Goal: Task Accomplishment & Management: Manage account settings

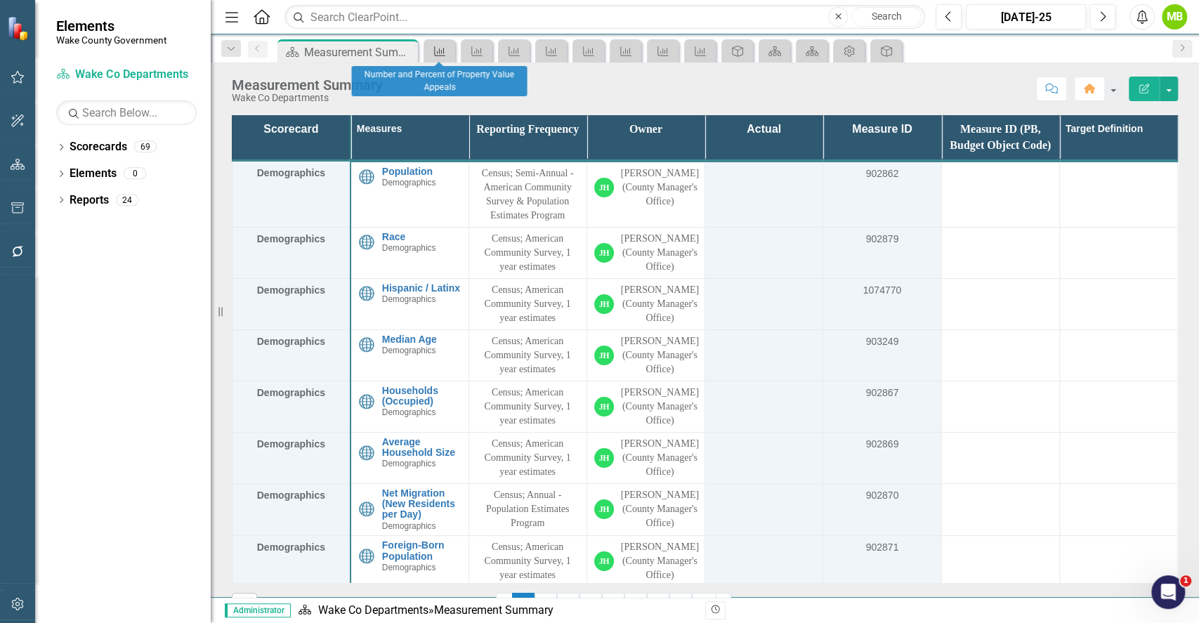
click at [446, 53] on icon "Measure" at bounding box center [440, 51] width 14 height 11
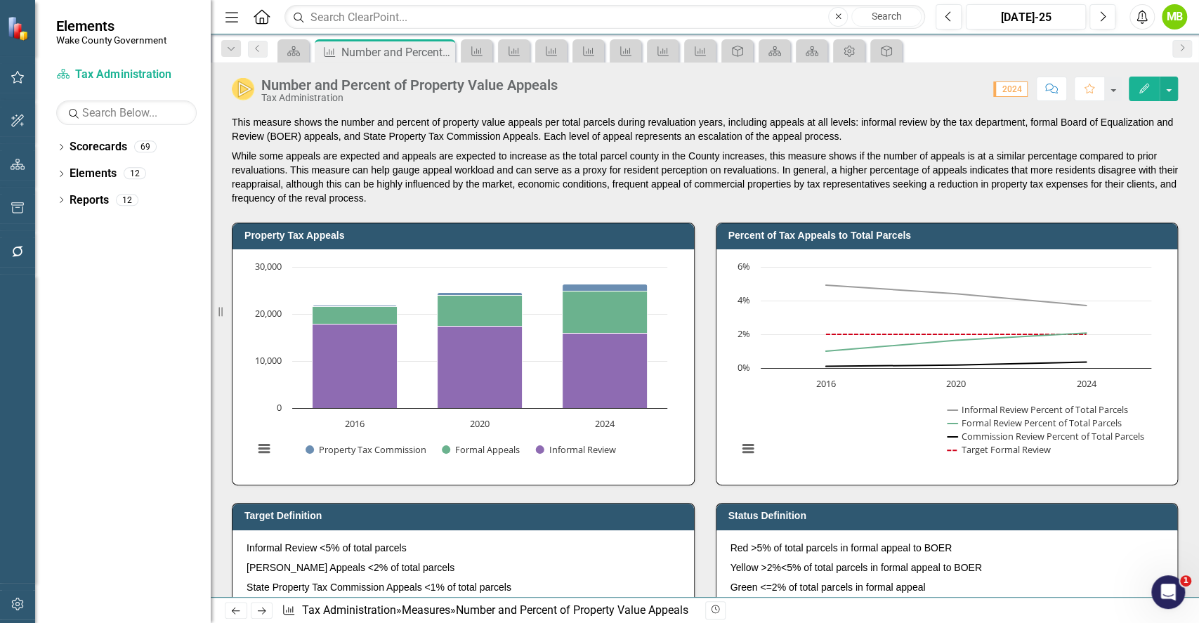
click at [0, 0] on icon "Close" at bounding box center [0, 0] width 0 height 0
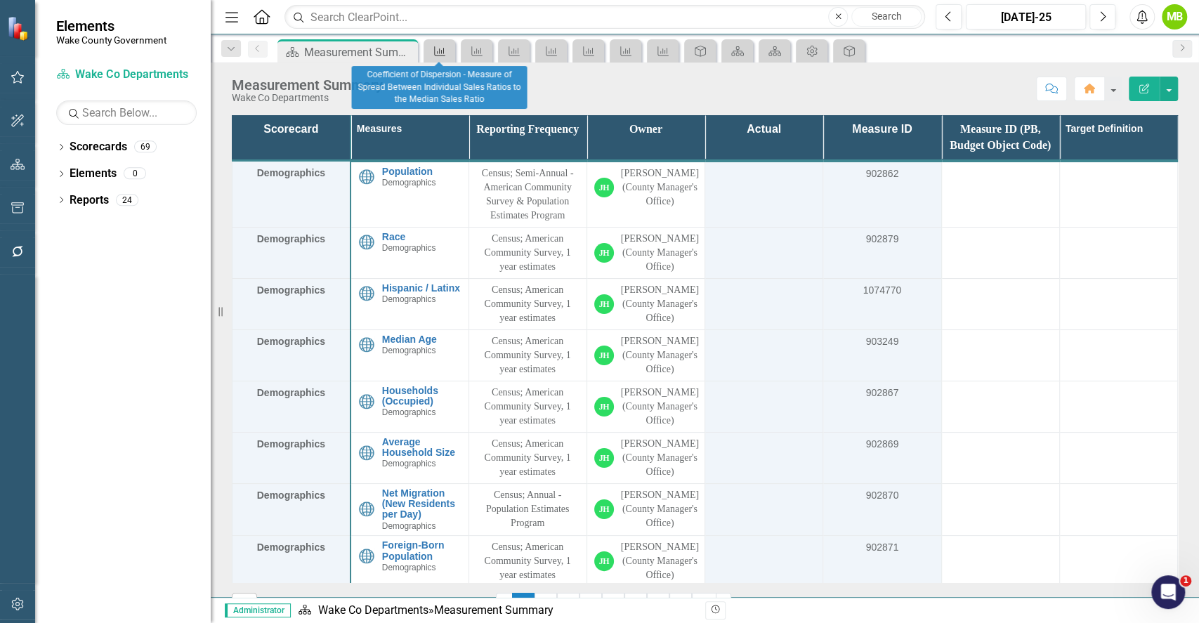
click at [446, 53] on icon "Measure" at bounding box center [440, 51] width 14 height 11
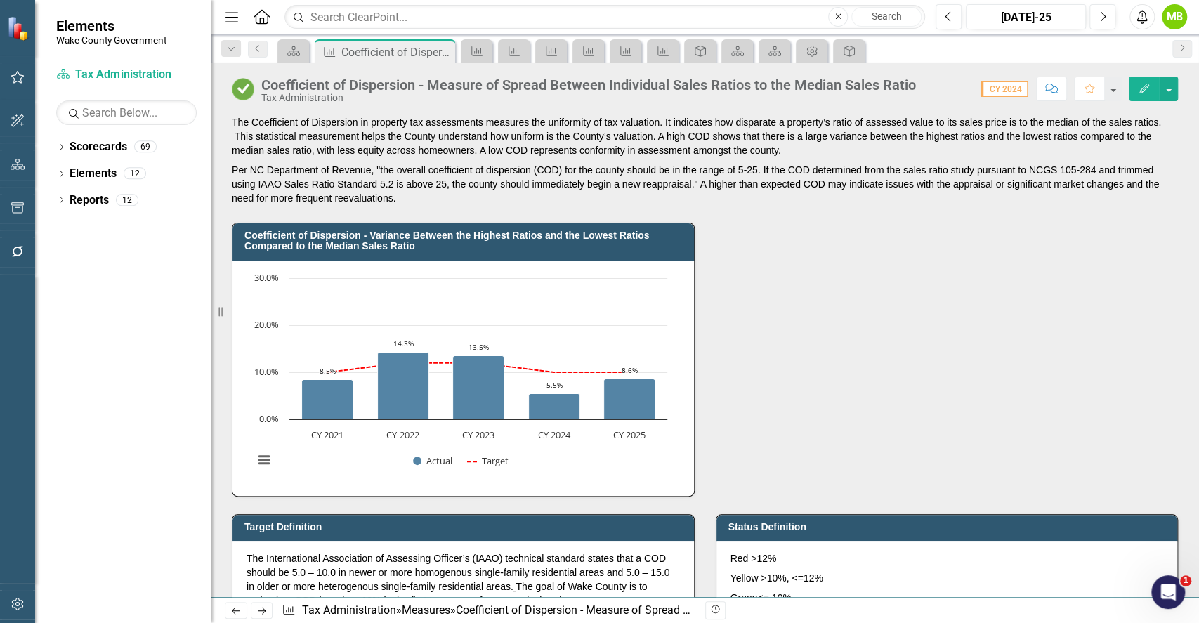
drag, startPoint x: 446, startPoint y: 53, endPoint x: 595, endPoint y: 16, distance: 154.1
click at [0, 0] on icon "Close" at bounding box center [0, 0] width 0 height 0
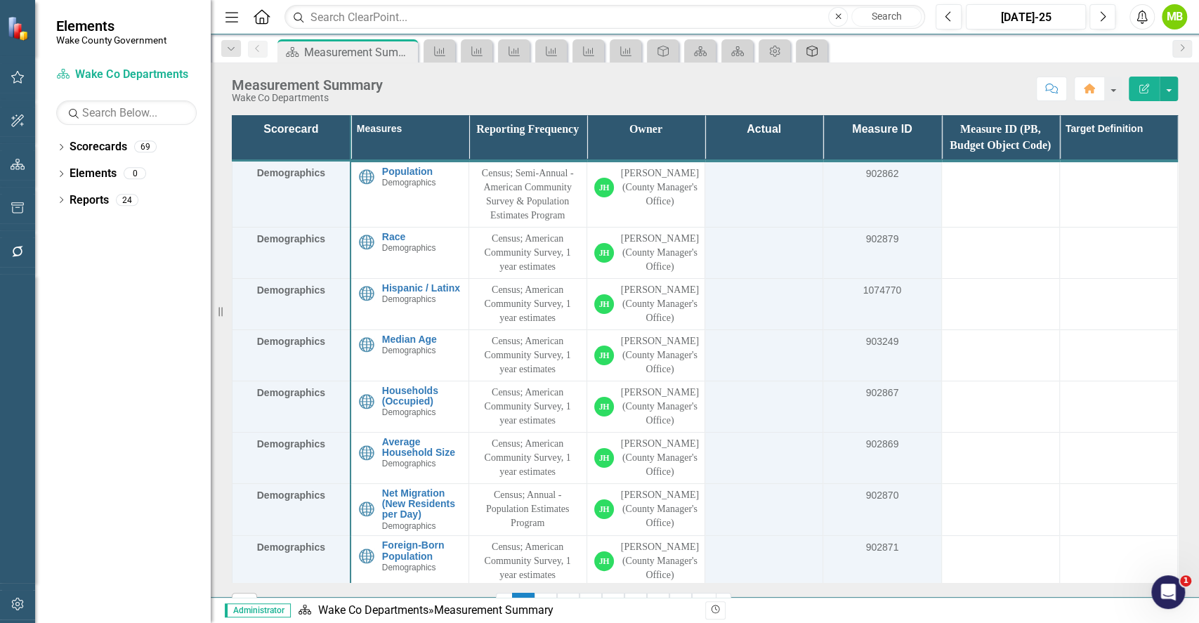
click at [810, 44] on div "Core Service" at bounding box center [809, 51] width 20 height 18
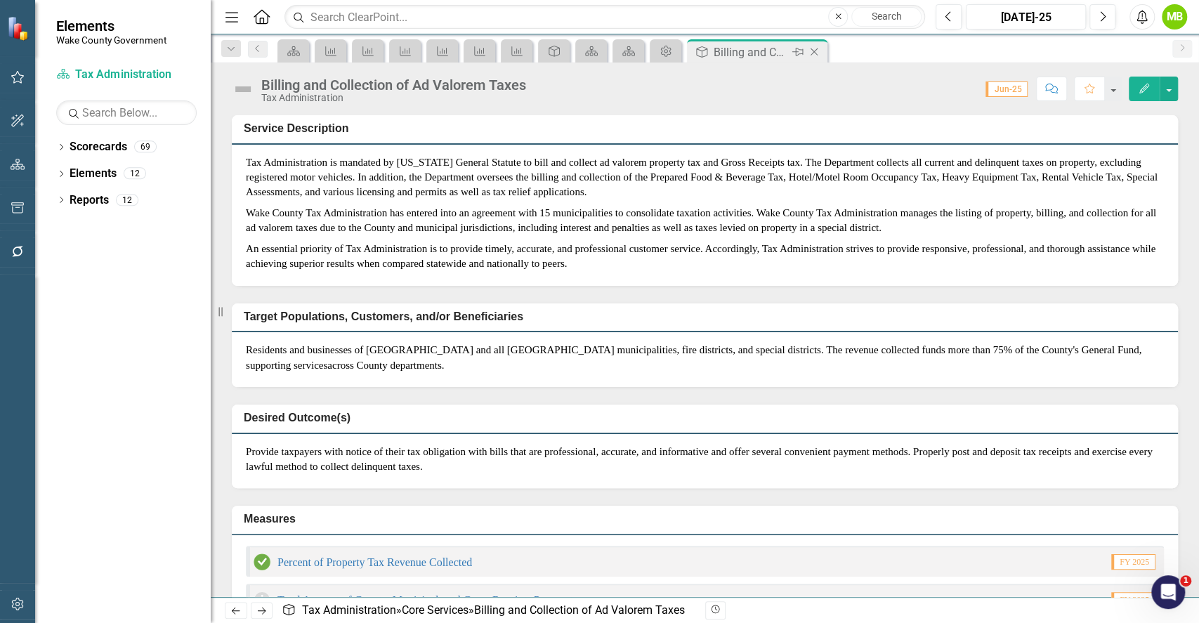
click at [820, 51] on icon "Close" at bounding box center [814, 51] width 14 height 11
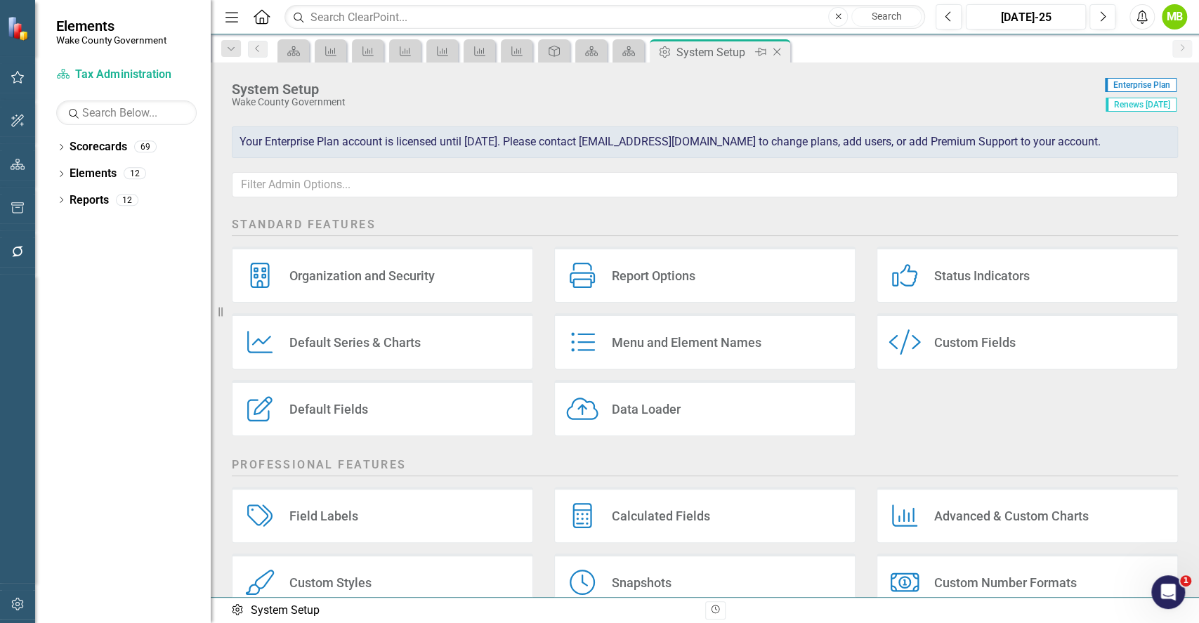
click at [776, 53] on icon "Close" at bounding box center [777, 51] width 14 height 11
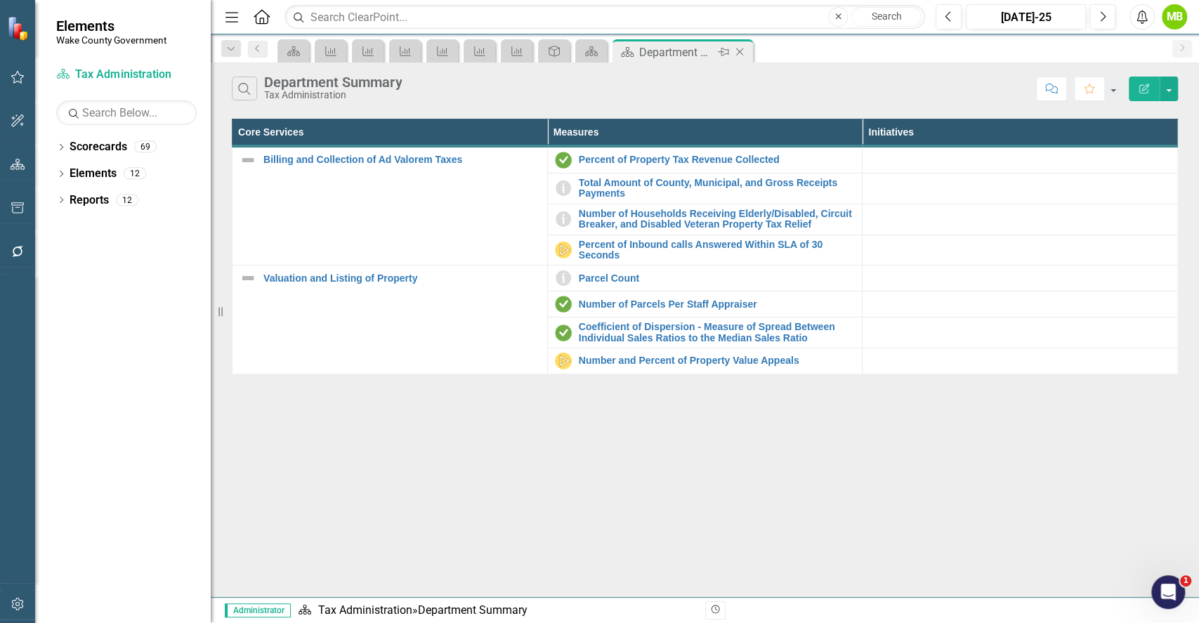
click at [742, 53] on icon "Close" at bounding box center [739, 51] width 14 height 11
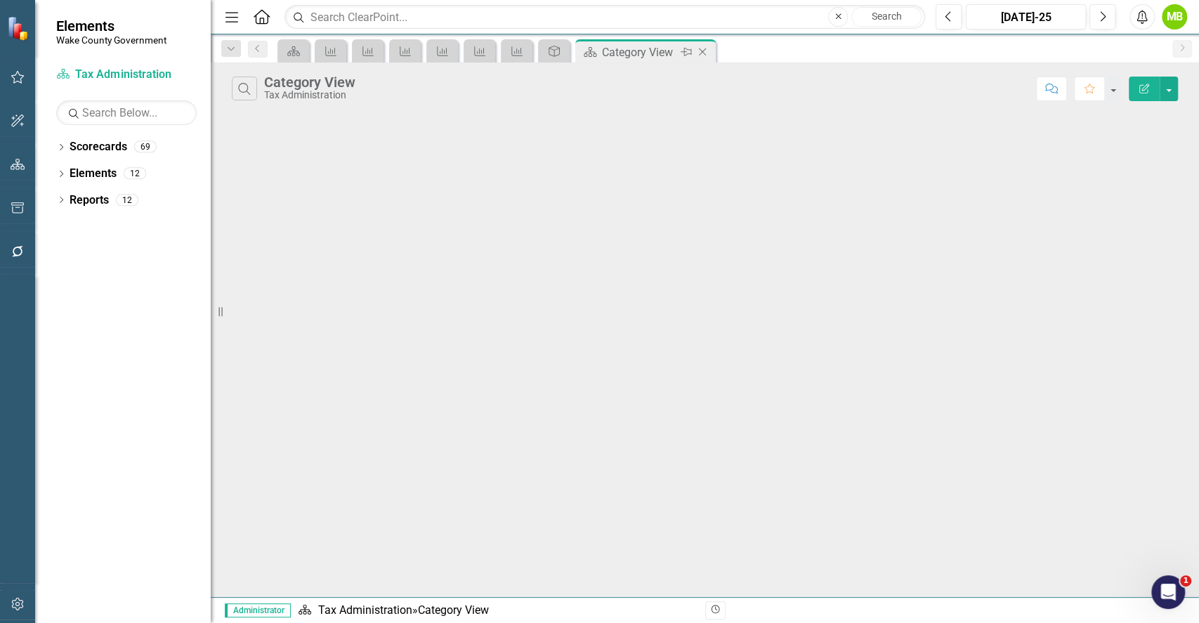
click at [706, 52] on icon "Close" at bounding box center [702, 51] width 14 height 11
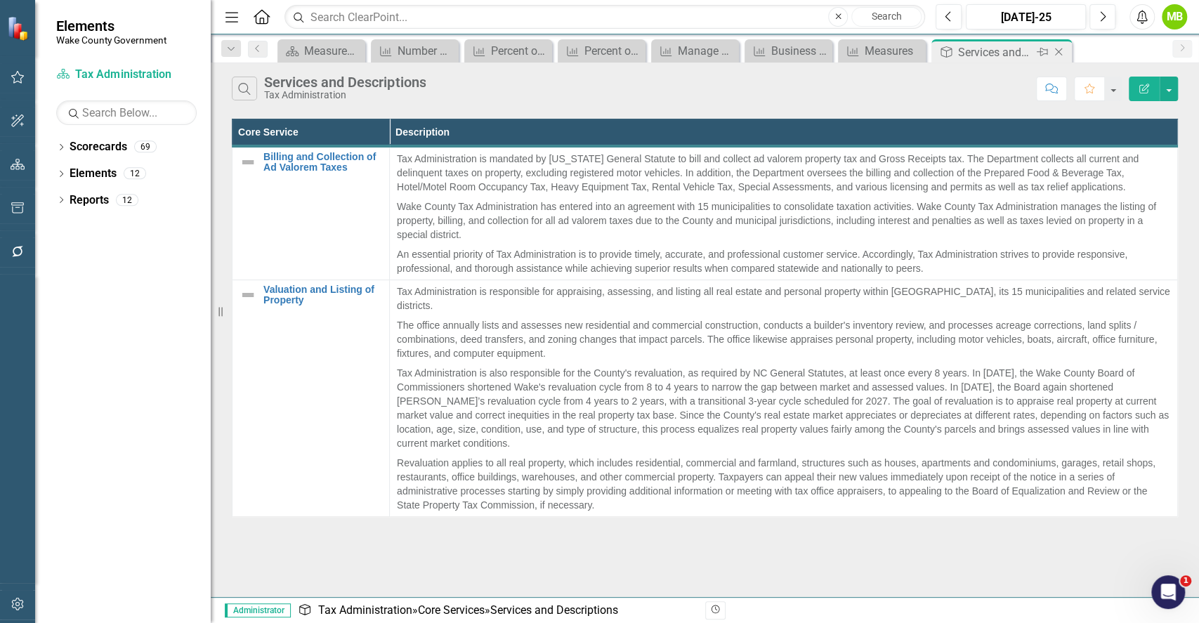
click at [1058, 49] on icon "Close" at bounding box center [1058, 51] width 14 height 11
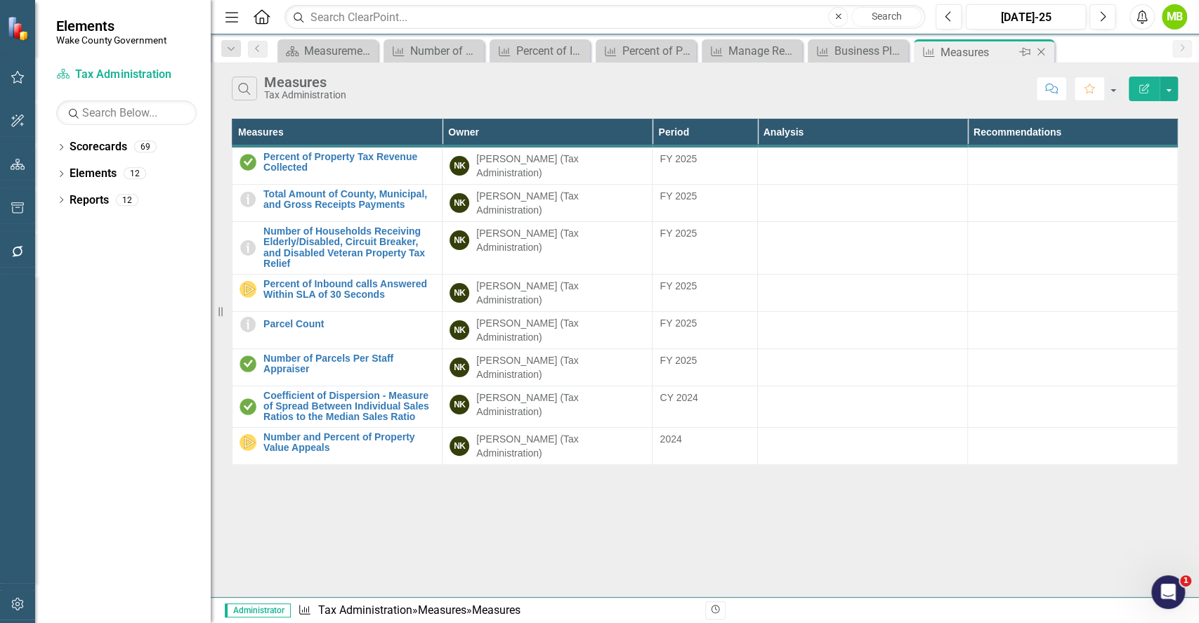
click at [1034, 54] on icon "Close" at bounding box center [1041, 51] width 14 height 11
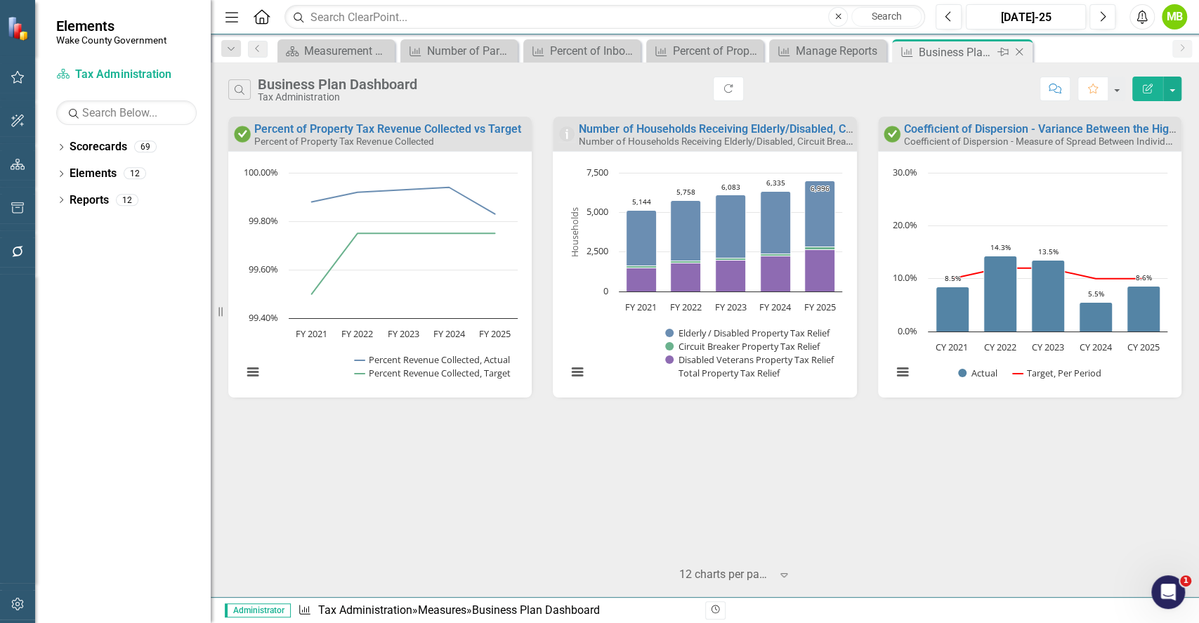
click at [1021, 58] on div "Close" at bounding box center [1020, 53] width 18 height 18
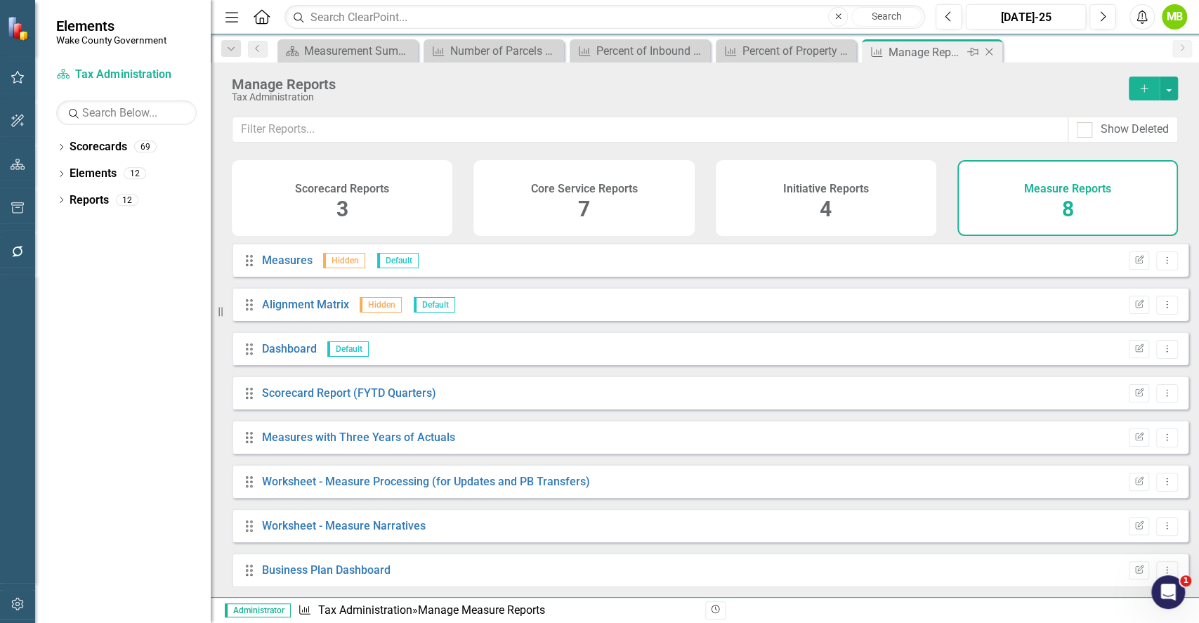
click at [982, 49] on icon "Close" at bounding box center [989, 51] width 14 height 11
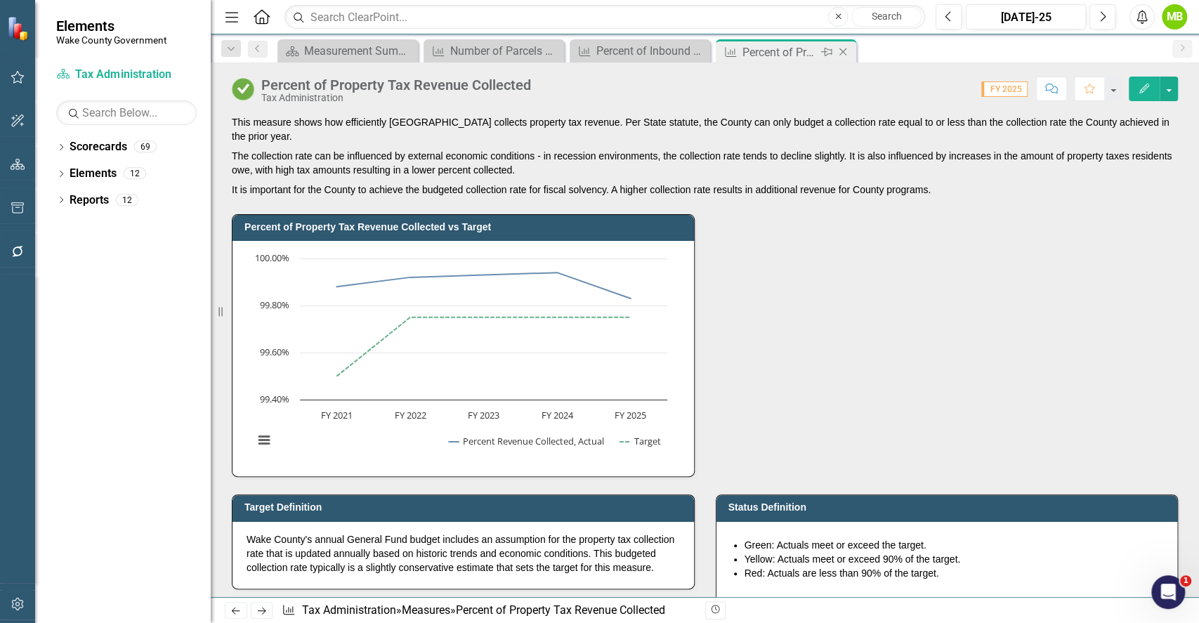
click at [847, 50] on icon "Close" at bounding box center [843, 51] width 14 height 11
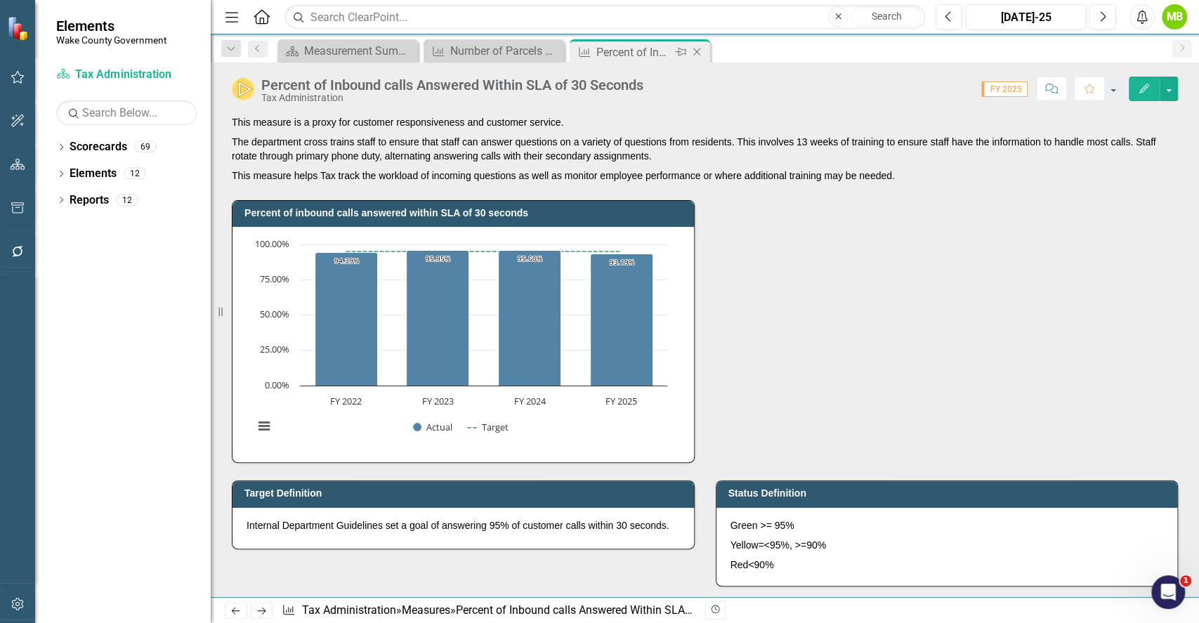
click at [699, 51] on icon "Close" at bounding box center [697, 51] width 14 height 11
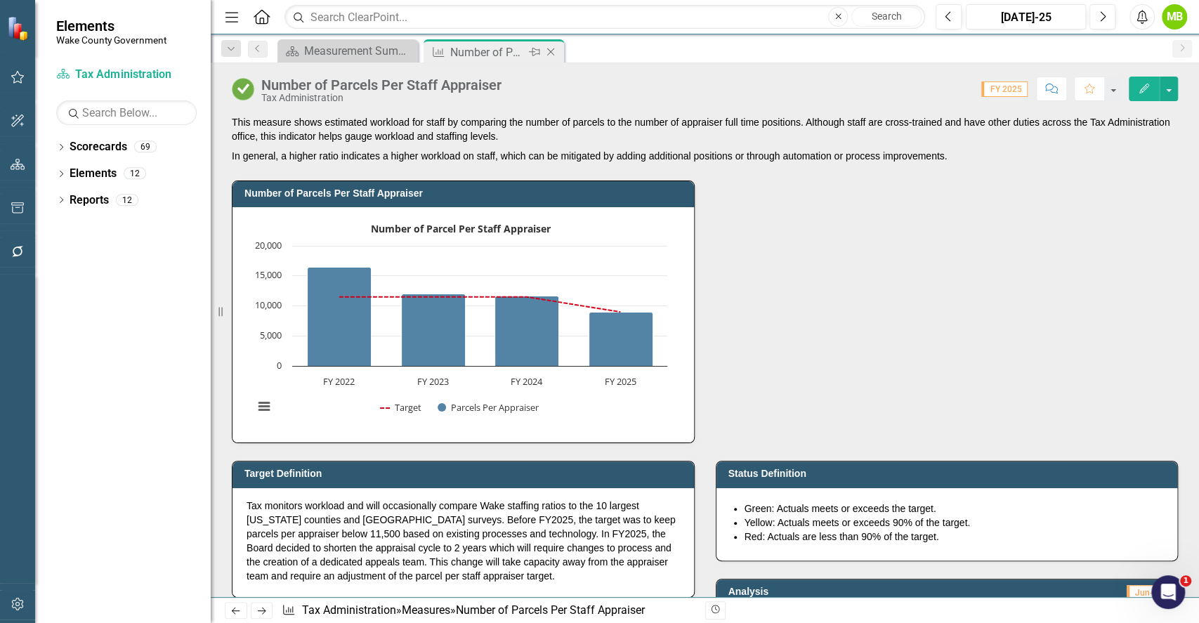
click at [550, 52] on icon at bounding box center [551, 52] width 8 height 8
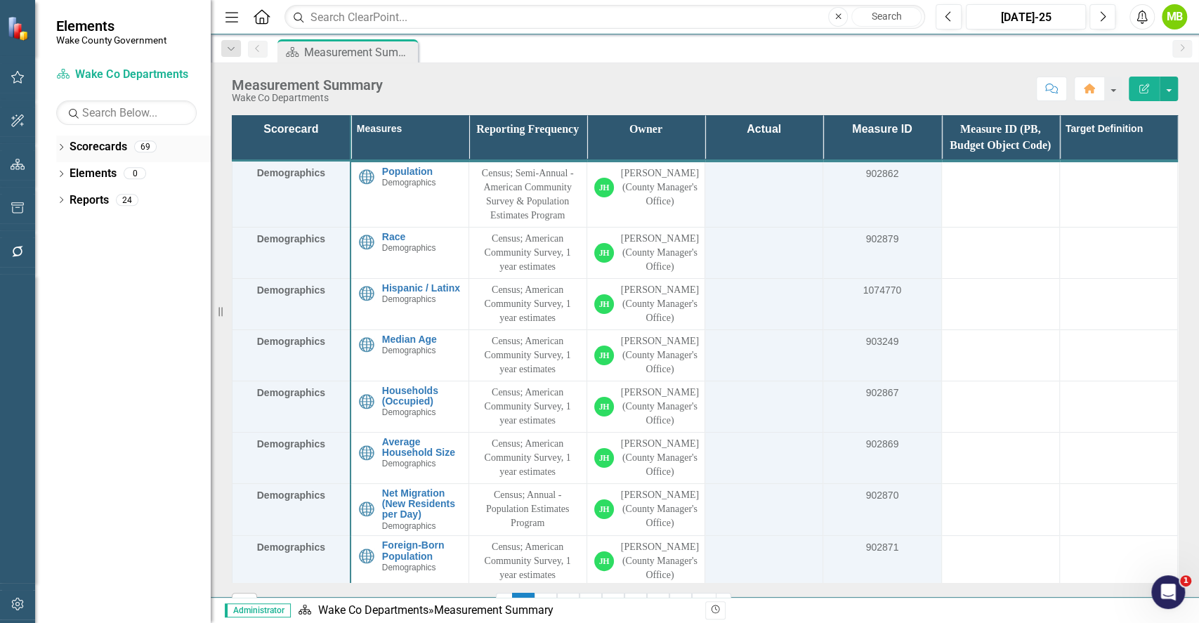
click at [60, 143] on div "Dropdown" at bounding box center [61, 149] width 10 height 12
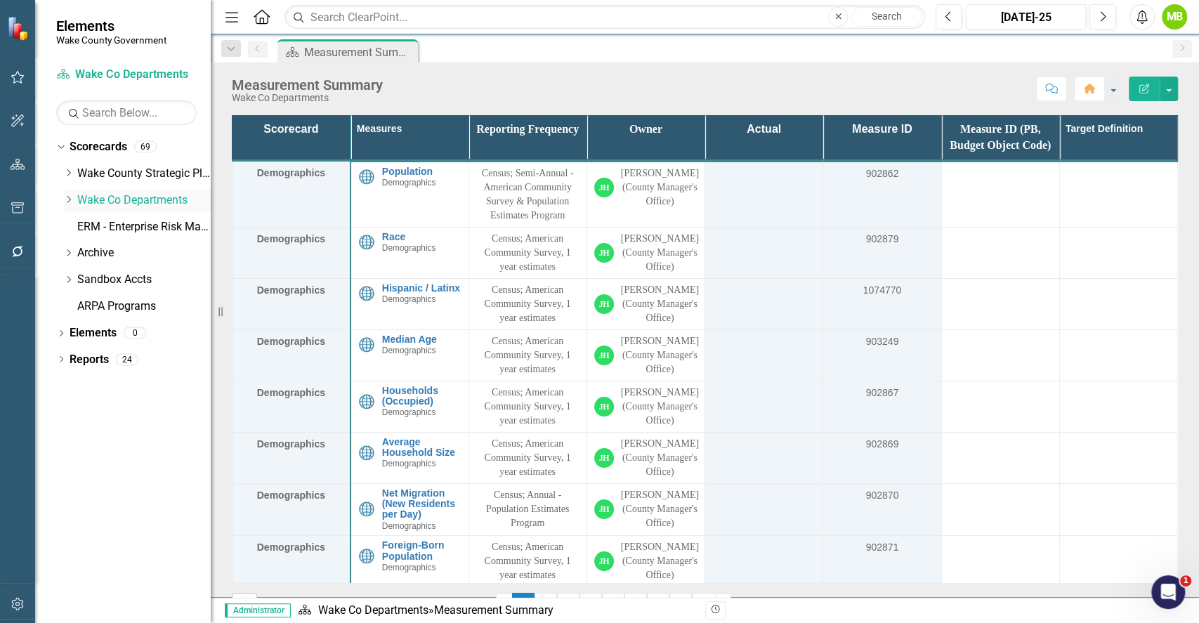
click at [65, 199] on icon "Dropdown" at bounding box center [68, 199] width 11 height 8
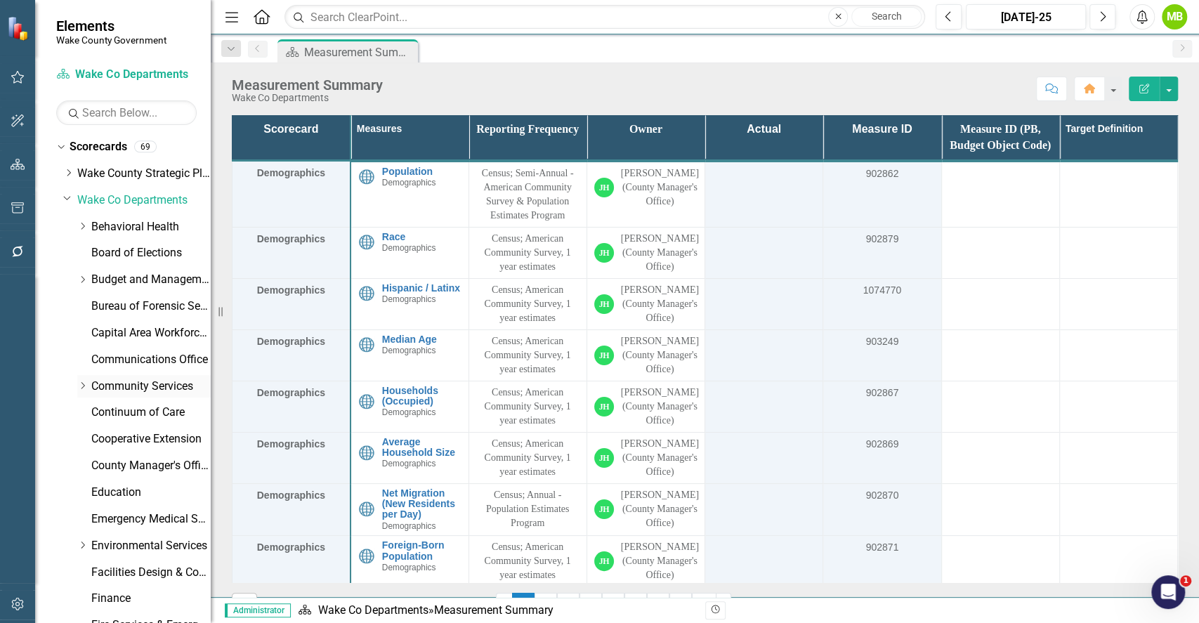
click at [135, 382] on link "Community Services" at bounding box center [150, 386] width 119 height 16
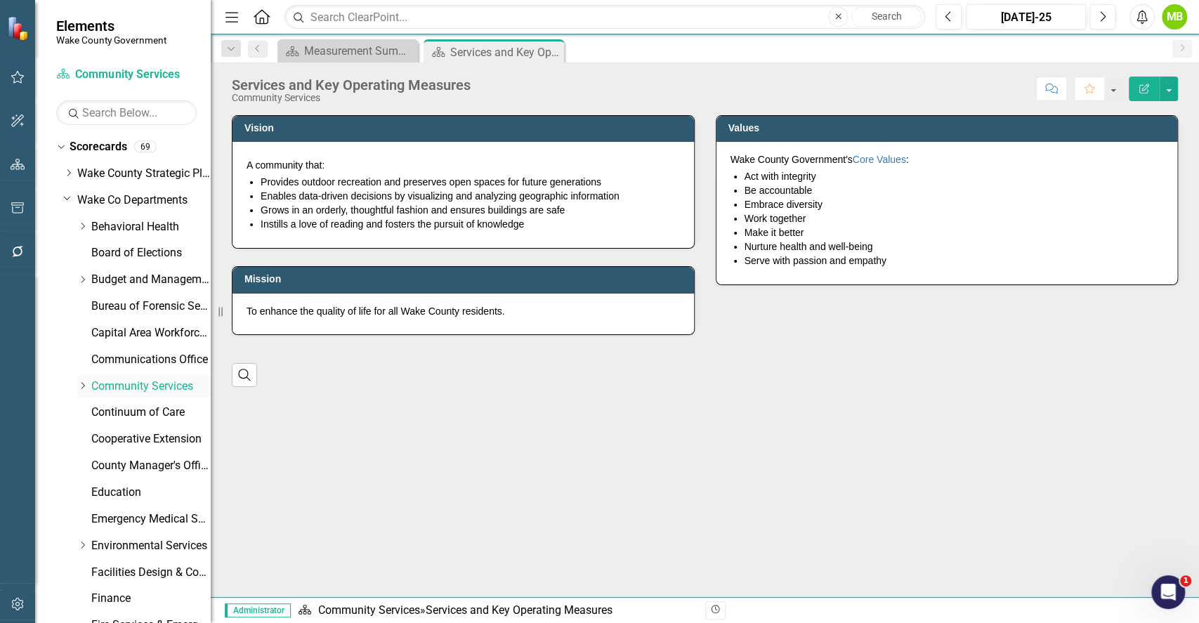
click at [86, 383] on icon "Dropdown" at bounding box center [82, 385] width 11 height 8
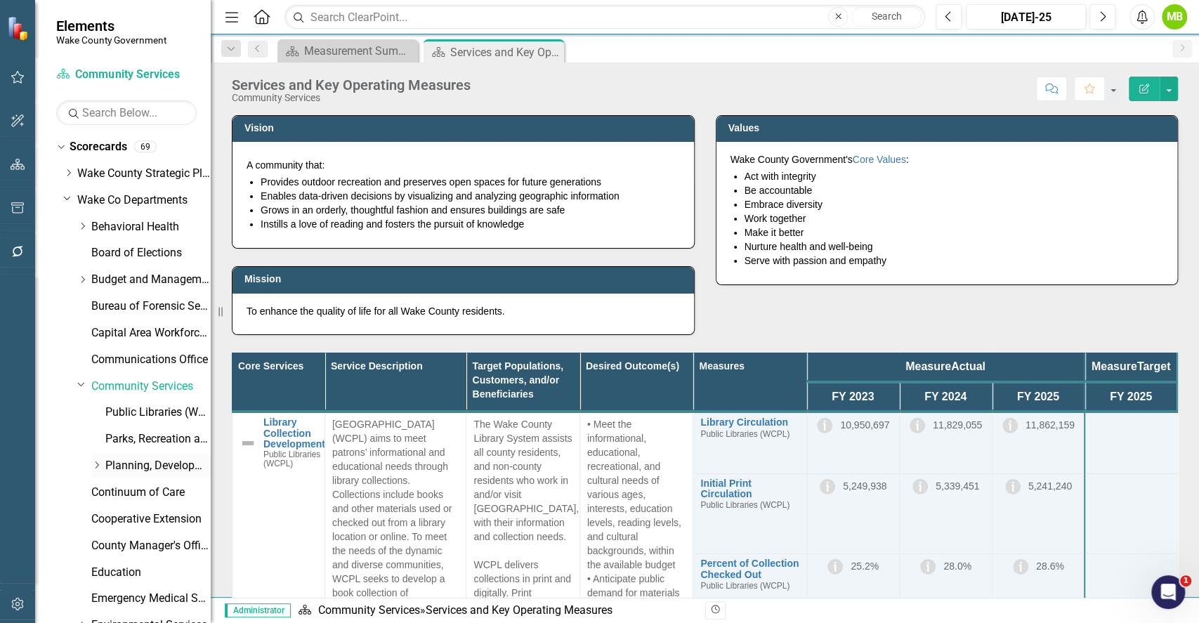
click at [143, 472] on link "Planning, Development and Inspections (PDI)" at bounding box center [157, 466] width 105 height 16
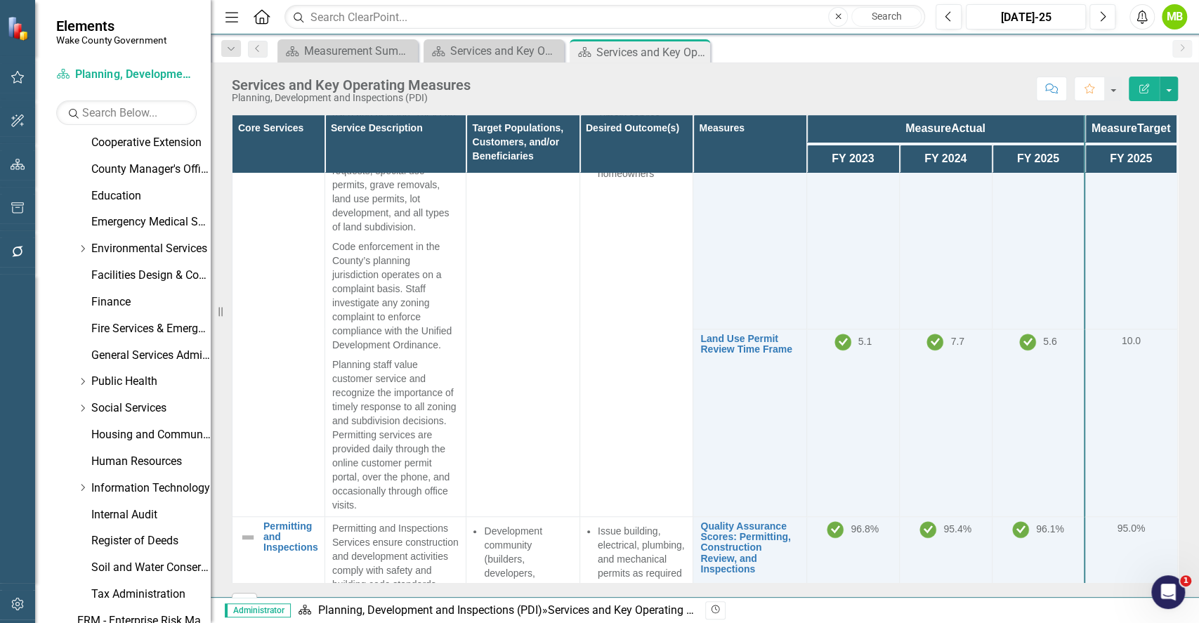
scroll to position [522, 0]
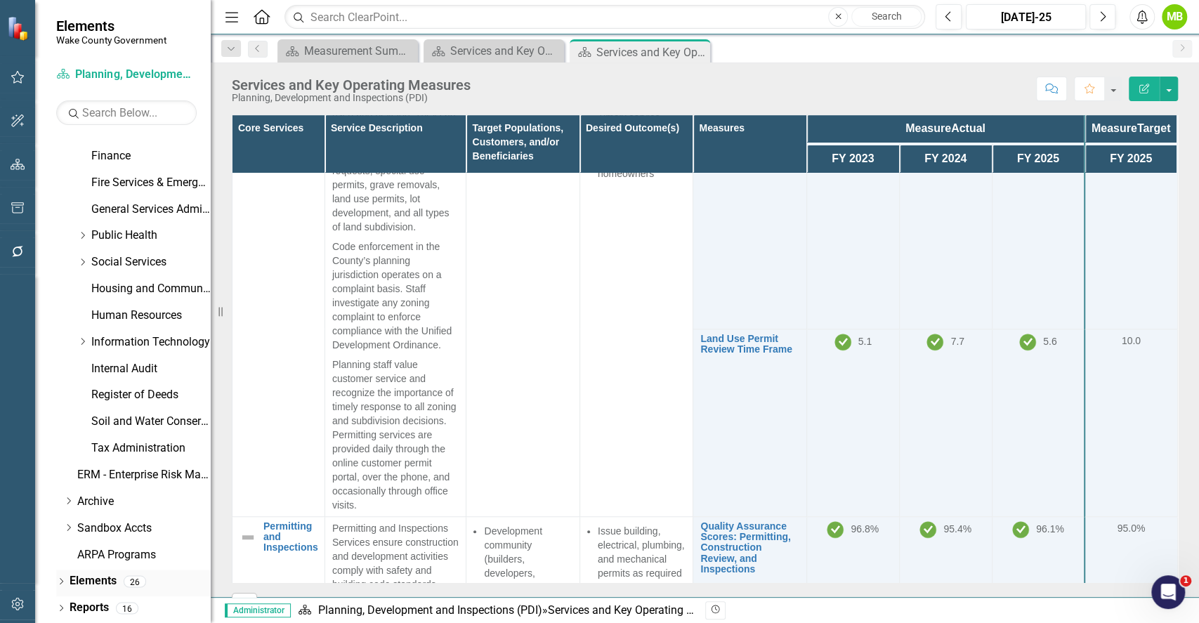
click at [87, 578] on link "Elements" at bounding box center [93, 581] width 47 height 16
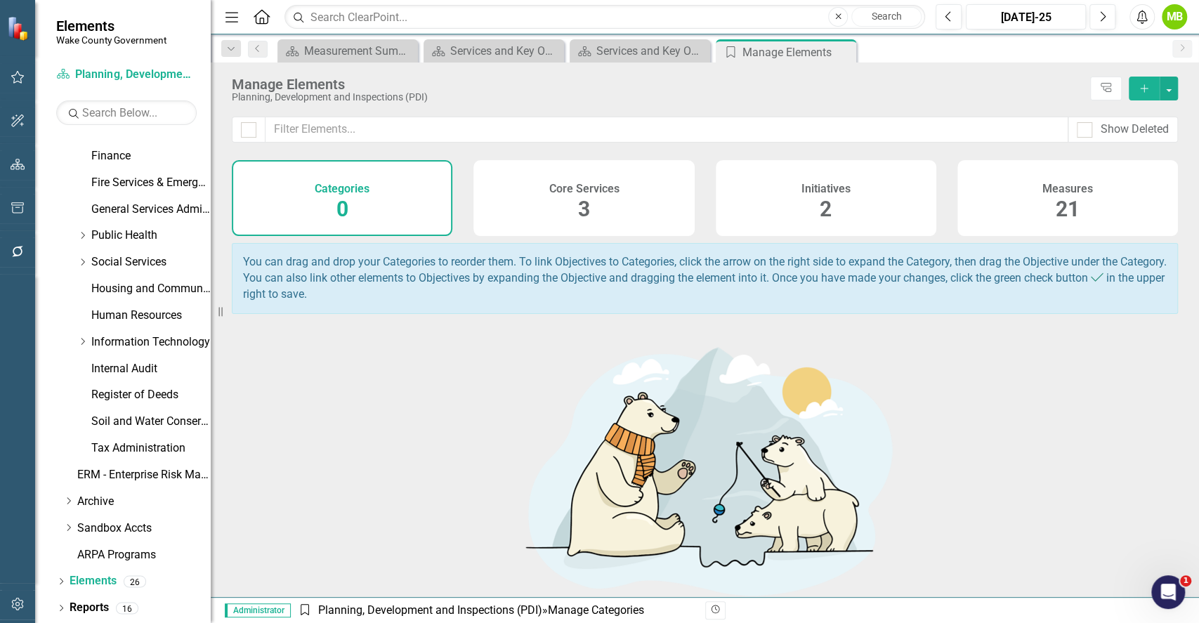
click at [1029, 209] on div "Measures 21" at bounding box center [1067, 198] width 220 height 76
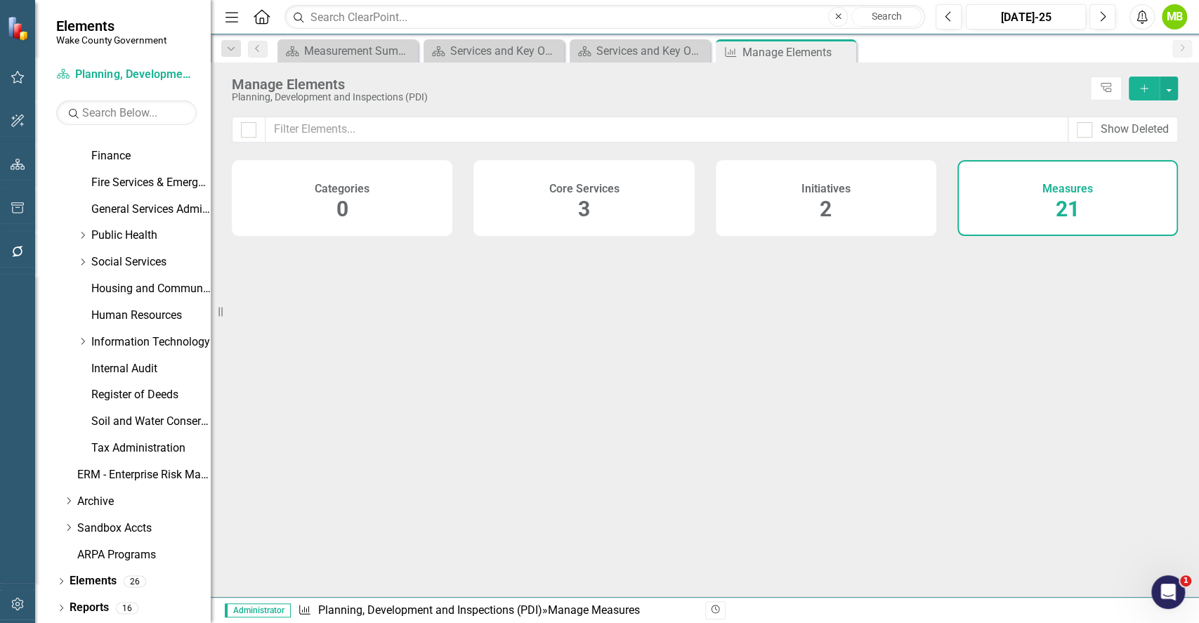
checkbox input "false"
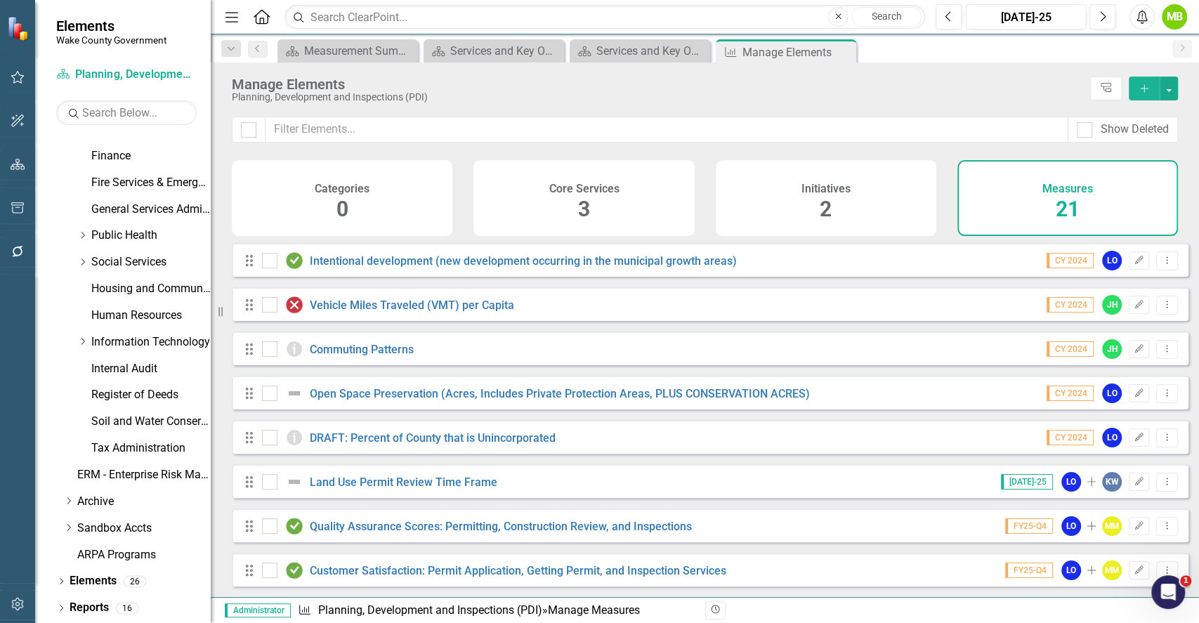
click at [1189, 178] on div "Categories 0 Core Services 3 Initiatives 2 Measures 21" at bounding box center [705, 201] width 988 height 83
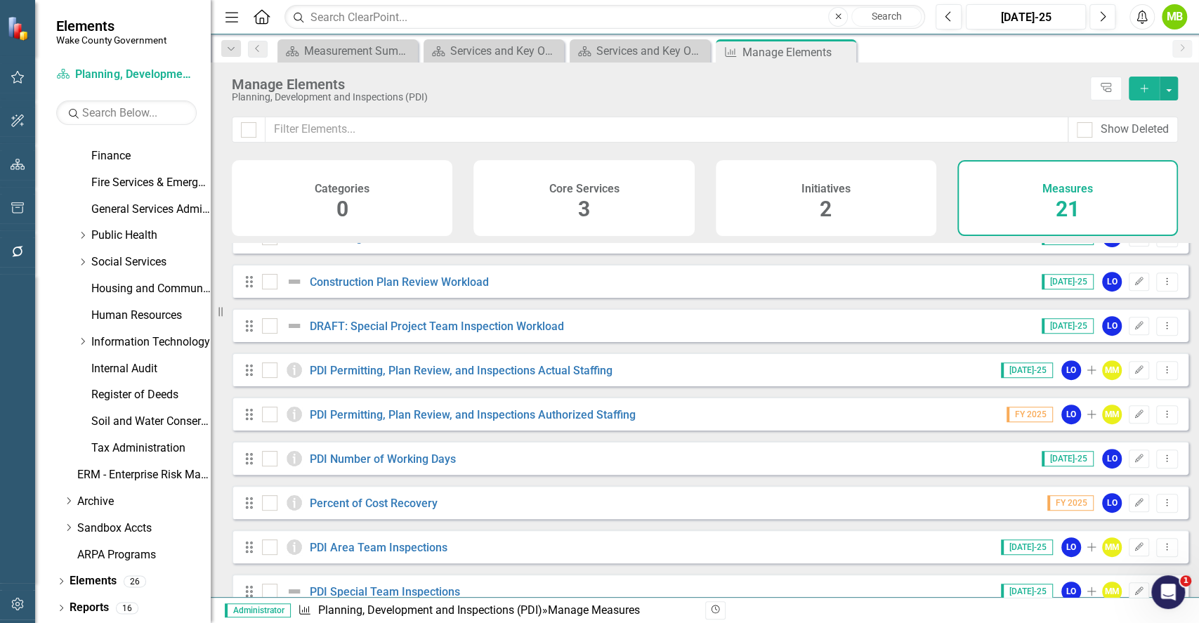
scroll to position [423, 0]
click at [537, 374] on link "PDI Permitting, Plan Review, and Inspections Actual Staffing" at bounding box center [461, 368] width 303 height 13
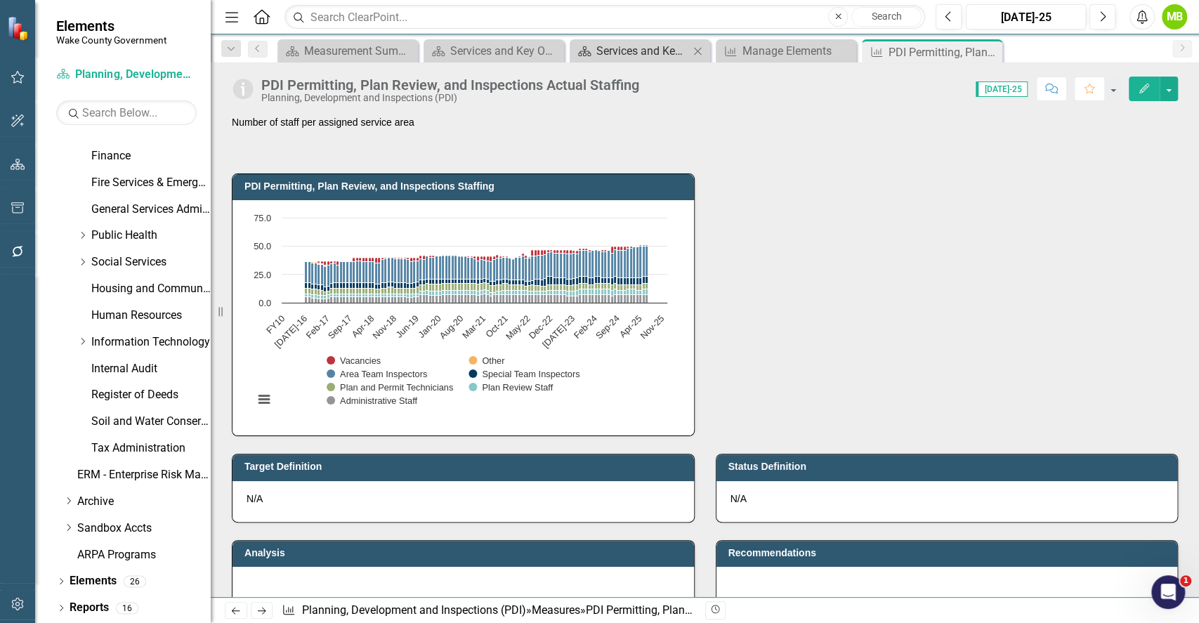
click at [632, 52] on div "Services and Key Operating Measures" at bounding box center [642, 51] width 93 height 18
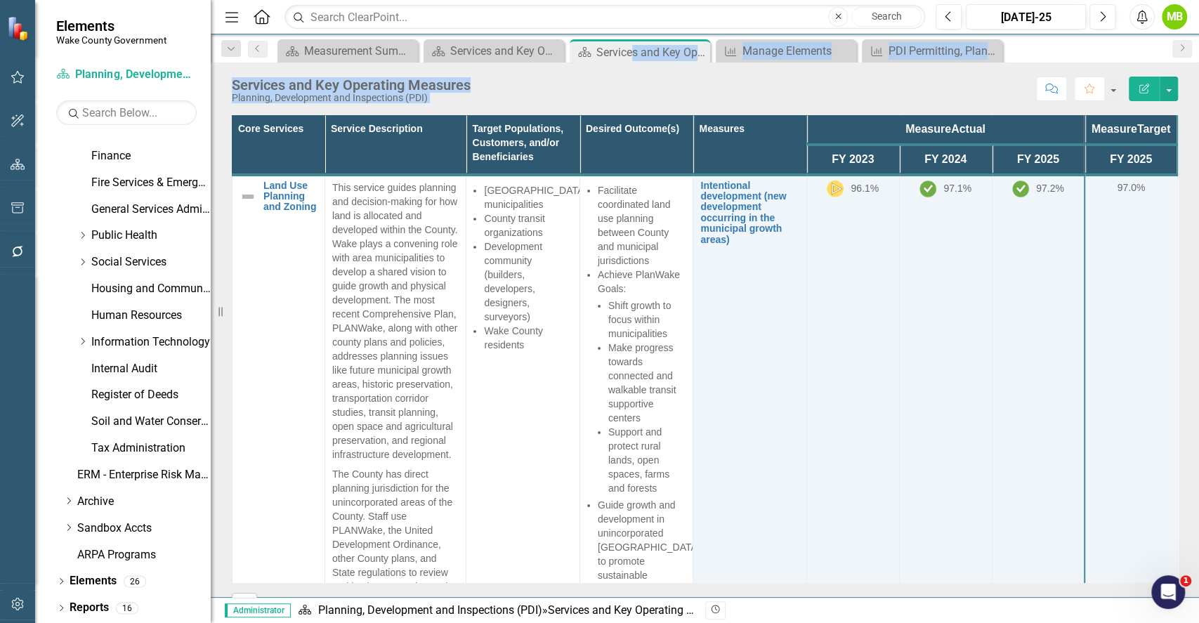
drag, startPoint x: 632, startPoint y: 52, endPoint x: 1032, endPoint y: 302, distance: 471.9
click at [1032, 302] on div "Menu Home Search Close Search Previous Jul-25 Next Alerts MB User Edit Profile …" at bounding box center [705, 311] width 988 height 623
click at [770, 54] on div "Manage Elements" at bounding box center [788, 51] width 93 height 18
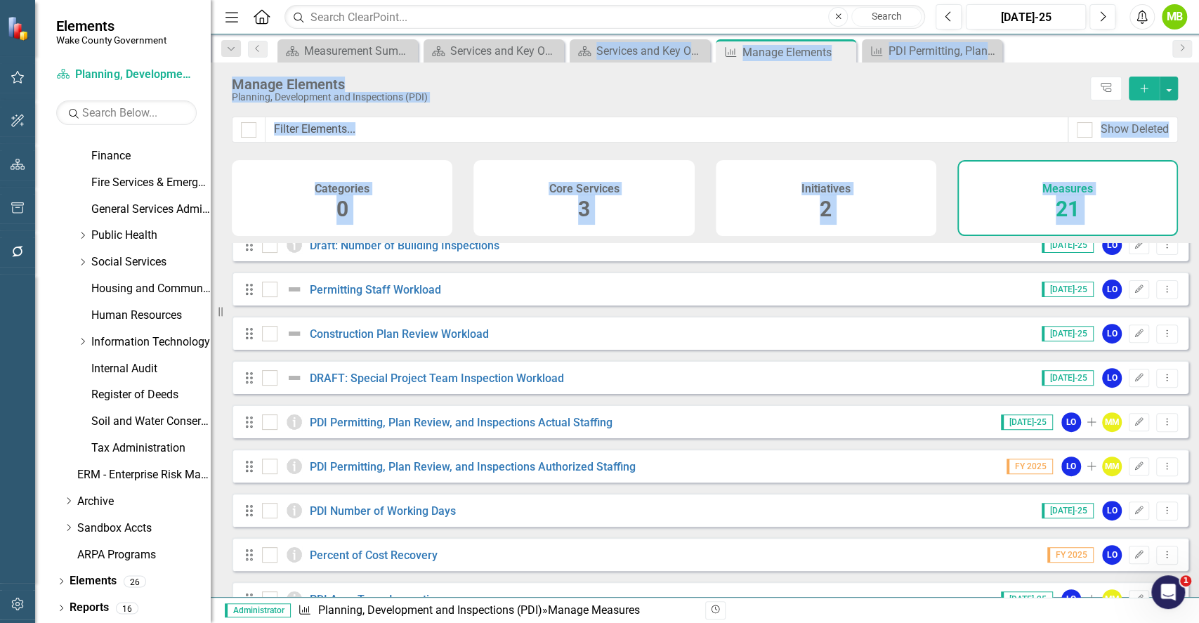
scroll to position [367, 0]
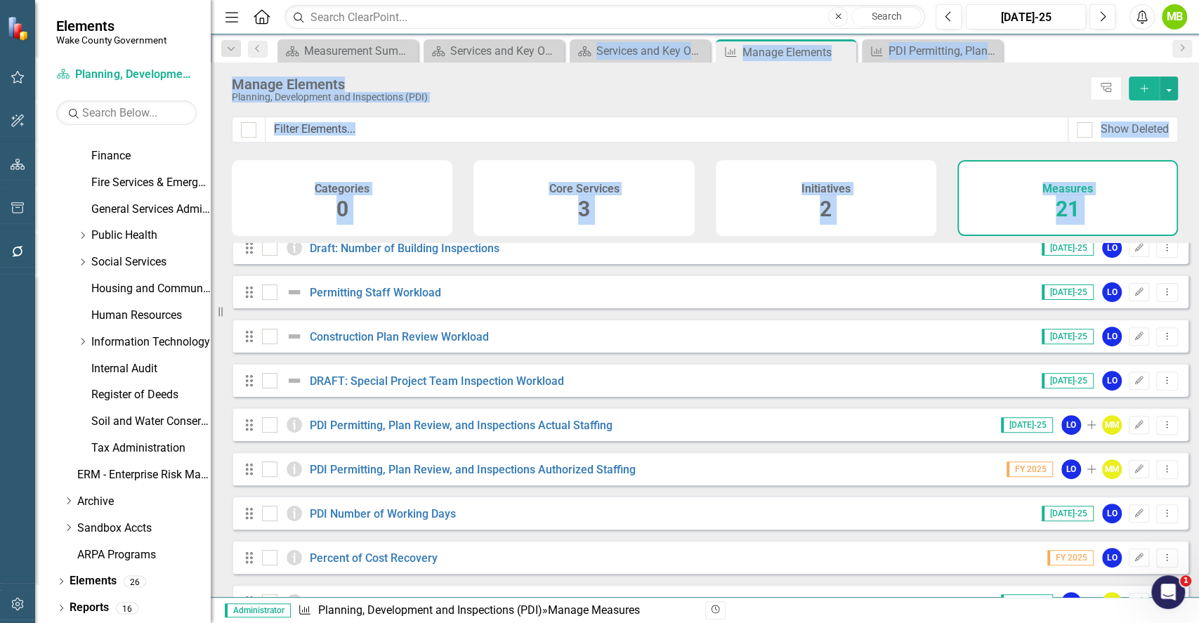
click at [596, 471] on div "PDI Permitting, Plan Review, and Inspections Authorized Staffing" at bounding box center [450, 469] width 377 height 17
click at [573, 475] on link "PDI Permitting, Plan Review, and Inspections Authorized Staffing" at bounding box center [473, 469] width 326 height 13
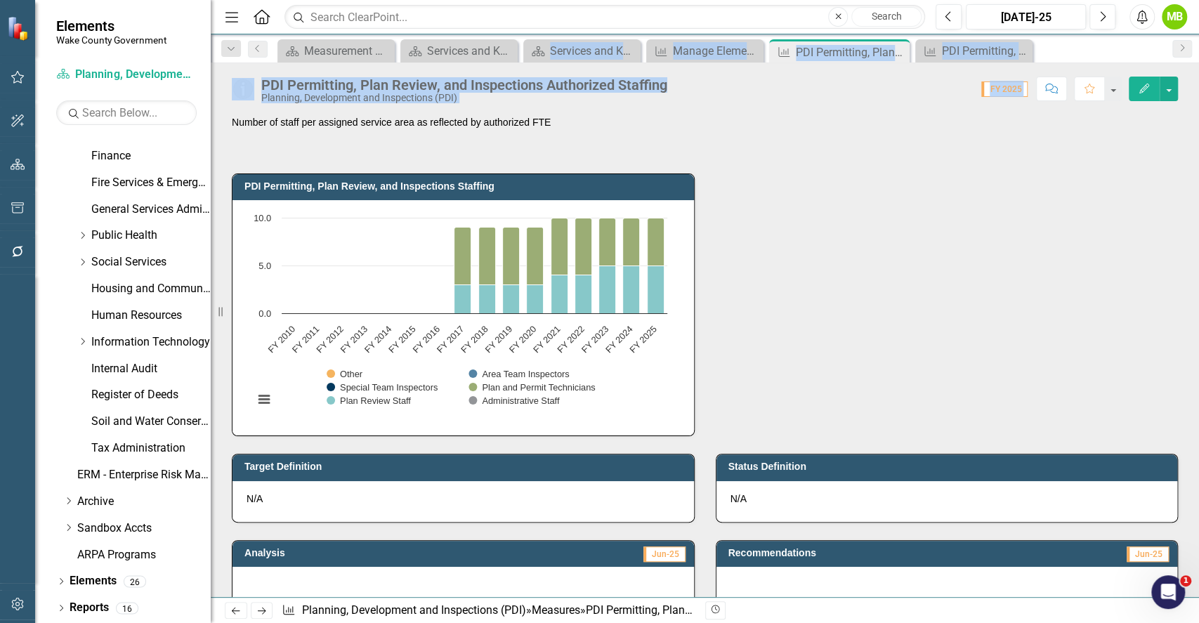
click at [803, 214] on div "PDI Permitting, Plan Review, and Inspections Staffing Chart Bar chart with 6 da…" at bounding box center [704, 296] width 967 height 280
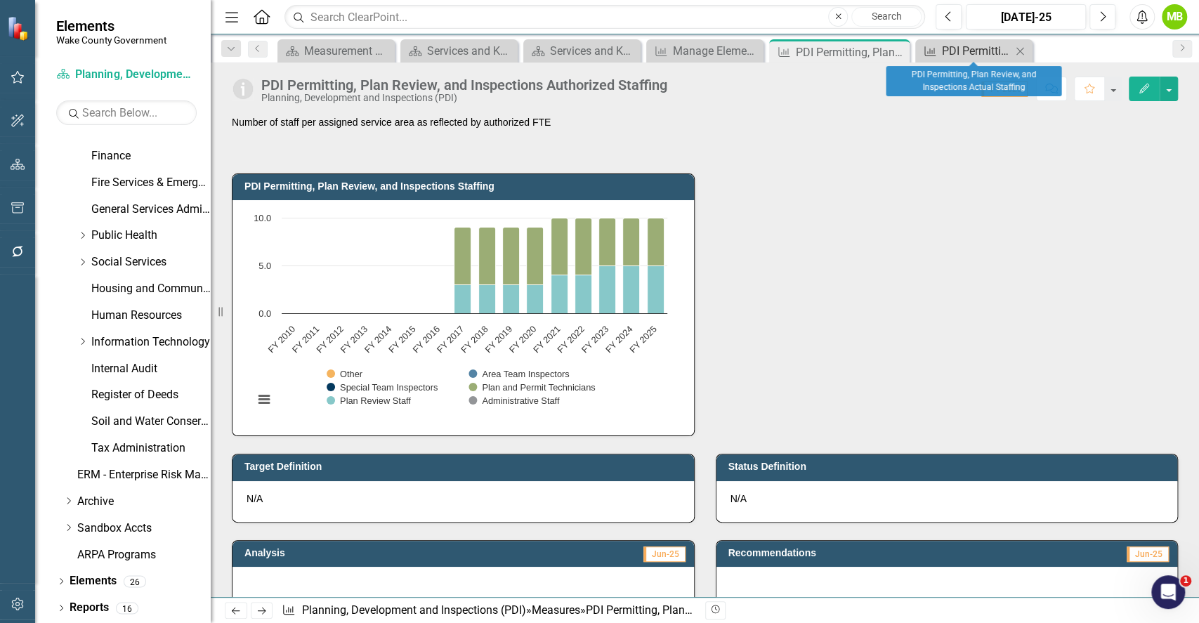
click at [964, 47] on div "PDI Permitting, Plan Review, and Inspections Actual Staffing" at bounding box center [977, 51] width 70 height 18
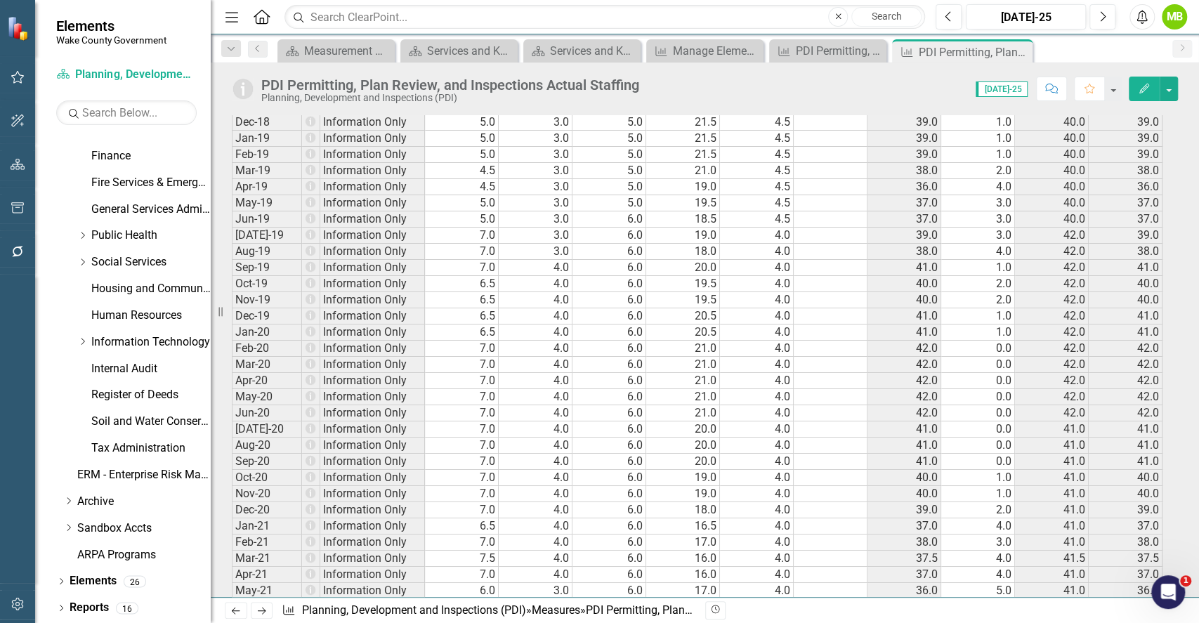
scroll to position [1032, 0]
drag, startPoint x: 1197, startPoint y: 287, endPoint x: 1197, endPoint y: 244, distance: 42.8
click at [1197, 244] on div "Number of staff per assigned service area PDI Permitting, Plan Review, and Insp…" at bounding box center [705, 356] width 988 height 482
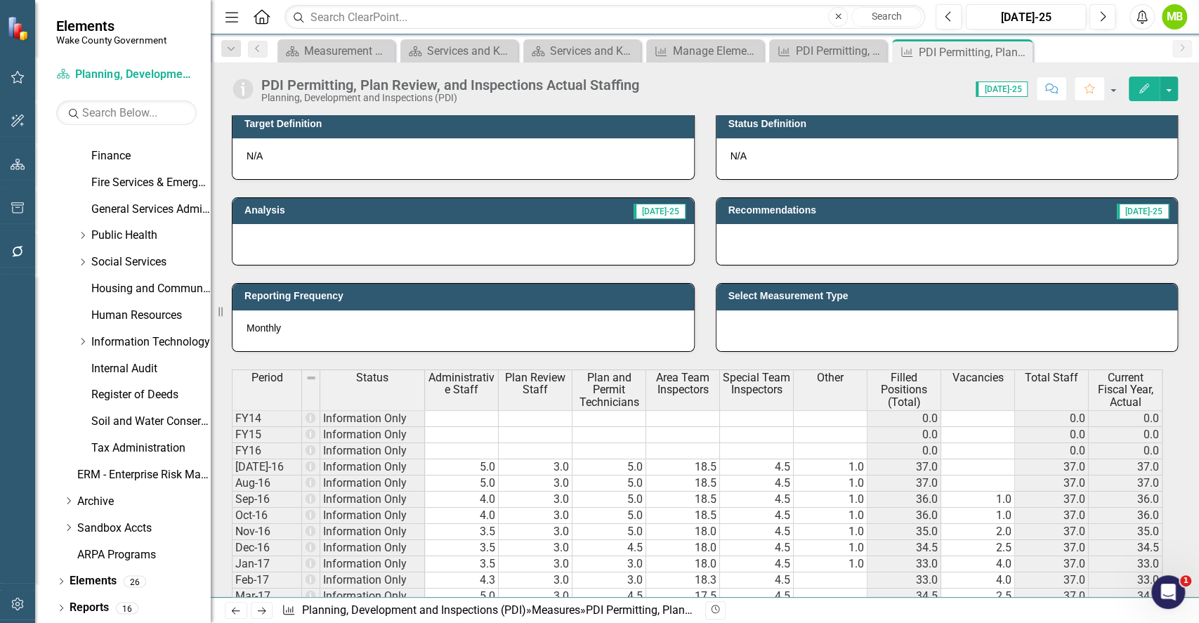
scroll to position [388, 0]
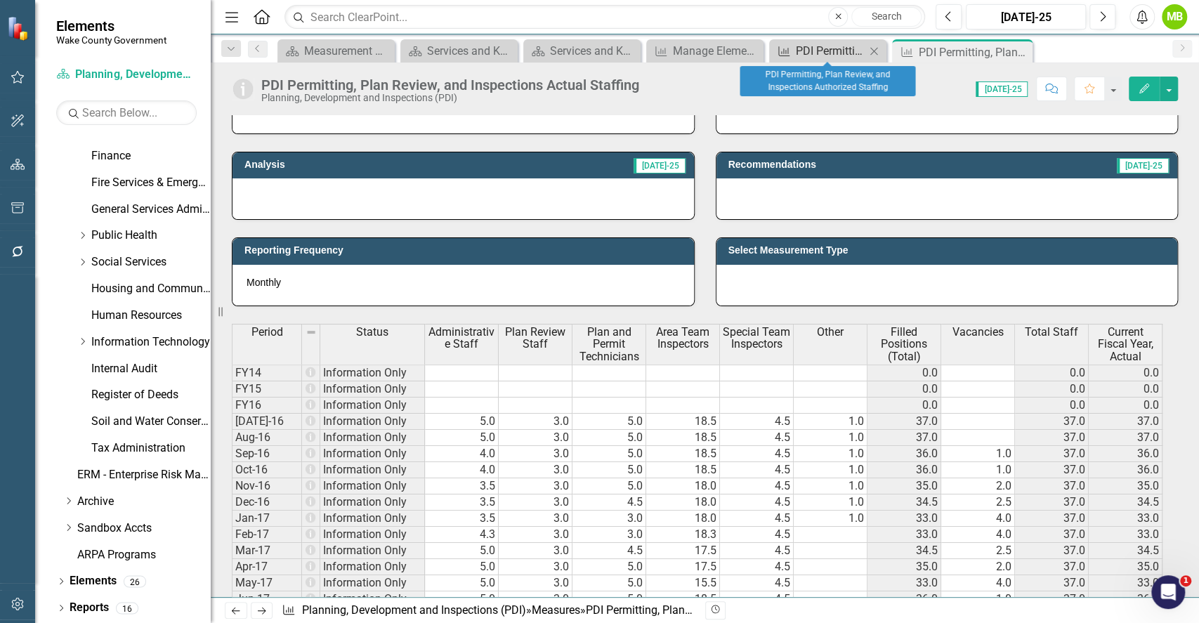
click at [816, 55] on div "PDI Permitting, Plan Review, and Inspections Authorized Staffing" at bounding box center [831, 51] width 70 height 18
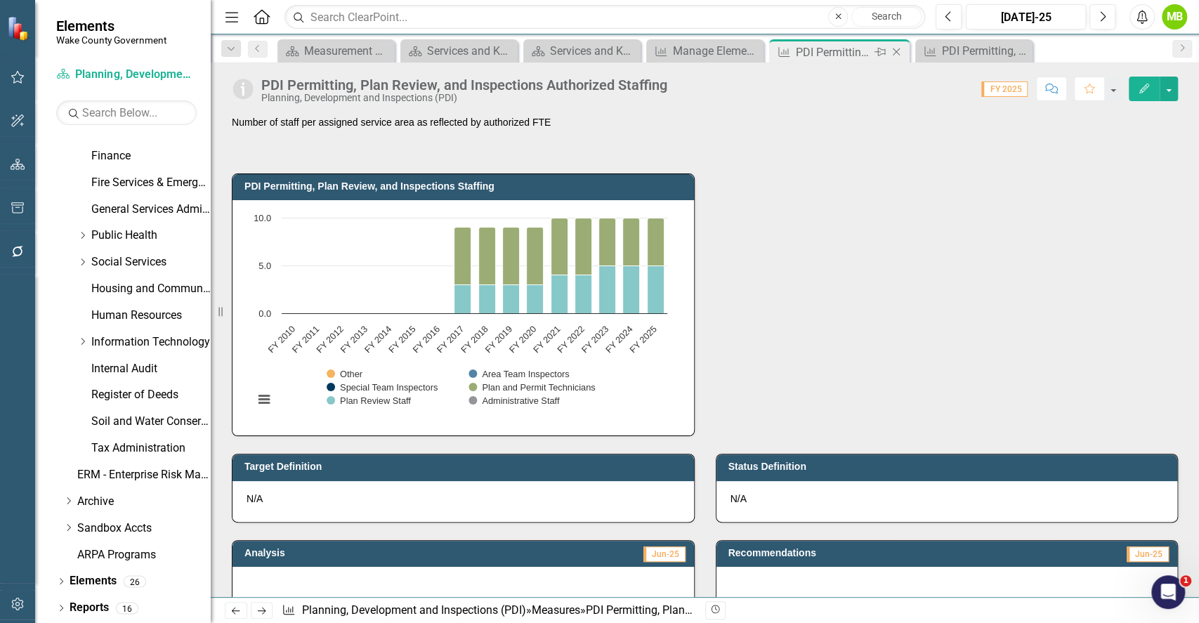
click at [816, 44] on div "PDI Permitting, Plan Review, and Inspections Authorized Staffing" at bounding box center [833, 53] width 75 height 18
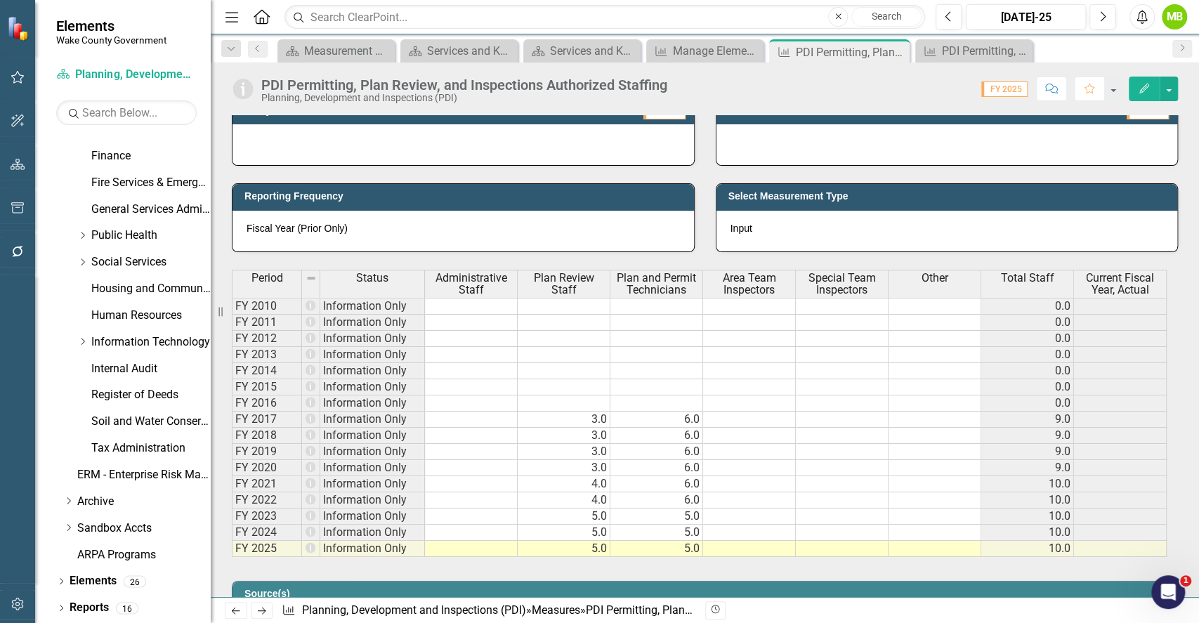
scroll to position [448, 0]
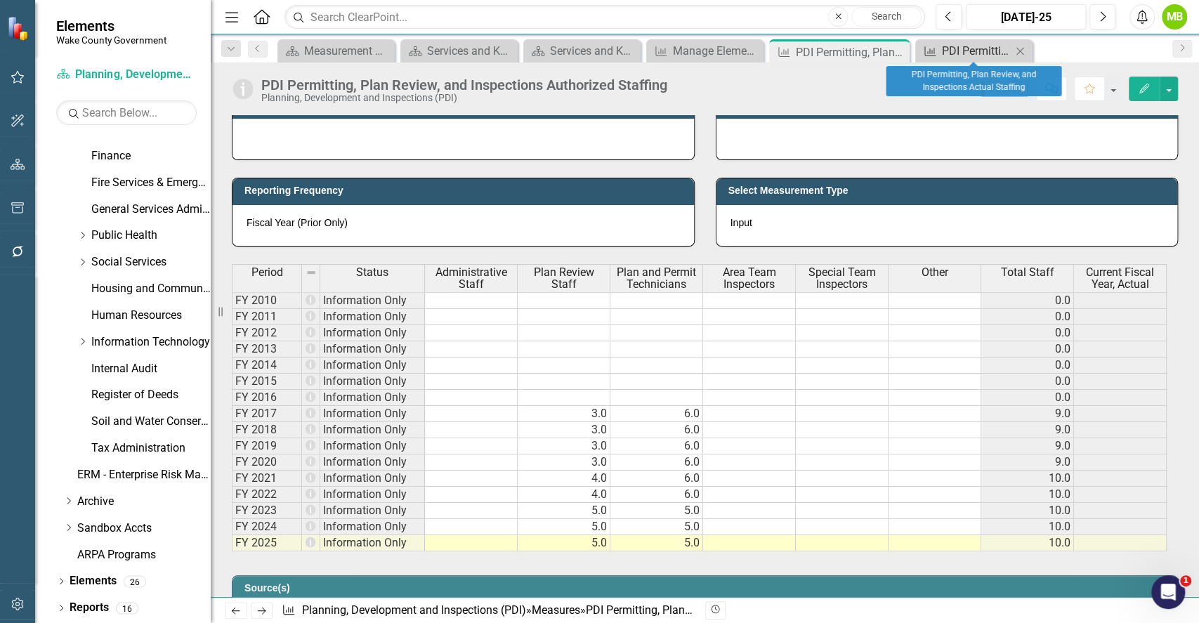
click at [965, 51] on div "PDI Permitting, Plan Review, and Inspections Actual Staffing" at bounding box center [977, 51] width 70 height 18
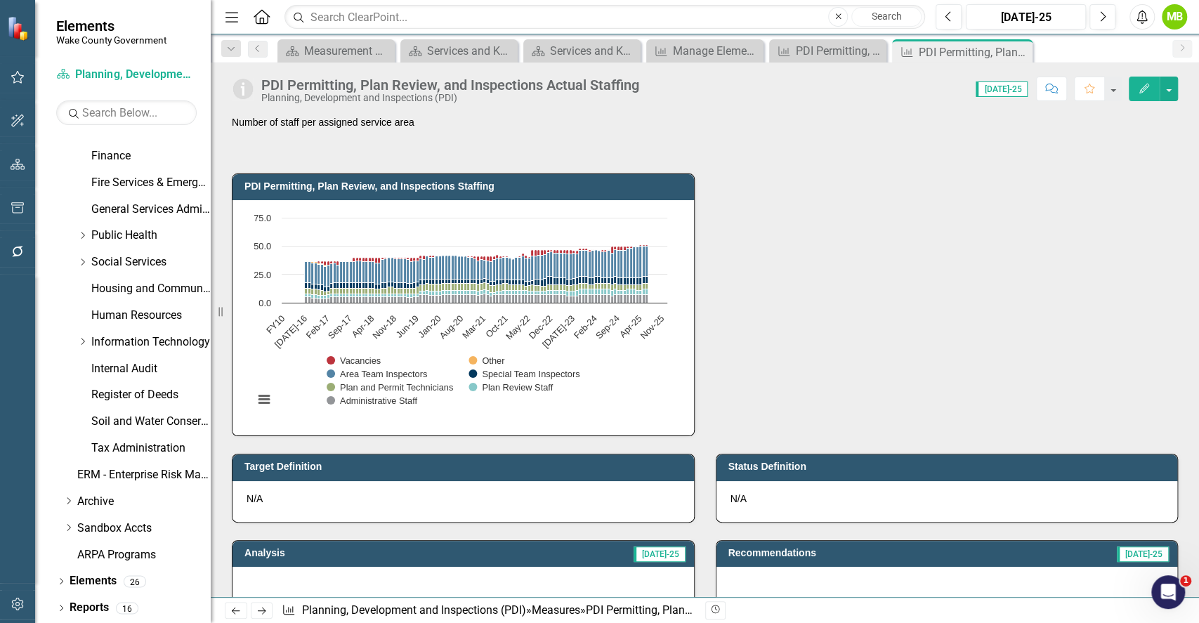
click at [725, 345] on div "PDI Permitting, Plan Review, and Inspections Staffing Chart Bar chart with 7 da…" at bounding box center [704, 296] width 967 height 280
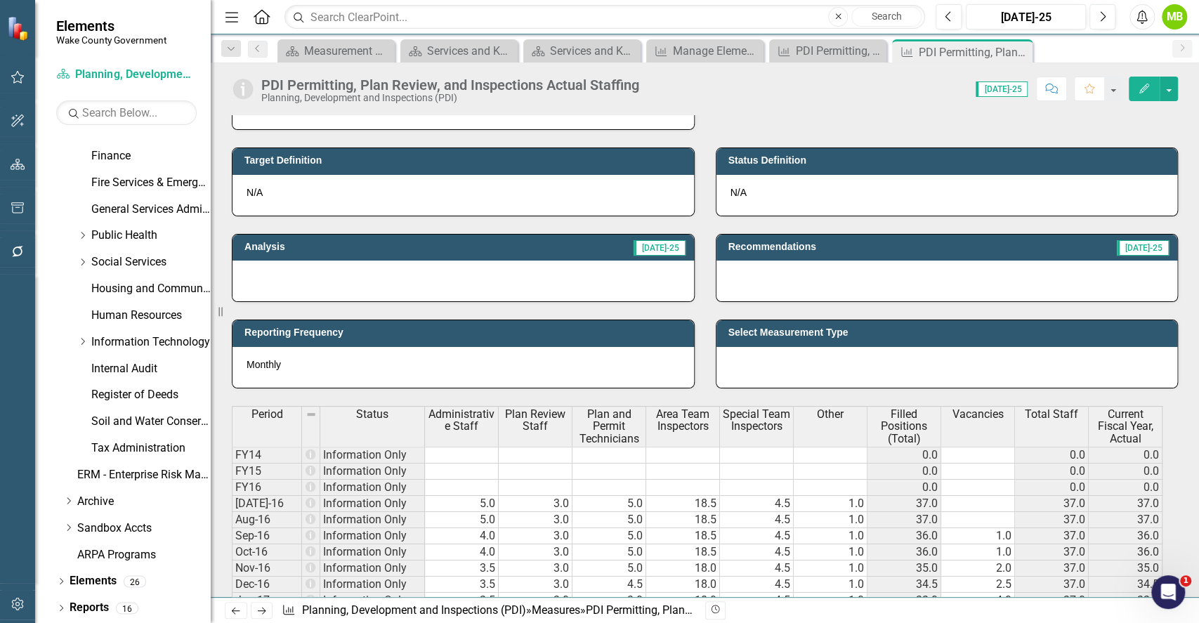
scroll to position [374, 0]
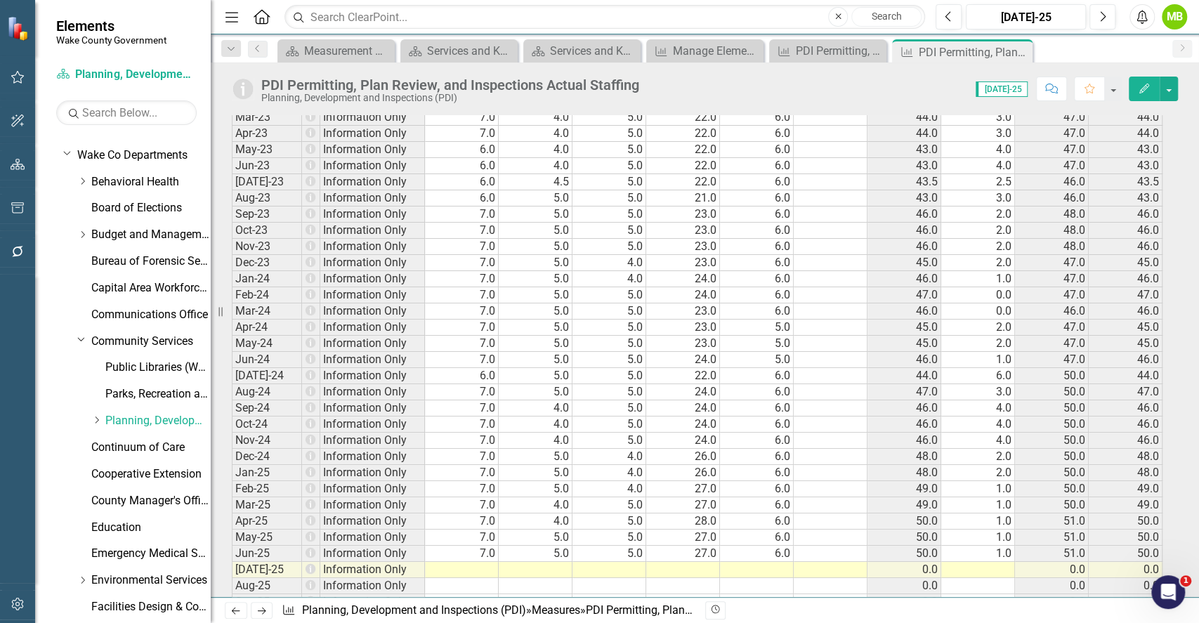
scroll to position [15, 0]
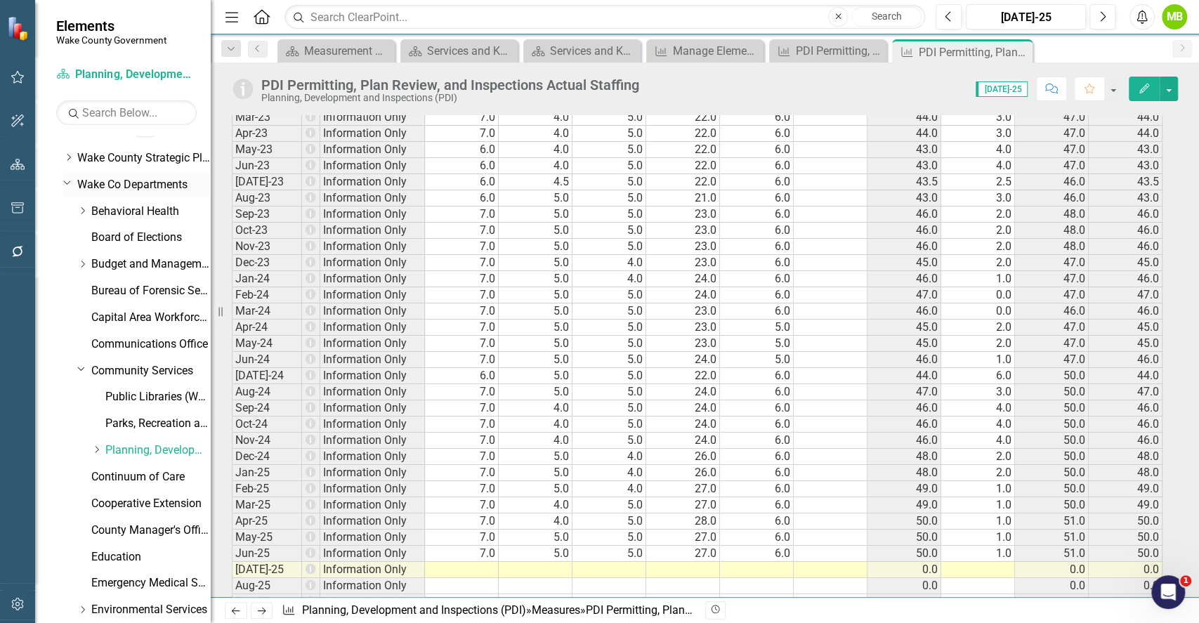
click at [153, 179] on link "Wake Co Departments" at bounding box center [143, 185] width 133 height 16
click at [71, 183] on icon "Dropdown" at bounding box center [67, 182] width 8 height 11
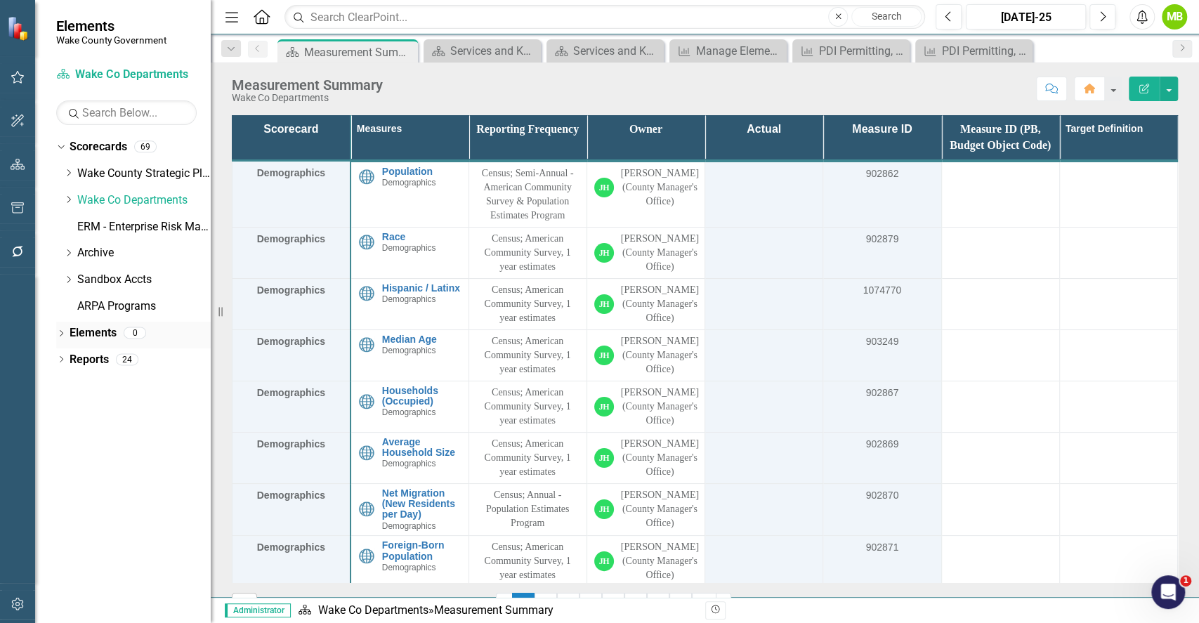
click at [62, 334] on icon "Dropdown" at bounding box center [61, 335] width 10 height 8
click at [79, 145] on link "Scorecards" at bounding box center [99, 147] width 58 height 16
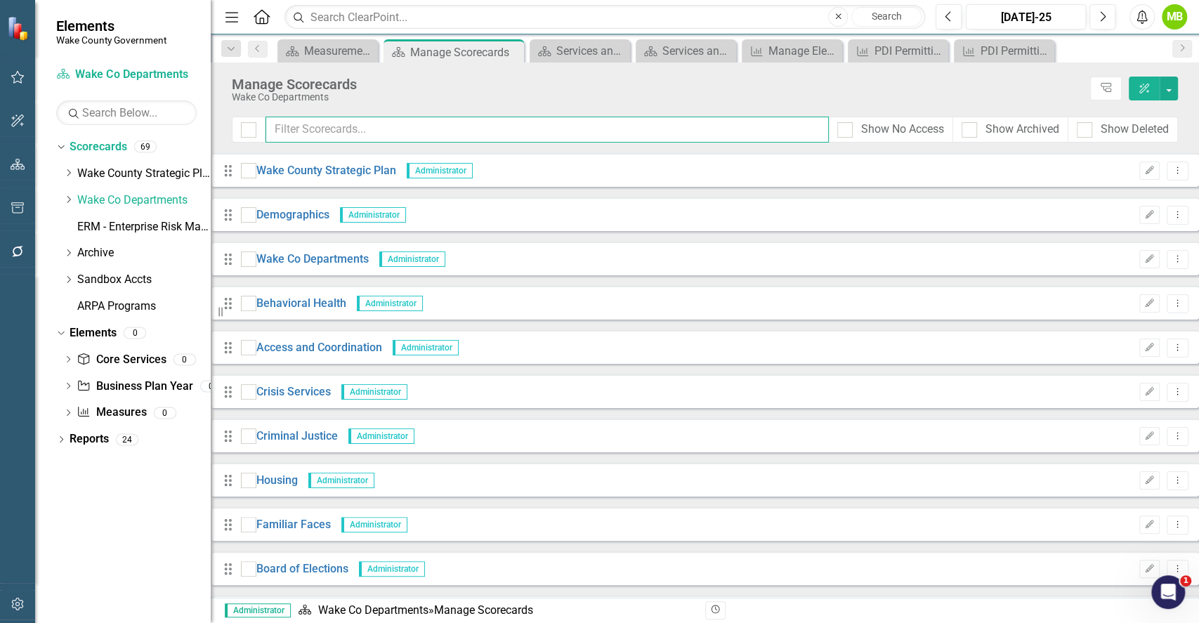
click at [428, 138] on input "text" at bounding box center [546, 130] width 563 height 26
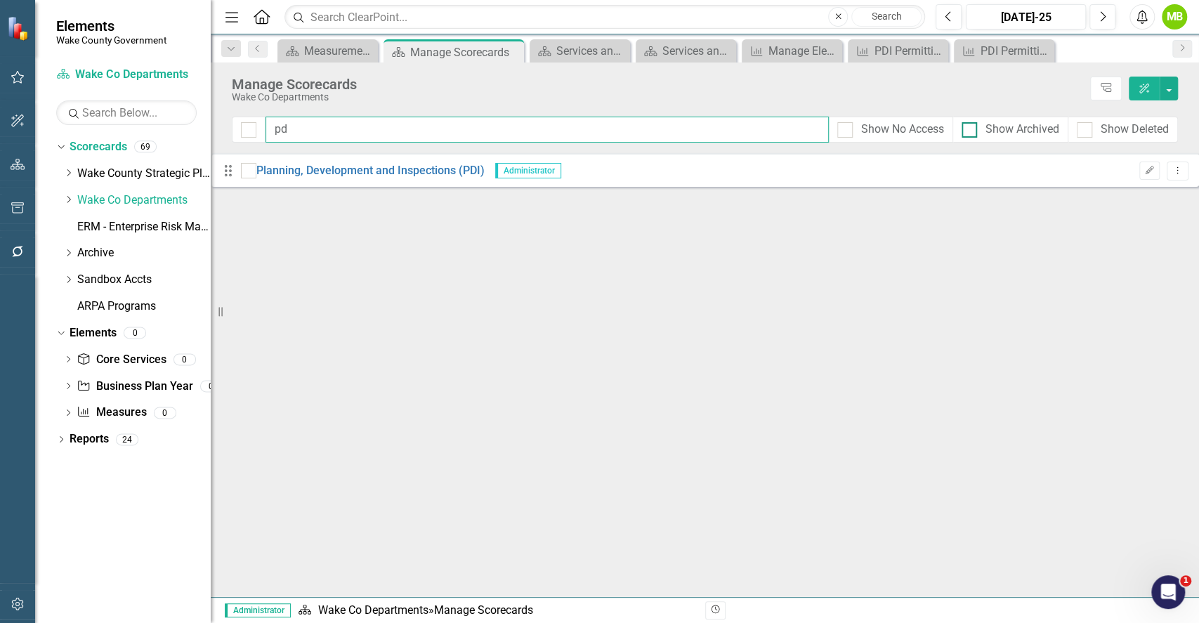
type input "pd"
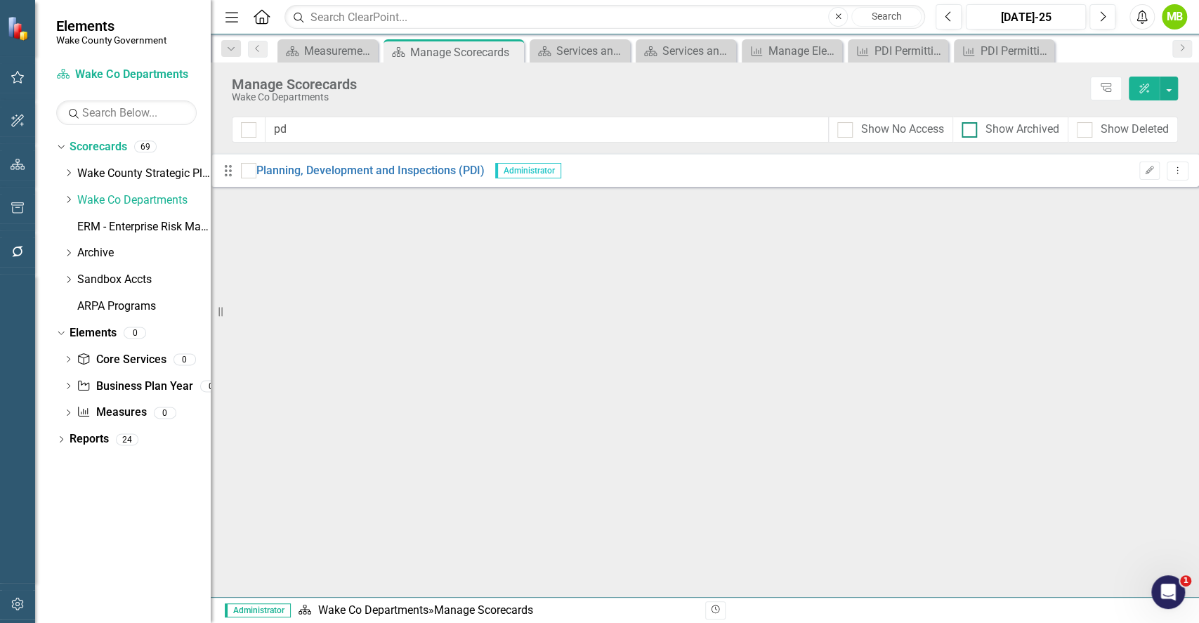
click at [971, 133] on div at bounding box center [968, 129] width 15 height 15
click at [970, 131] on input "Show Archived" at bounding box center [965, 126] width 9 height 9
checkbox input "true"
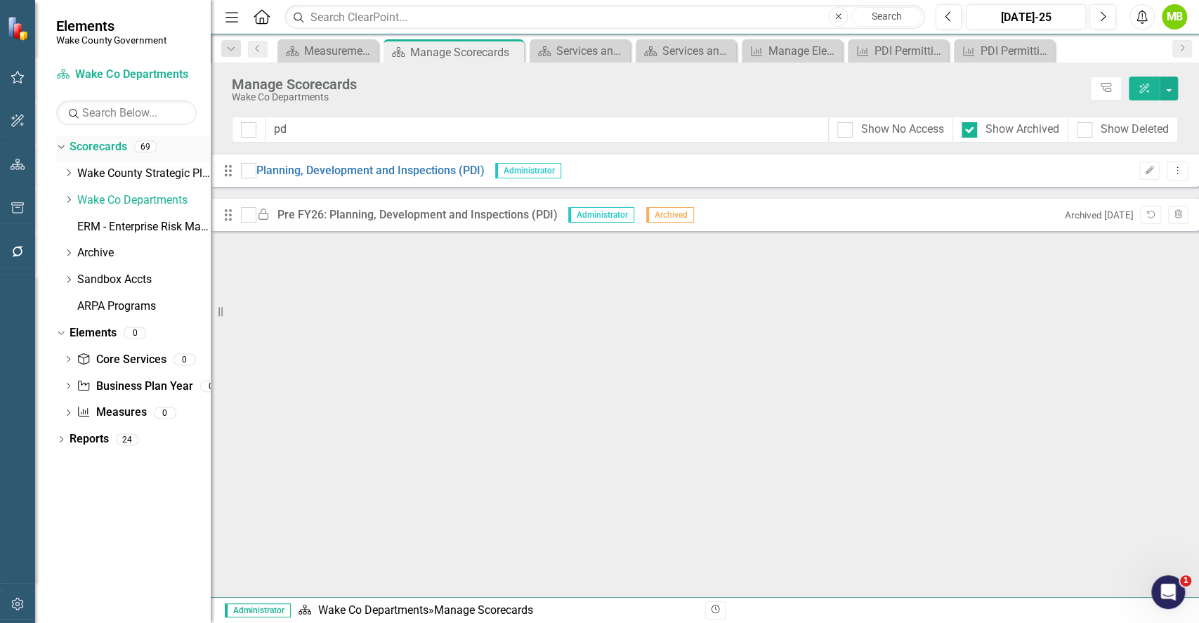
click at [86, 141] on link "Scorecards" at bounding box center [99, 147] width 58 height 16
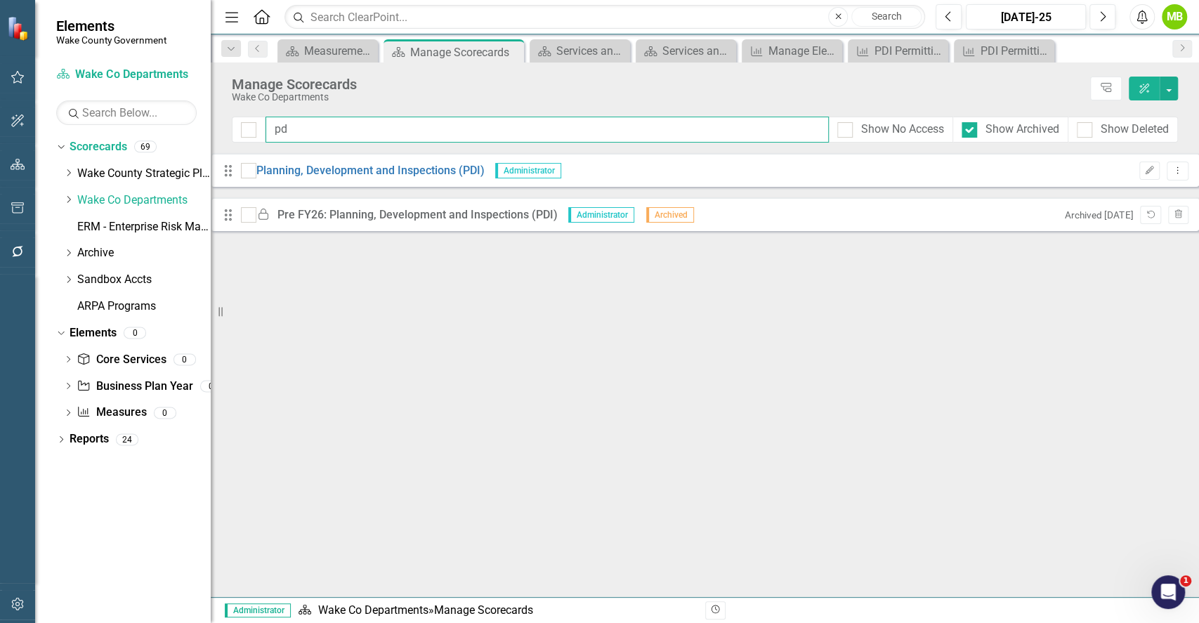
click at [307, 136] on input "pd" at bounding box center [546, 130] width 563 height 26
type input "p"
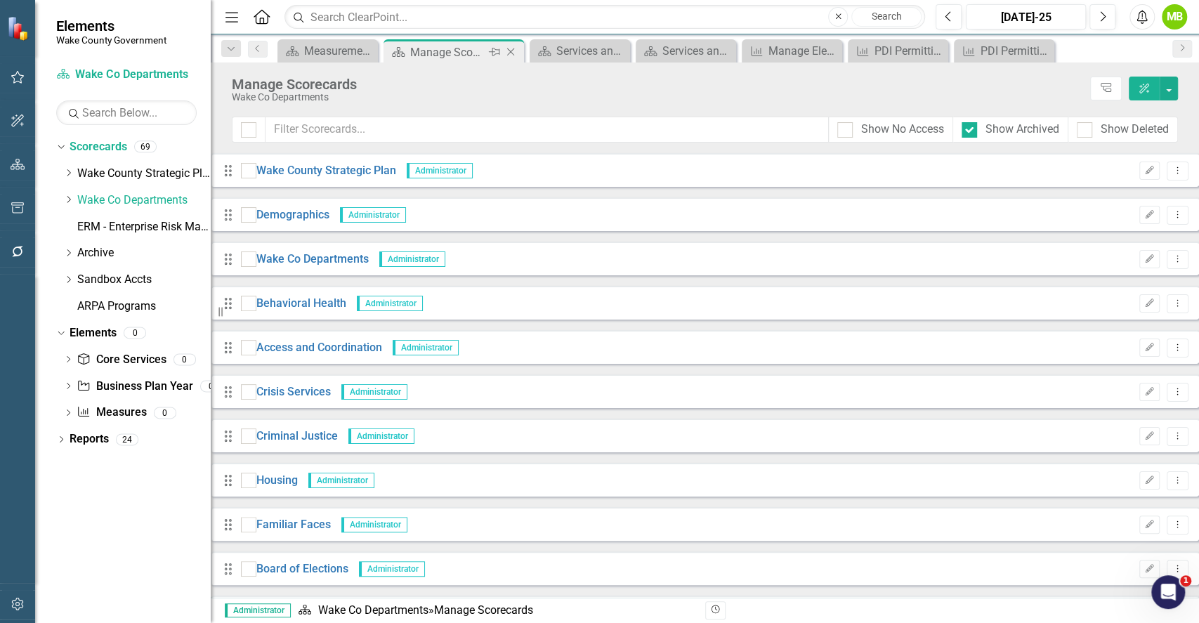
click at [515, 50] on icon "Close" at bounding box center [510, 51] width 14 height 11
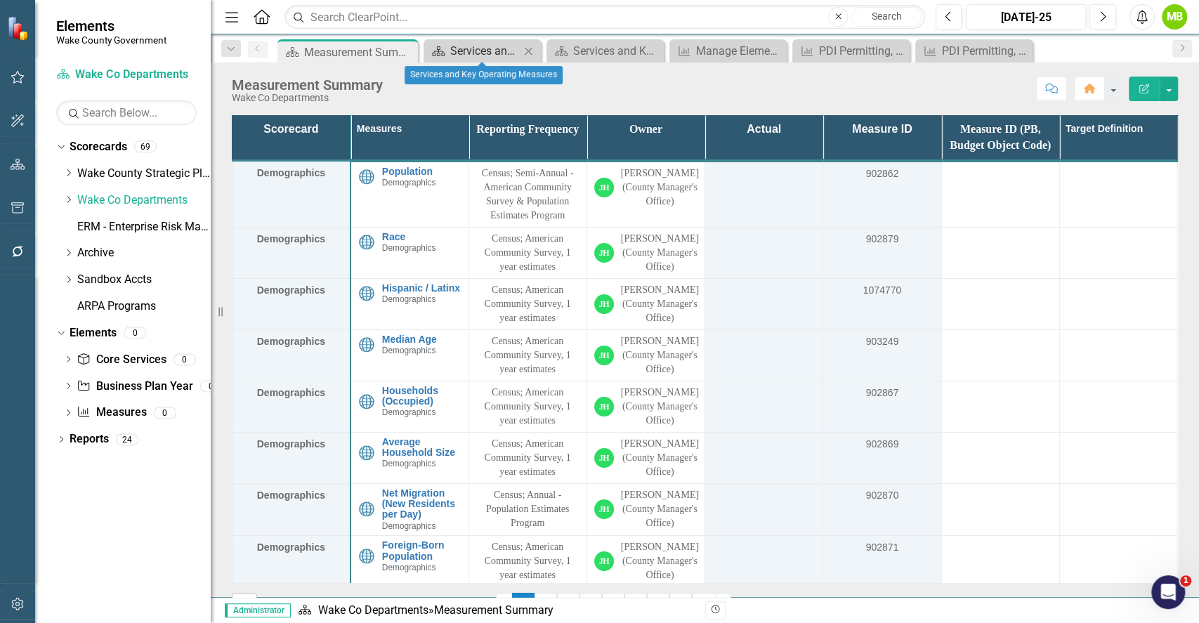
click at [479, 50] on div "Services and Key Operating Measures" at bounding box center [485, 51] width 70 height 18
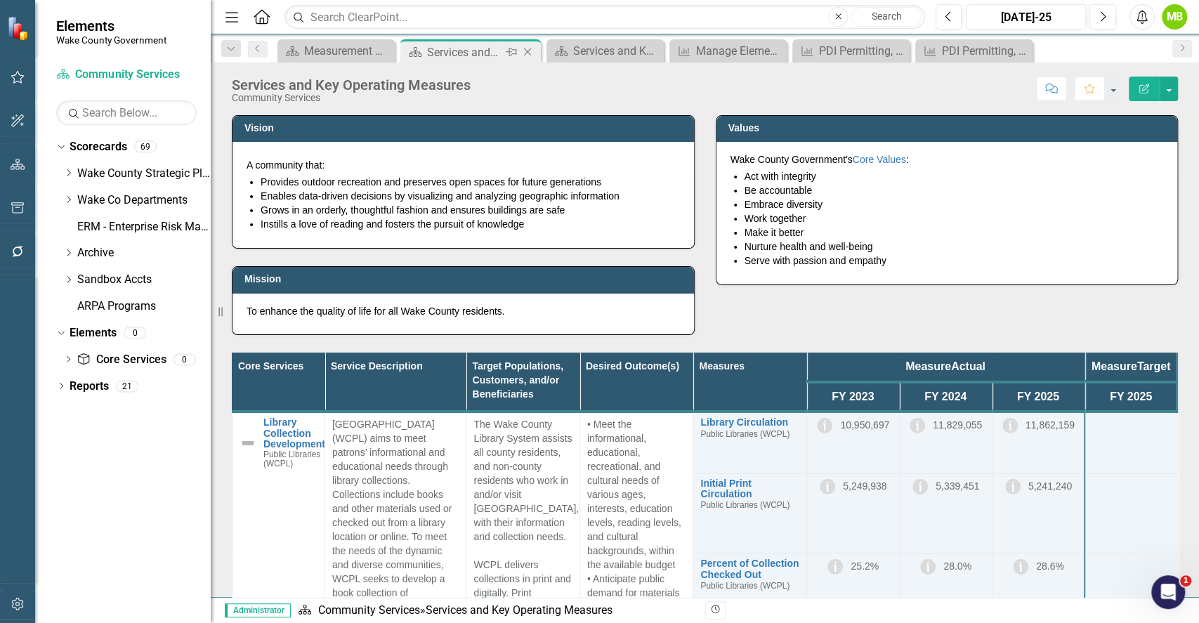
click at [527, 48] on icon "Close" at bounding box center [527, 51] width 14 height 11
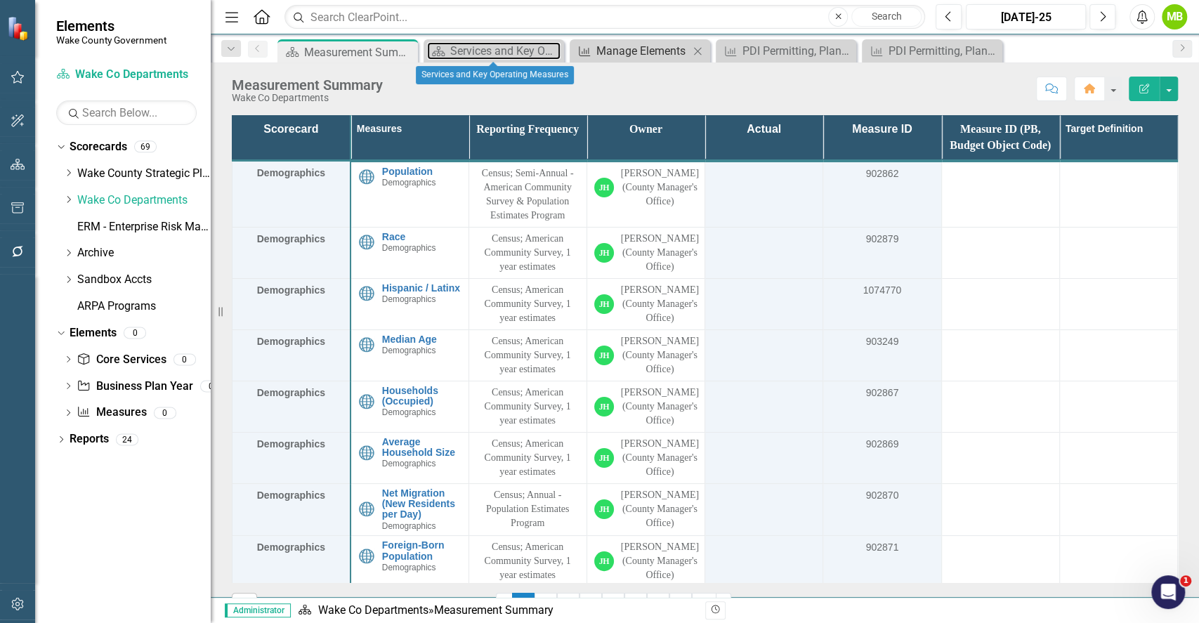
drag, startPoint x: 499, startPoint y: 54, endPoint x: 652, endPoint y: 58, distance: 153.1
click at [497, 53] on div "Services and Key Operating Measures" at bounding box center [505, 51] width 110 height 18
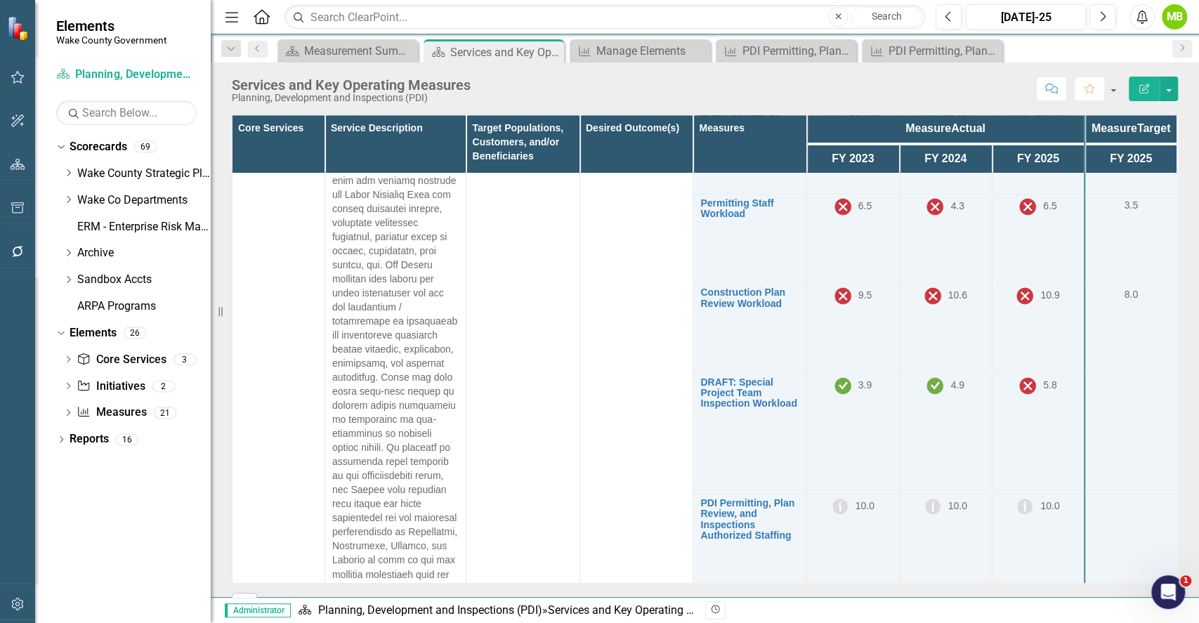
scroll to position [1341, 0]
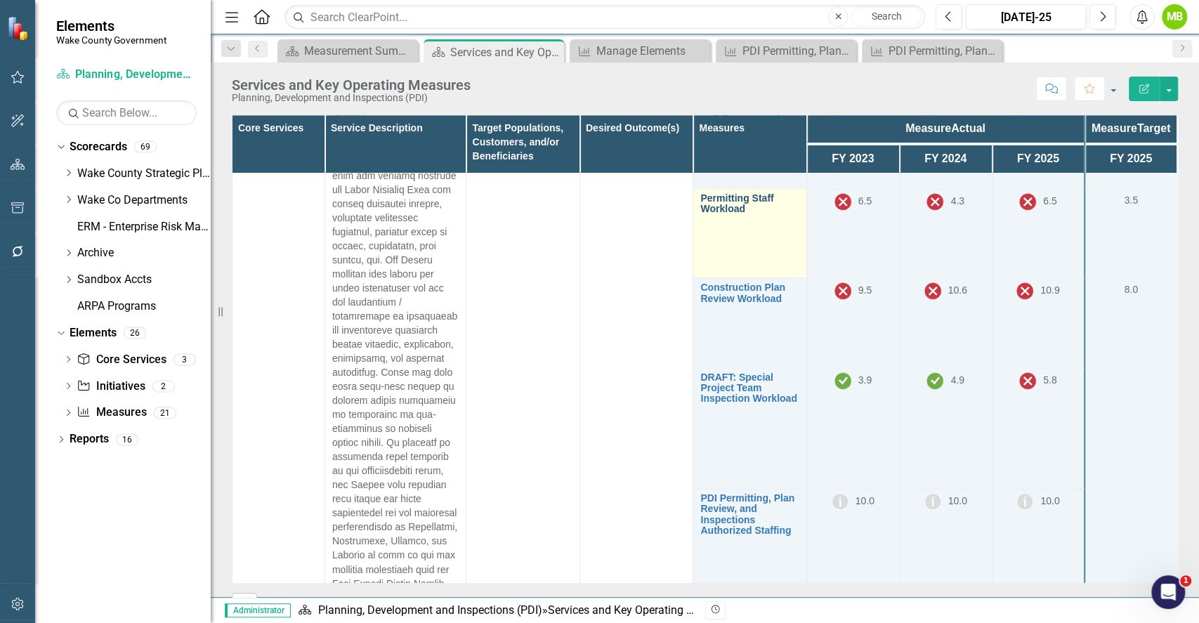
click at [723, 215] on link "Permitting Staff Workload" at bounding box center [749, 204] width 98 height 22
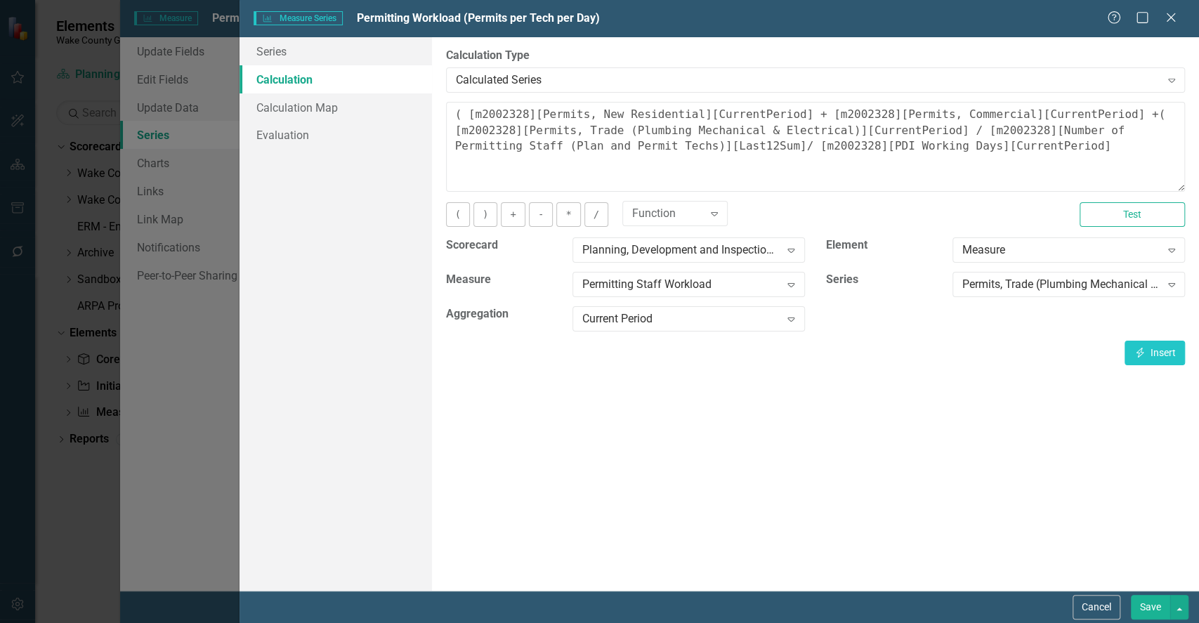
scroll to position [299, 0]
click at [865, 132] on textarea "( [m2002328][Permits, New Residential][CurrentPeriod] + [m2002328][Permits, Com…" at bounding box center [815, 147] width 739 height 90
click at [1107, 115] on textarea "( [m2002328][Permits, New Residential][CurrentPeriod] + [m2002328][Permits, Com…" at bounding box center [815, 147] width 739 height 90
type textarea "( [m2002328][Permits, New Residential][CurrentPeriod] + [m2002328][Permits, Com…"
click at [1152, 602] on button "Save" at bounding box center [1150, 607] width 39 height 25
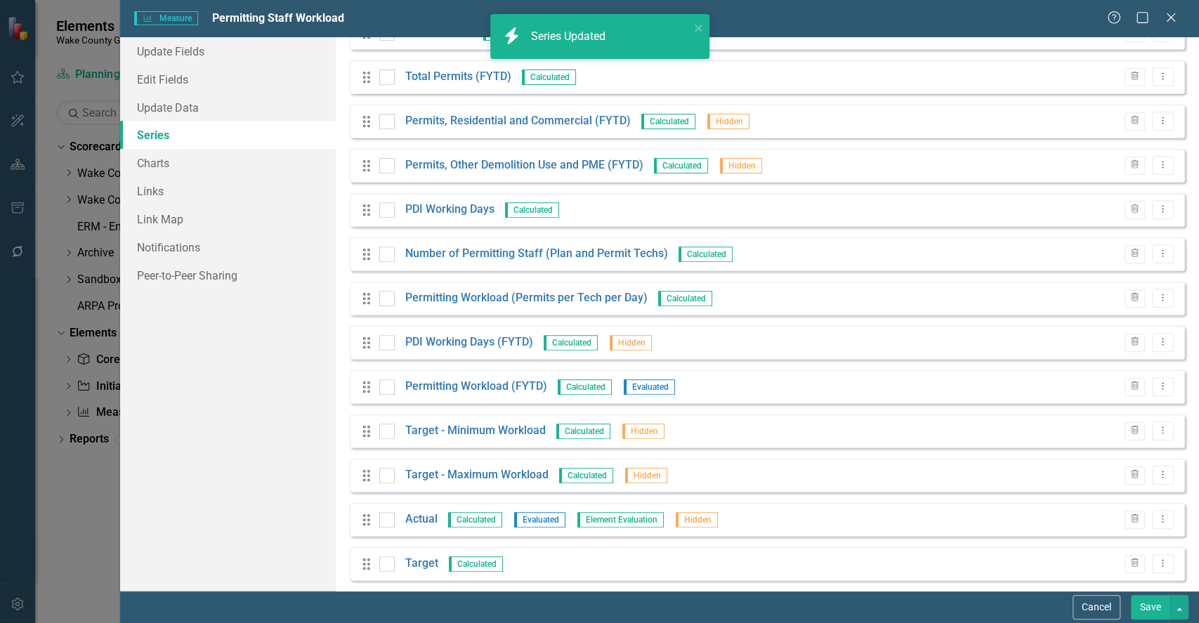
click at [1144, 607] on button "Save" at bounding box center [1150, 607] width 39 height 25
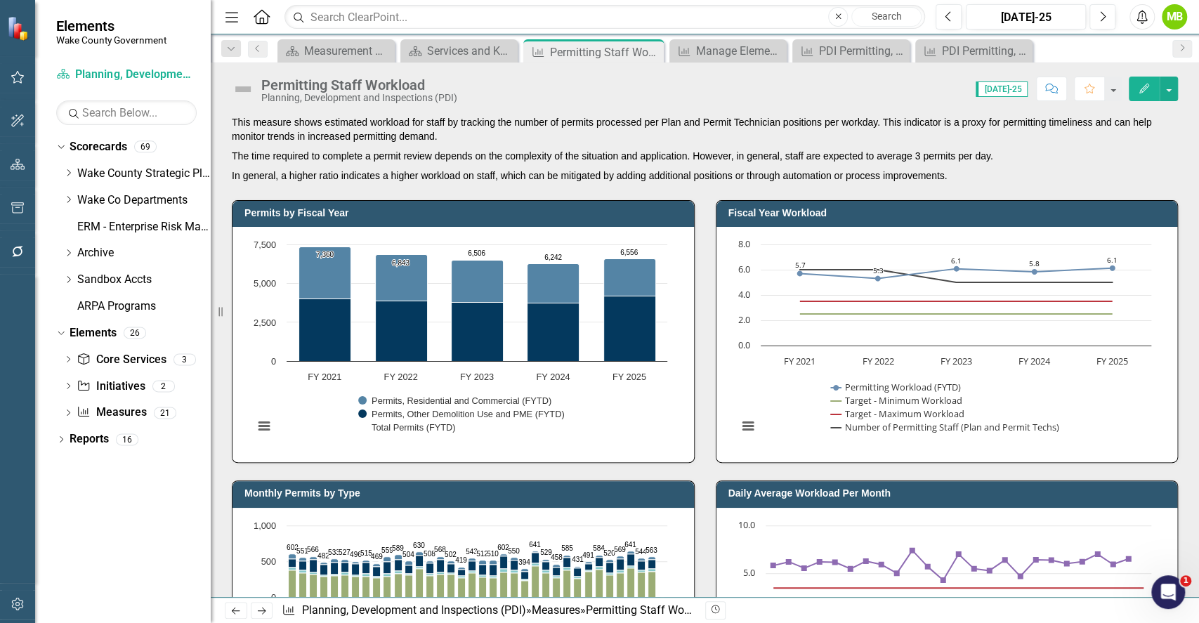
click at [707, 261] on div "Fiscal Year Workload Chart Line chart with 4 lines. Fiscal Year Workload (Chart…" at bounding box center [947, 323] width 484 height 280
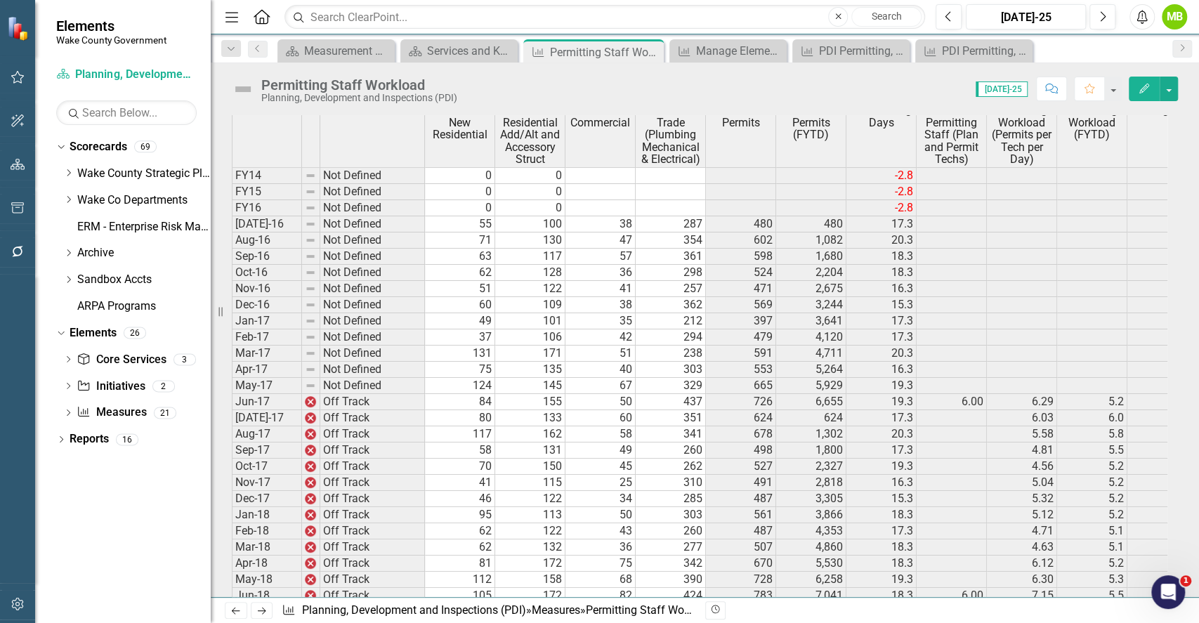
scroll to position [973, 0]
click at [1165, 94] on button "button" at bounding box center [1168, 89] width 18 height 25
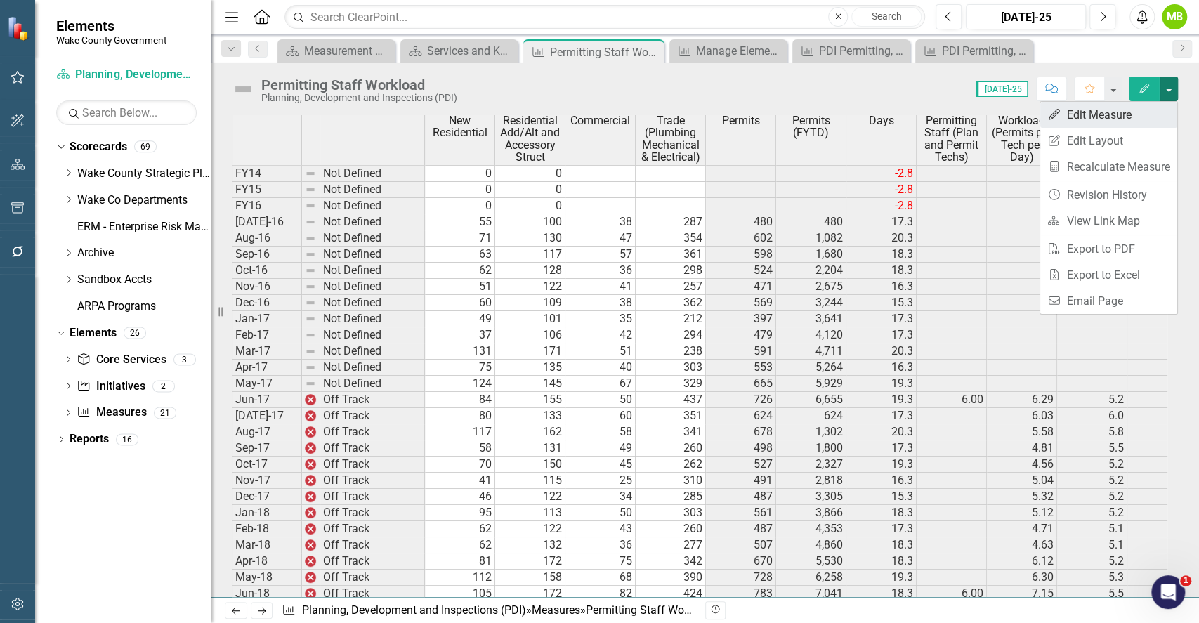
click at [1129, 102] on link "Edit Edit Measure" at bounding box center [1108, 115] width 137 height 26
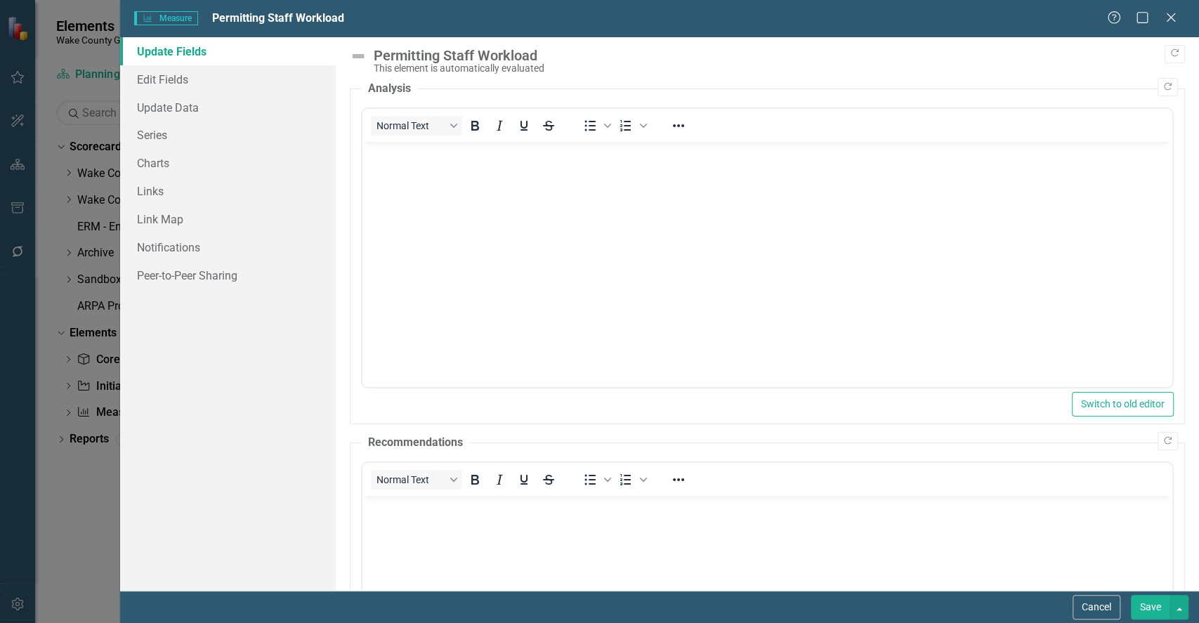
scroll to position [0, 0]
click at [198, 146] on link "Series" at bounding box center [228, 135] width 216 height 28
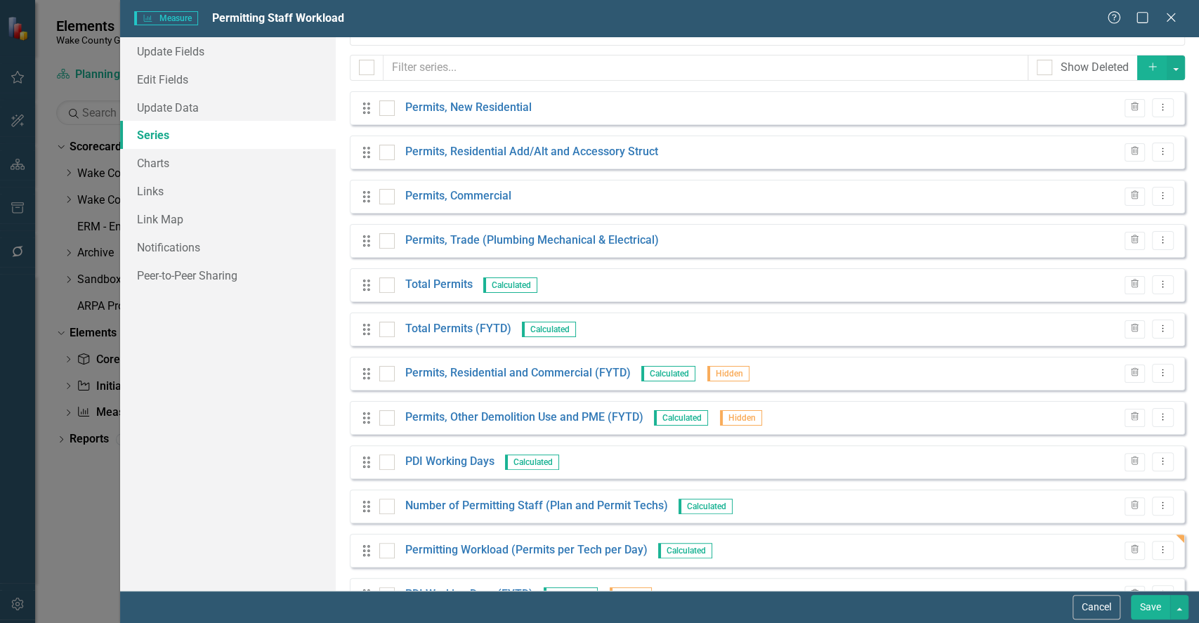
scroll to position [133, 0]
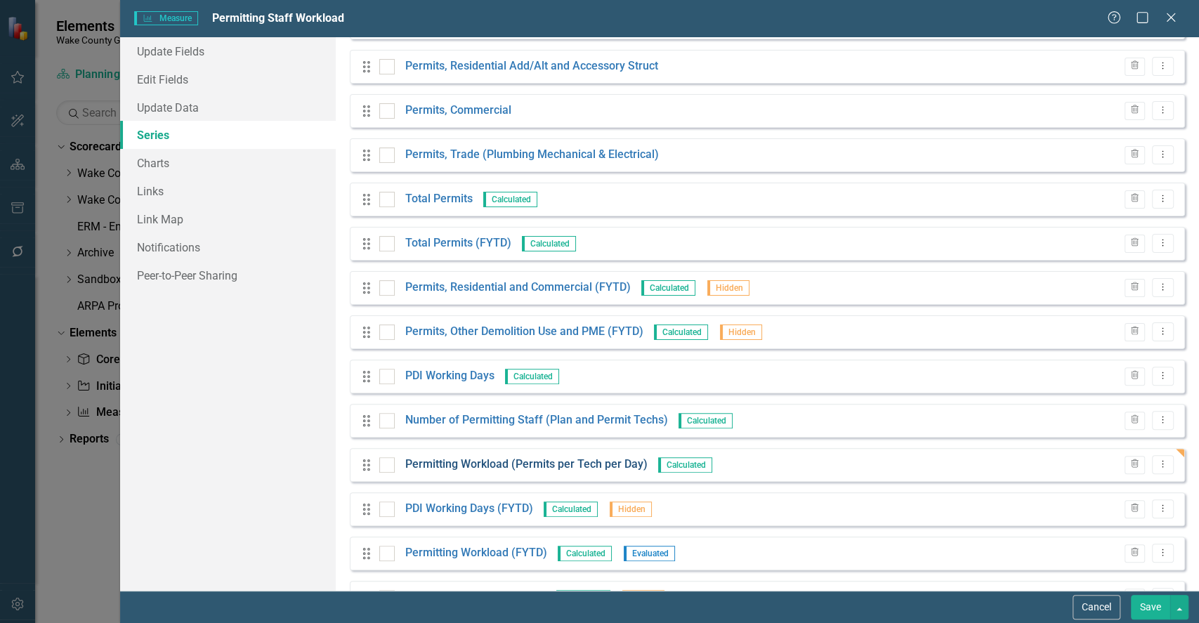
click at [561, 463] on link "Permitting Workload (Permits per Tech per Day)" at bounding box center [526, 464] width 242 height 16
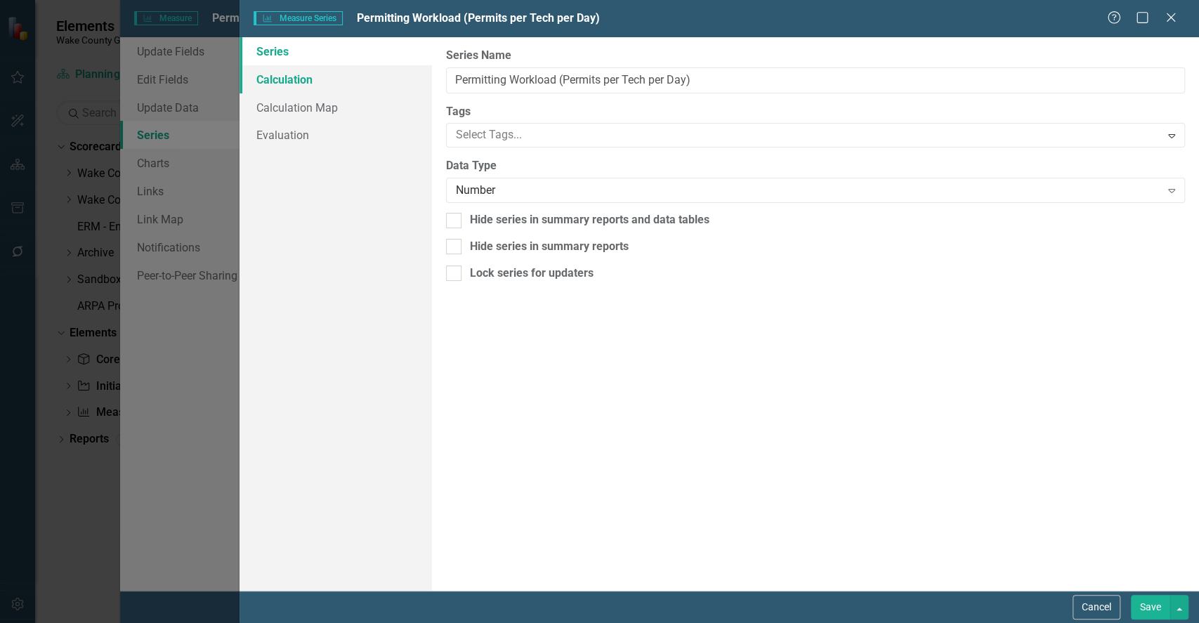
click at [263, 70] on link "Calculation" at bounding box center [335, 79] width 192 height 28
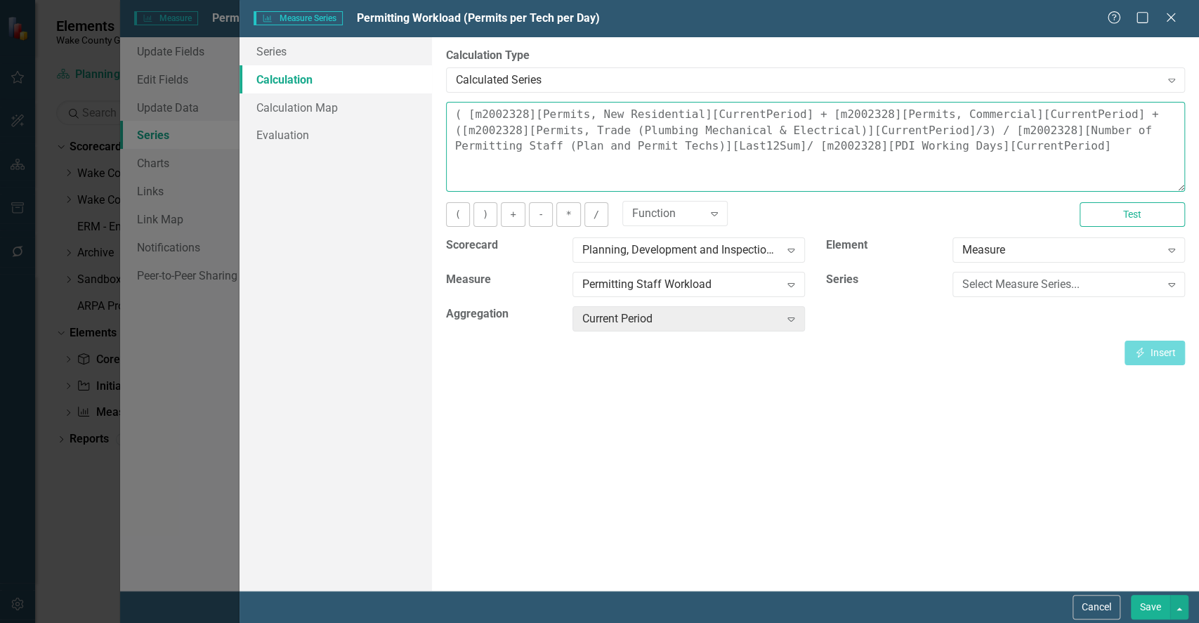
click at [1095, 118] on textarea "( [m2002328][Permits, New Residential][CurrentPeriod] + [m2002328][Permits, Com…" at bounding box center [815, 147] width 739 height 90
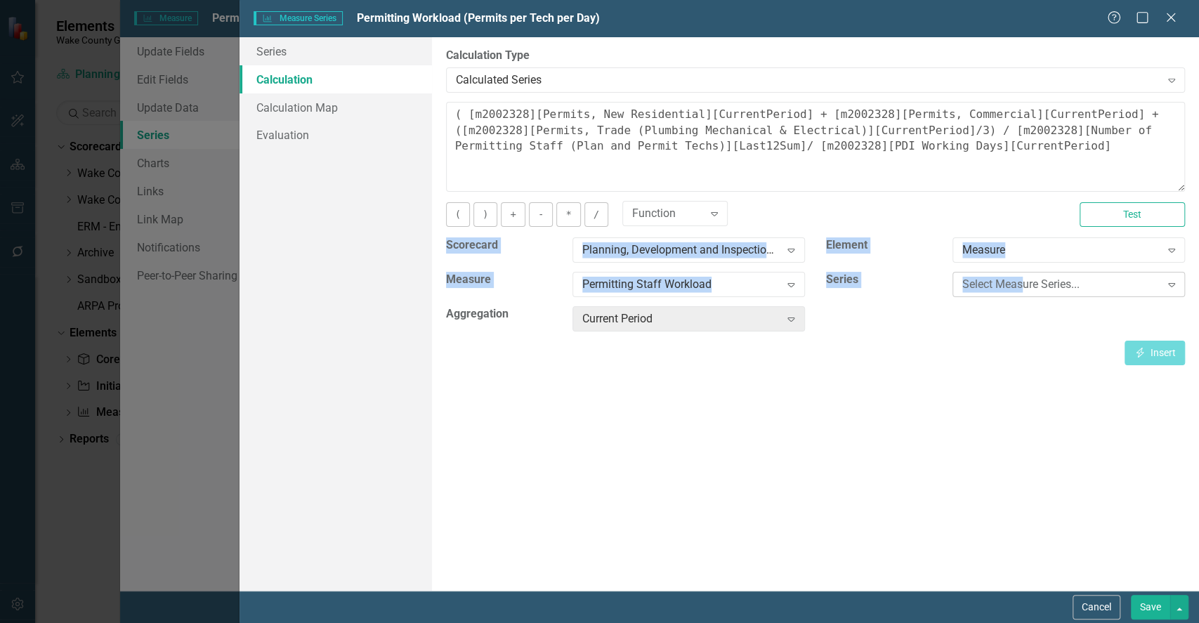
click at [1025, 291] on div "Select Measure Series..." at bounding box center [1060, 285] width 197 height 16
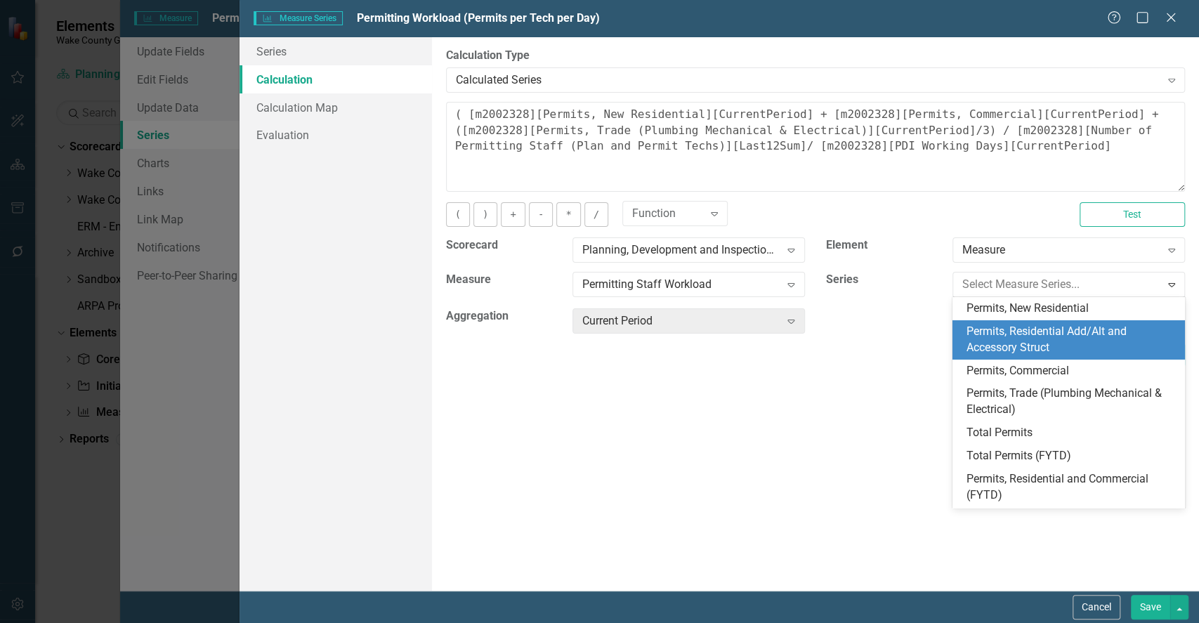
click at [1042, 340] on div "Permits, Residential Add/Alt and Accessory Struct" at bounding box center [1071, 340] width 210 height 32
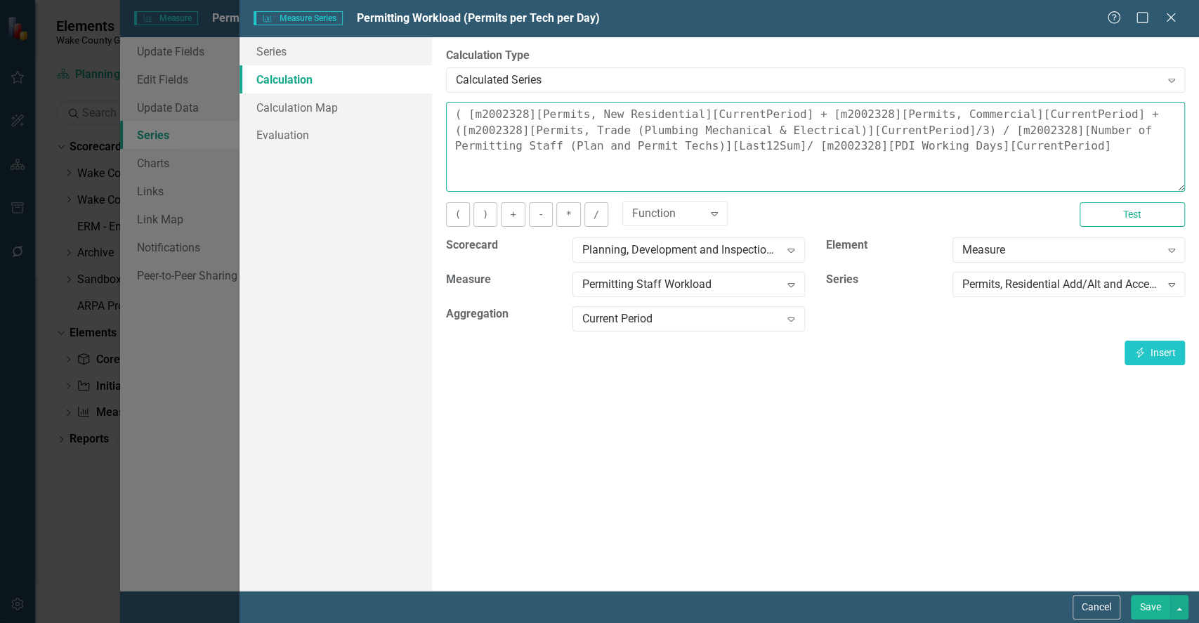
click at [1095, 115] on textarea "( [m2002328][Permits, New Residential][CurrentPeriod] + [m2002328][Permits, Com…" at bounding box center [815, 147] width 739 height 90
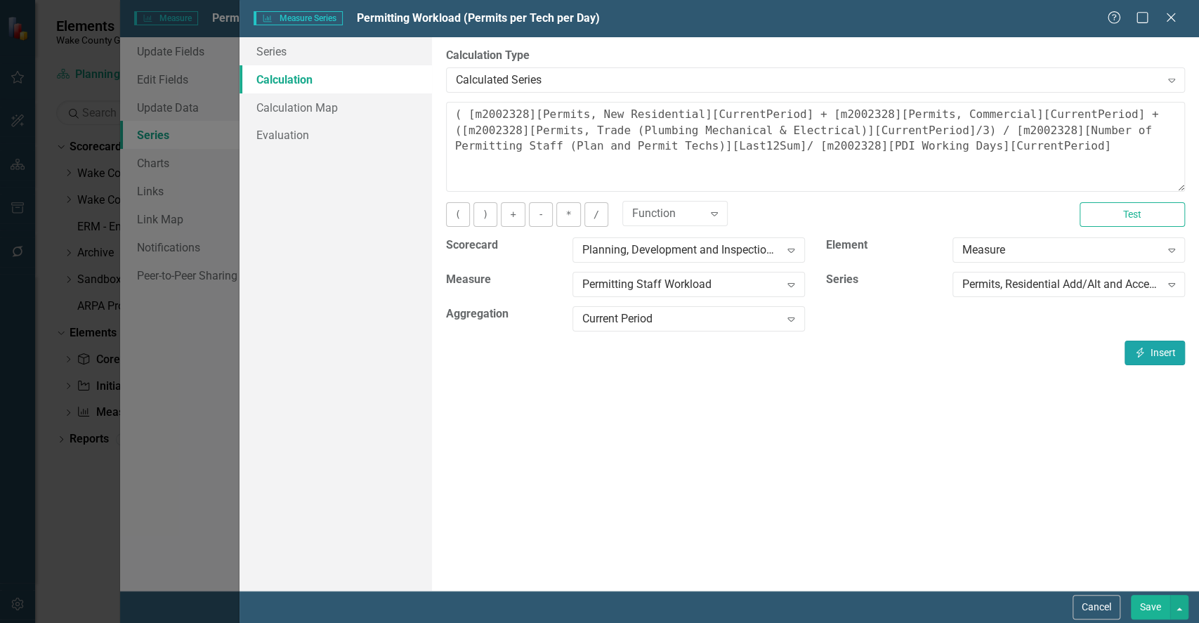
click at [1148, 350] on button "Insert Insert" at bounding box center [1154, 353] width 60 height 25
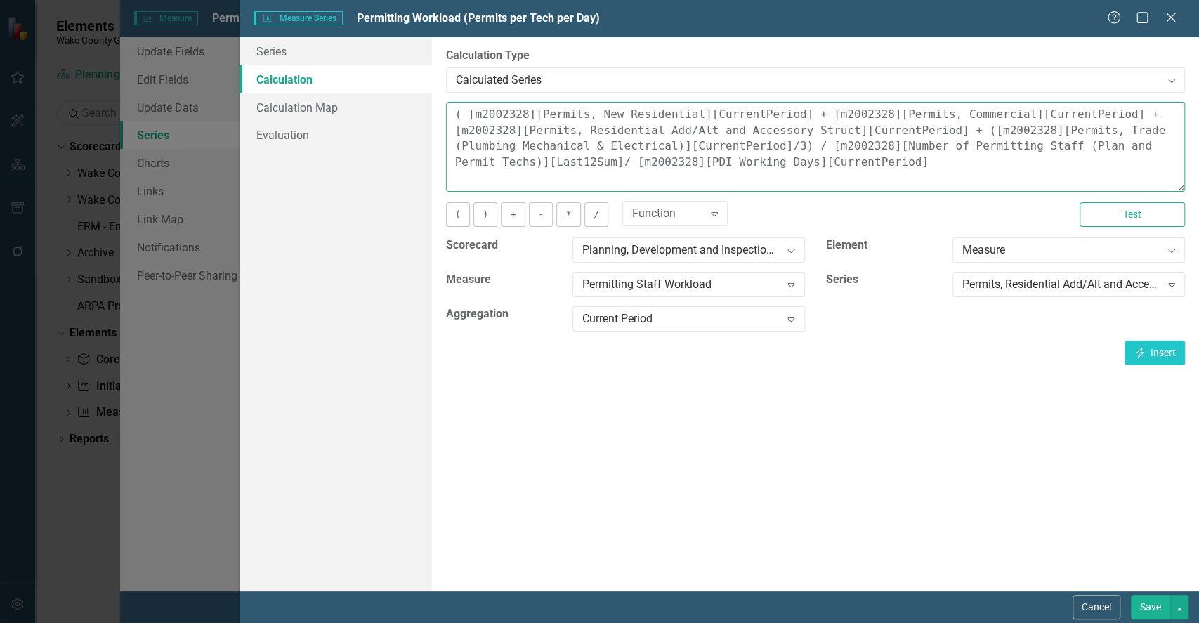
click at [654, 143] on textarea "( [m2002328][Permits, New Residential][CurrentPeriod] + [m2002328][Permits, Com…" at bounding box center [815, 147] width 739 height 90
type textarea "( [m2002328][Permits, New Residential][CurrentPeriod] + [m2002328][Permits, Com…"
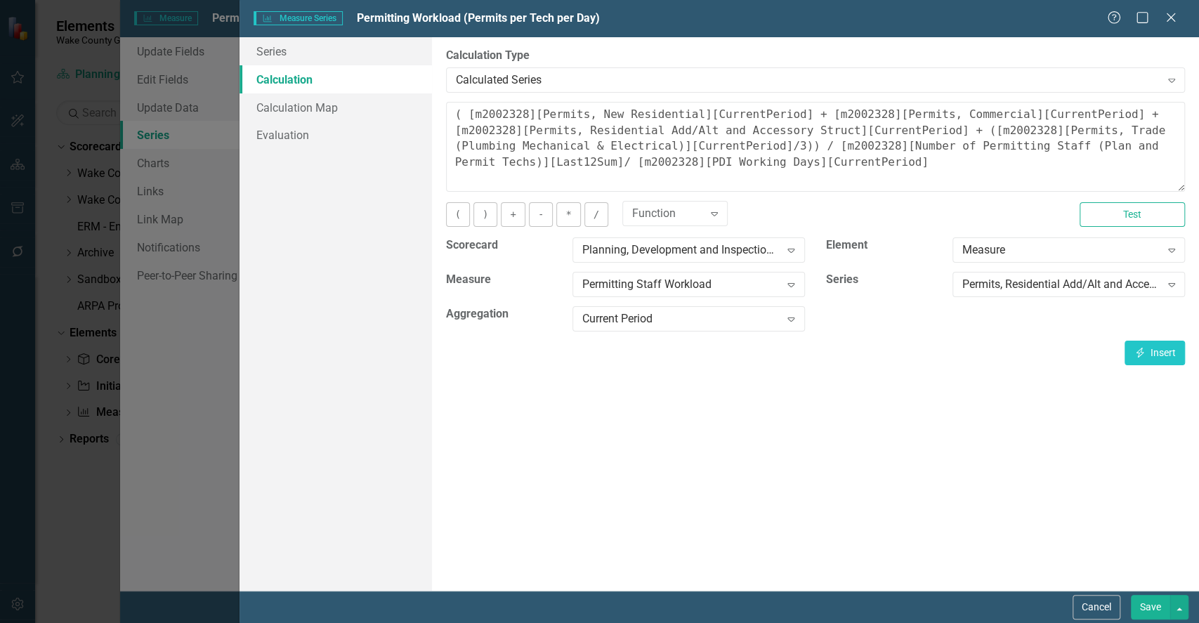
click at [1152, 610] on button "Save" at bounding box center [1150, 607] width 39 height 25
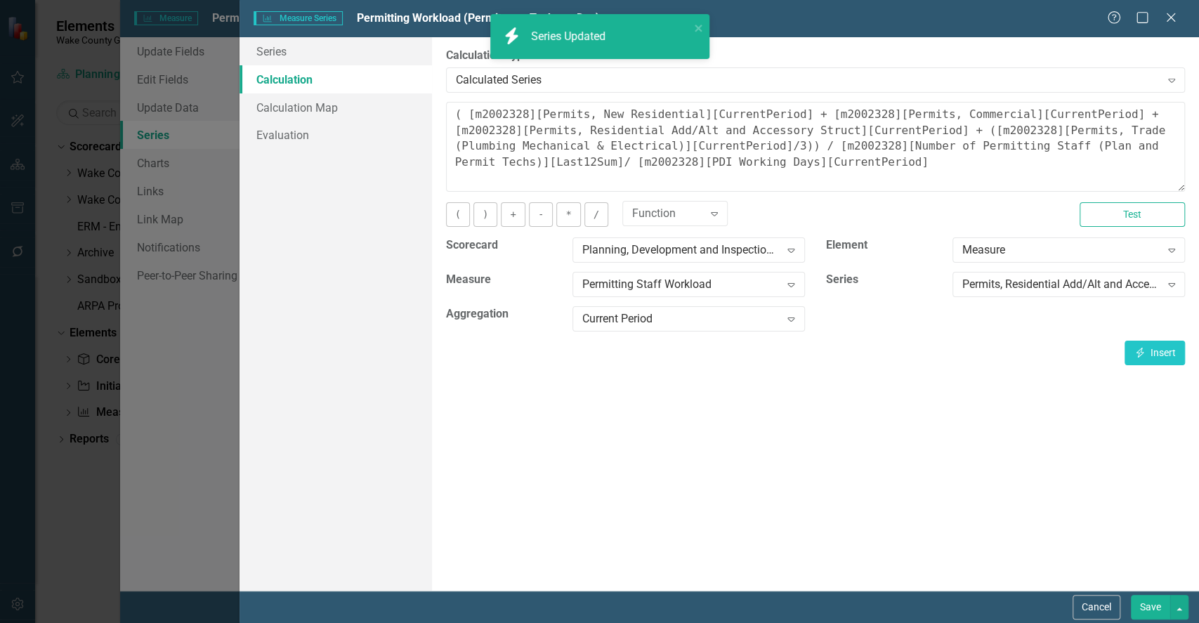
click at [1157, 614] on button "Save" at bounding box center [1150, 607] width 39 height 25
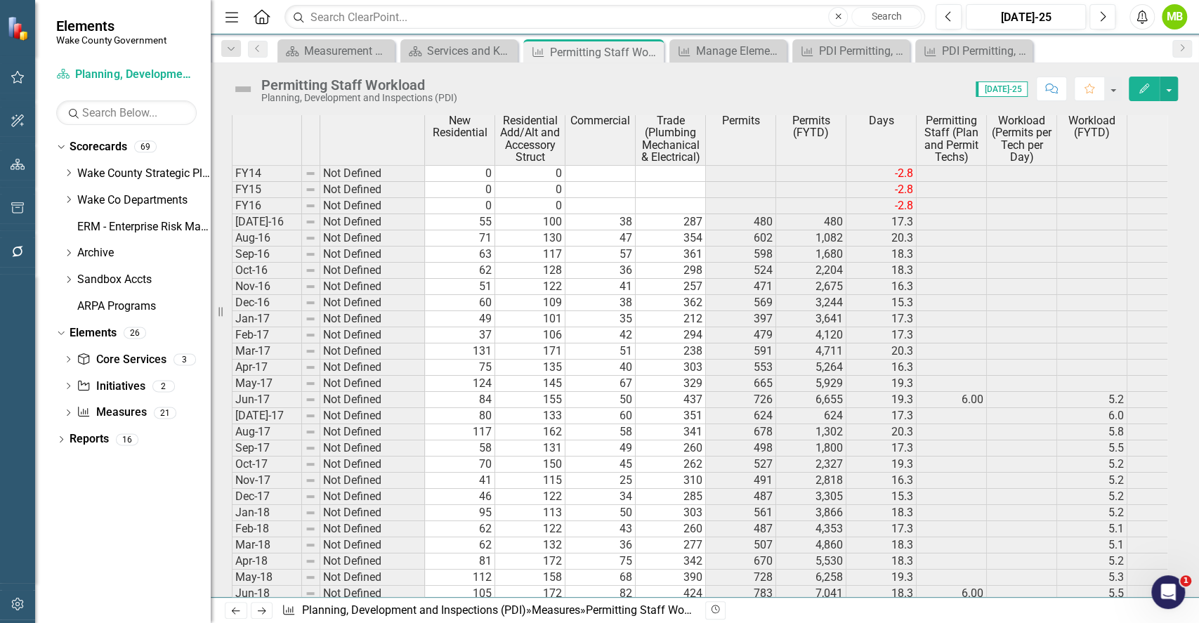
click at [1180, 88] on div "Permitting Staff Workload Planning, Development and Inspections (PDI) Score: 0.…" at bounding box center [705, 83] width 988 height 42
click at [1169, 91] on button "button" at bounding box center [1168, 89] width 18 height 25
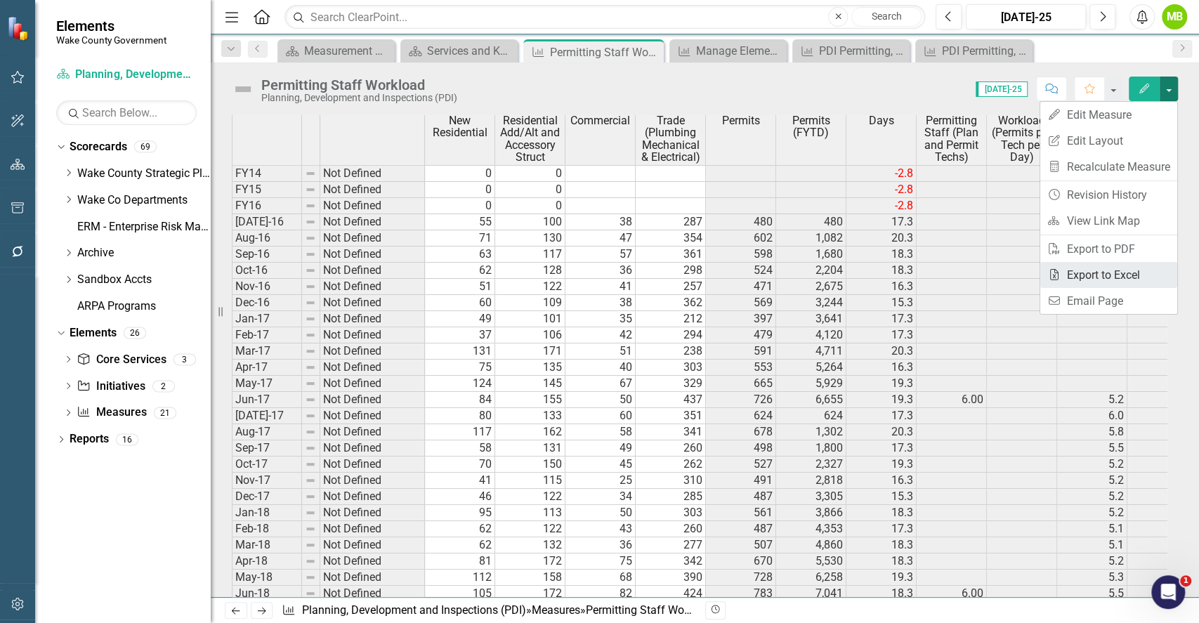
click at [1086, 282] on link "Excel Export to Excel" at bounding box center [1108, 275] width 137 height 26
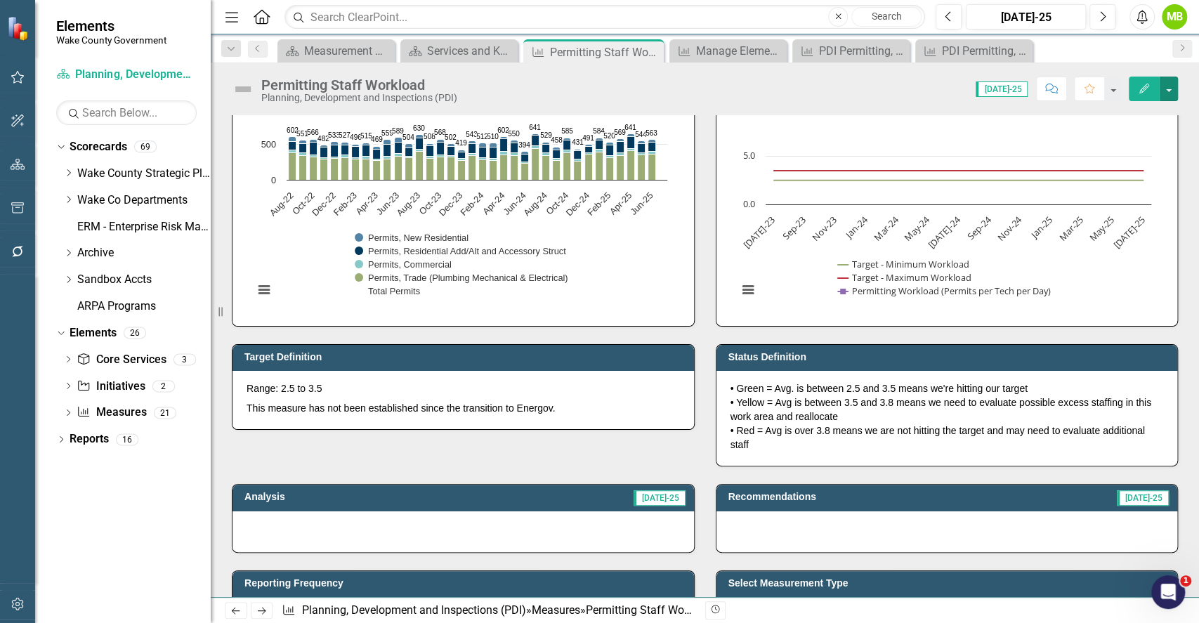
scroll to position [474, 0]
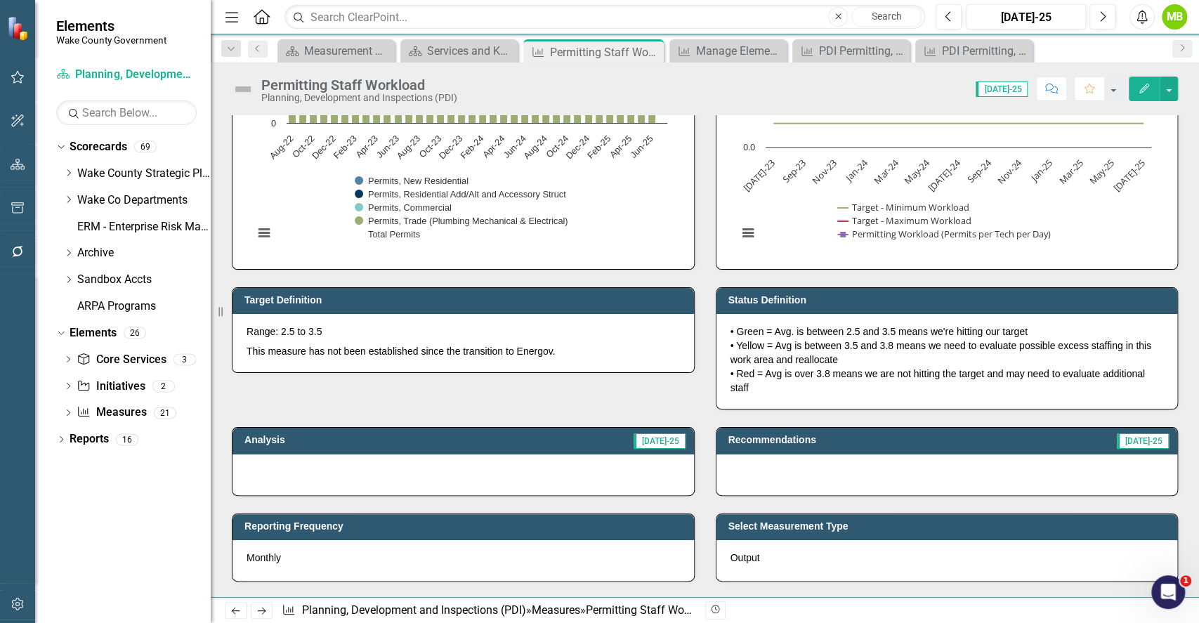
click at [1197, 198] on div "This measure shows estimated workload for staff by tracking the number of permi…" at bounding box center [705, 356] width 988 height 482
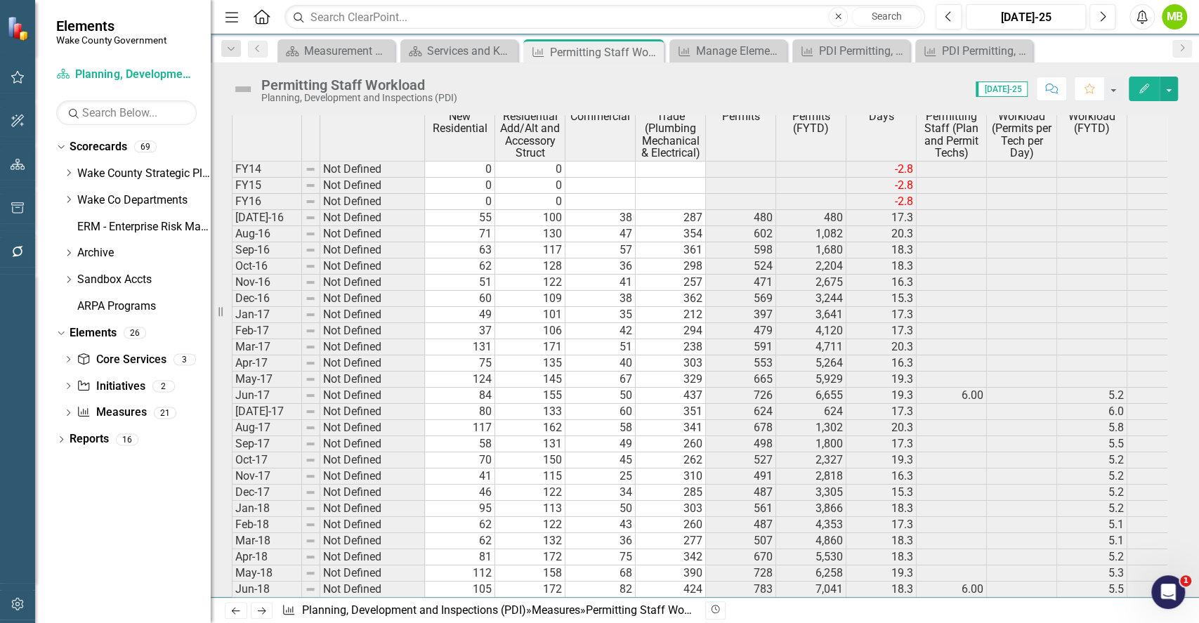
scroll to position [1029, 0]
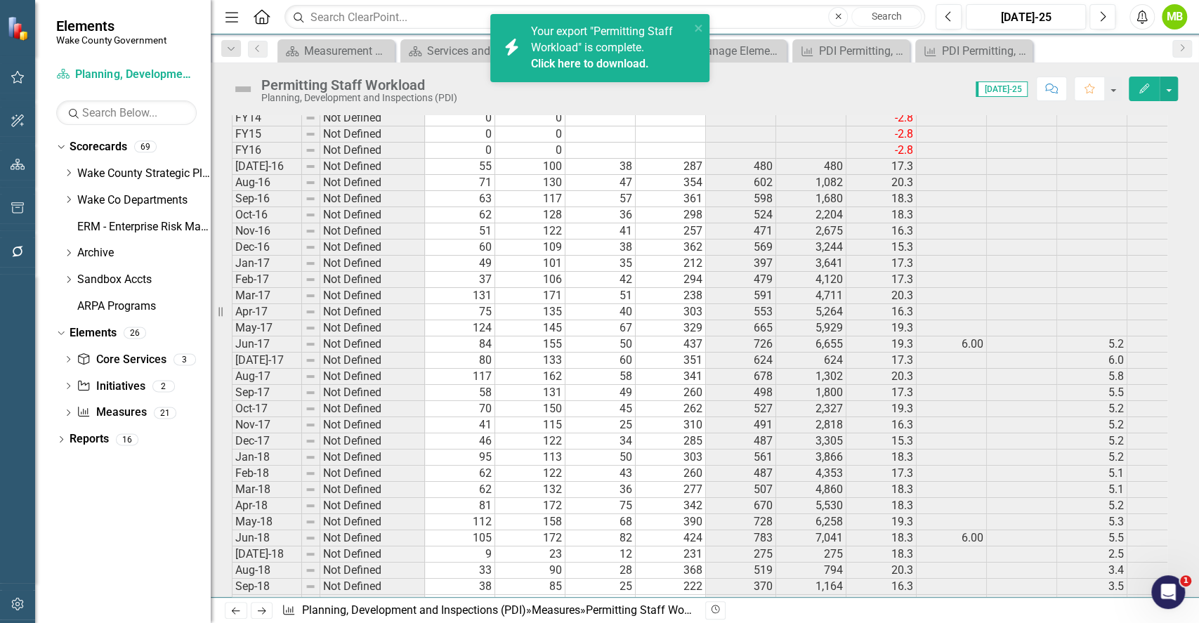
click at [583, 65] on link "Click here to download." at bounding box center [590, 63] width 118 height 13
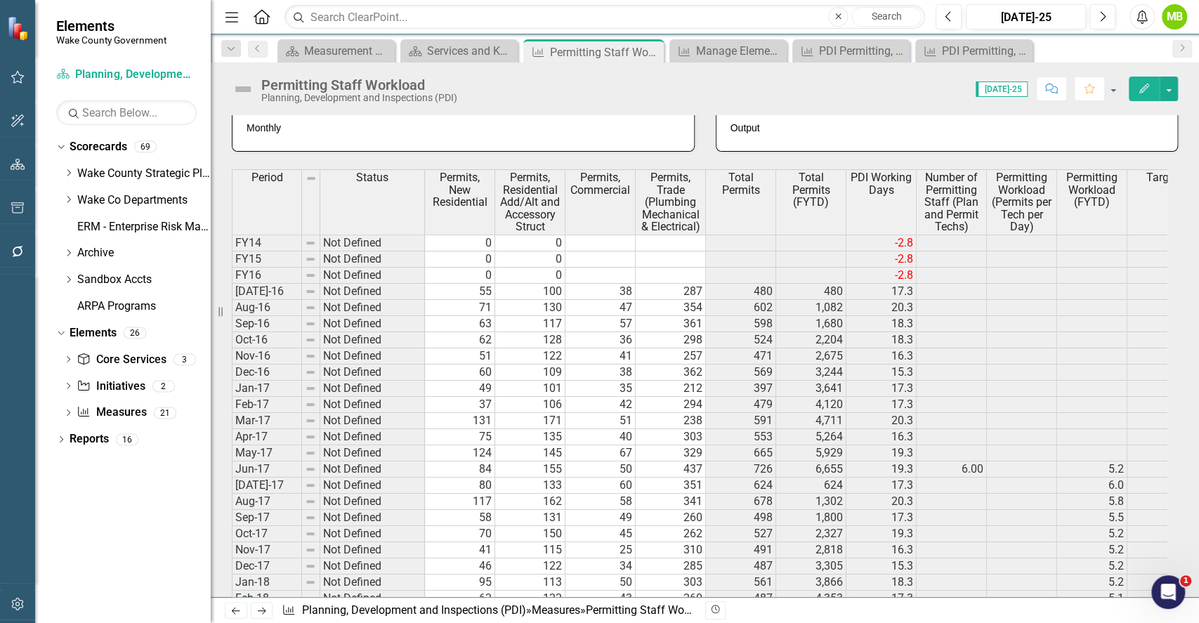
scroll to position [881, 0]
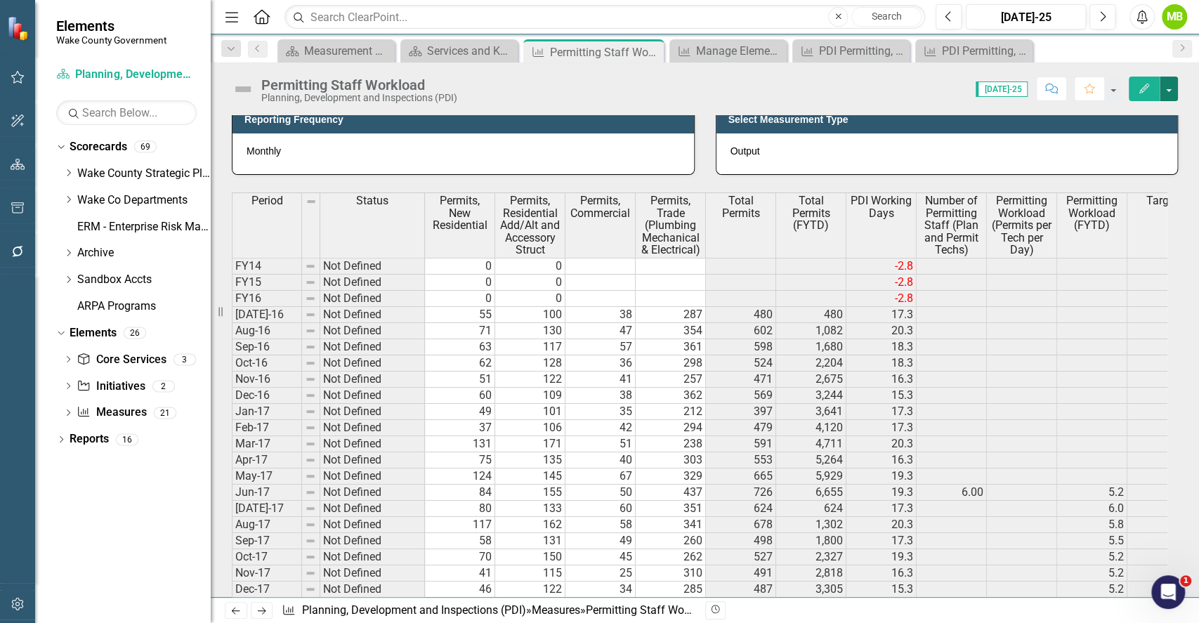
click at [1168, 93] on button "button" at bounding box center [1168, 89] width 18 height 25
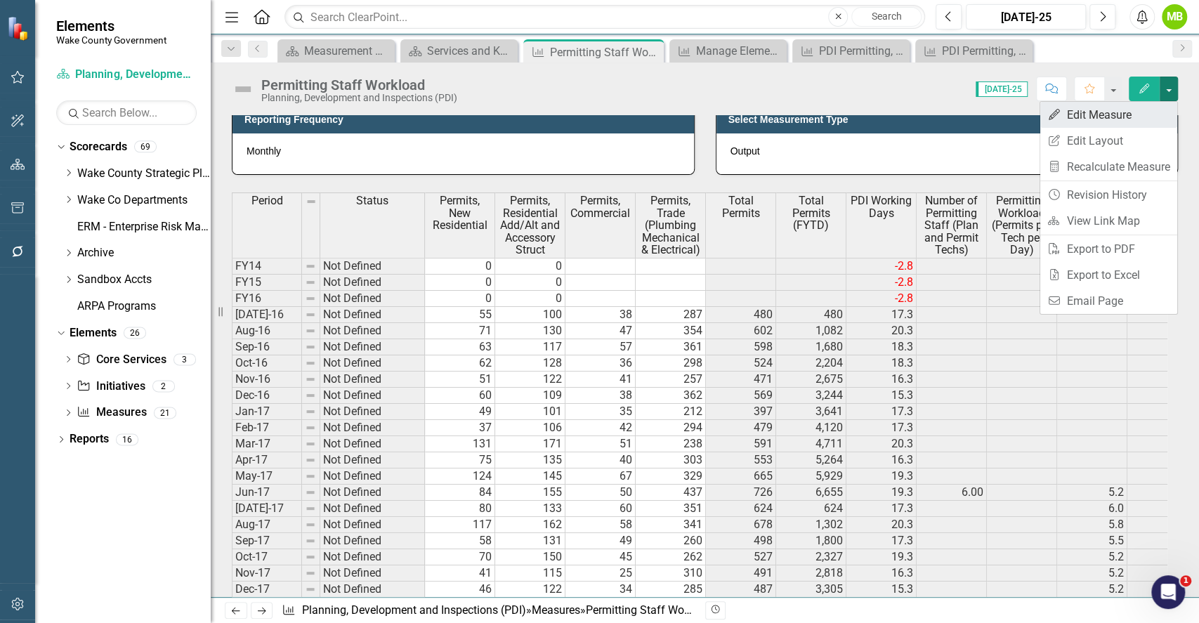
click at [1114, 124] on link "Edit Edit Measure" at bounding box center [1108, 115] width 137 height 26
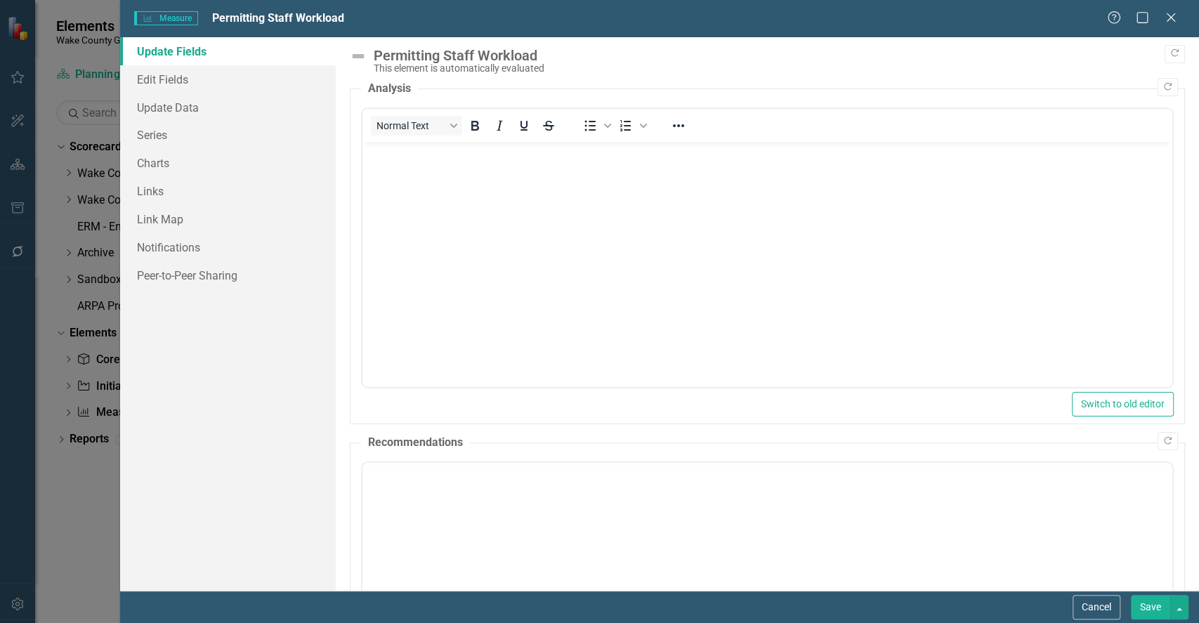
scroll to position [0, 0]
click at [216, 87] on link "Edit Fields" at bounding box center [228, 79] width 216 height 28
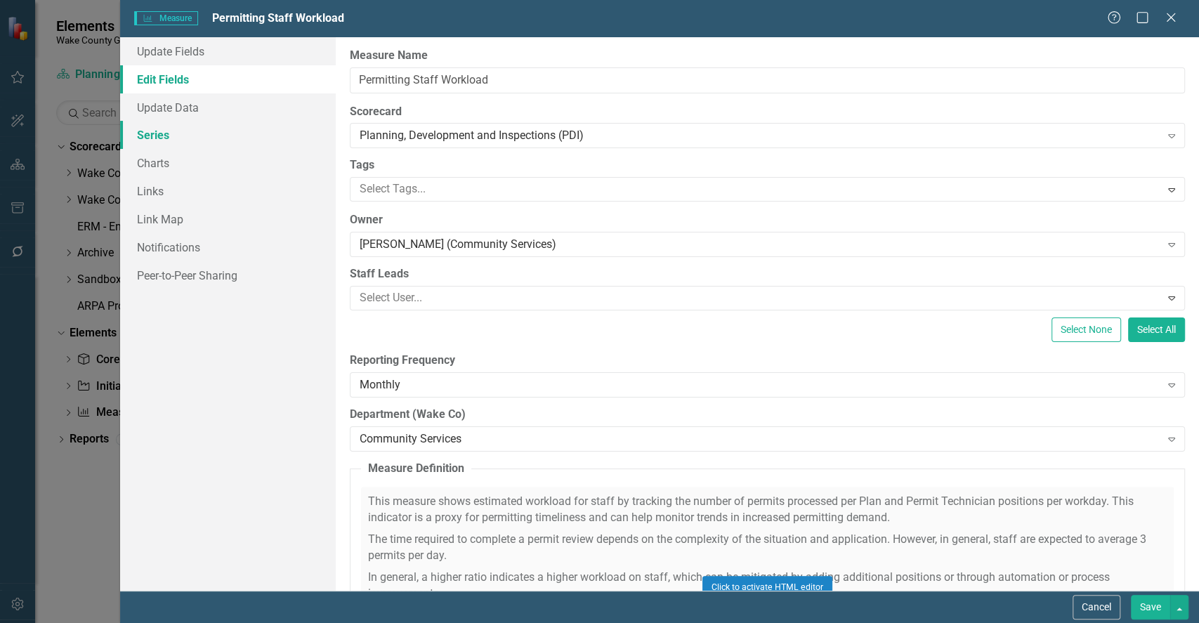
click at [219, 134] on link "Series" at bounding box center [228, 135] width 216 height 28
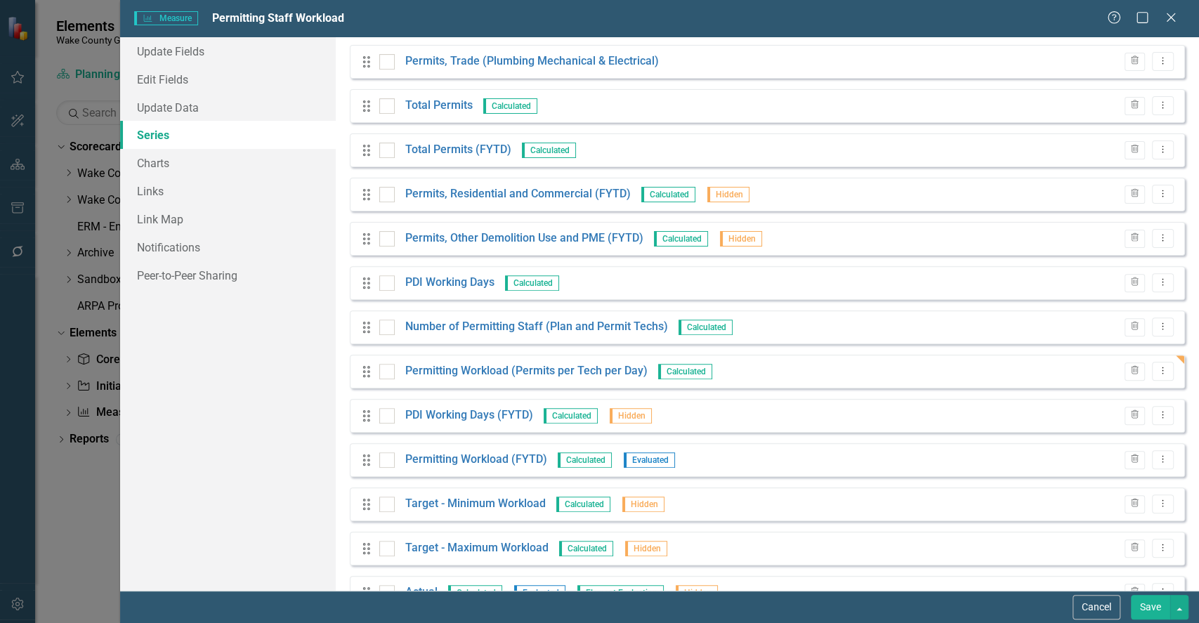
scroll to position [228, 0]
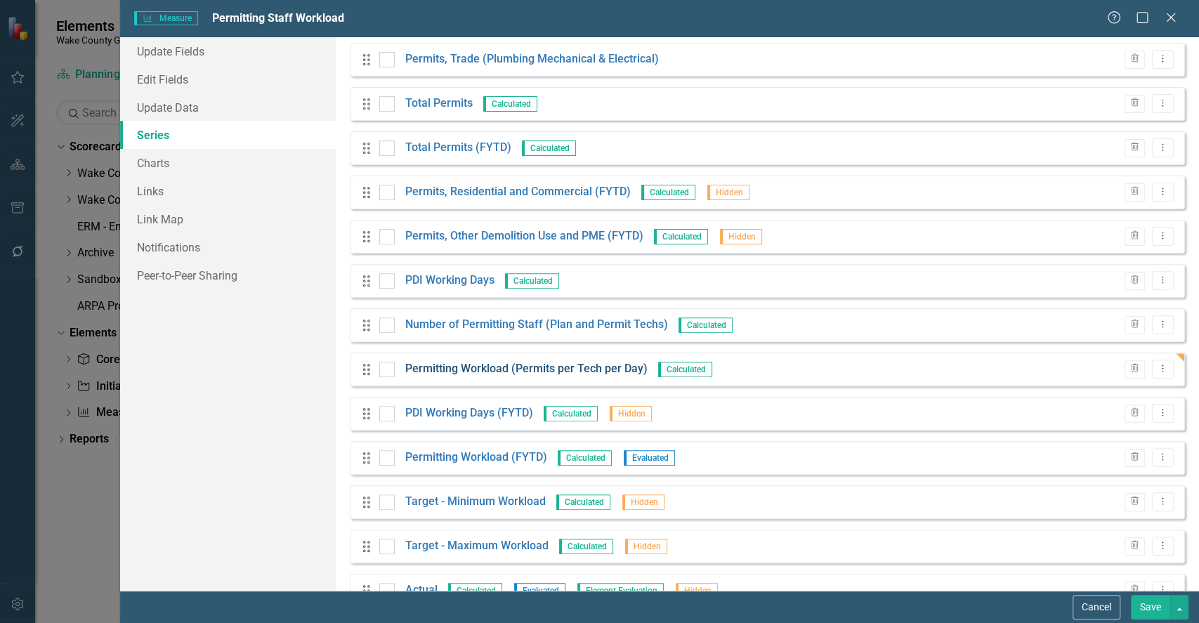
click at [530, 371] on link "Permitting Workload (Permits per Tech per Day)" at bounding box center [526, 369] width 242 height 16
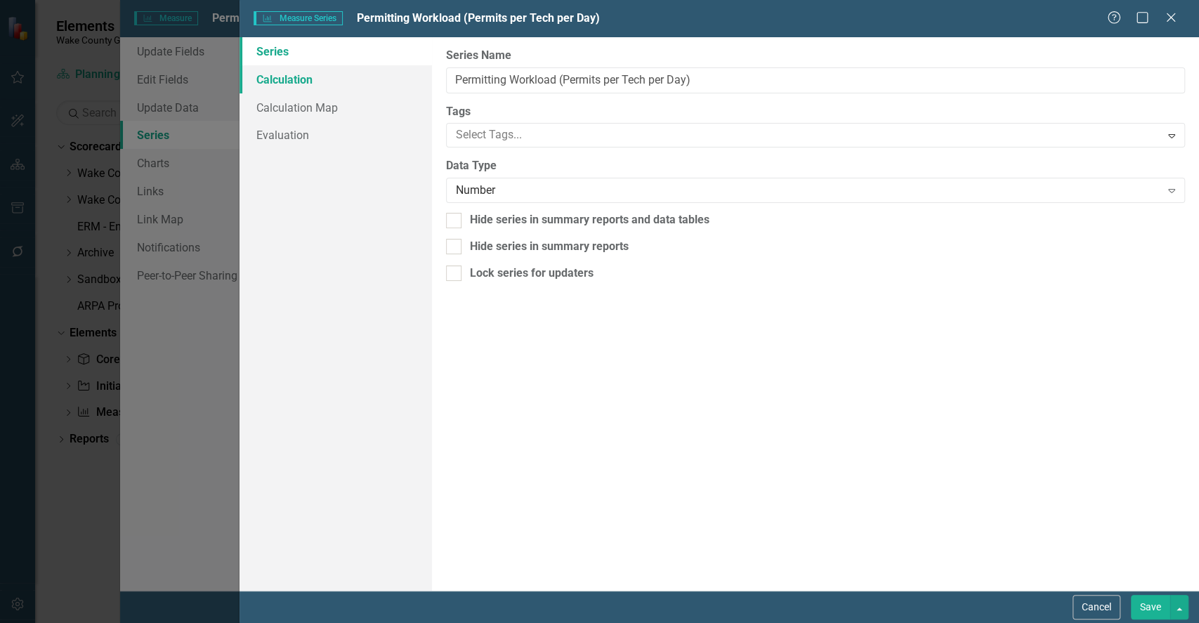
click at [289, 77] on link "Calculation" at bounding box center [335, 79] width 192 height 28
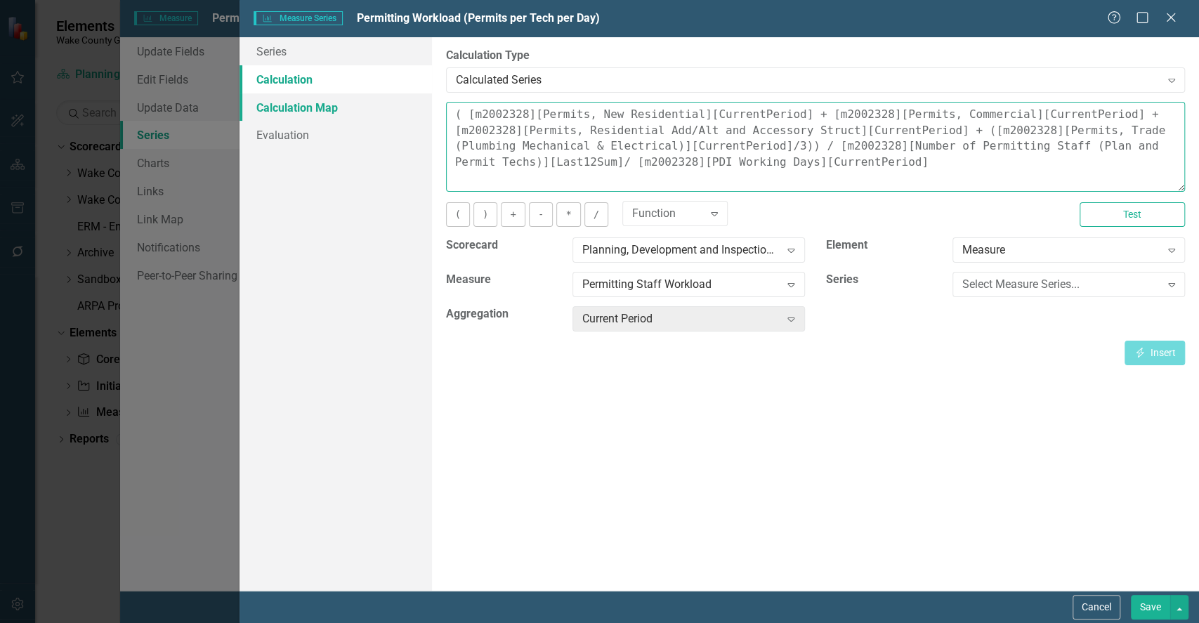
drag, startPoint x: 758, startPoint y: 171, endPoint x: 426, endPoint y: 103, distance: 339.9
click at [426, 103] on div "Series Calculation Calculation Map Evaluation From this page, you can edit the …" at bounding box center [718, 313] width 959 height 553
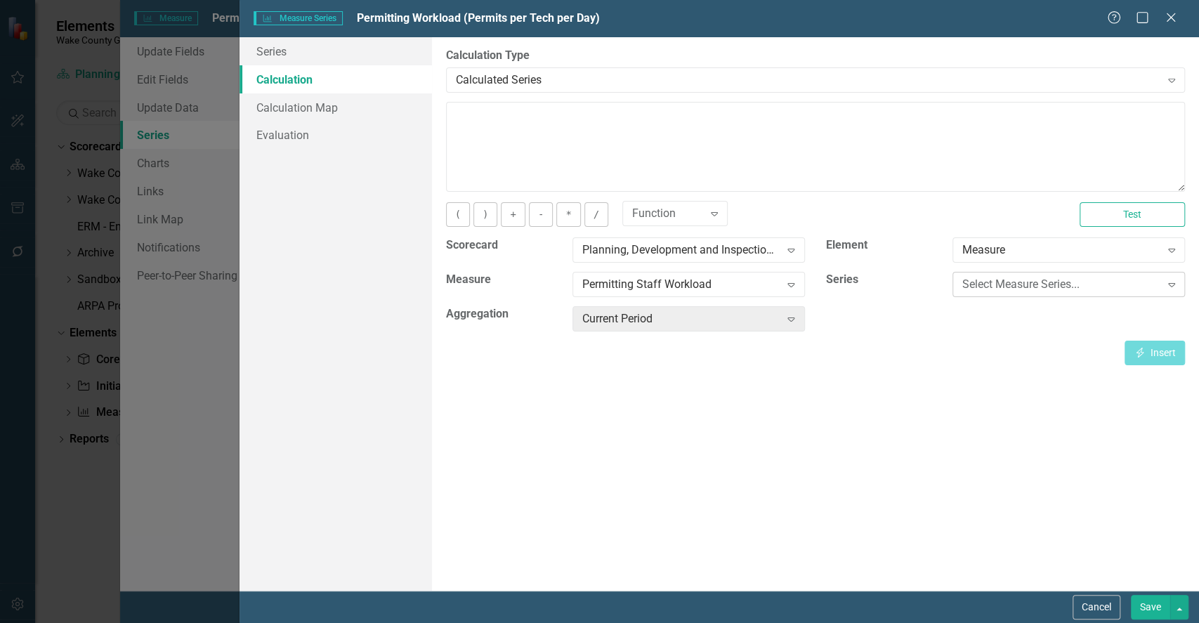
click at [993, 288] on div "Select Measure Series..." at bounding box center [1060, 285] width 197 height 16
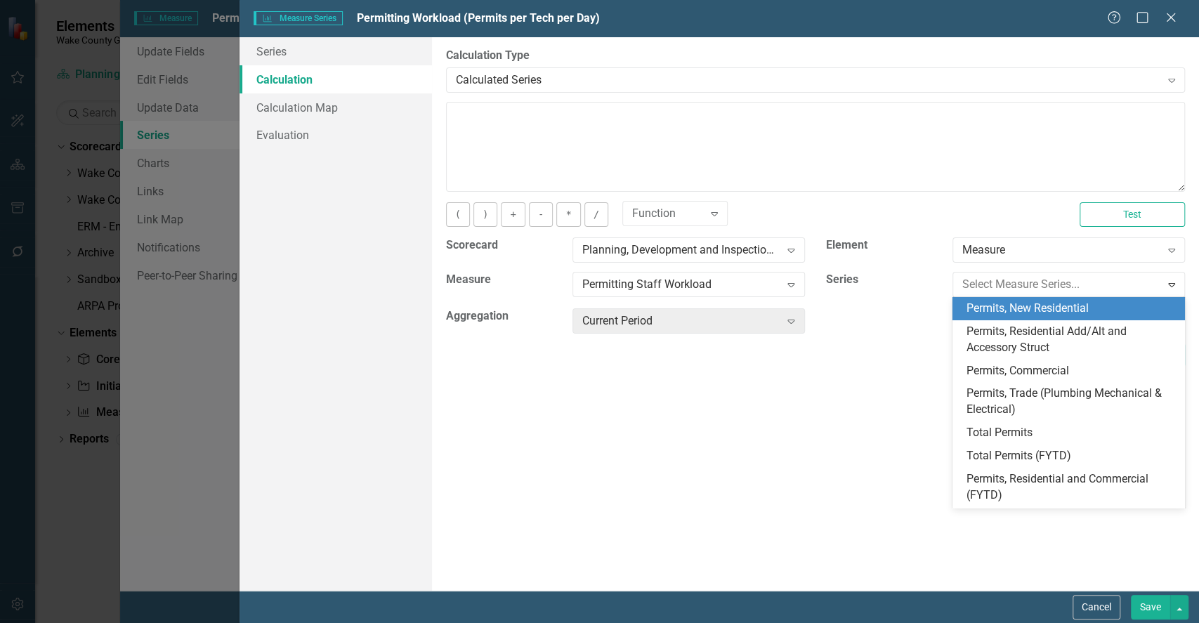
click at [991, 304] on div "Permits, New Residential" at bounding box center [1071, 309] width 210 height 16
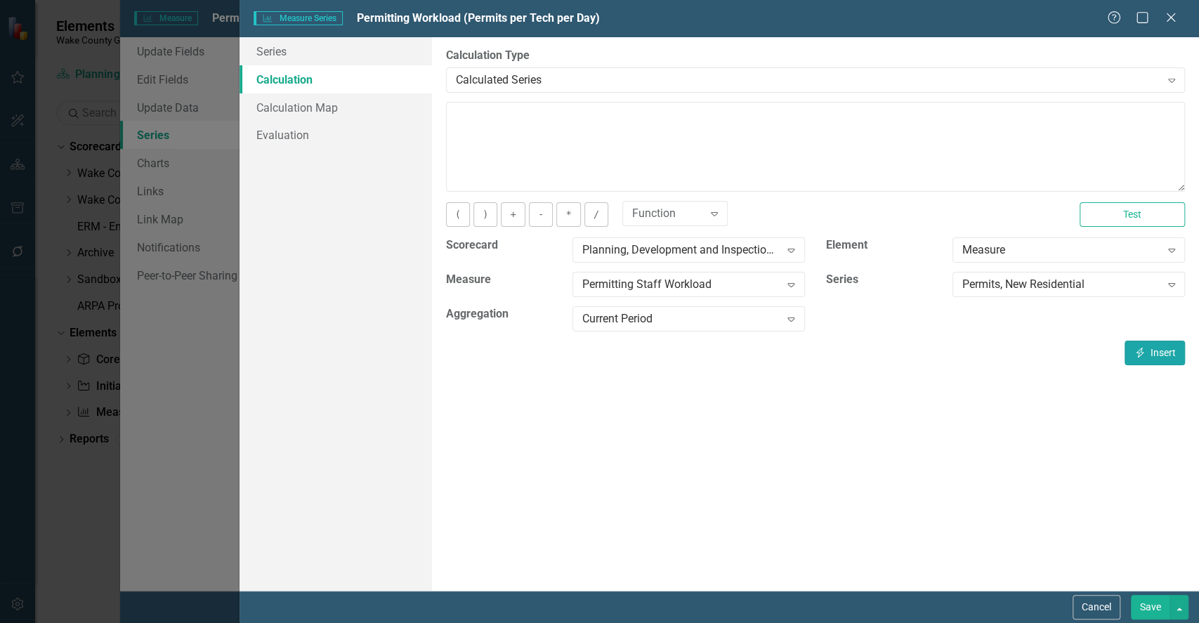
click at [1140, 348] on icon "button" at bounding box center [1140, 353] width 8 height 10
click at [1015, 282] on div "Permits, New Residential" at bounding box center [1060, 285] width 197 height 16
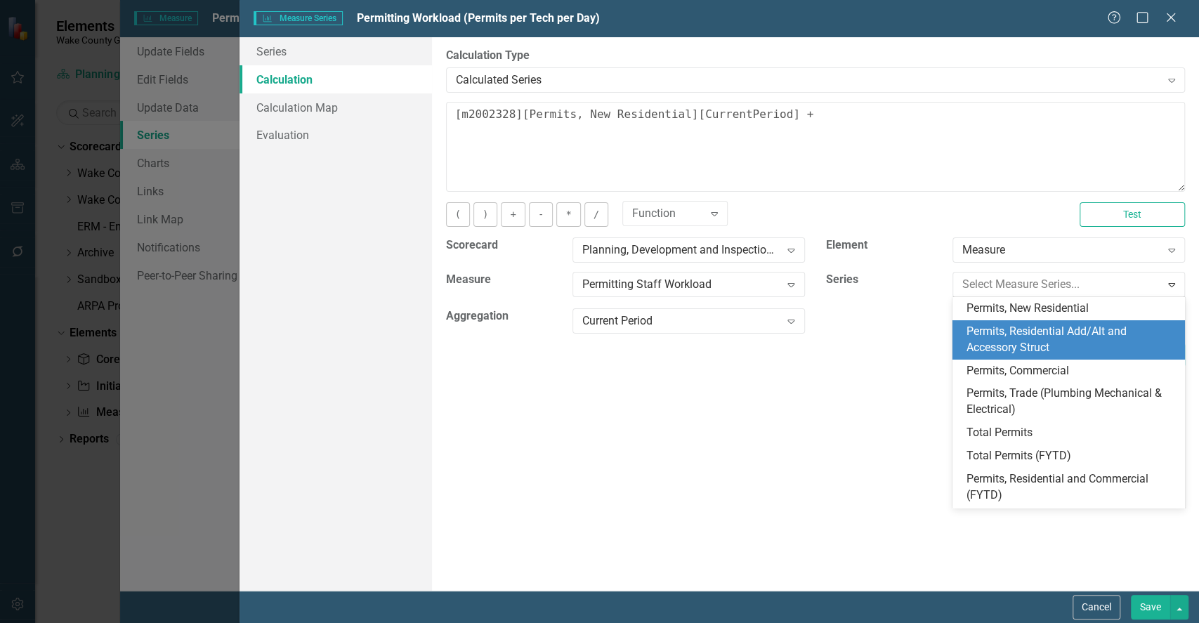
click at [1048, 336] on div "Permits, Residential Add/Alt and Accessory Struct" at bounding box center [1071, 340] width 210 height 32
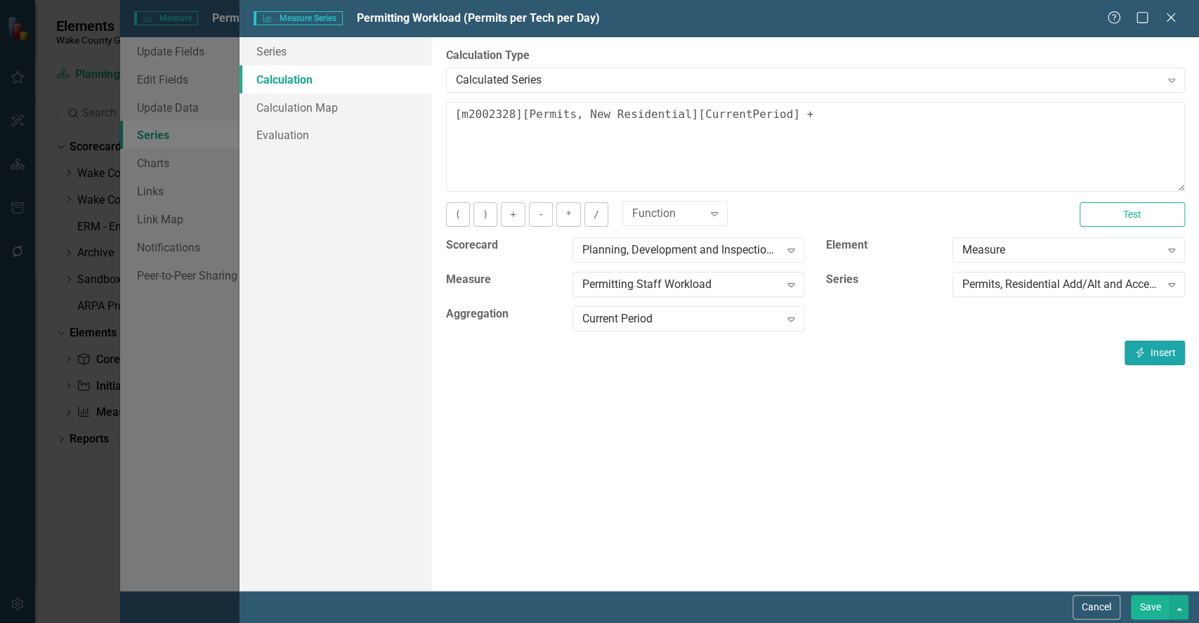
click at [1161, 353] on button "Insert Insert" at bounding box center [1154, 353] width 60 height 25
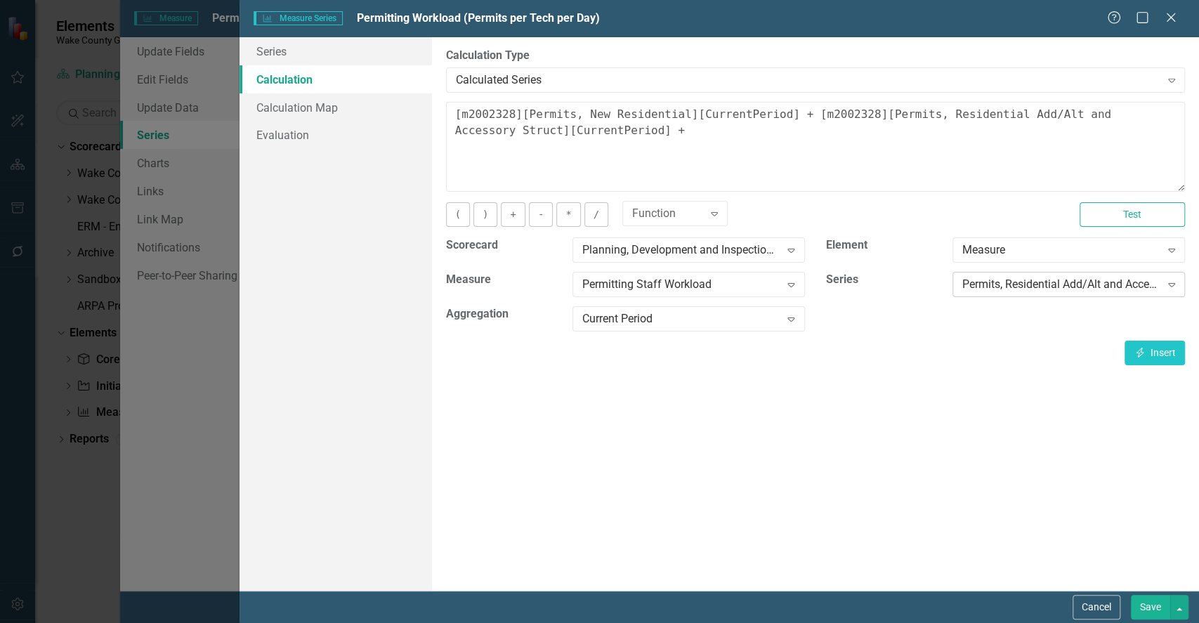
click at [1006, 289] on div "Permits, Residential Add/Alt and Accessory Struct" at bounding box center [1060, 285] width 197 height 16
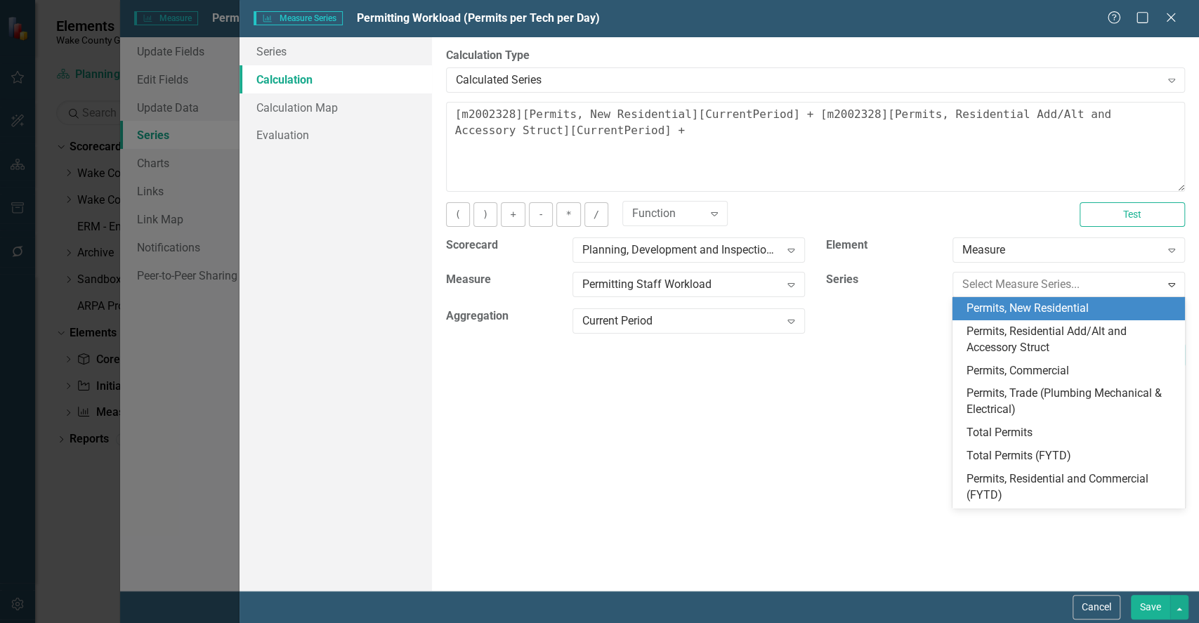
scroll to position [22, 0]
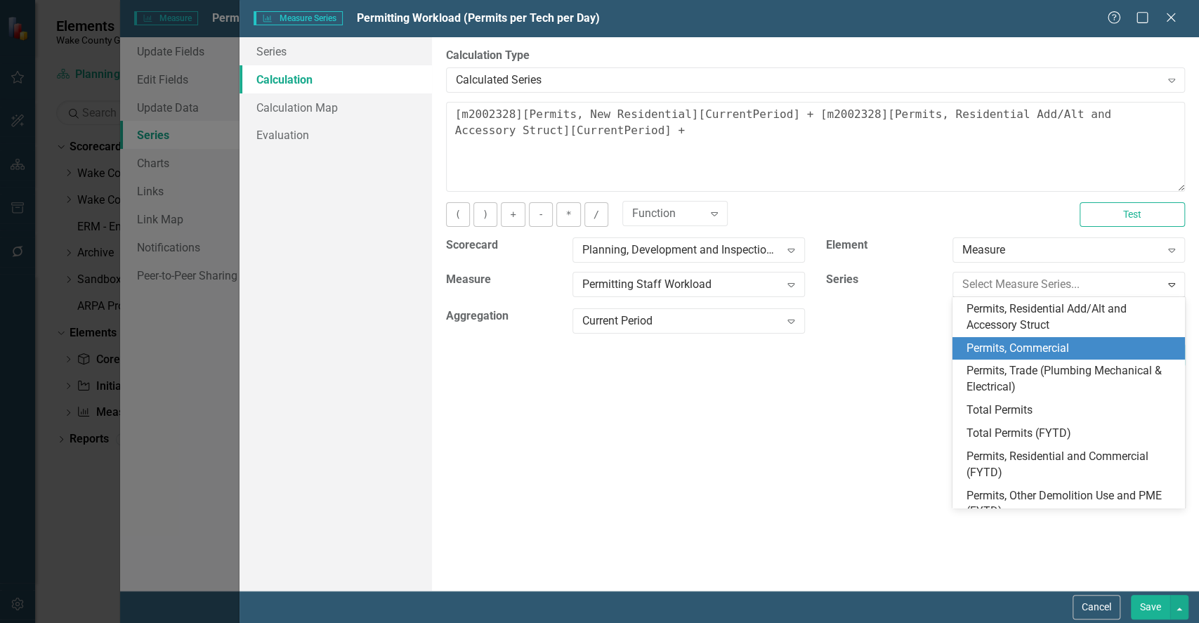
click at [1017, 343] on div "Permits, Commercial" at bounding box center [1071, 349] width 210 height 16
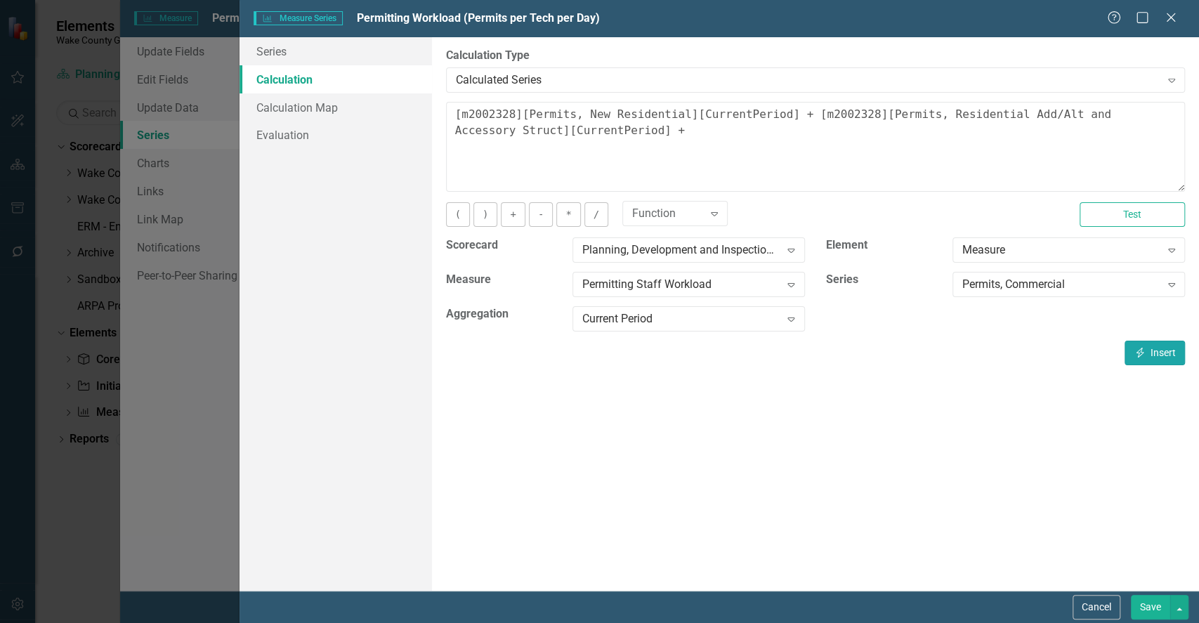
click at [1166, 346] on button "Insert Insert" at bounding box center [1154, 353] width 60 height 25
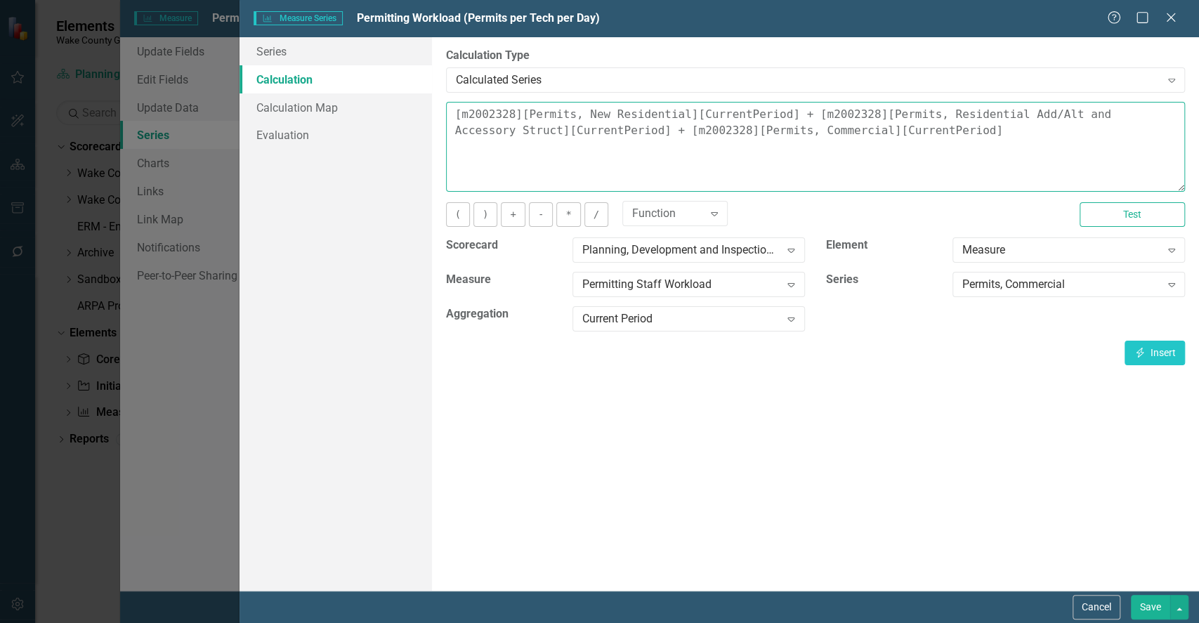
click at [450, 114] on textarea "[m2002328][Permits, New Residential][CurrentPeriod] + [m2002328][Permits, Resid…" at bounding box center [815, 147] width 739 height 90
click at [895, 137] on textarea "([m2002328][Permits, New Residential][CurrentPeriod] + [m2002328][Permits, Resi…" at bounding box center [815, 147] width 739 height 90
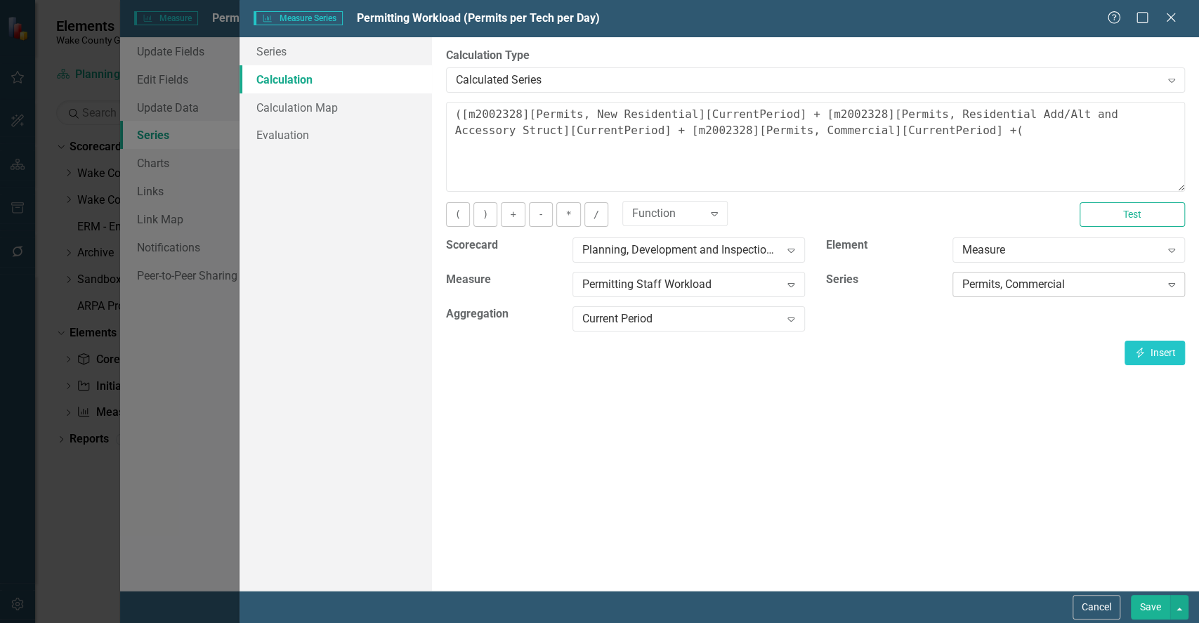
click at [1007, 291] on div "Permits, Commercial" at bounding box center [1060, 285] width 197 height 16
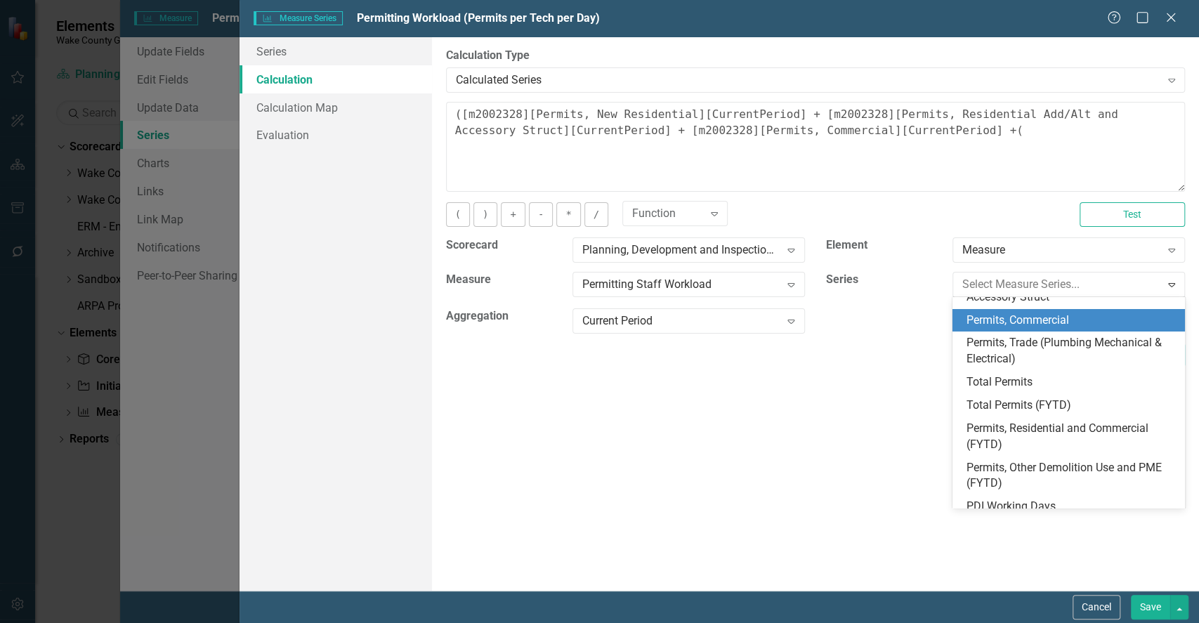
scroll to position [62, 0]
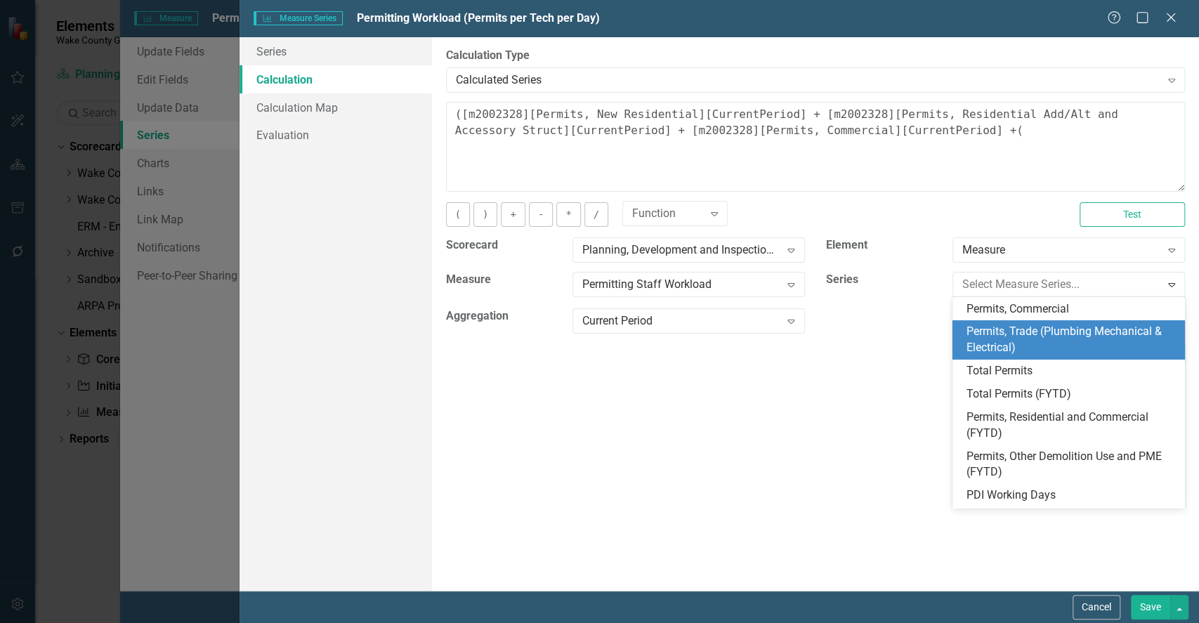
click at [1015, 336] on div "Permits, Trade (Plumbing Mechanical & Electrical)" at bounding box center [1071, 340] width 210 height 32
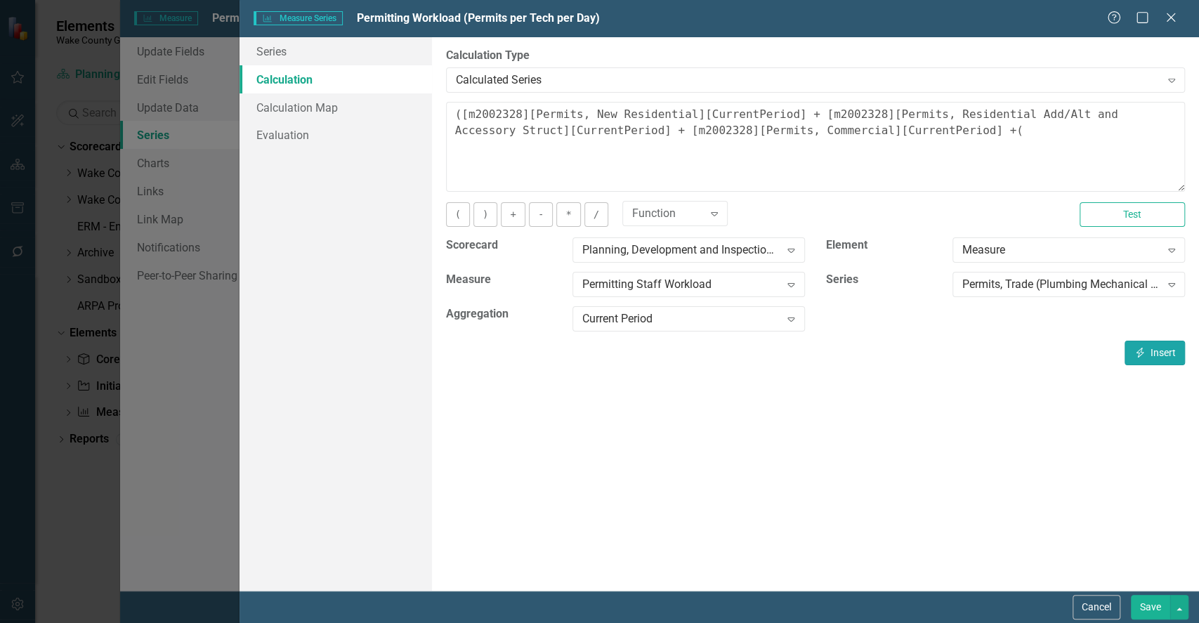
click at [1154, 349] on button "Insert Insert" at bounding box center [1154, 353] width 60 height 25
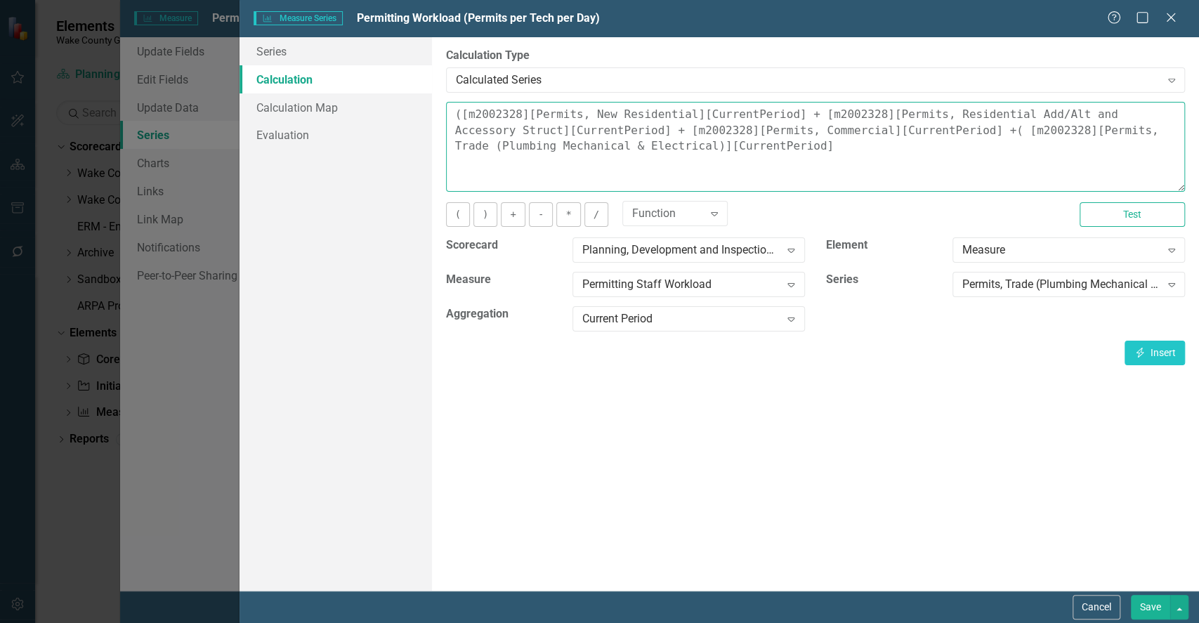
click at [704, 158] on textarea "([m2002328][Permits, New Residential][CurrentPeriod] + [m2002328][Permits, Resi…" at bounding box center [815, 147] width 739 height 90
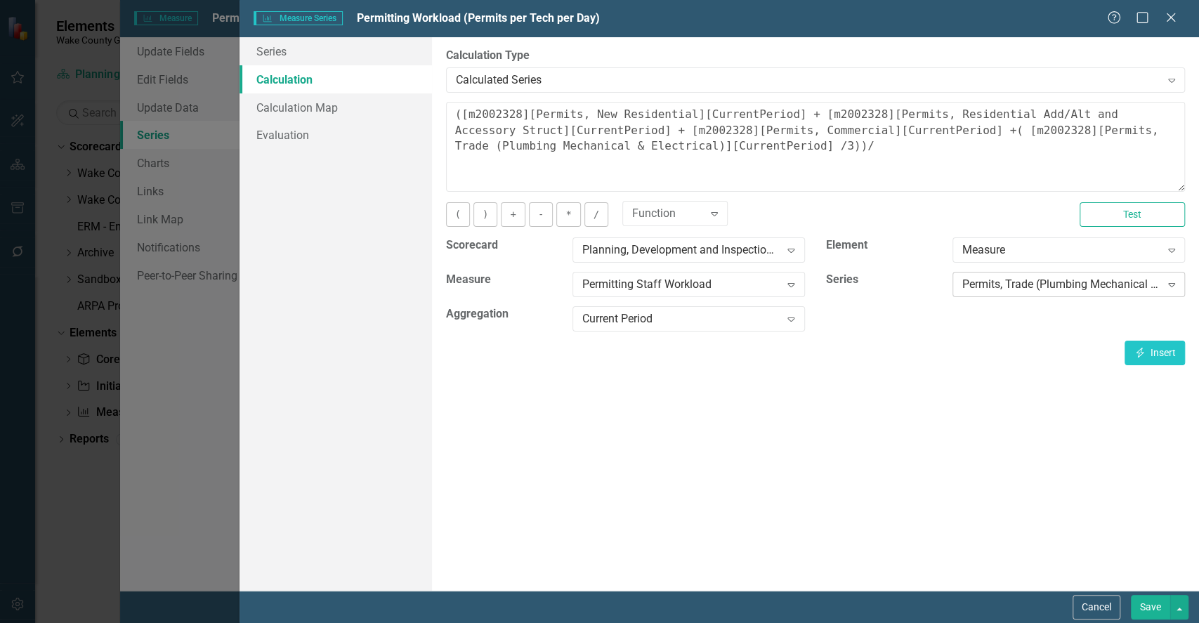
click at [990, 285] on div "Permits, Trade (Plumbing Mechanical & Electrical)" at bounding box center [1060, 285] width 197 height 16
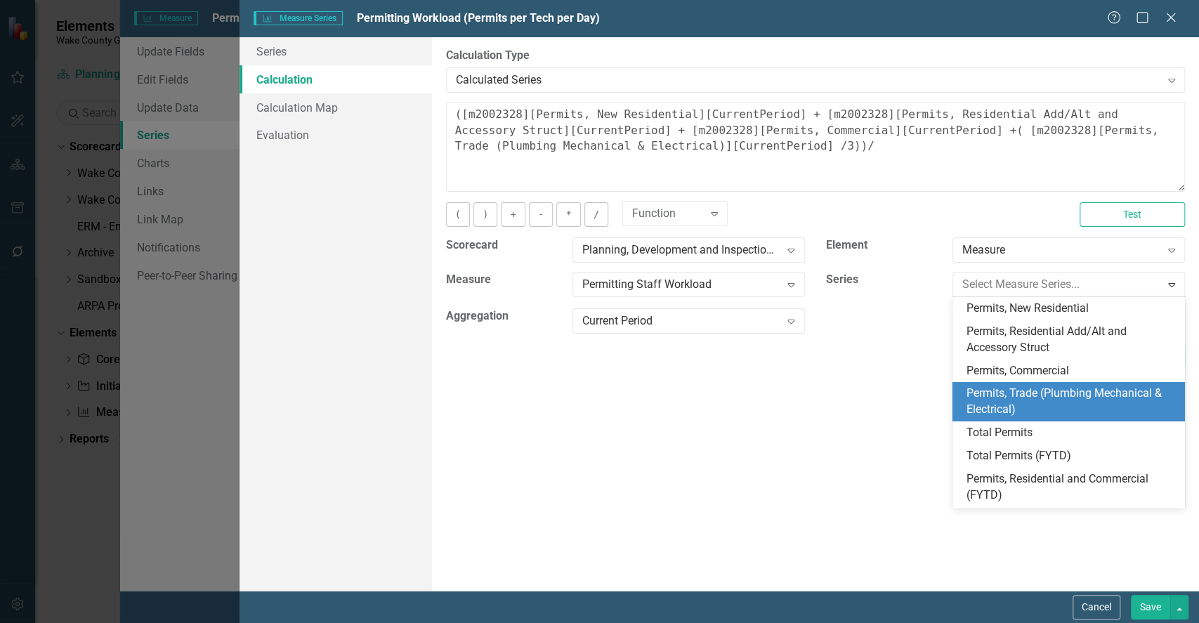
scroll to position [85, 0]
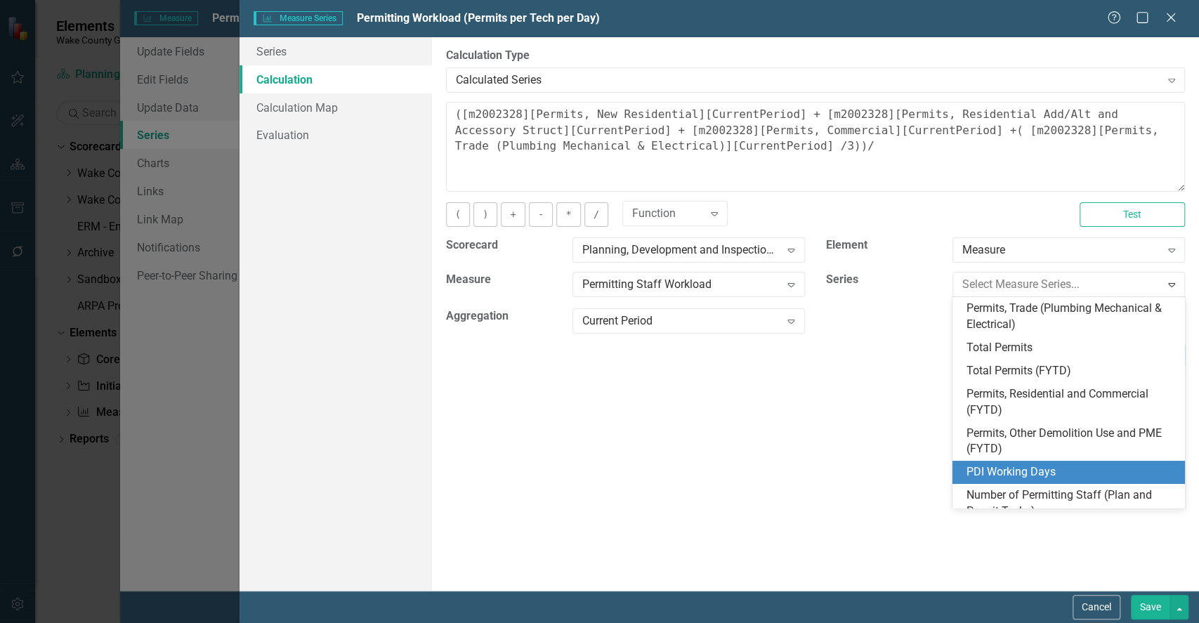
click at [1042, 480] on div "PDI Working Days" at bounding box center [1071, 472] width 210 height 16
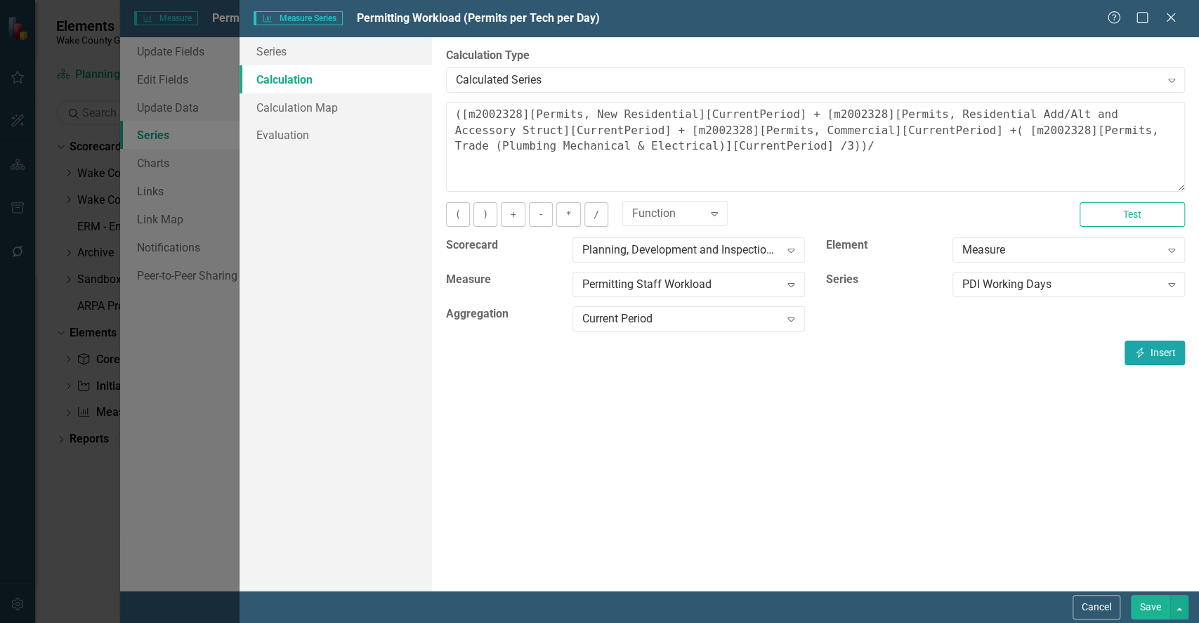
click at [1140, 352] on icon "Insert" at bounding box center [1139, 353] width 13 height 10
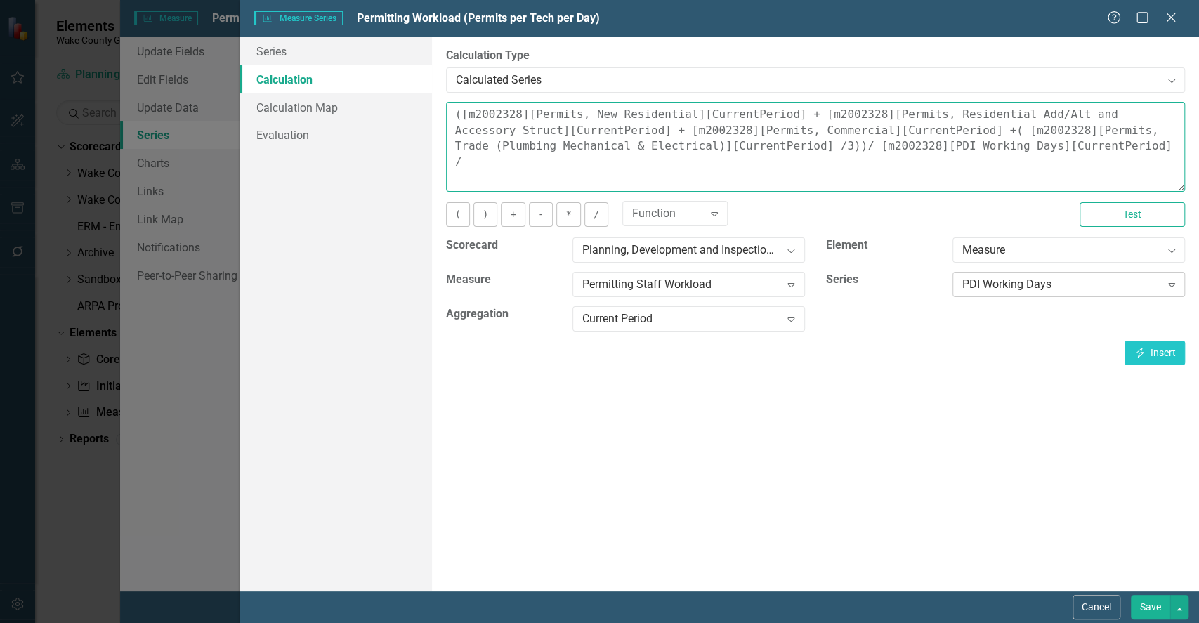
type textarea "([m2002328][Permits, New Residential][CurrentPeriod] + [m2002328][Permits, Resi…"
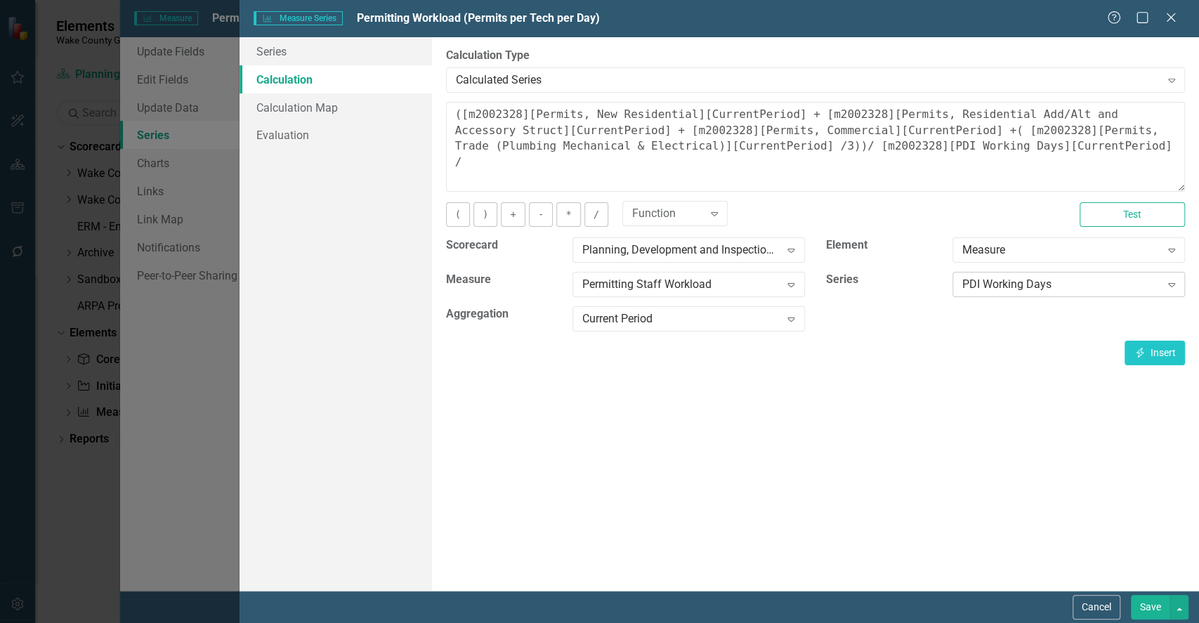
click at [1081, 288] on div "PDI Working Days" at bounding box center [1060, 285] width 197 height 16
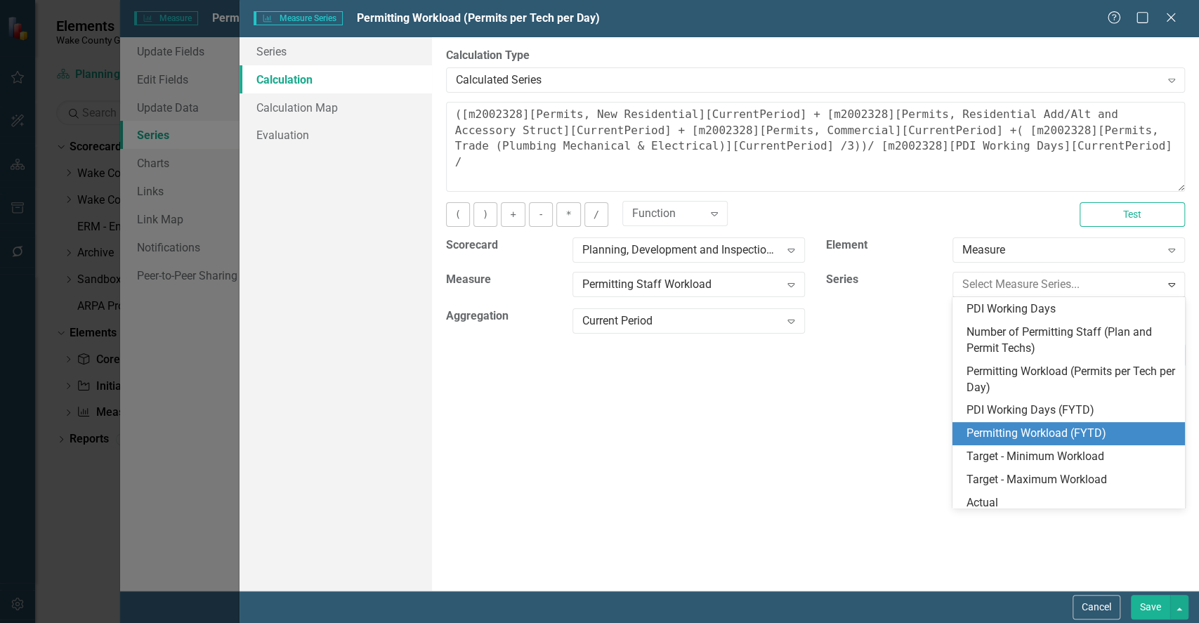
scroll to position [257, 0]
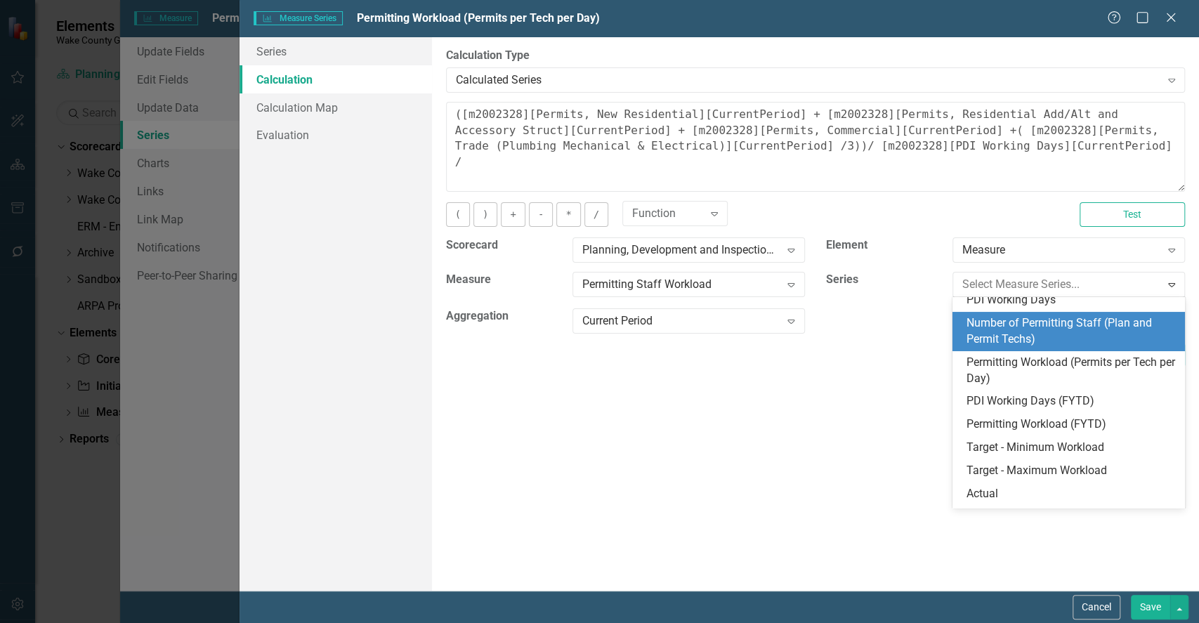
click at [1105, 336] on div "Number of Permitting Staff (Plan and Permit Techs)" at bounding box center [1071, 331] width 210 height 32
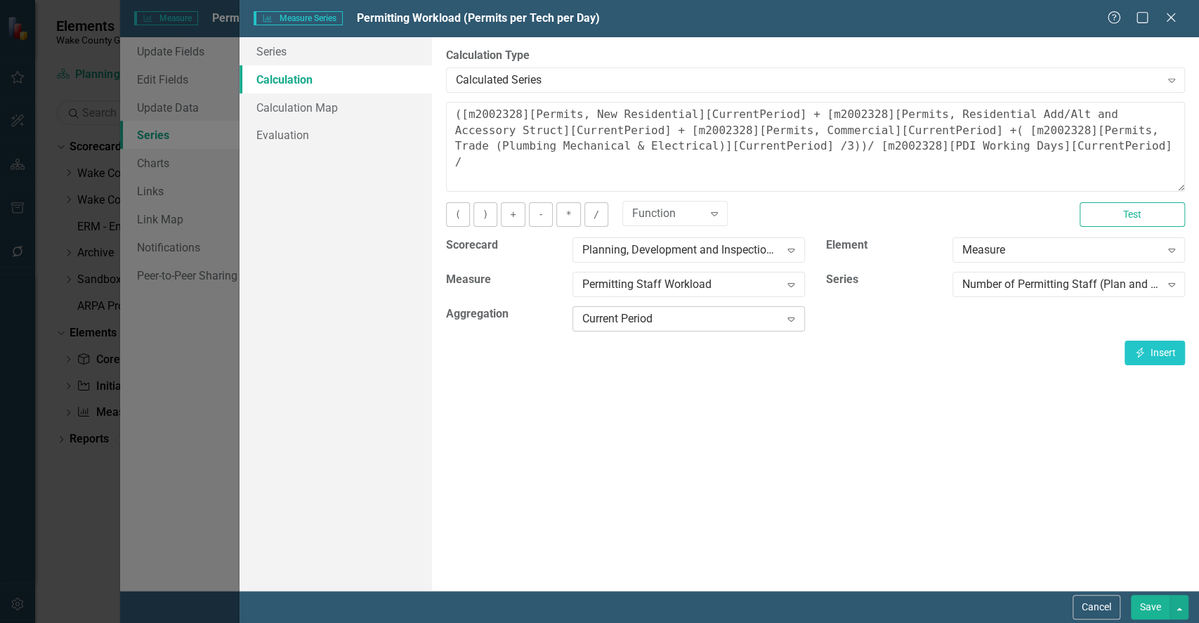
click at [736, 325] on div "Current Period" at bounding box center [680, 319] width 197 height 16
click at [994, 317] on input "number" at bounding box center [1068, 319] width 232 height 26
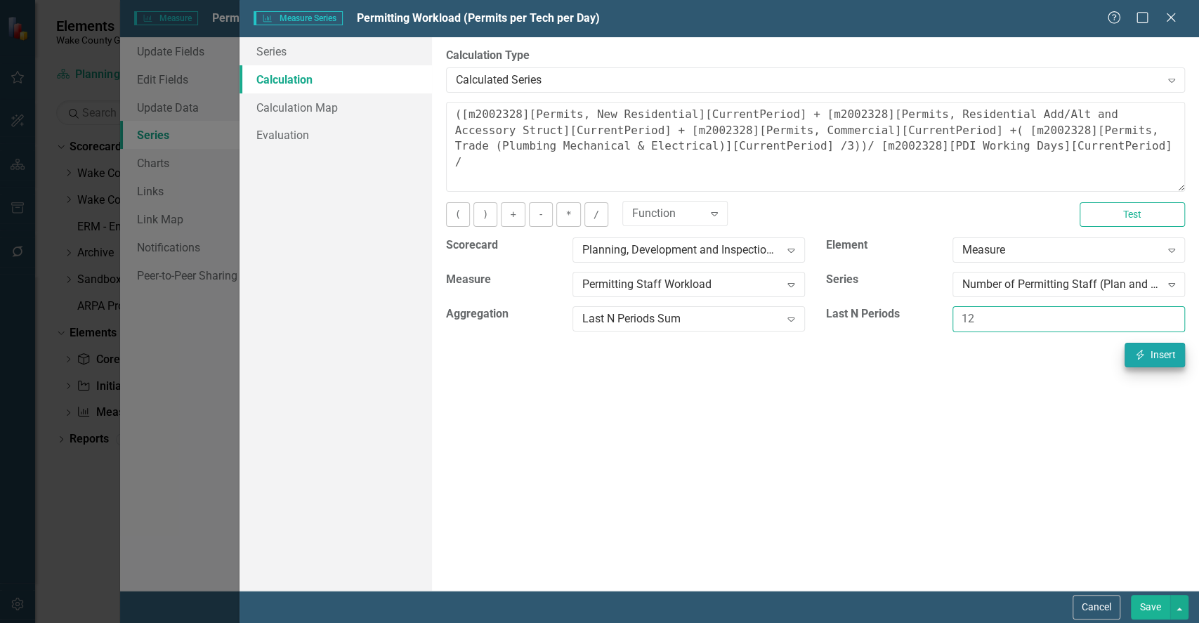
type input "12"
click at [1152, 346] on button "Insert Insert" at bounding box center [1154, 355] width 60 height 25
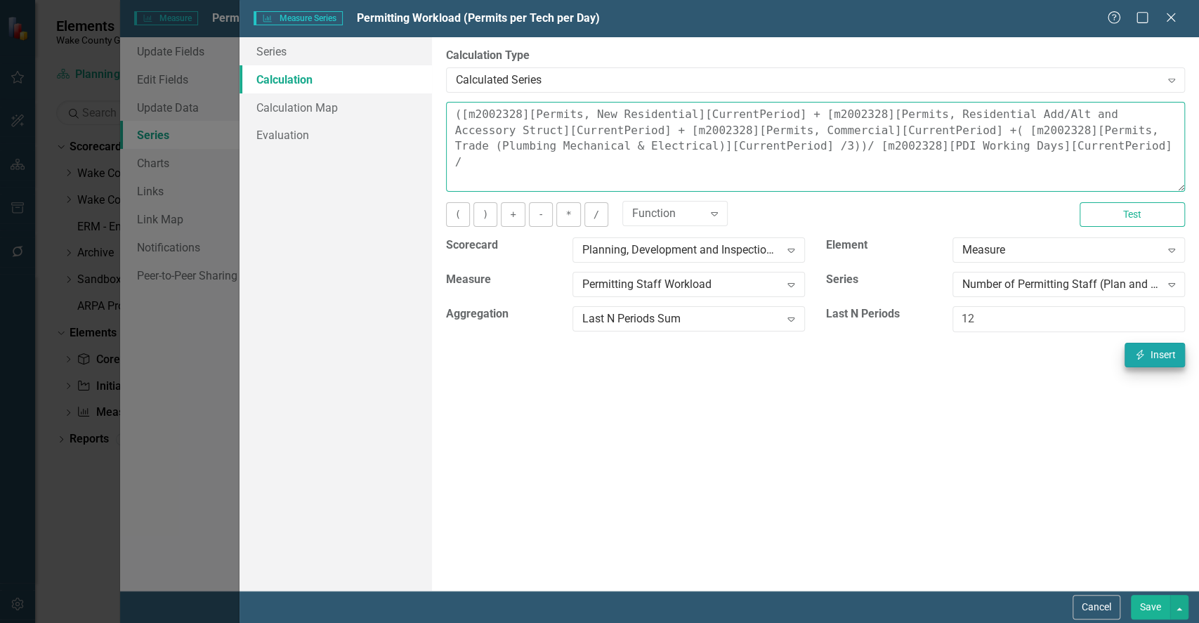
type textarea "([m2002328][Permits, New Residential][CurrentPeriod] + [m2002328][Permits, Resi…"
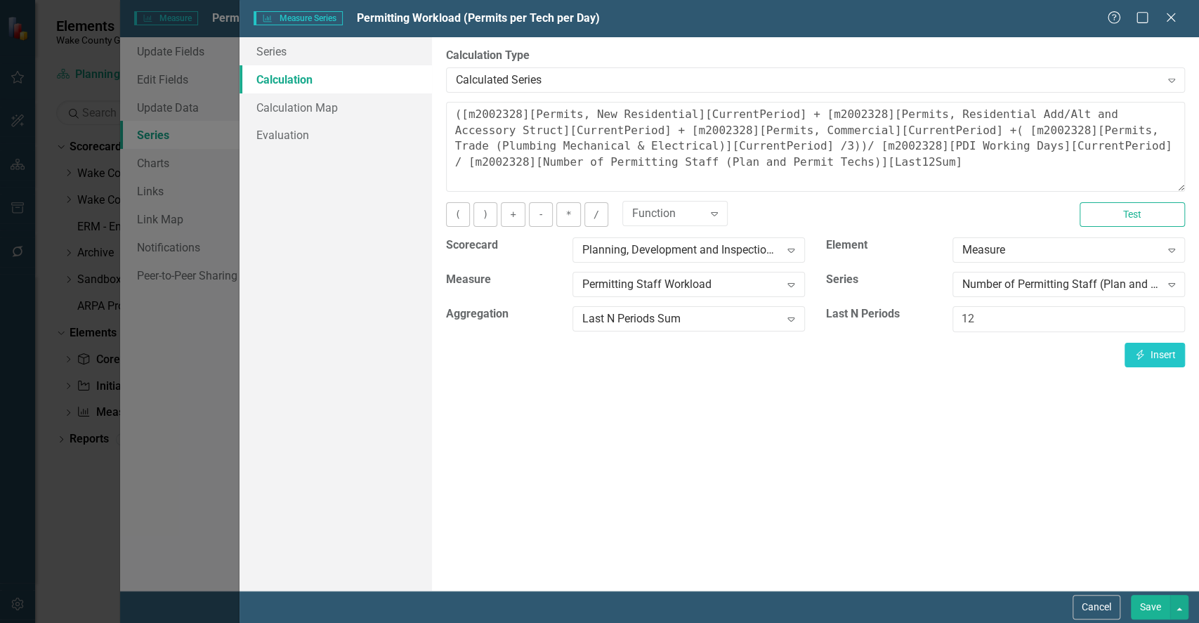
click at [1150, 606] on button "Save" at bounding box center [1150, 607] width 39 height 25
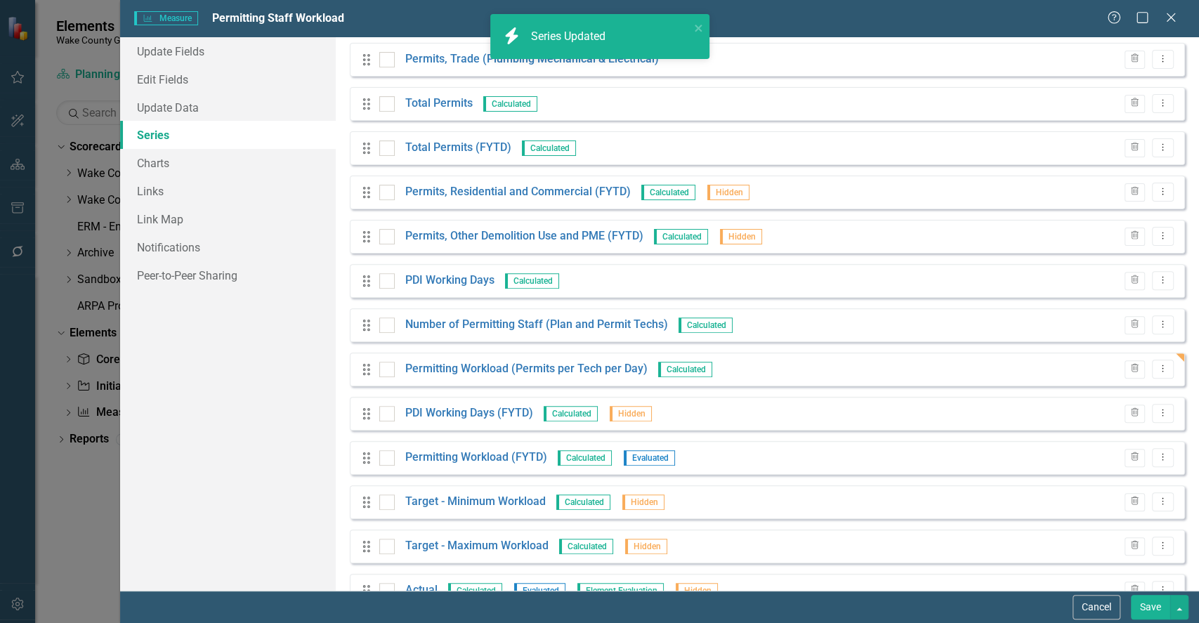
click at [1142, 607] on button "Save" at bounding box center [1150, 607] width 39 height 25
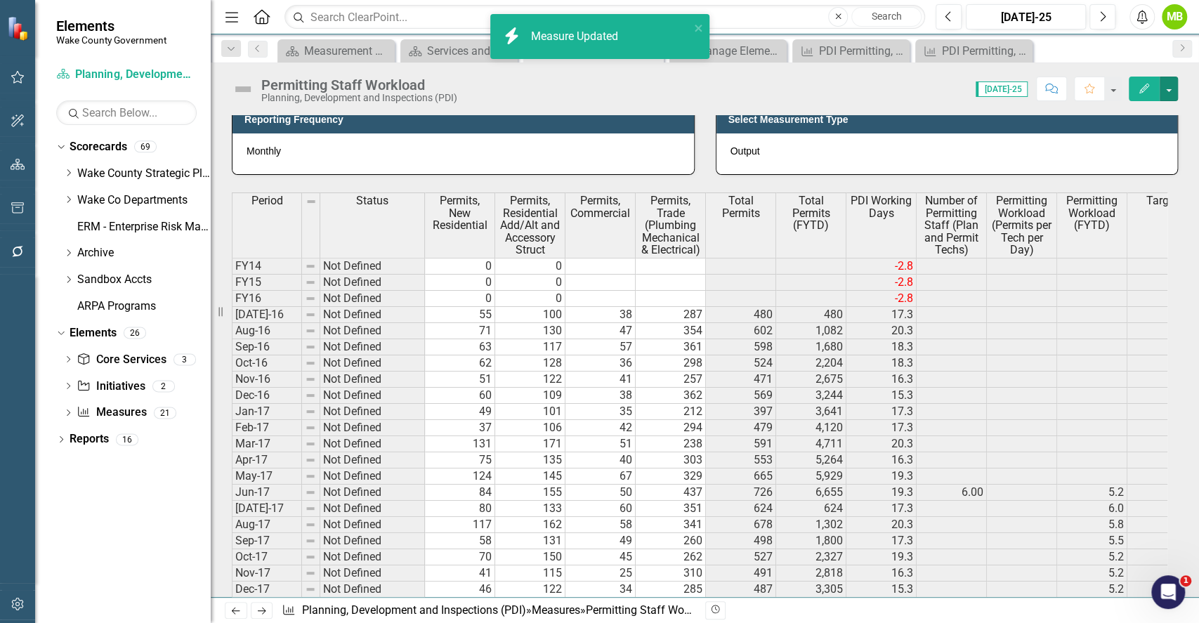
scroll to position [869, 0]
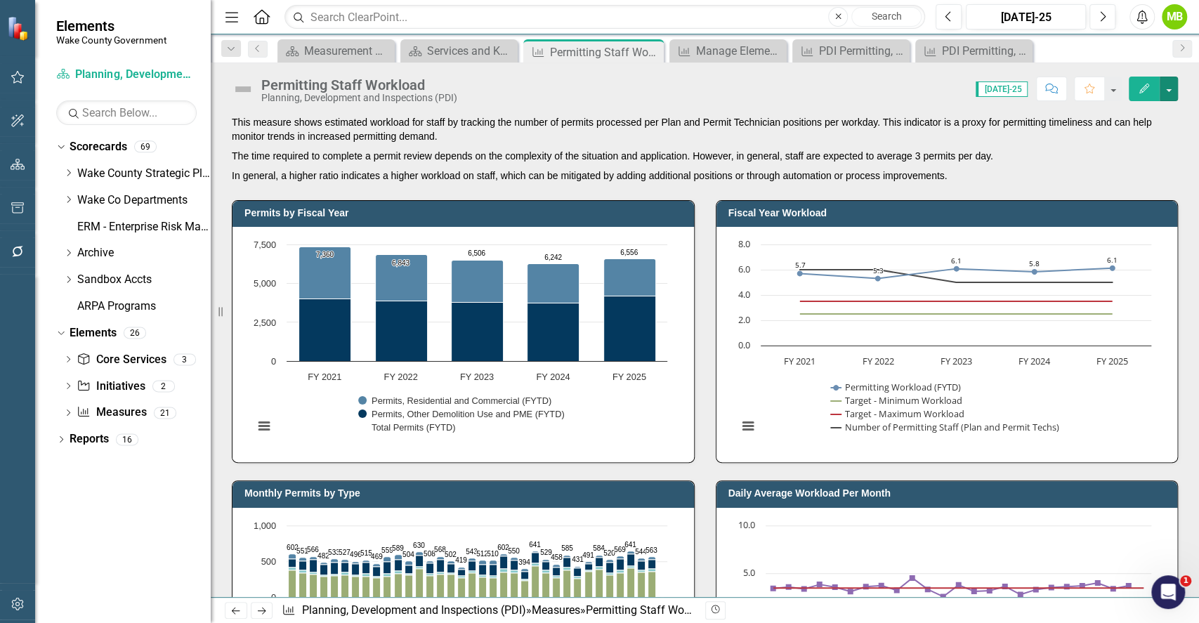
scroll to position [869, 0]
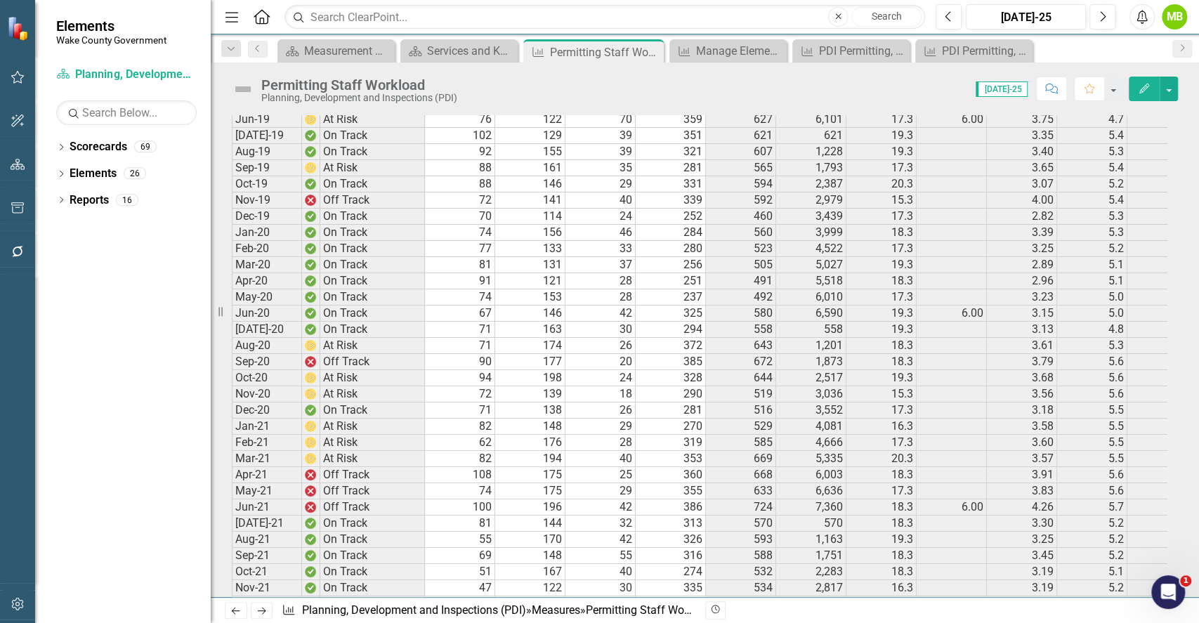
scroll to position [1389, 0]
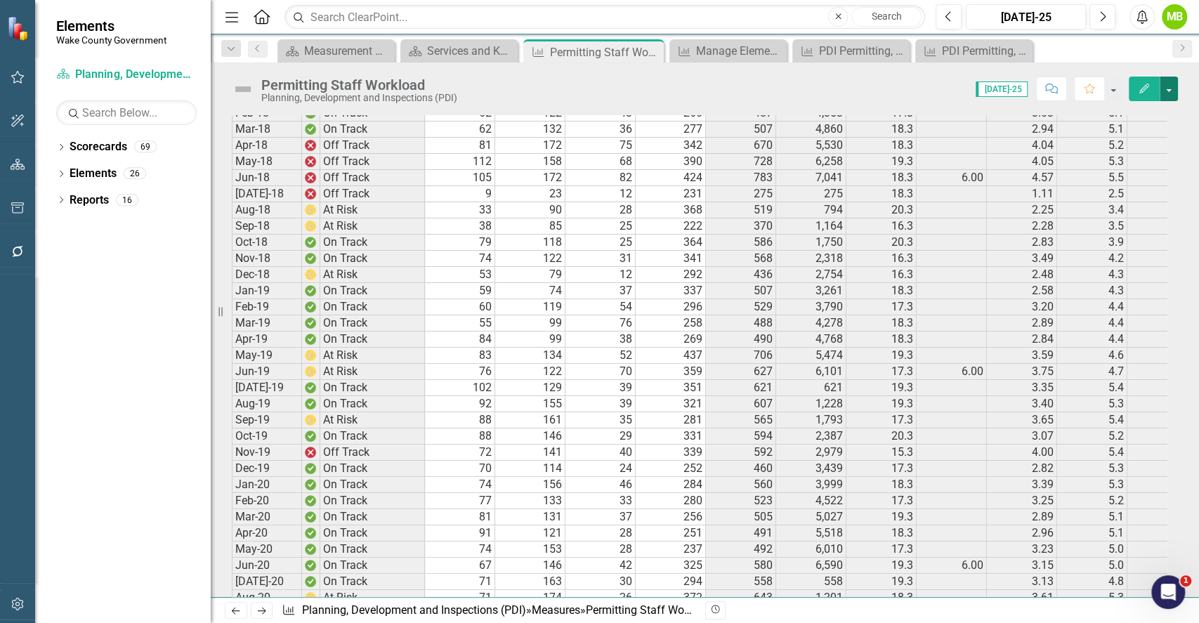
click at [1168, 88] on button "button" at bounding box center [1168, 89] width 18 height 25
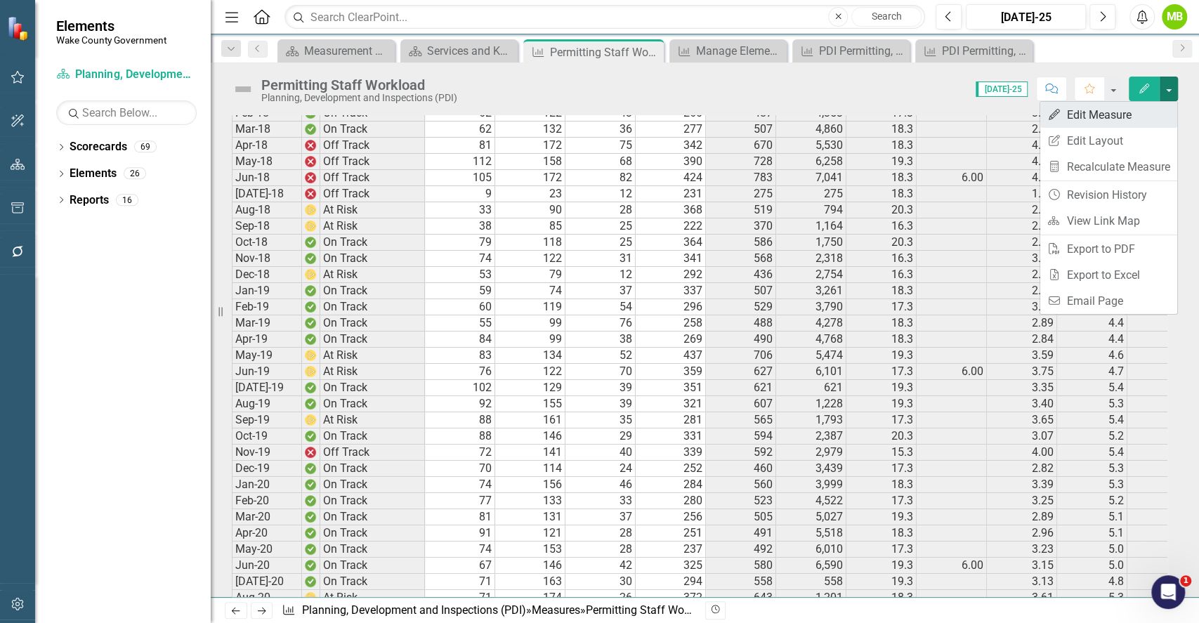
click at [1128, 110] on link "Edit Edit Measure" at bounding box center [1108, 115] width 137 height 26
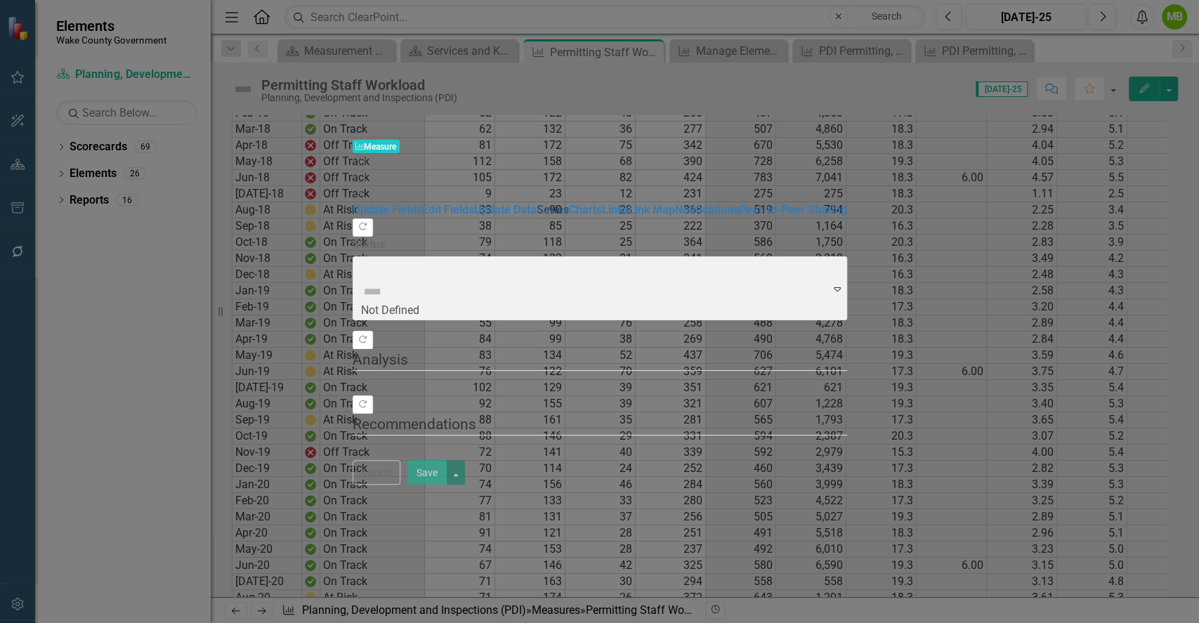
click at [536, 203] on link "Series" at bounding box center [552, 209] width 32 height 13
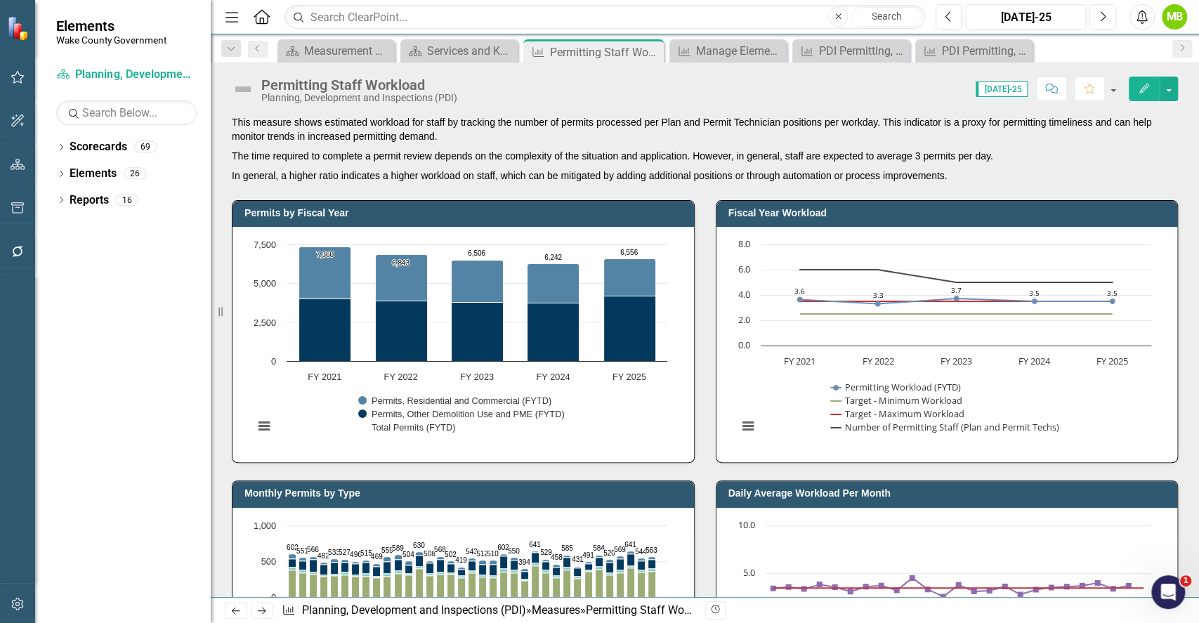
click at [642, 152] on p "The time required to complete a permit review depends on the complexity of the …" at bounding box center [705, 156] width 946 height 20
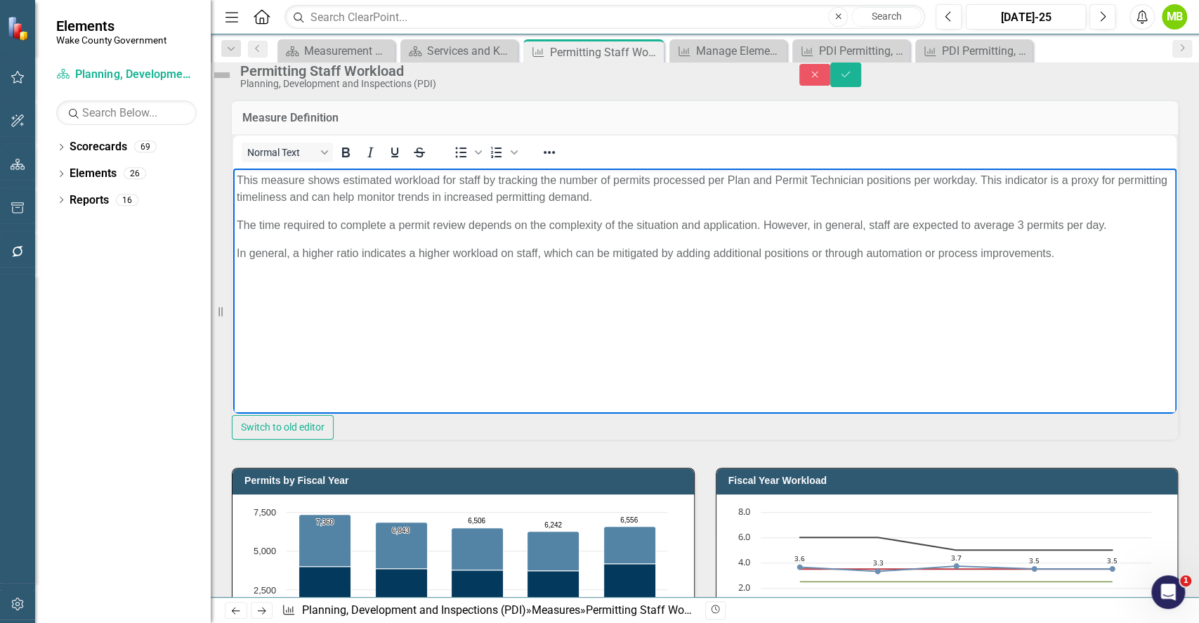
click at [1117, 230] on p "The time required to complete a permit review depends on the complexity of the …" at bounding box center [705, 225] width 936 height 17
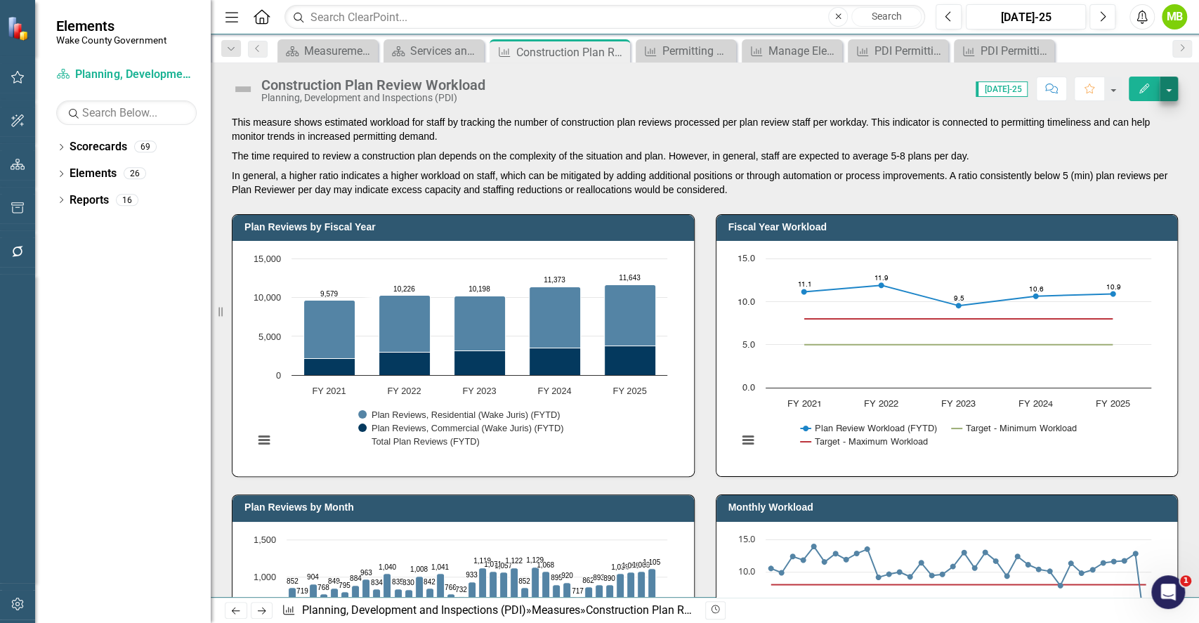
click at [1180, 93] on div "Construction Plan Review Workload Planning, Development and Inspections (PDI) S…" at bounding box center [705, 83] width 988 height 42
click at [1171, 93] on button "button" at bounding box center [1168, 89] width 18 height 25
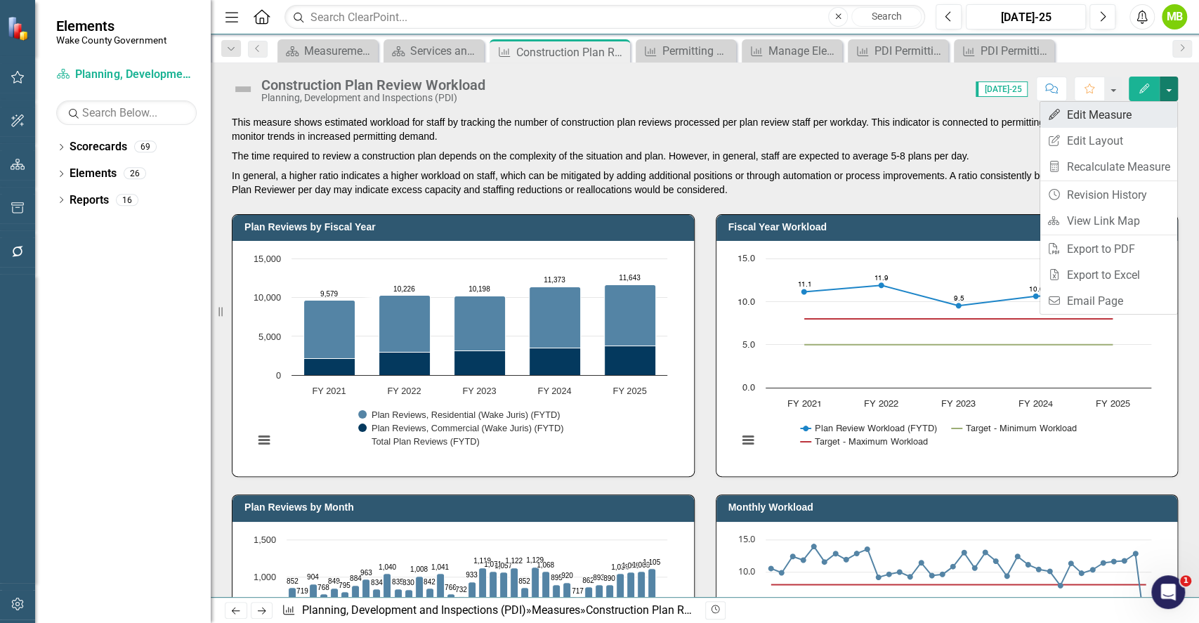
click at [1140, 112] on link "Edit Edit Measure" at bounding box center [1108, 115] width 137 height 26
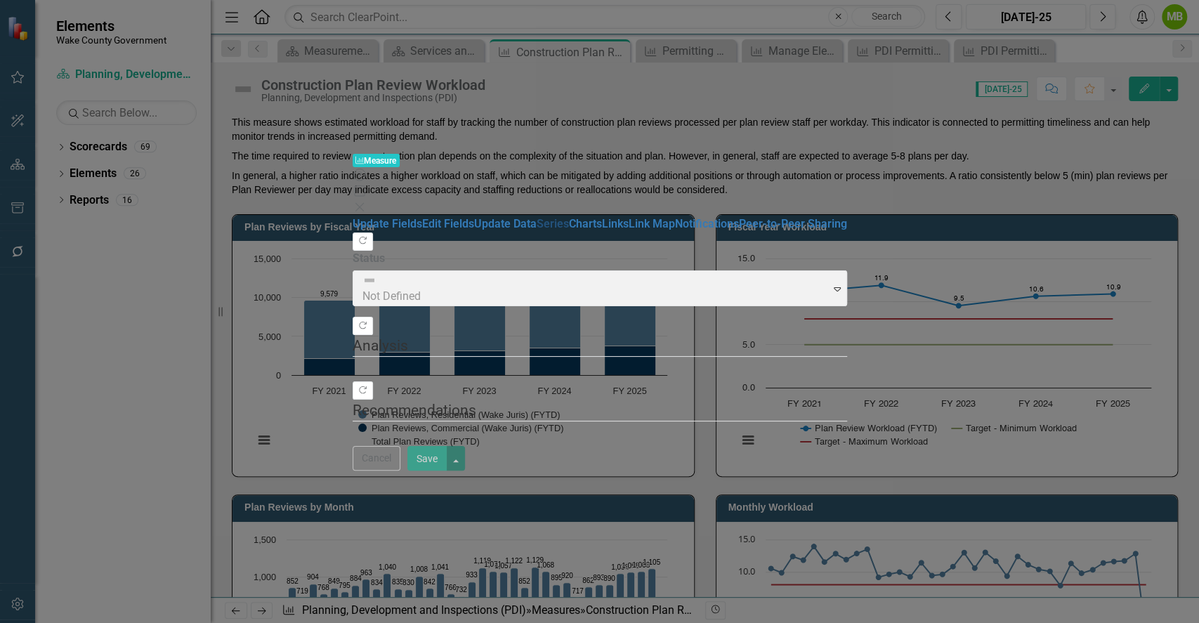
click at [536, 217] on link "Series" at bounding box center [552, 223] width 32 height 13
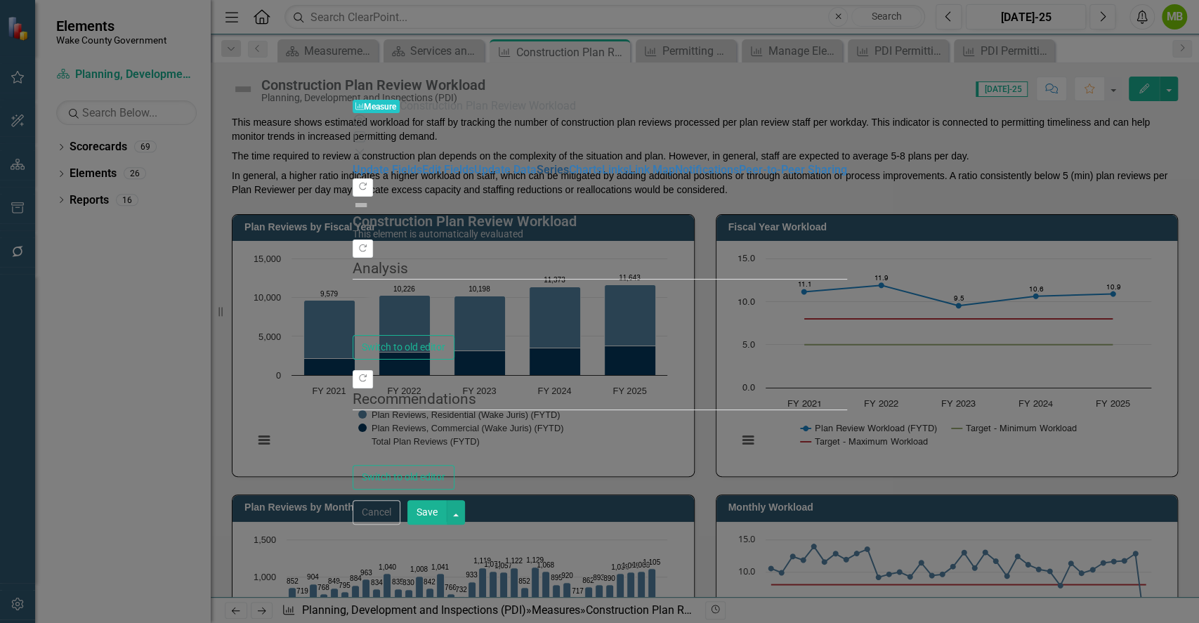
click at [536, 163] on link "Series" at bounding box center [552, 169] width 32 height 13
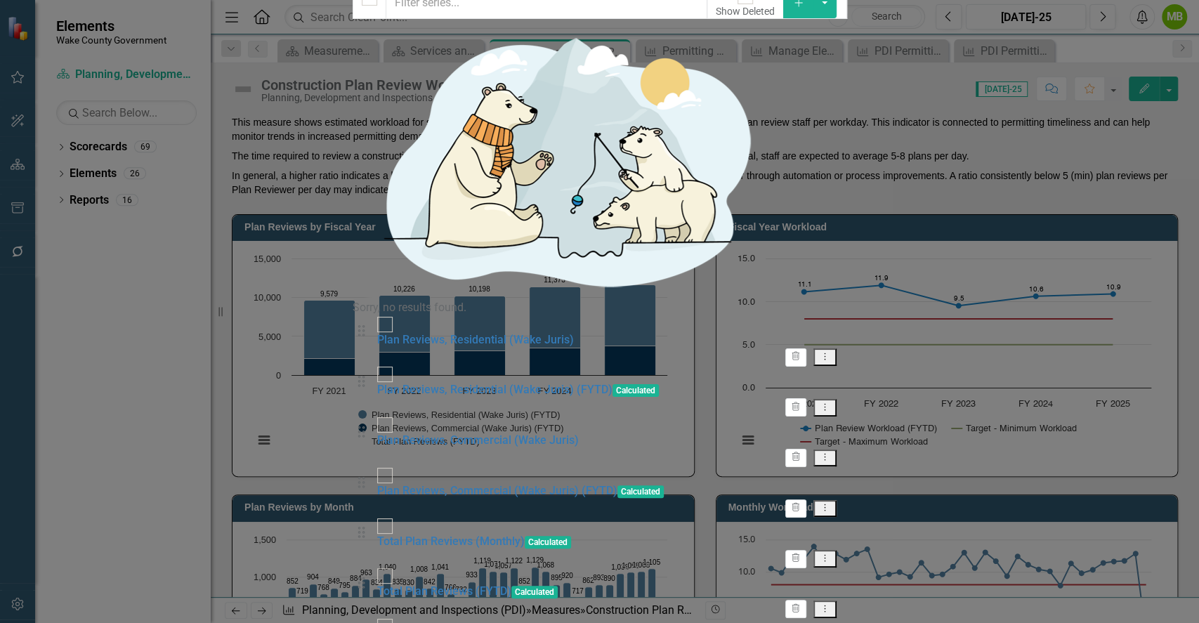
checkbox input "false"
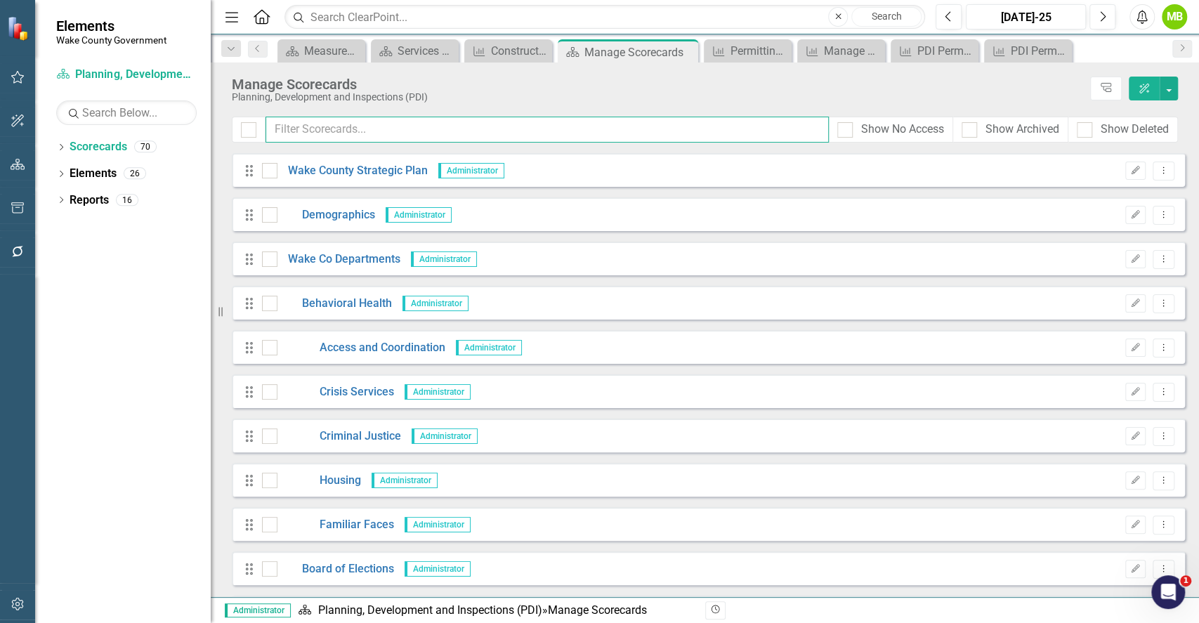
click at [586, 131] on input "text" at bounding box center [546, 130] width 563 height 26
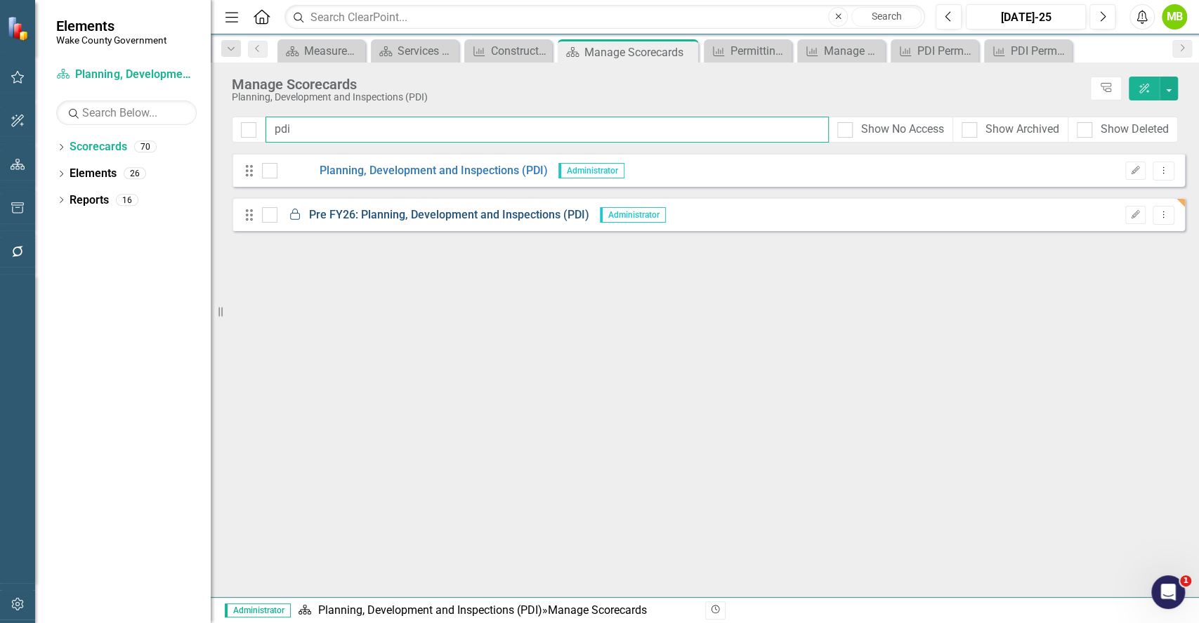
type input "pdi"
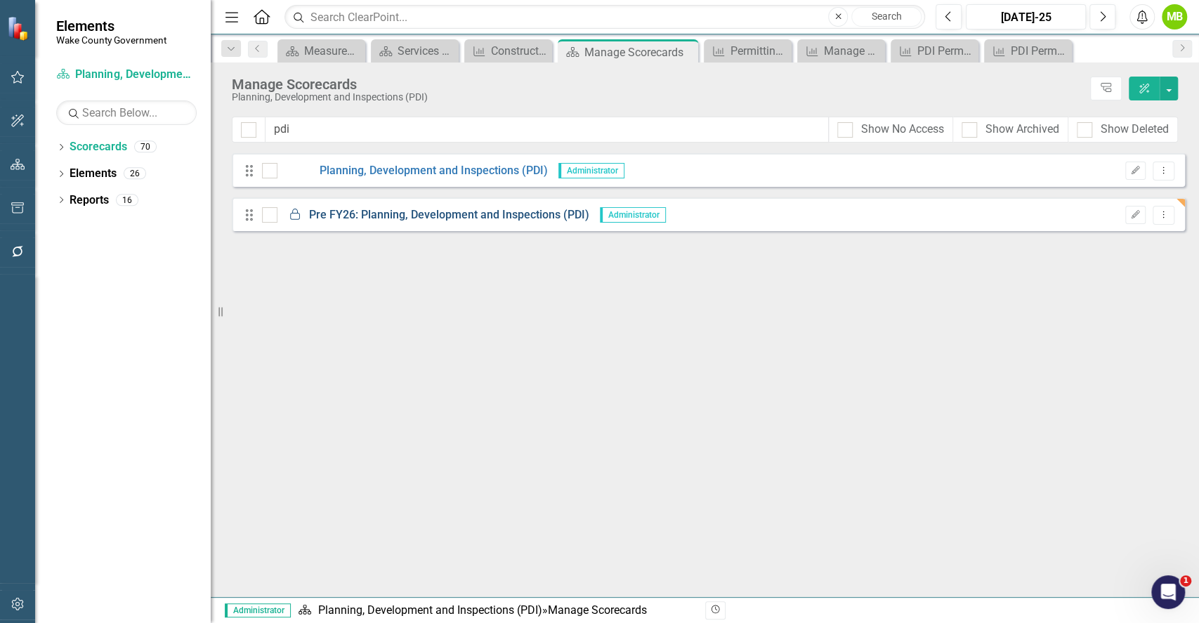
click at [494, 214] on link "Locked Pre FY26: Planning, Development and Inspections (PDI)" at bounding box center [433, 215] width 312 height 16
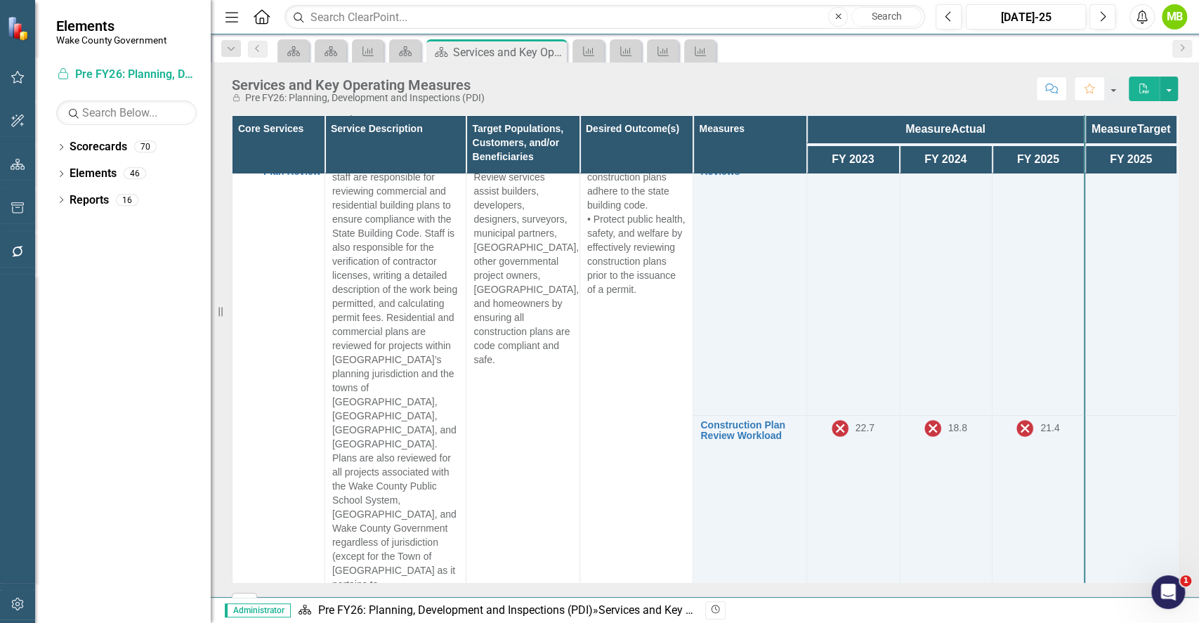
scroll to position [3377, 0]
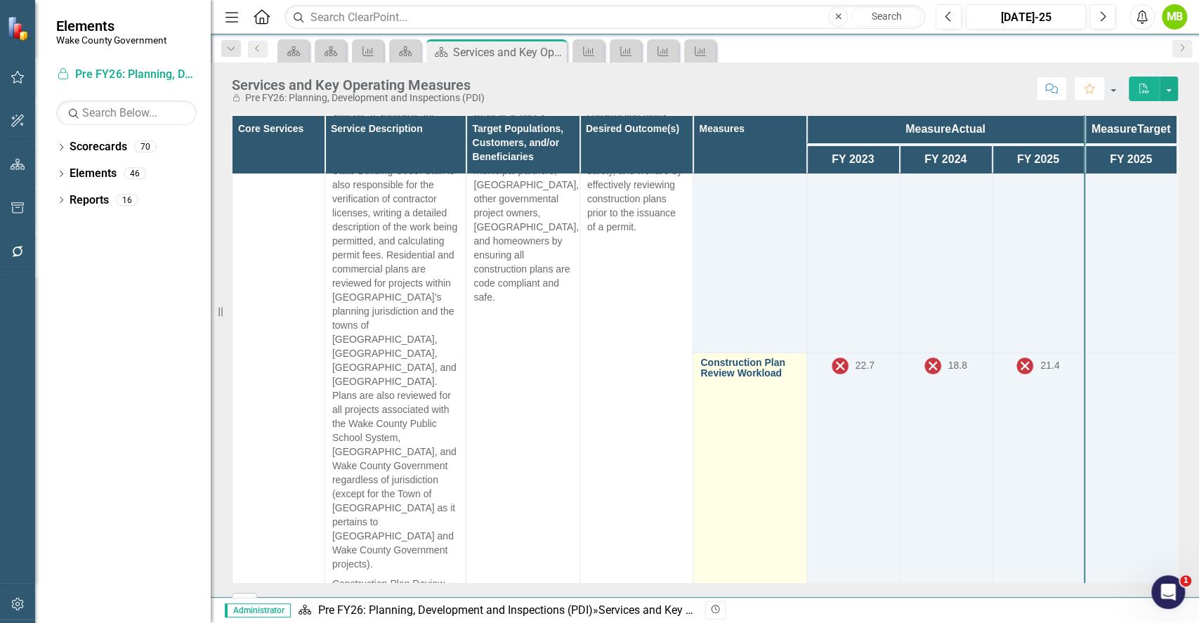
click at [741, 357] on link "Construction Plan Review Workload" at bounding box center [749, 368] width 98 height 22
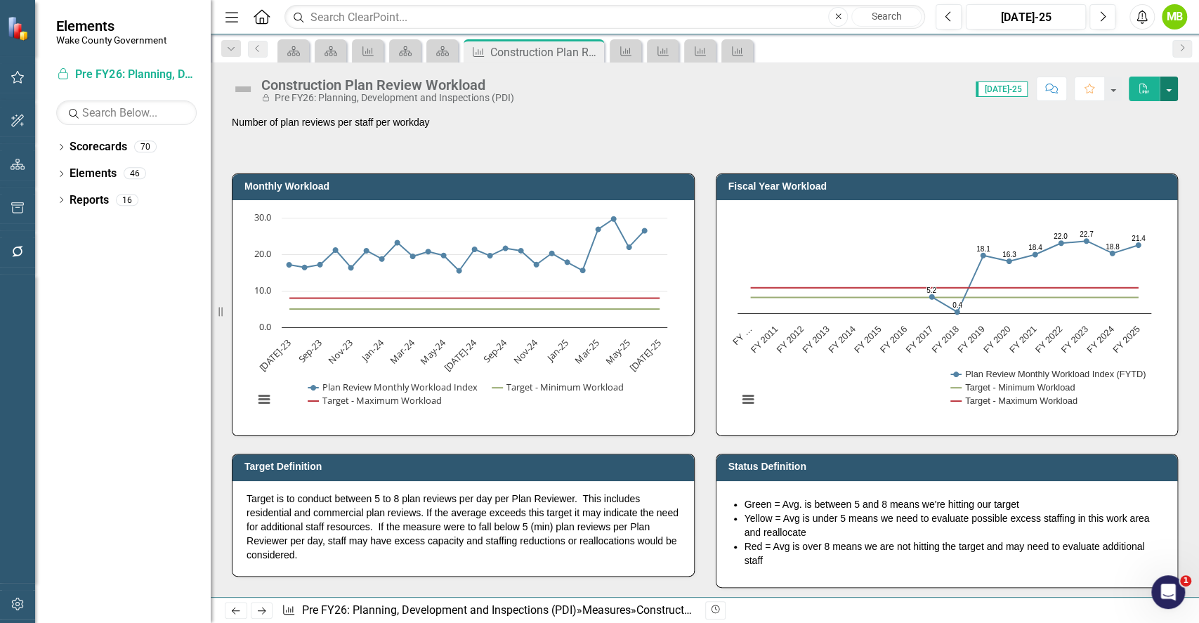
click at [1175, 96] on button "button" at bounding box center [1168, 89] width 18 height 25
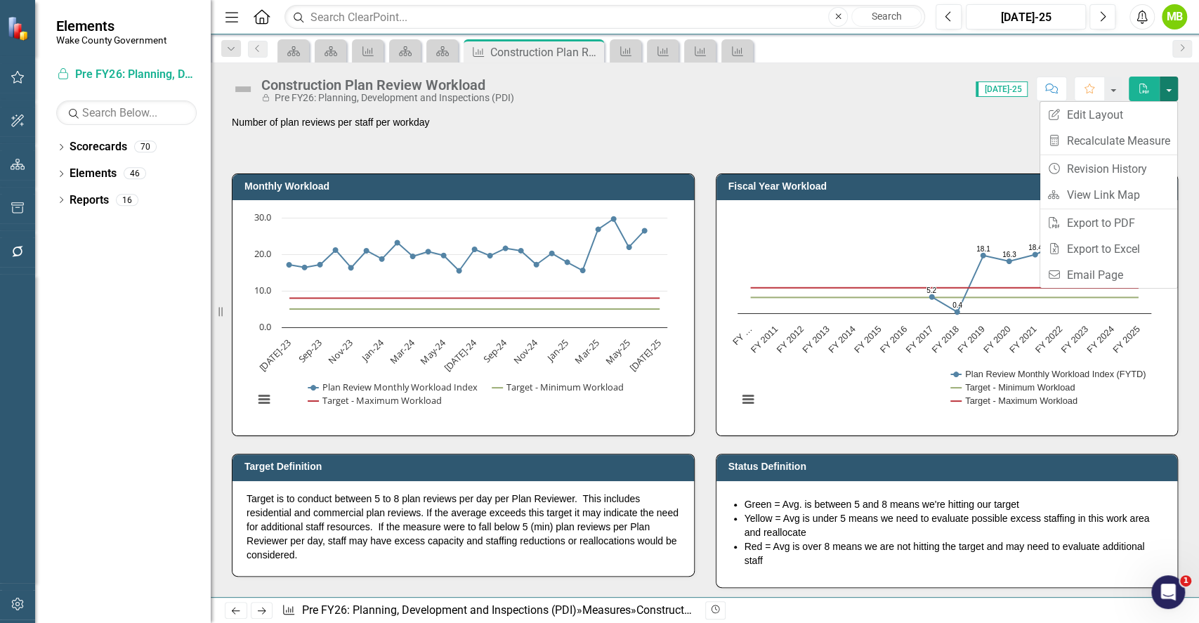
click at [908, 143] on div "Number of plan reviews per staff per workday" at bounding box center [705, 135] width 946 height 41
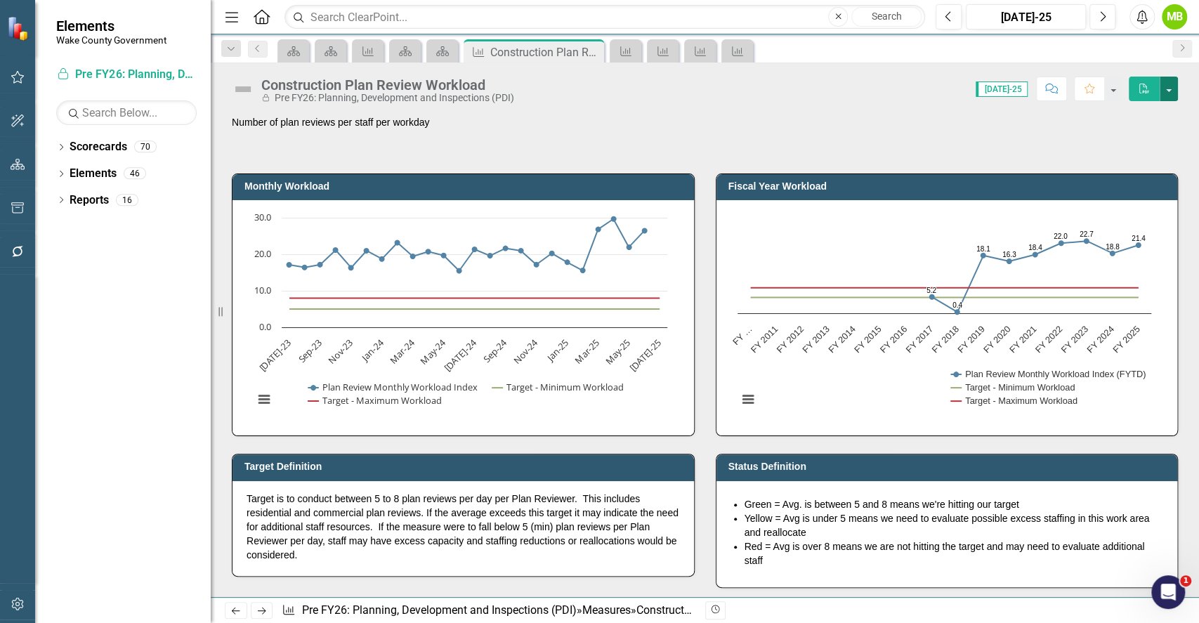
click at [1167, 88] on button "button" at bounding box center [1168, 89] width 18 height 25
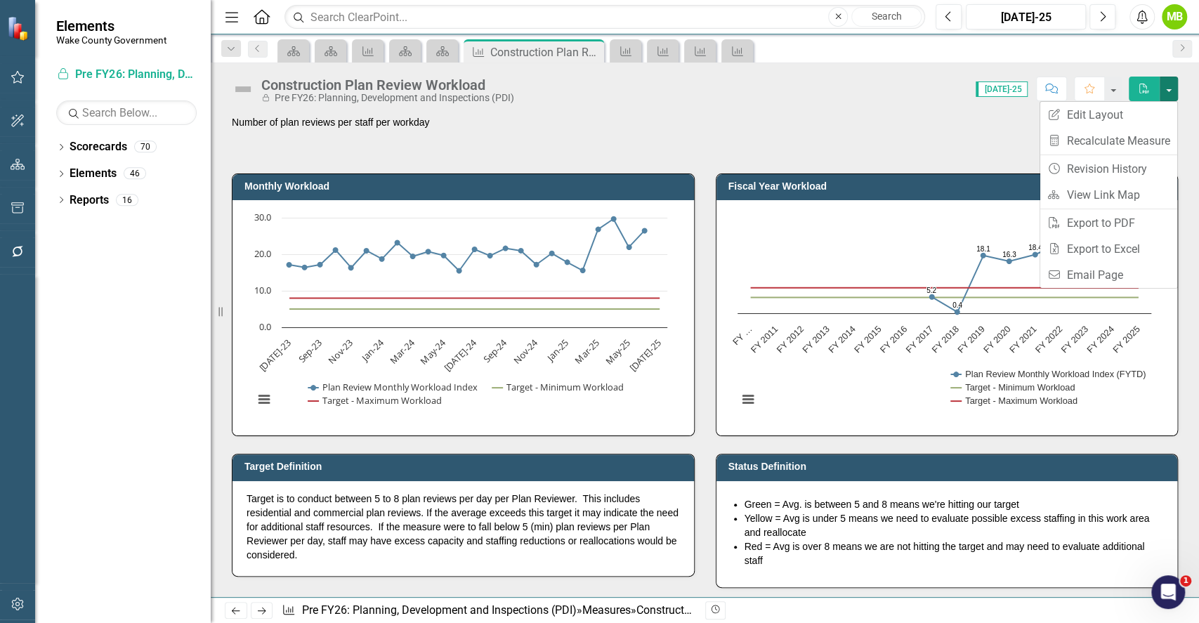
click at [833, 149] on div "Number of plan reviews per staff per workday" at bounding box center [705, 135] width 946 height 41
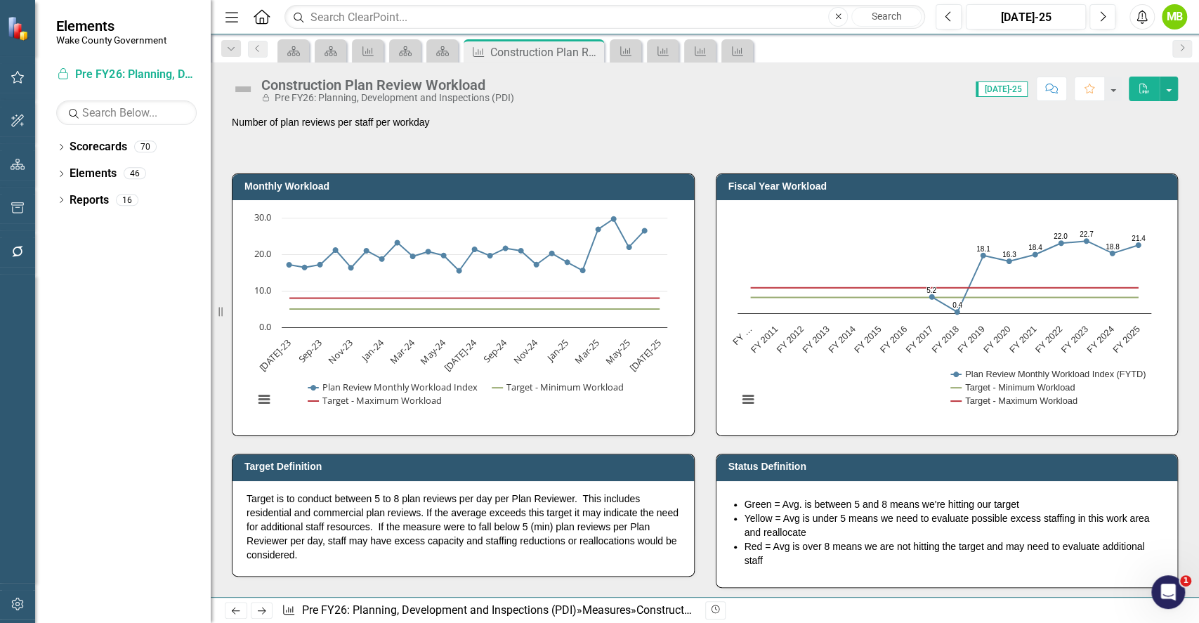
drag, startPoint x: 1197, startPoint y: 169, endPoint x: 1190, endPoint y: 213, distance: 44.9
click at [1190, 213] on div "Number of plan reviews per staff per workday Monthly Workload Chart Line chart …" at bounding box center [705, 356] width 988 height 482
click at [435, 46] on icon "Scorecard" at bounding box center [442, 51] width 14 height 11
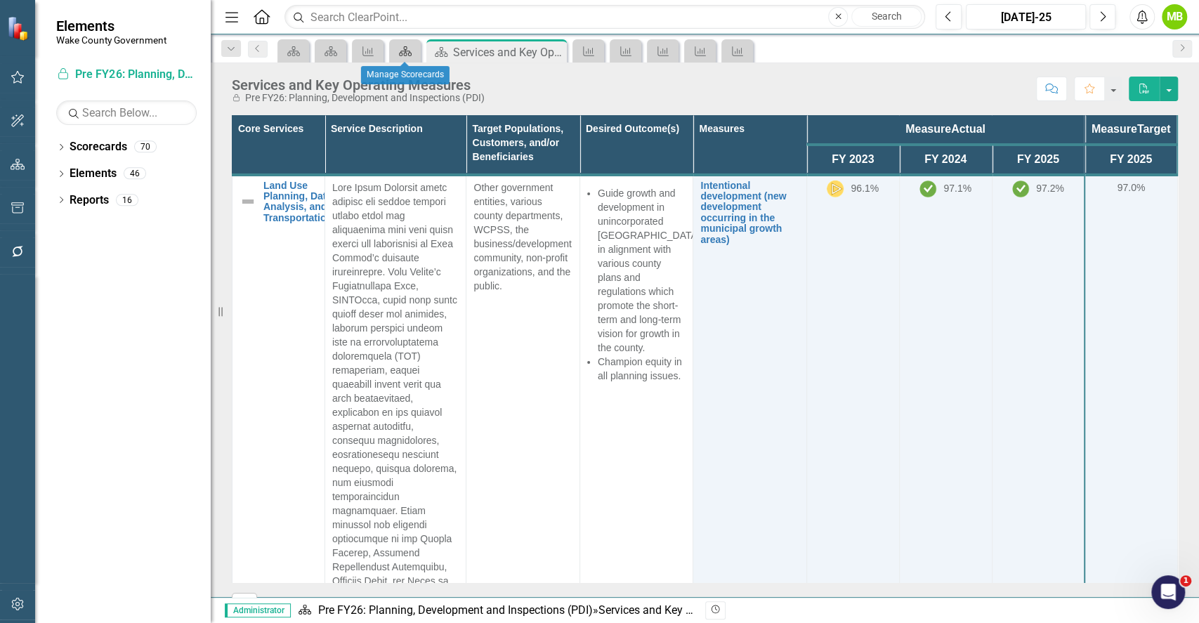
click at [400, 47] on icon "Scorecard" at bounding box center [405, 51] width 14 height 11
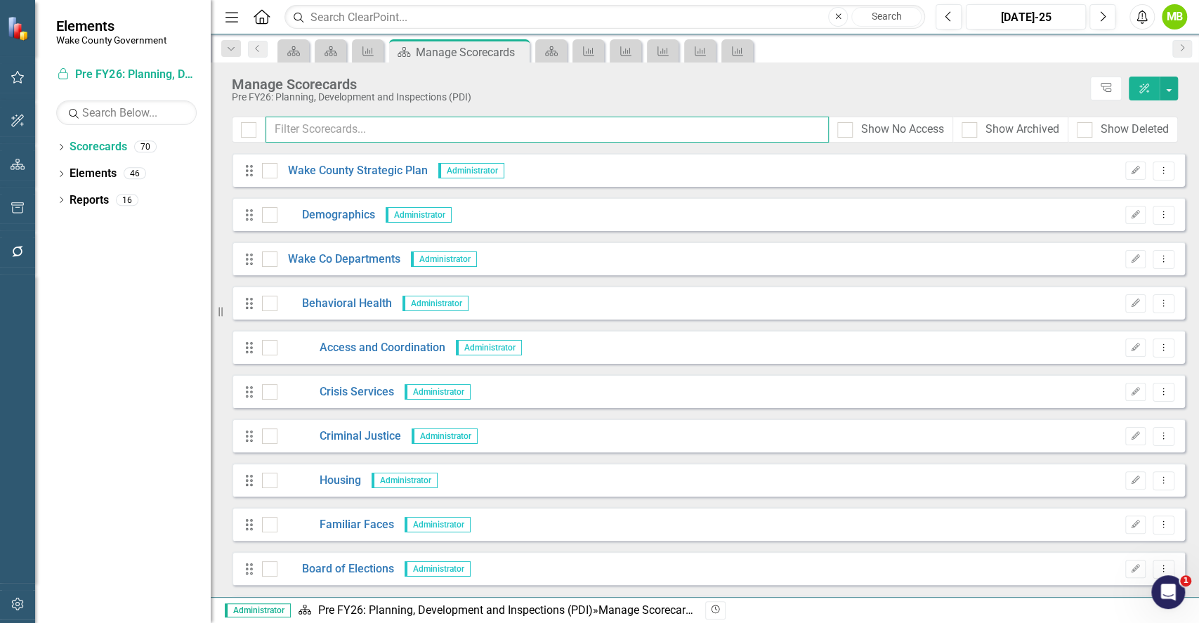
click at [539, 121] on input "text" at bounding box center [546, 130] width 563 height 26
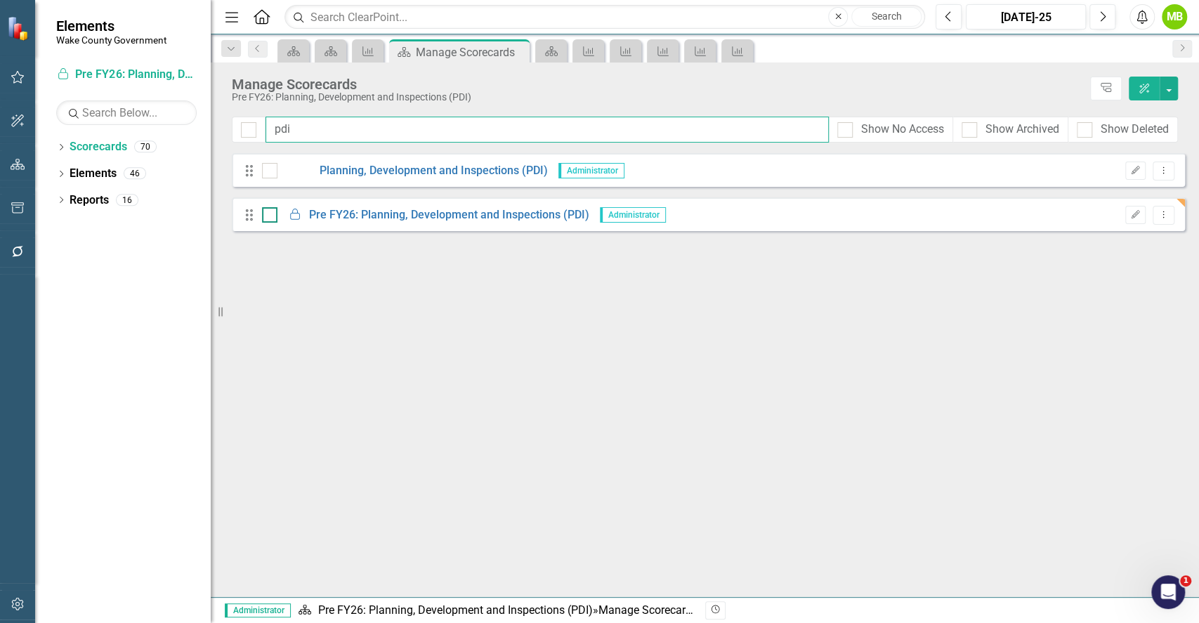
type input "pdi"
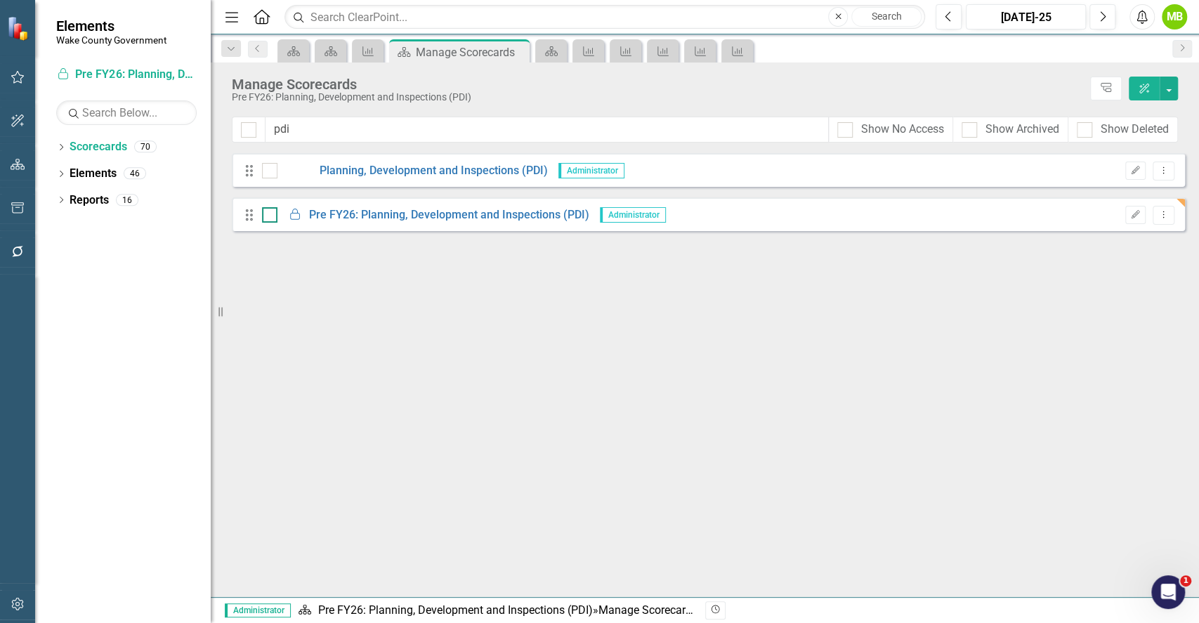
click at [268, 216] on input "checkbox" at bounding box center [266, 211] width 9 height 9
checkbox input "true"
click at [1166, 92] on button "button" at bounding box center [1168, 89] width 18 height 24
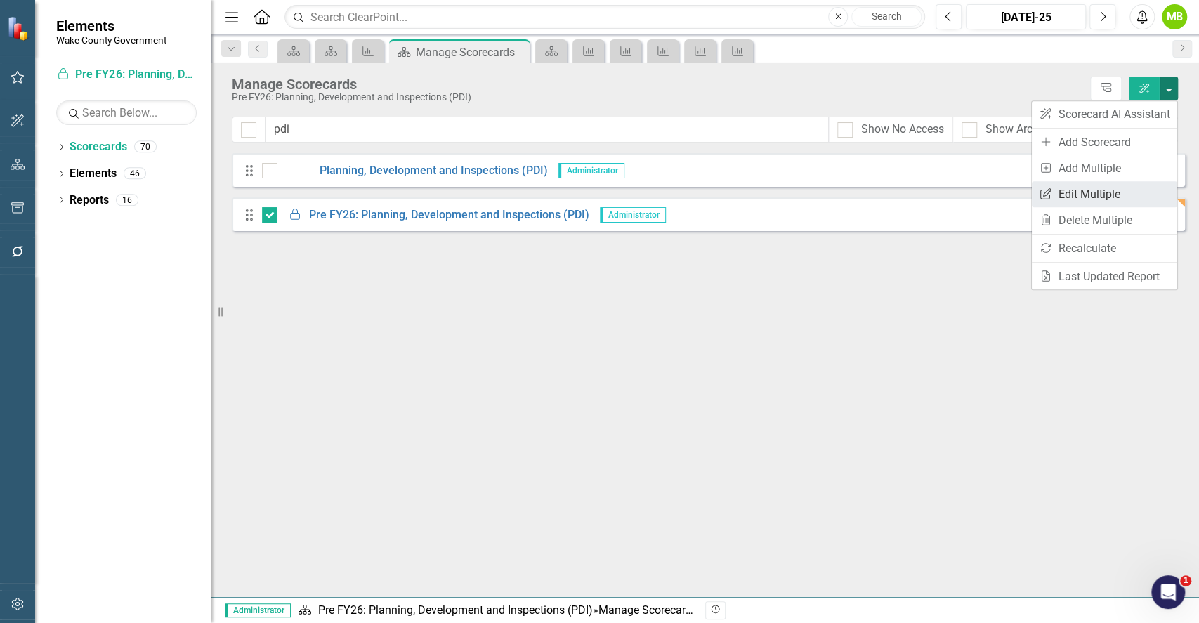
click at [1116, 183] on link "Edit Multiple Edit Multiple" at bounding box center [1104, 194] width 145 height 26
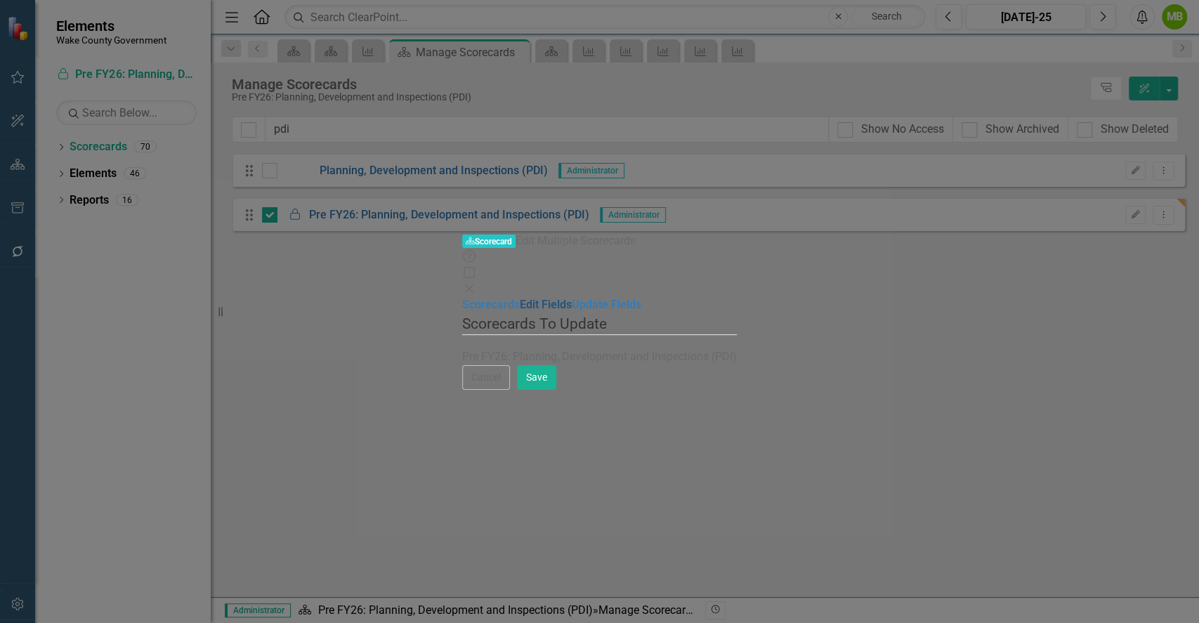
click at [520, 298] on link "Edit Fields" at bounding box center [546, 304] width 52 height 13
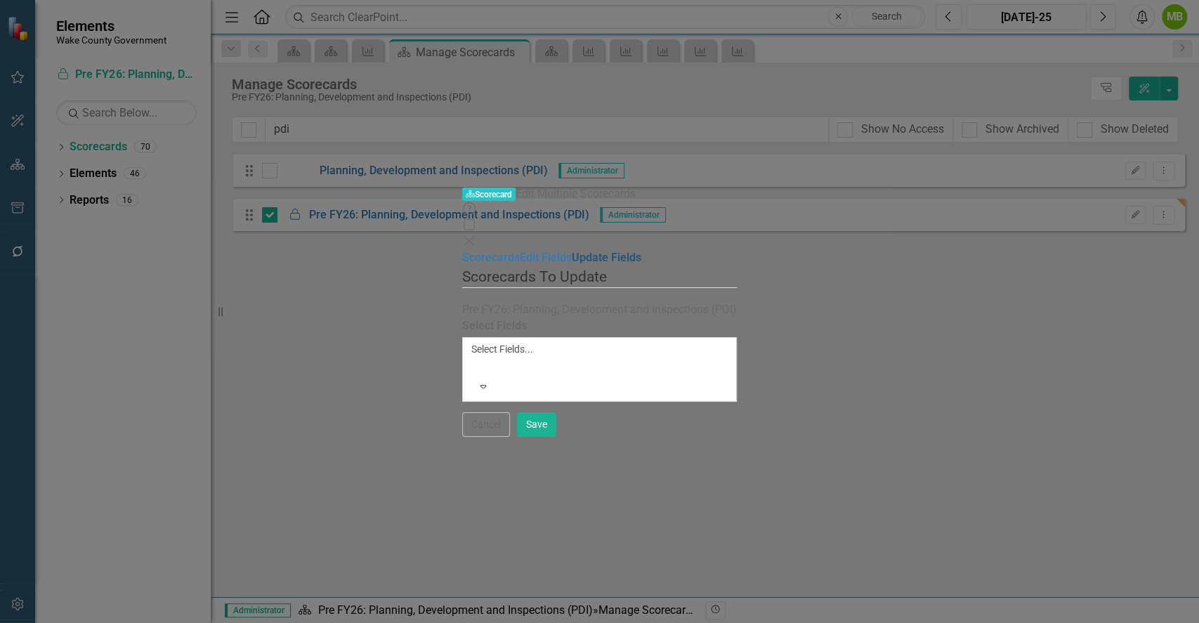
click at [572, 251] on link "Update Fields" at bounding box center [607, 257] width 70 height 13
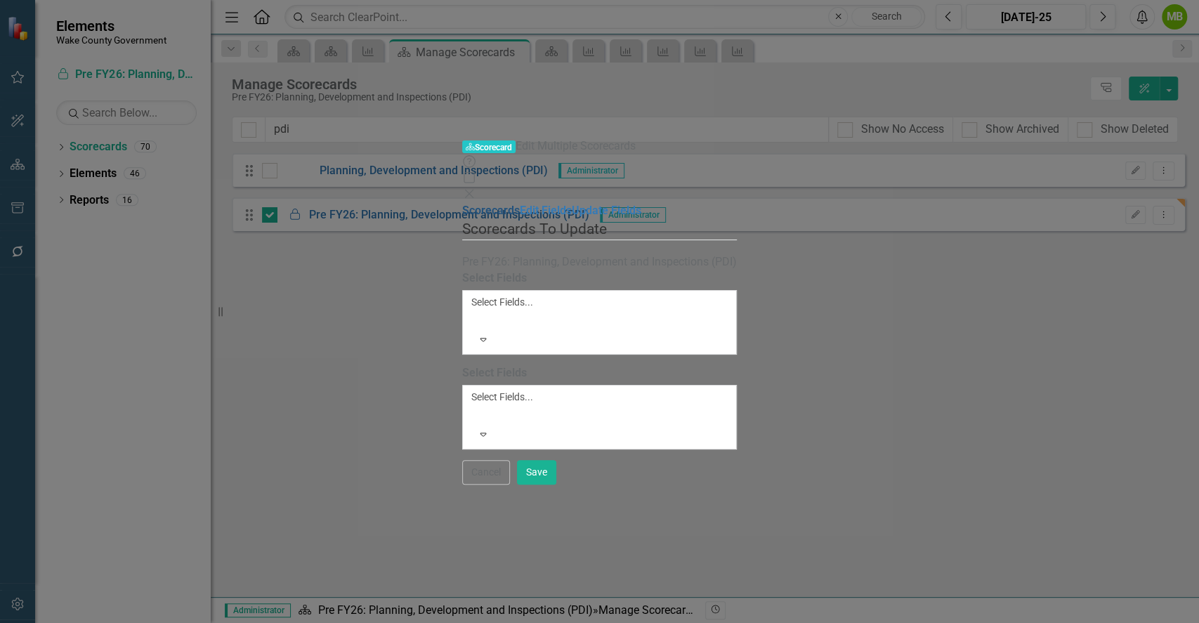
click at [462, 204] on link "Scorecards" at bounding box center [491, 210] width 58 height 13
click at [520, 204] on link "Edit Fields" at bounding box center [546, 210] width 52 height 13
click at [473, 310] on div at bounding box center [474, 318] width 2 height 17
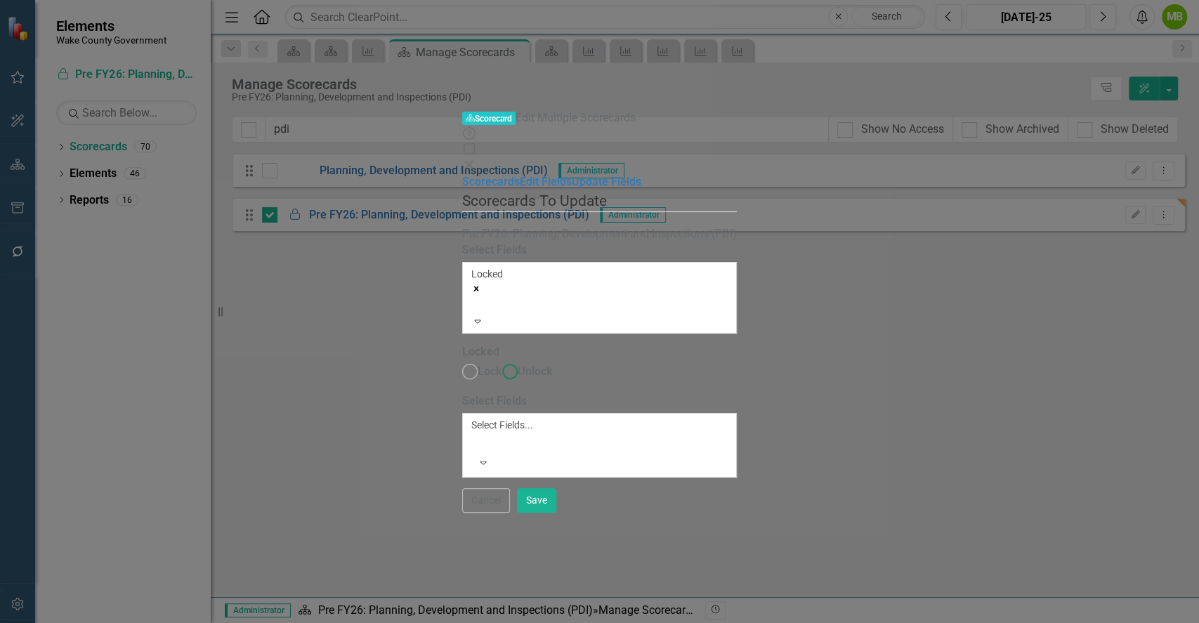
click at [499, 361] on ins at bounding box center [510, 372] width 22 height 22
click at [499, 361] on input "Unlock" at bounding box center [510, 372] width 22 height 22
radio input "true"
click at [556, 513] on button "Save" at bounding box center [536, 500] width 39 height 25
checkbox input "false"
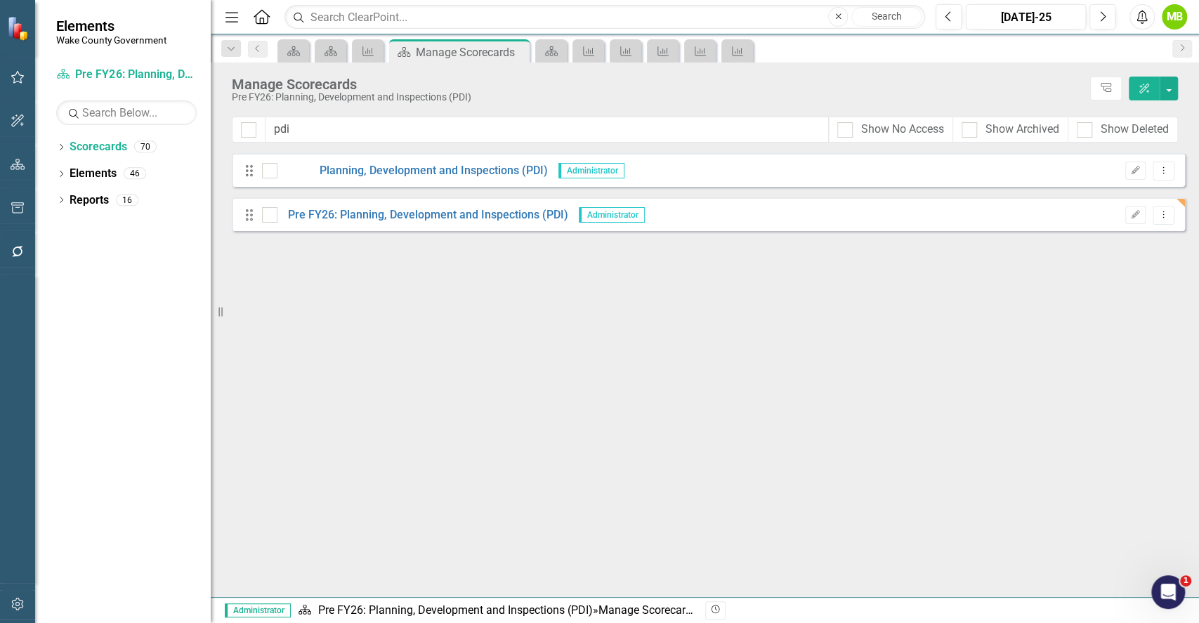
click at [628, 445] on div "Looks like you don't have any Scorecards set up yet. Why don't you add a Scorec…" at bounding box center [708, 375] width 953 height 444
click at [592, 42] on div "Measure" at bounding box center [586, 51] width 20 height 18
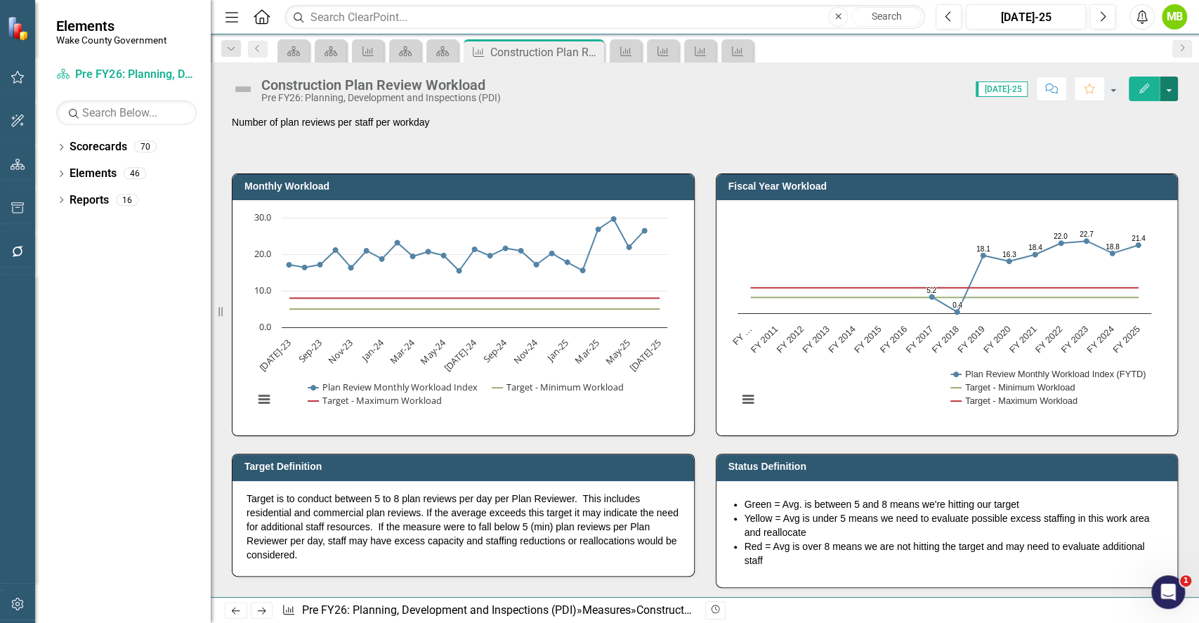
click at [1167, 94] on button "button" at bounding box center [1168, 89] width 18 height 25
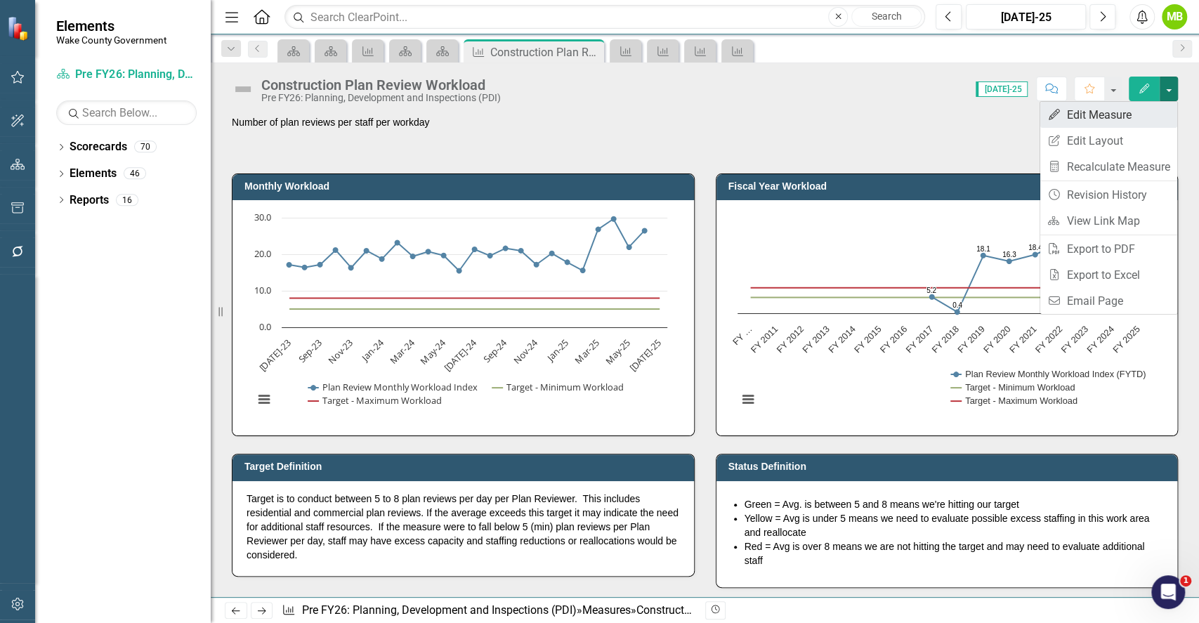
click at [1126, 119] on link "Edit Edit Measure" at bounding box center [1108, 115] width 137 height 26
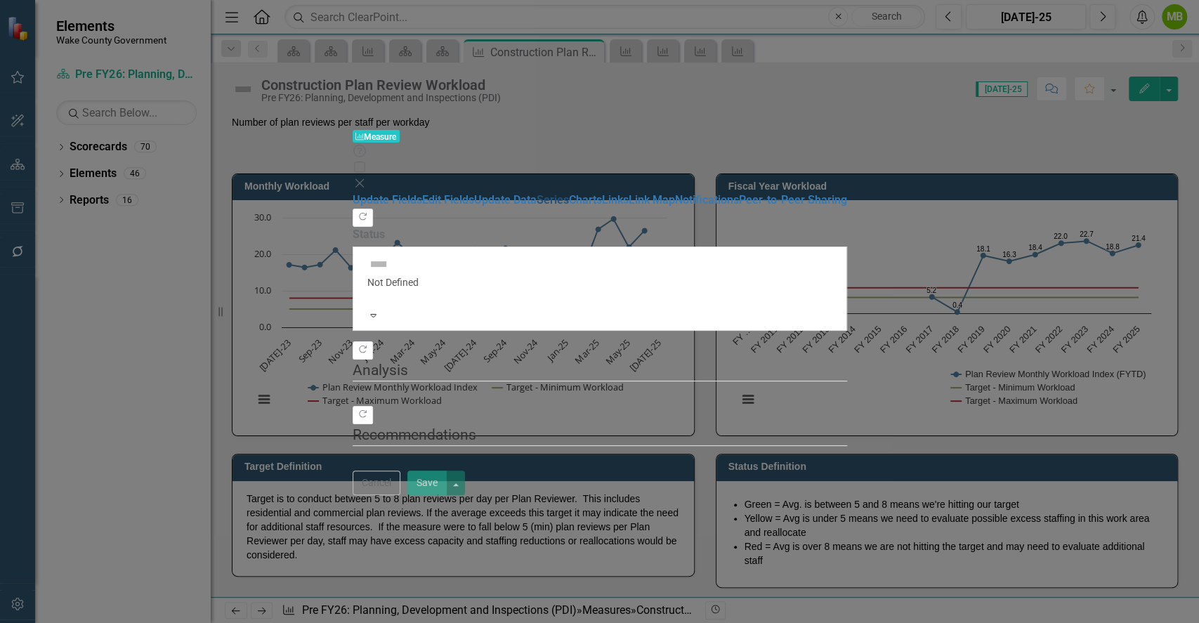
click at [536, 193] on link "Series" at bounding box center [552, 199] width 32 height 13
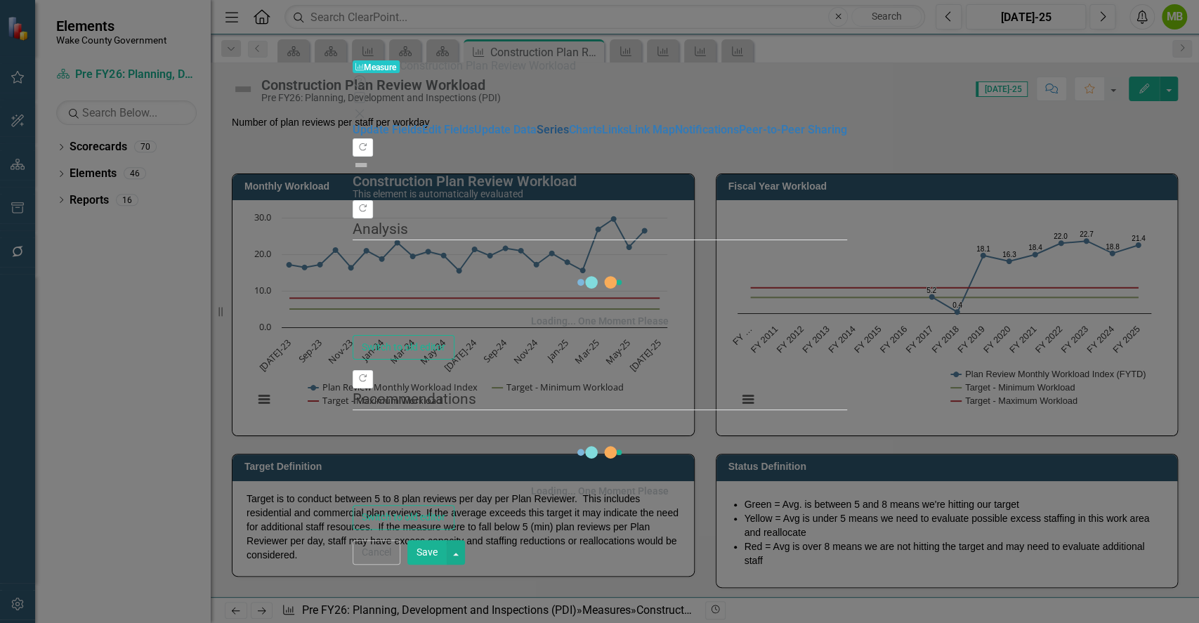
click at [536, 135] on link "Series" at bounding box center [552, 129] width 32 height 13
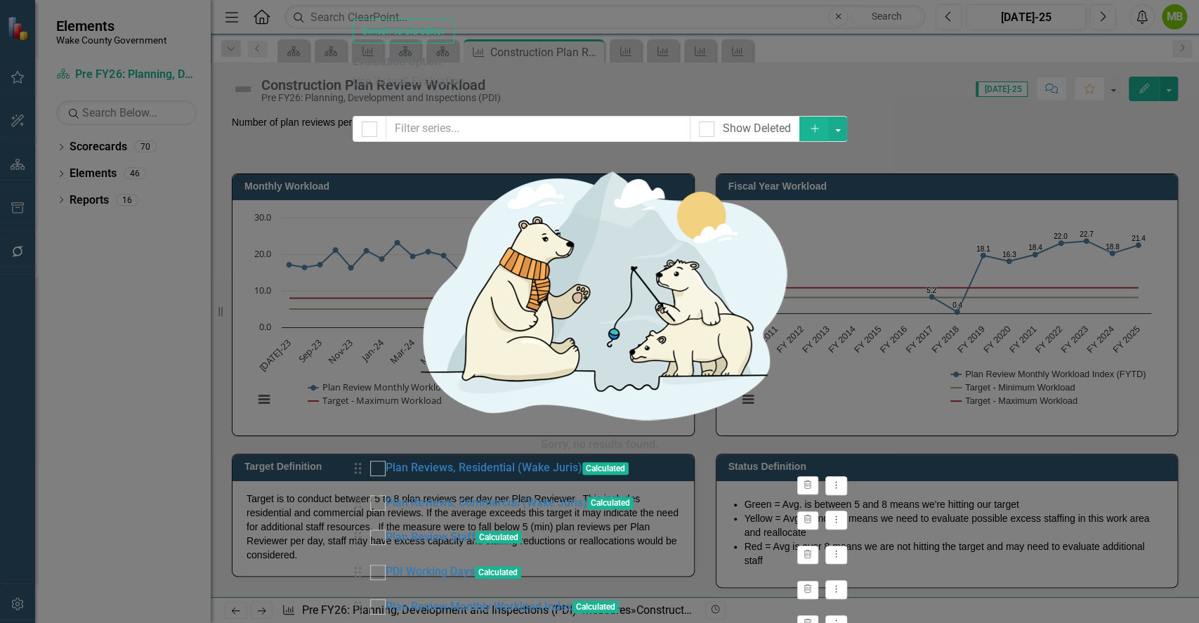
checkbox input "false"
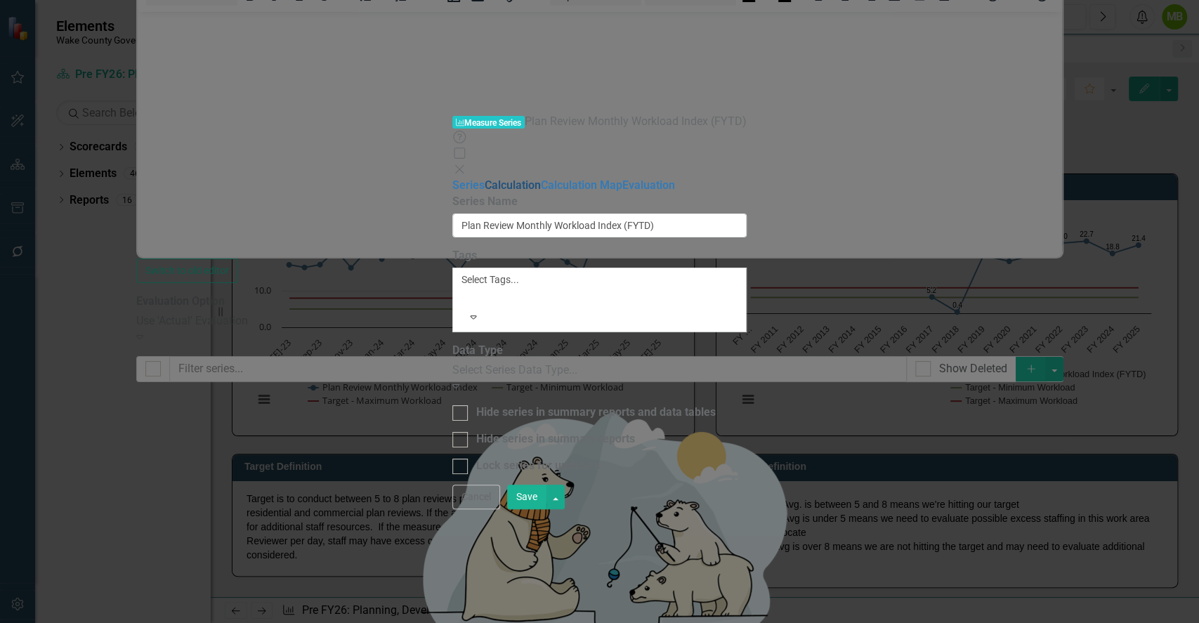
click at [485, 178] on link "Calculation" at bounding box center [513, 184] width 56 height 13
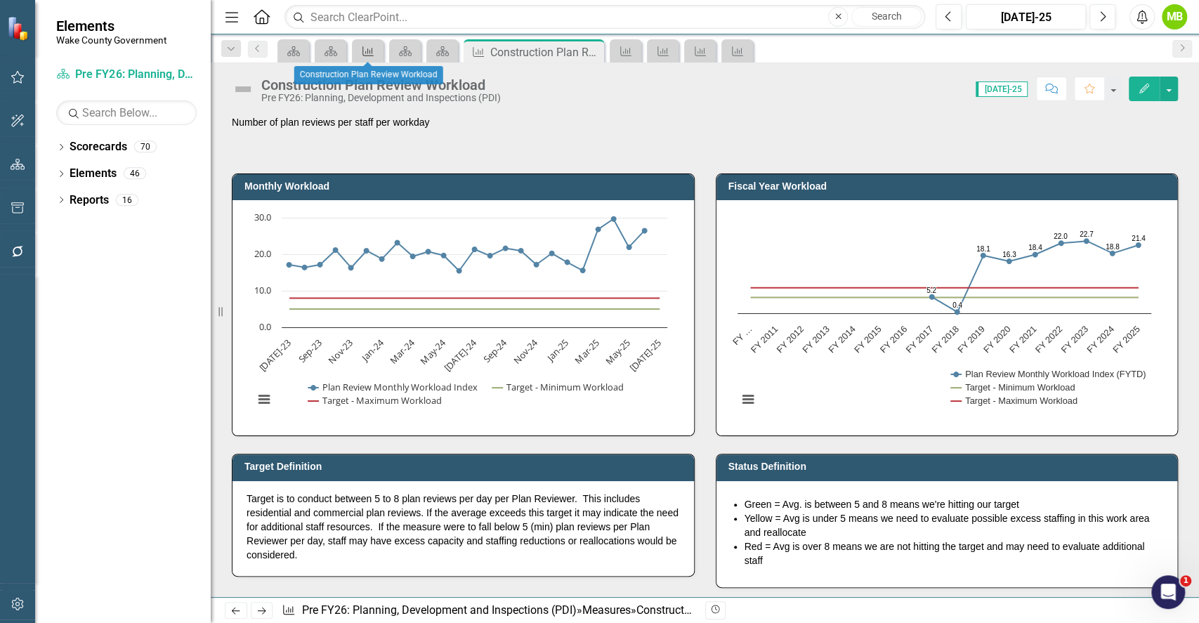
click at [362, 48] on icon at bounding box center [367, 51] width 11 height 10
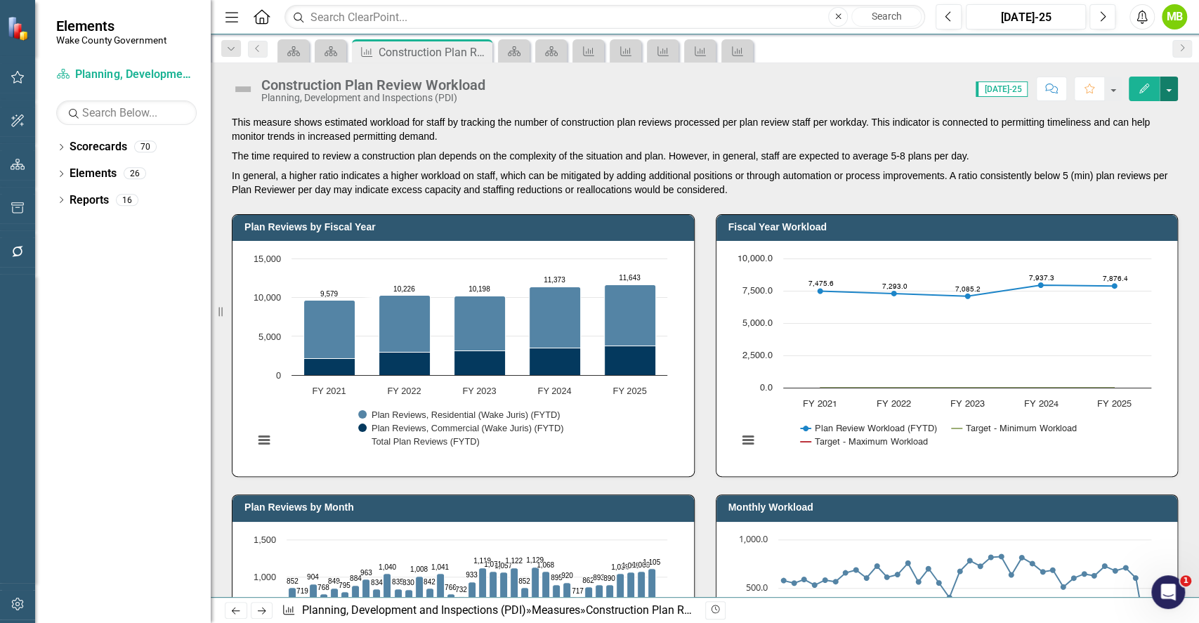
click at [1165, 93] on button "button" at bounding box center [1168, 89] width 18 height 25
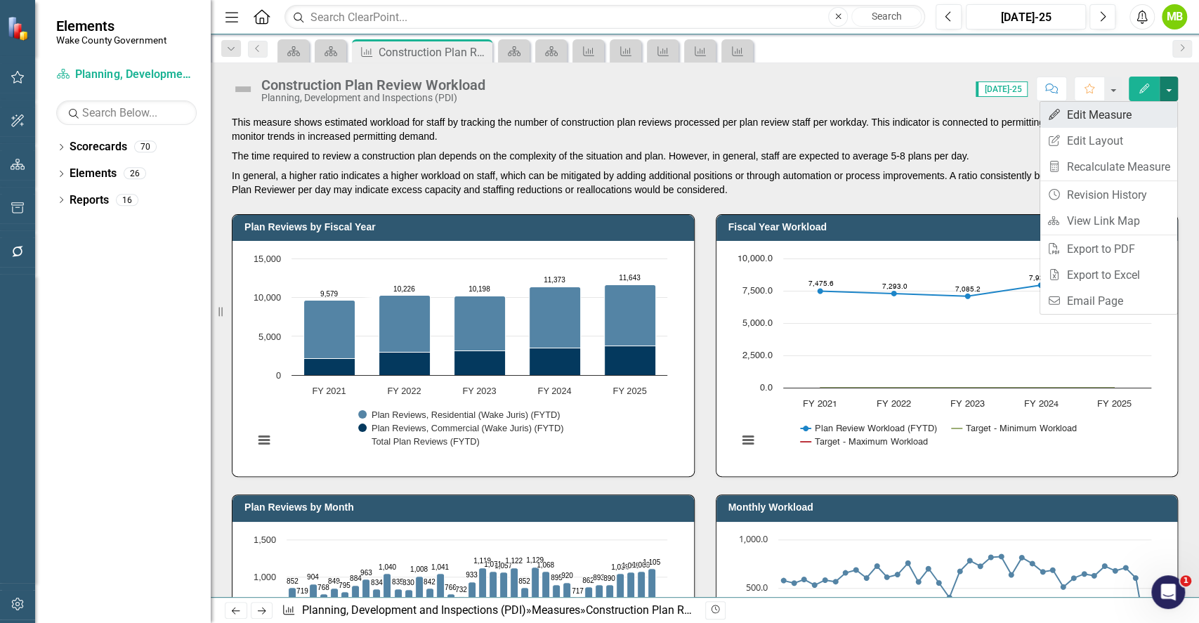
click at [1131, 119] on link "Edit Edit Measure" at bounding box center [1108, 115] width 137 height 26
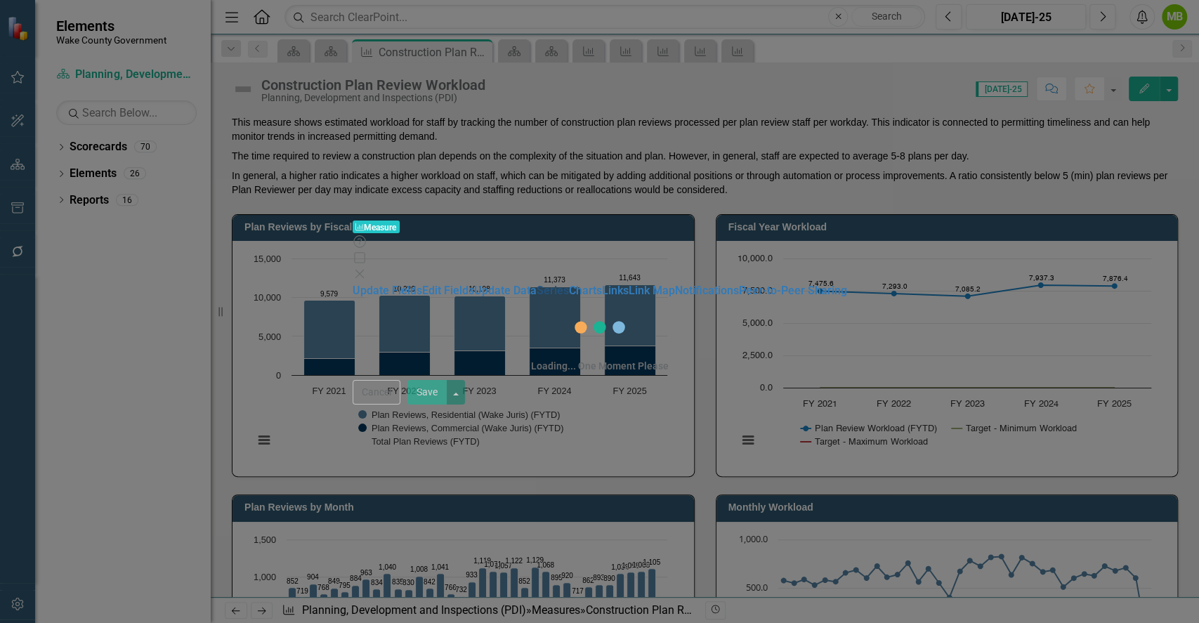
click at [536, 284] on link "Series" at bounding box center [552, 290] width 32 height 13
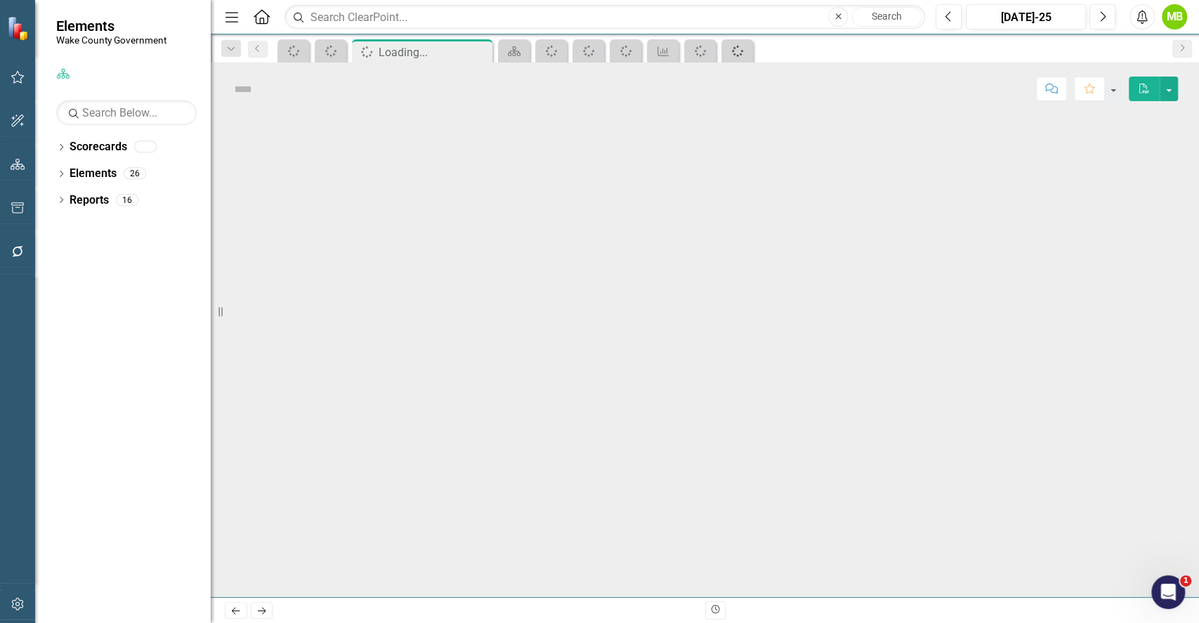
click at [731, 51] on icon "Spinner" at bounding box center [737, 51] width 14 height 11
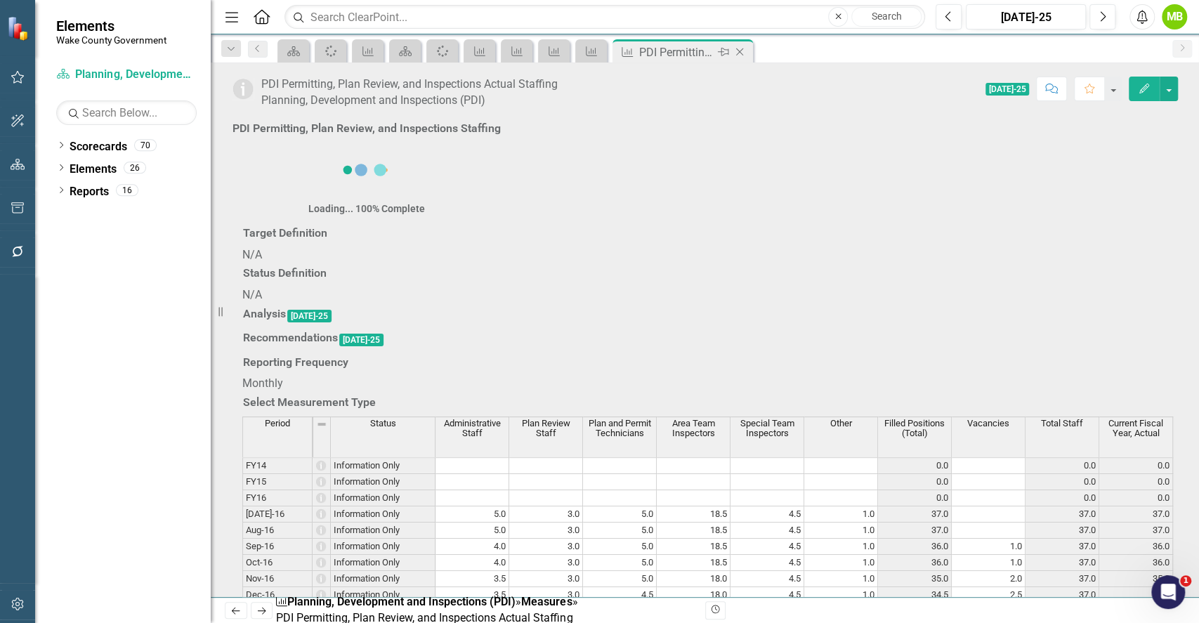
click at [744, 48] on icon "Close" at bounding box center [739, 51] width 14 height 11
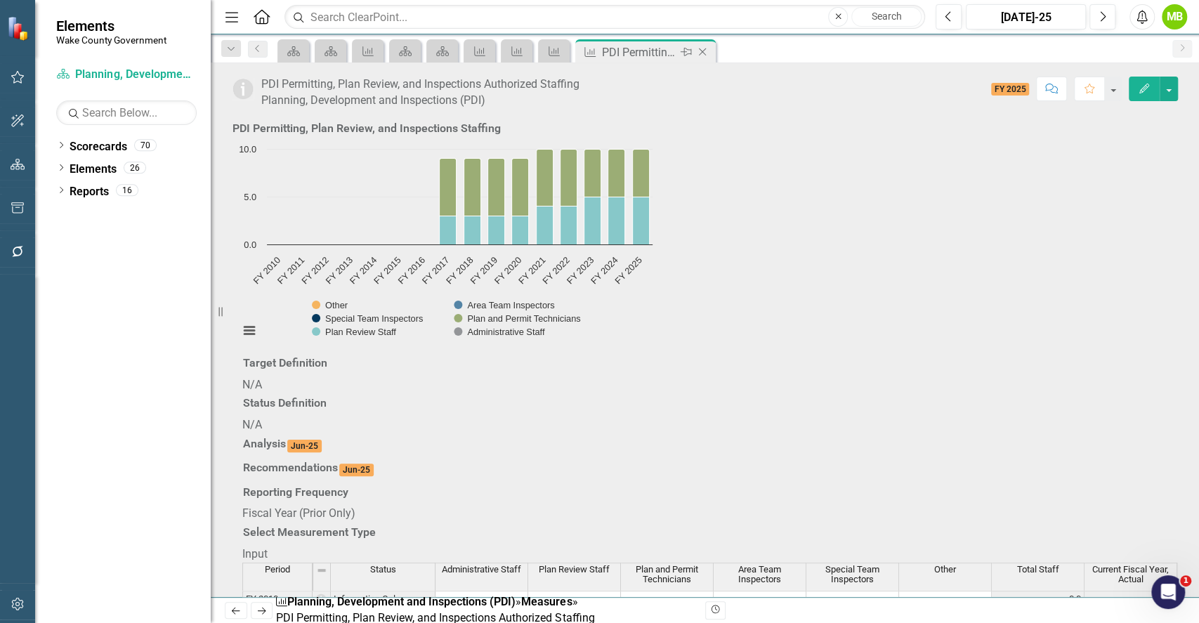
click at [706, 53] on icon "Close" at bounding box center [702, 51] width 14 height 11
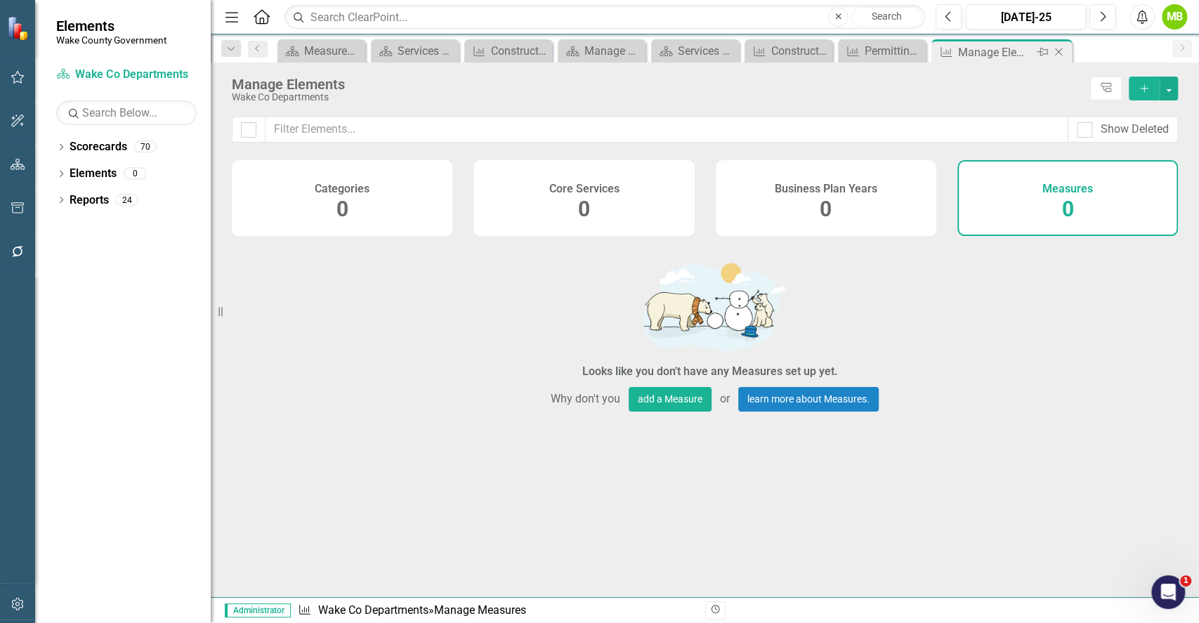
click at [1053, 49] on icon "Close" at bounding box center [1058, 51] width 14 height 11
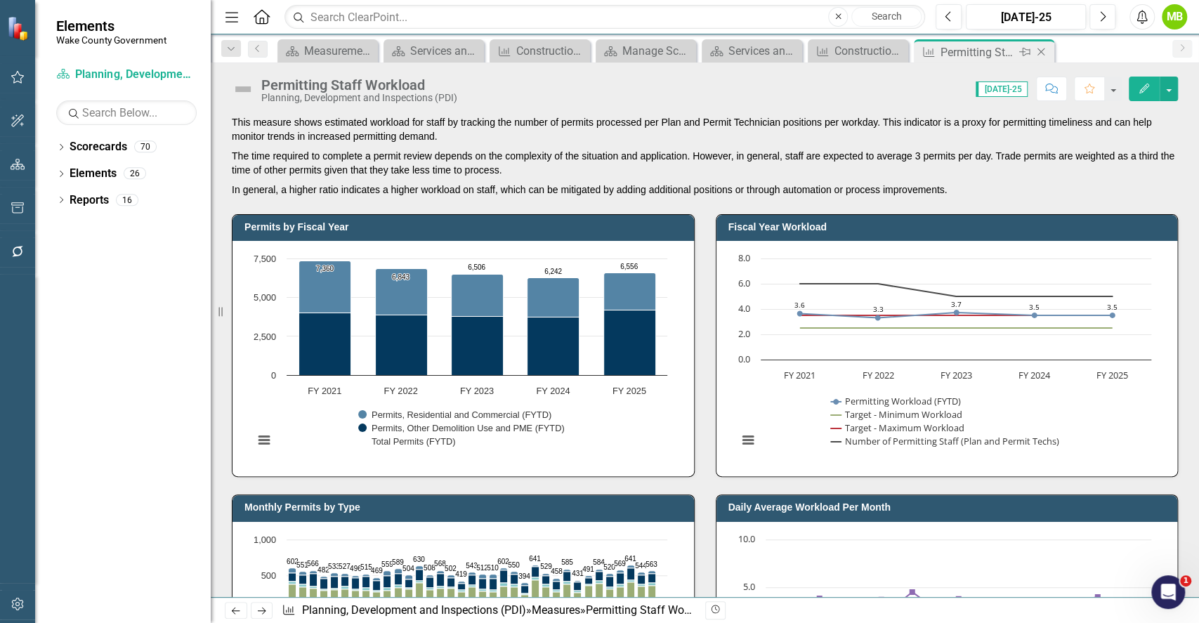
click at [1039, 52] on icon at bounding box center [1041, 52] width 8 height 8
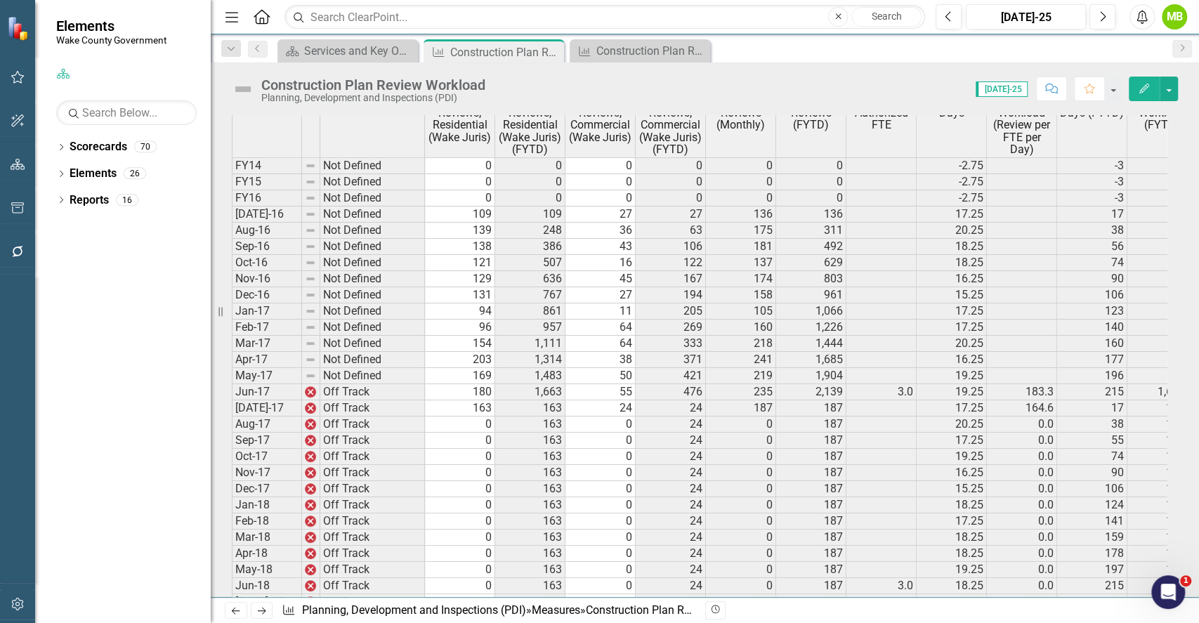
scroll to position [1035, 0]
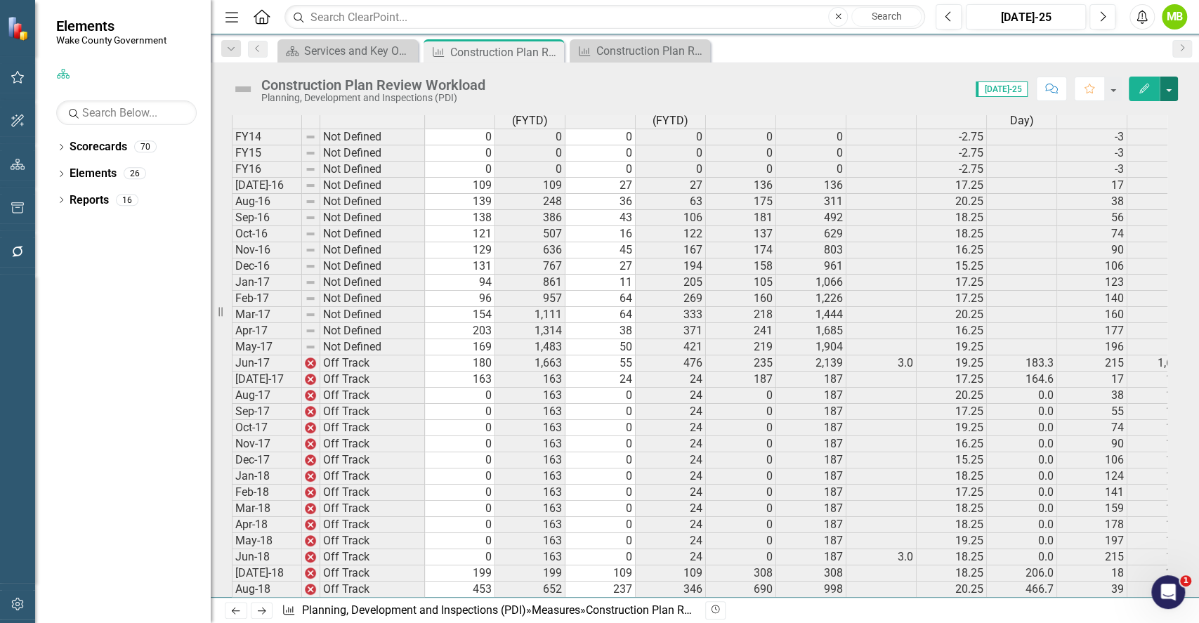
click at [1169, 90] on button "button" at bounding box center [1168, 89] width 18 height 25
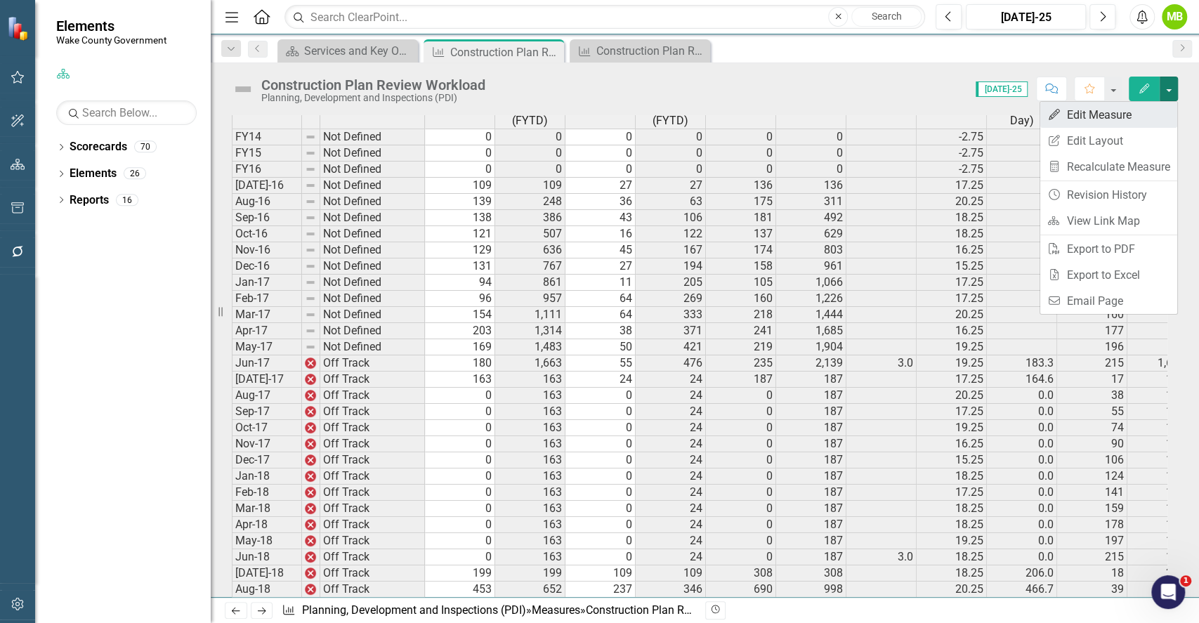
click at [1127, 112] on link "Edit Edit Measure" at bounding box center [1108, 115] width 137 height 26
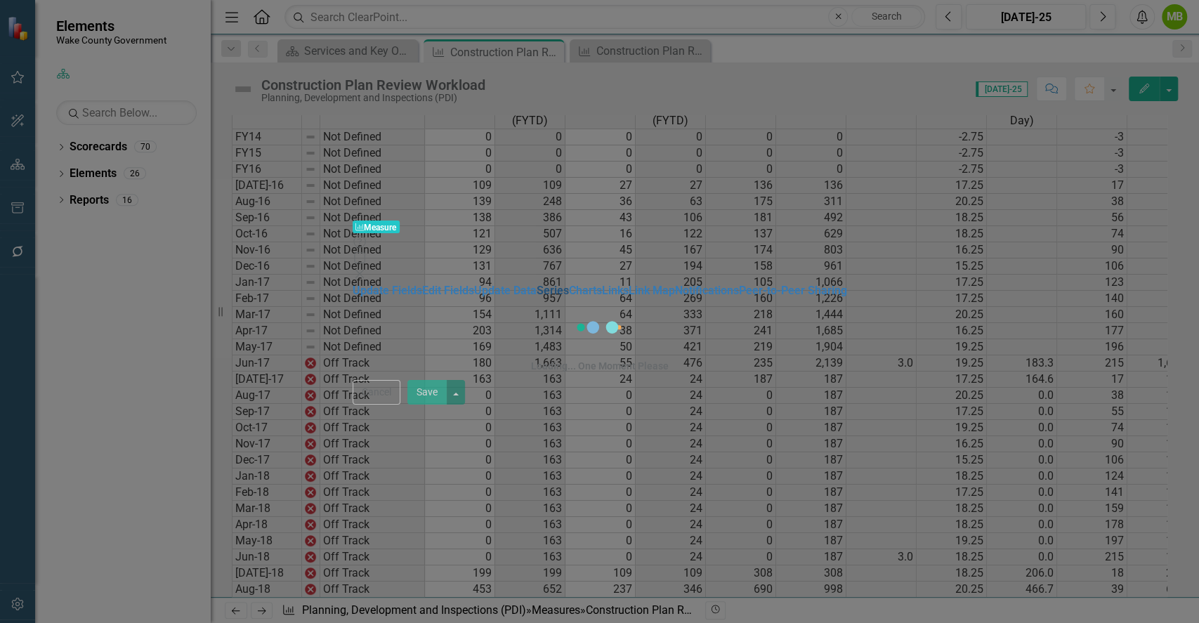
click at [536, 284] on link "Series" at bounding box center [552, 290] width 32 height 13
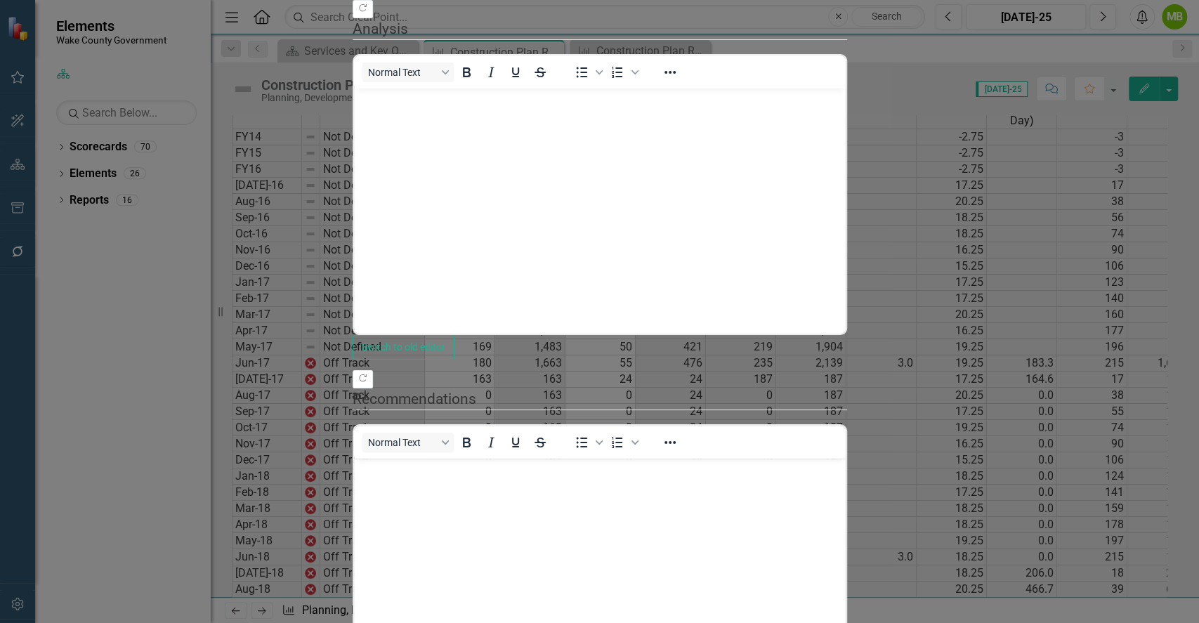
scroll to position [0, 0]
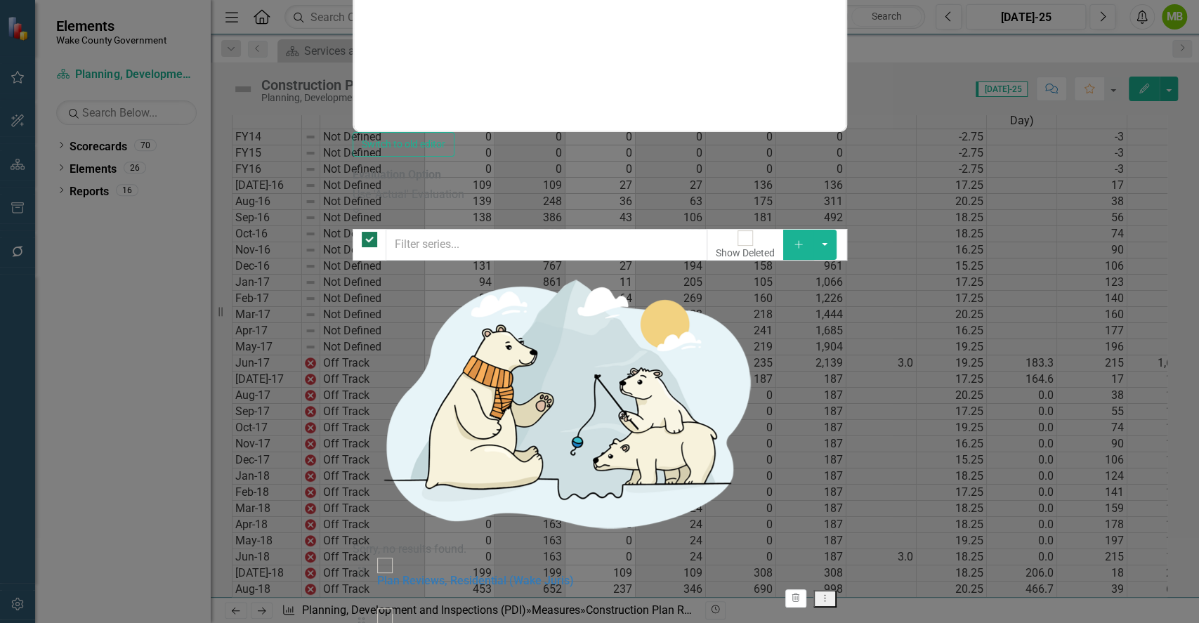
checkbox input "false"
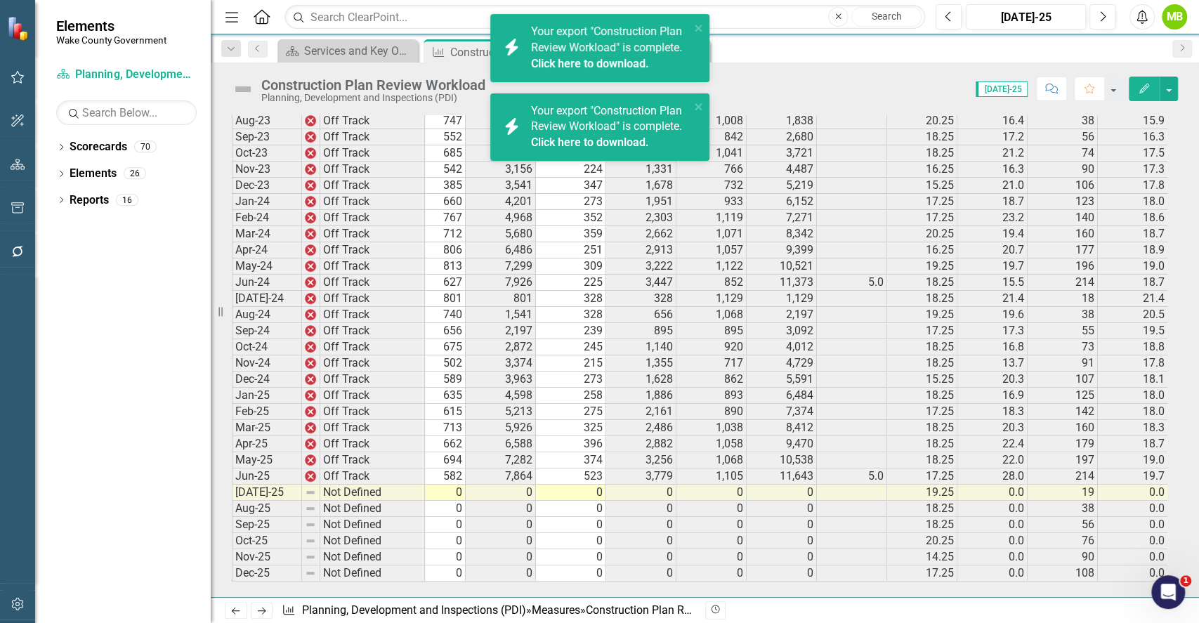
scroll to position [0, 29]
drag, startPoint x: 939, startPoint y: 574, endPoint x: 956, endPoint y: 574, distance: 17.6
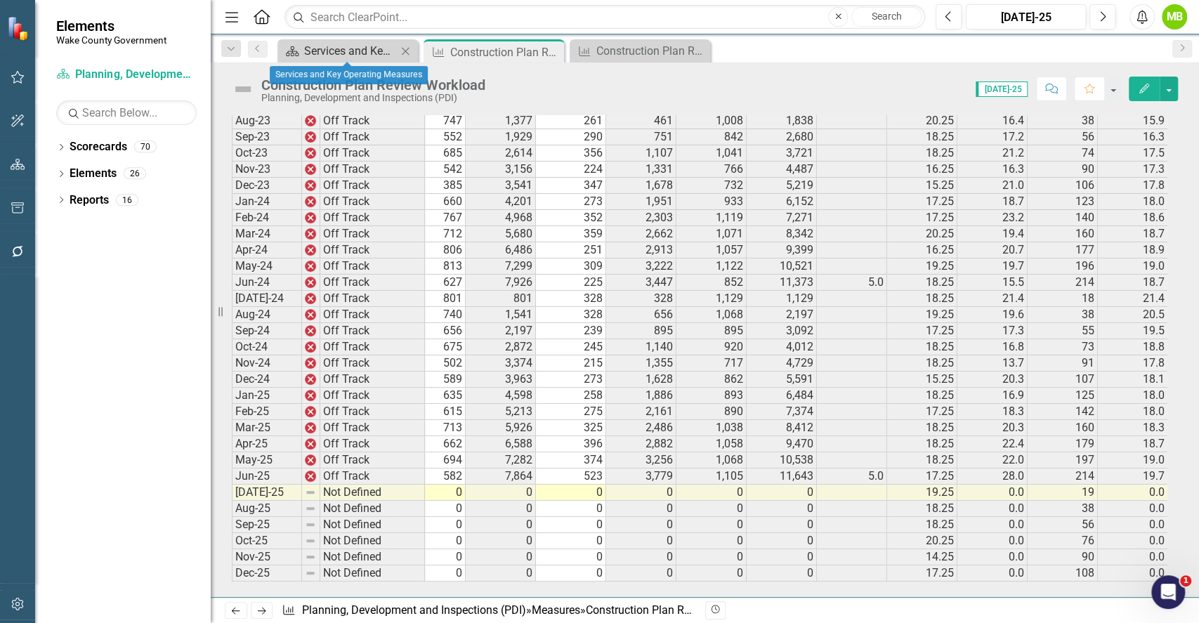
click at [334, 43] on div "Services and Key Operating Measures" at bounding box center [350, 51] width 93 height 18
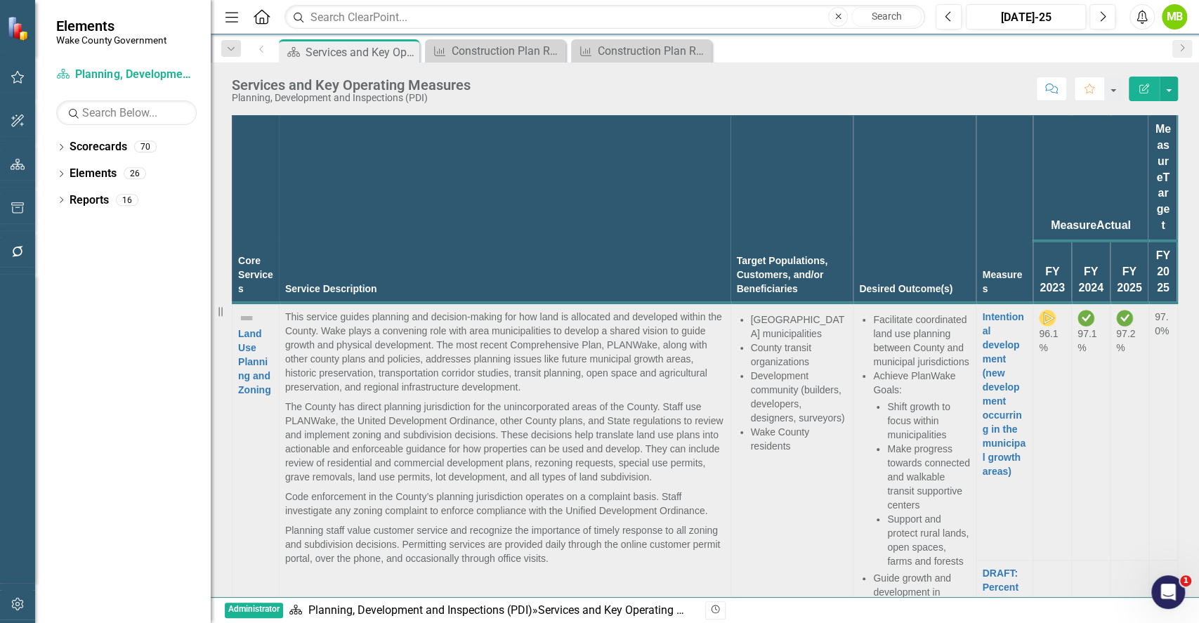
scroll to position [1216, 0]
drag, startPoint x: 1168, startPoint y: 327, endPoint x: 1166, endPoint y: 361, distance: 34.4
click at [84, 154] on link "Scorecards" at bounding box center [99, 147] width 58 height 16
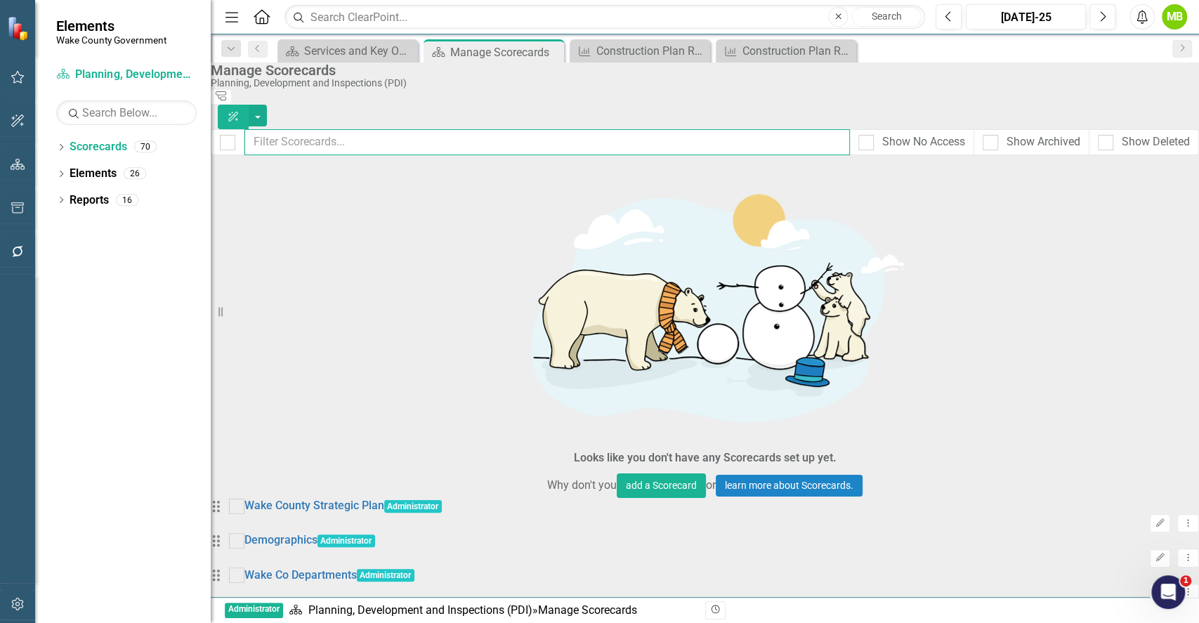
click at [378, 131] on input "text" at bounding box center [546, 142] width 605 height 26
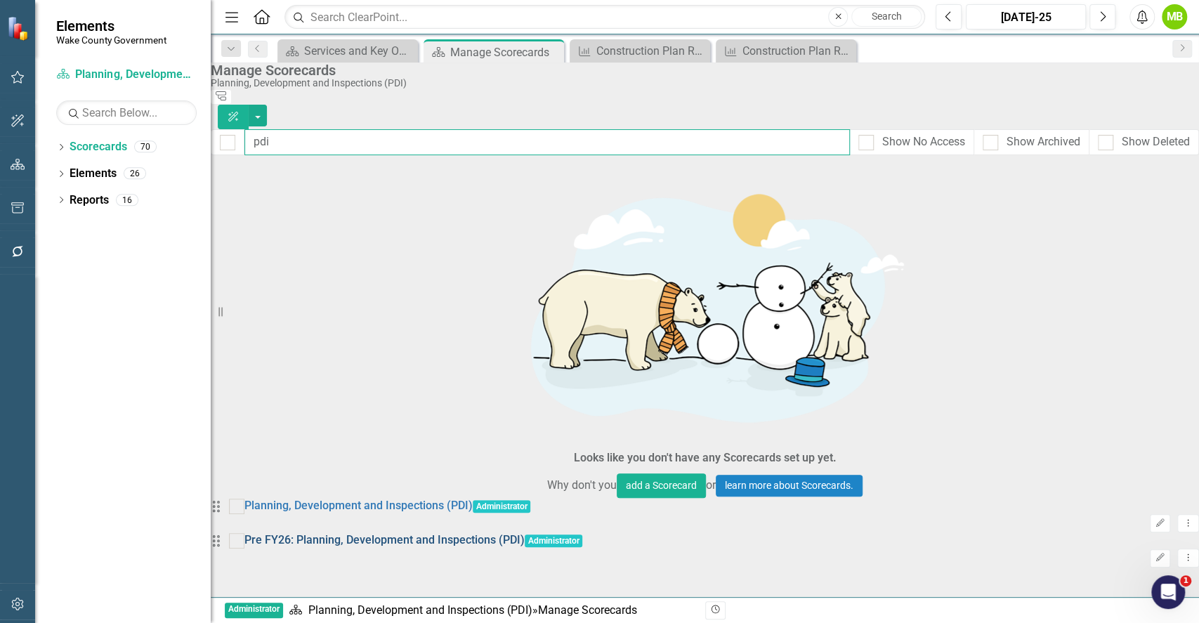
type input "pdi"
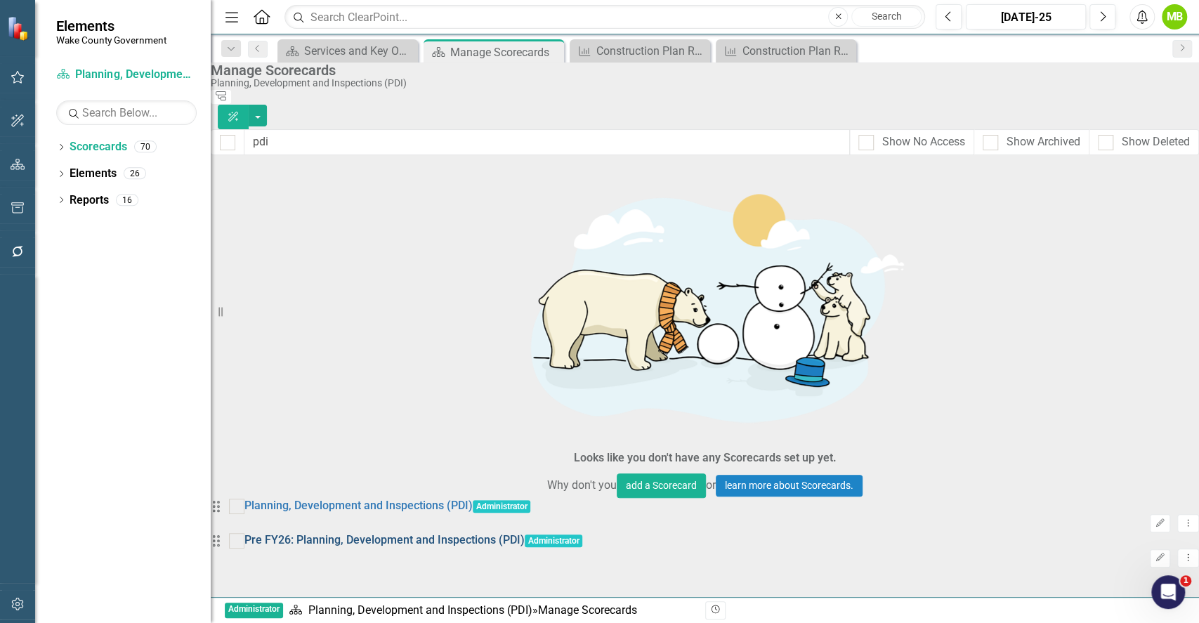
click at [429, 532] on link "Pre FY26: Planning, Development and Inspections (PDI)" at bounding box center [384, 540] width 280 height 16
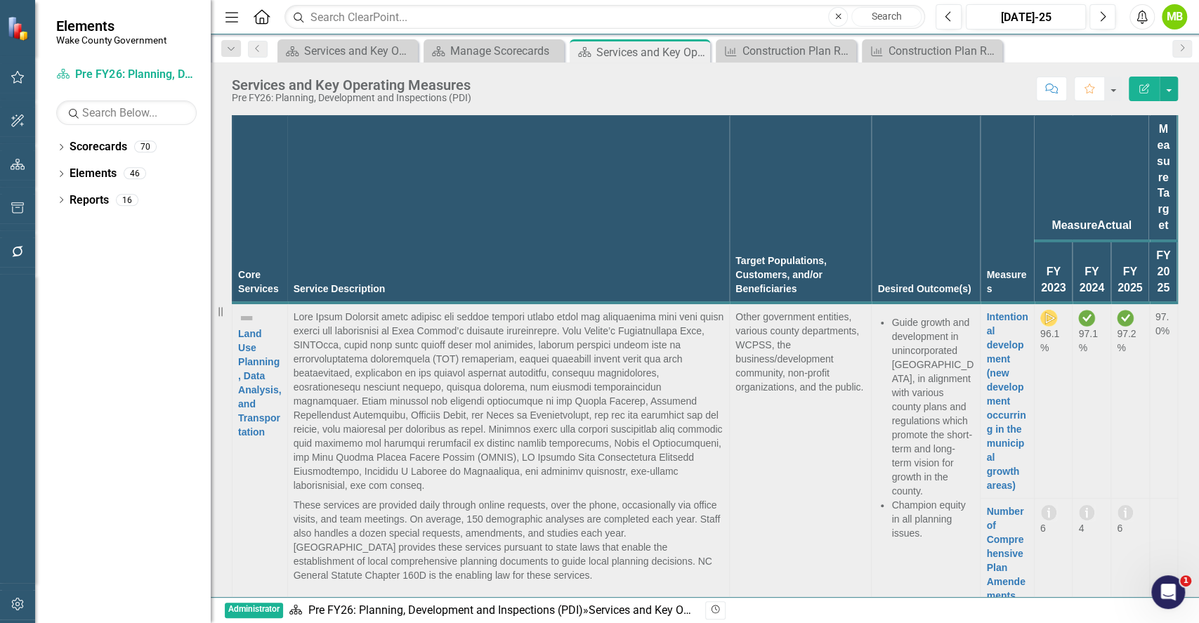
scroll to position [2793, 0]
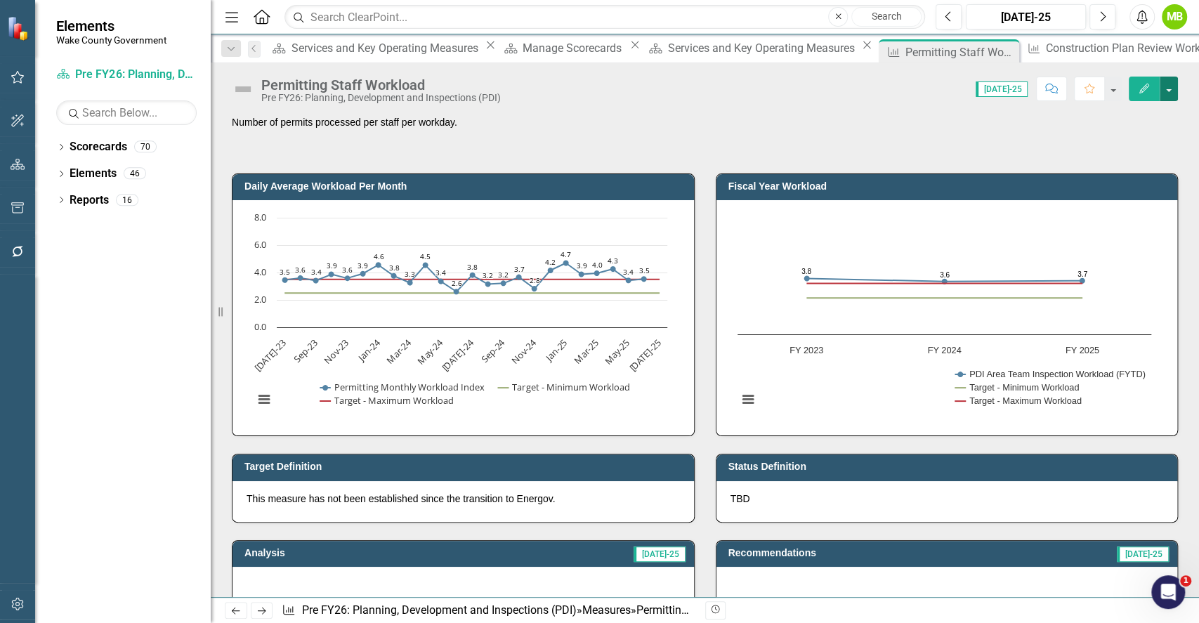
click at [1169, 93] on button "button" at bounding box center [1168, 89] width 18 height 25
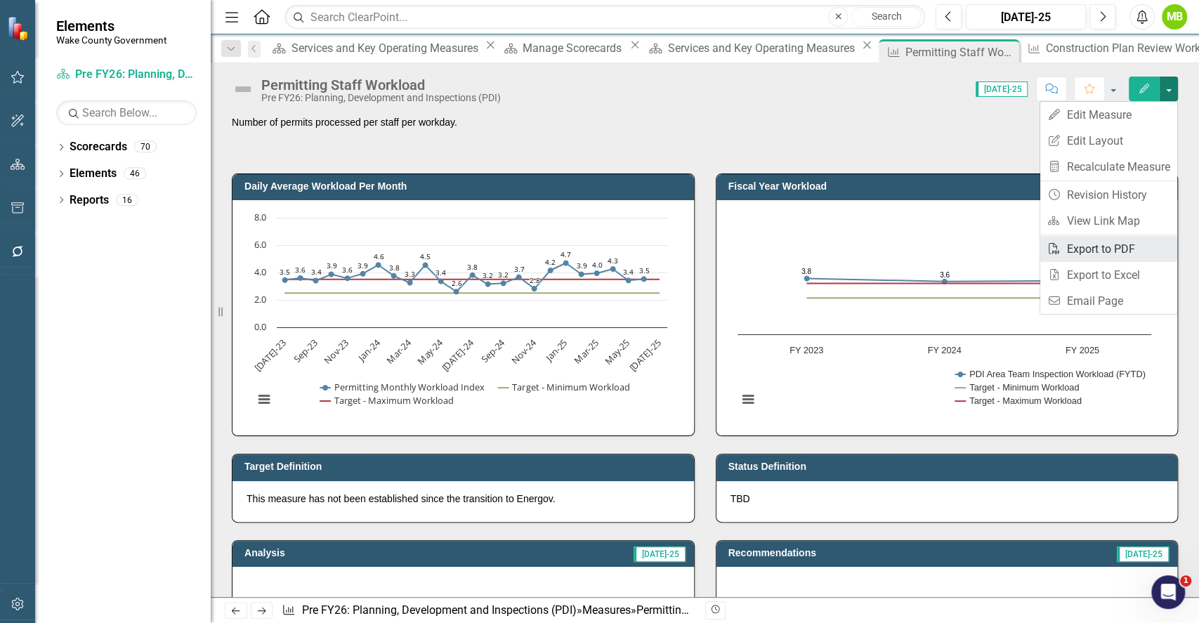
click at [1105, 247] on link "PDF Export to PDF" at bounding box center [1108, 249] width 137 height 26
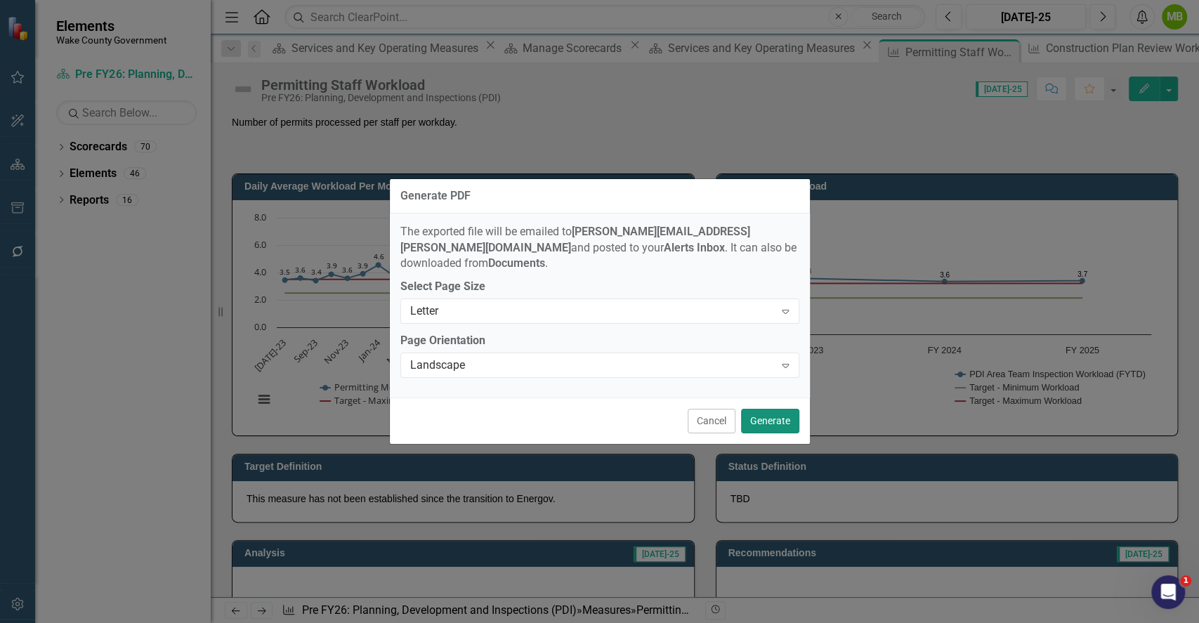
click at [777, 409] on button "Generate" at bounding box center [770, 421] width 58 height 25
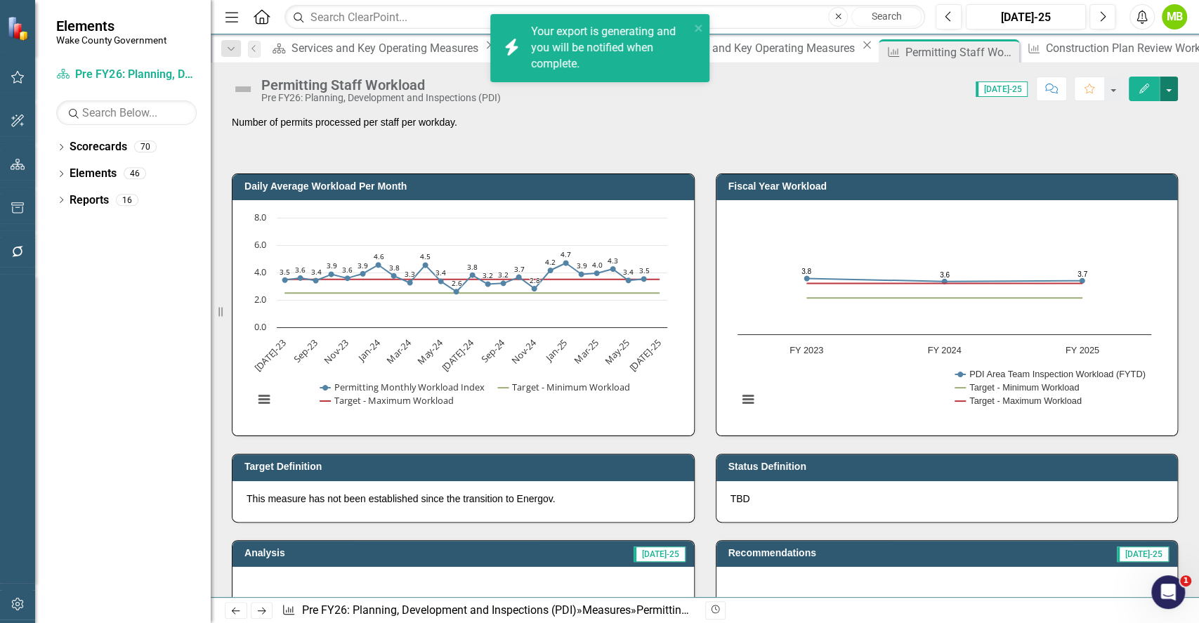
click at [1171, 88] on button "button" at bounding box center [1168, 89] width 18 height 25
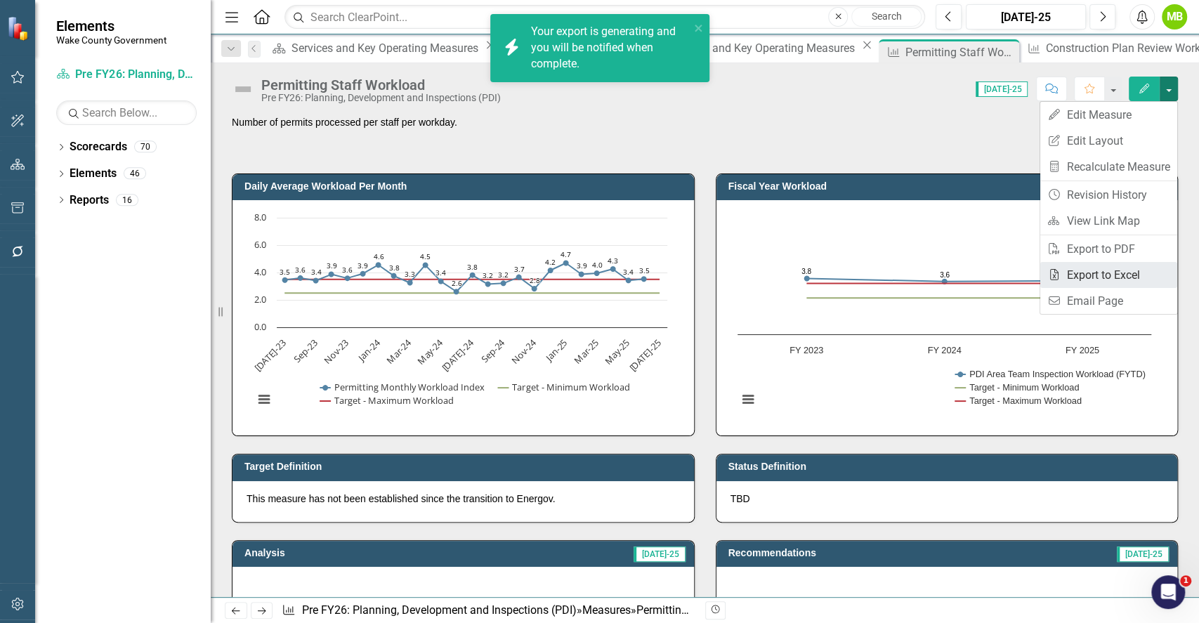
click at [1085, 272] on link "Excel Export to Excel" at bounding box center [1108, 275] width 137 height 26
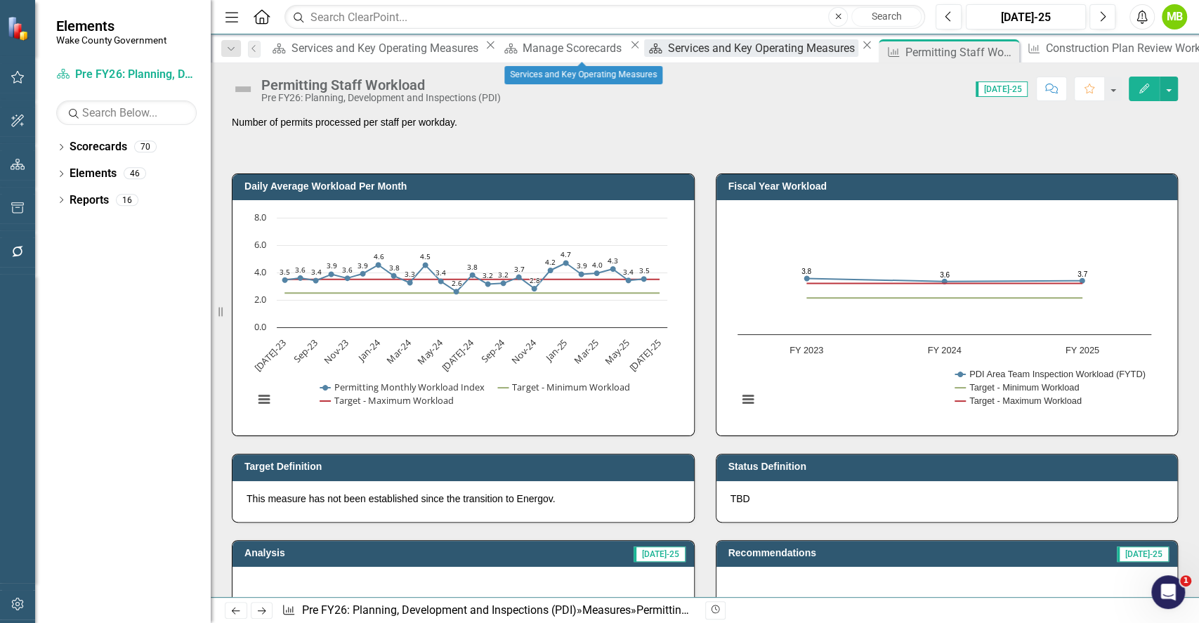
click at [668, 50] on div "Services and Key Operating Measures" at bounding box center [763, 48] width 190 height 18
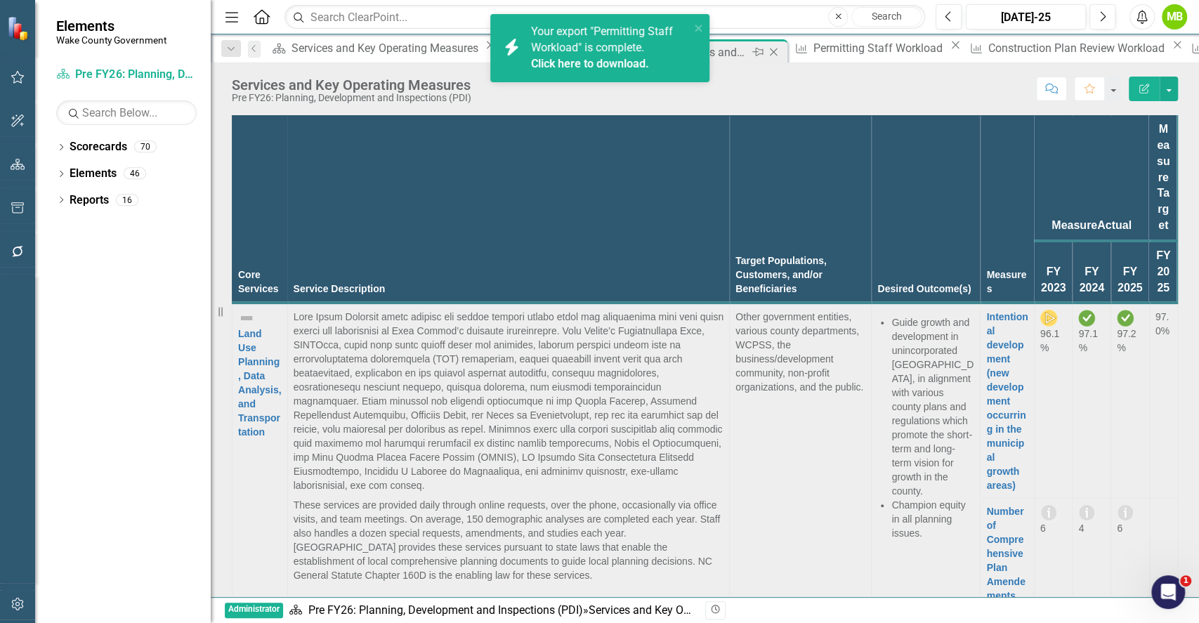
click at [651, 54] on div "icon.bolt Your export "Permitting Staff Workload" is complete. Click here to do…" at bounding box center [599, 53] width 225 height 85
click at [696, 25] on icon "close" at bounding box center [699, 27] width 10 height 11
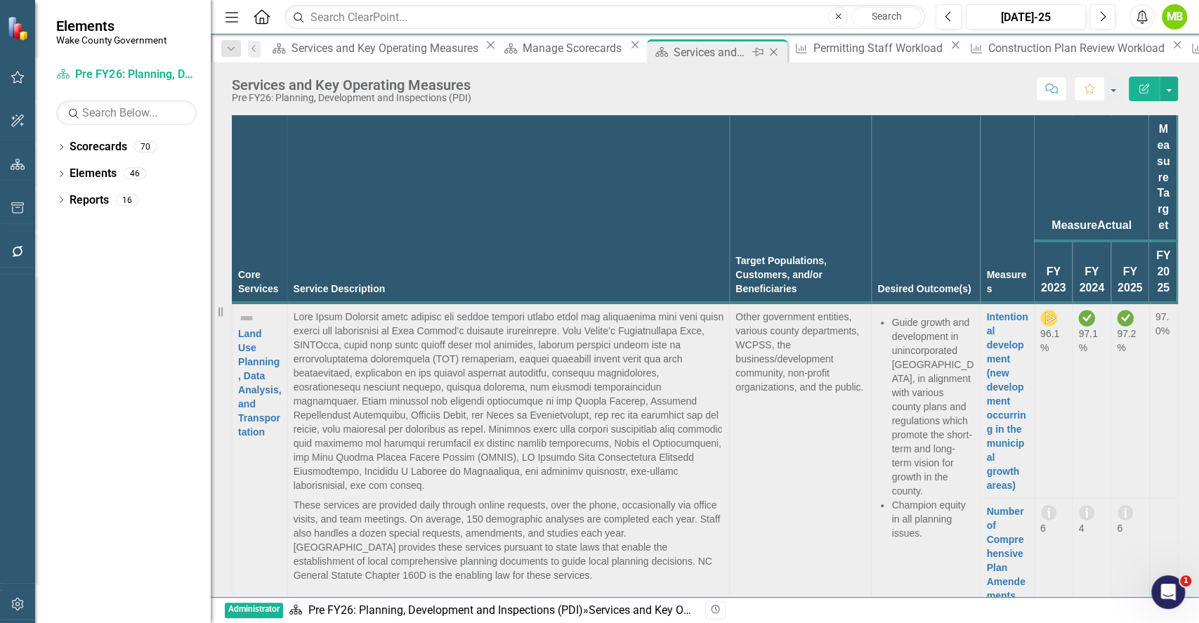
click at [766, 51] on icon "Close" at bounding box center [773, 51] width 14 height 11
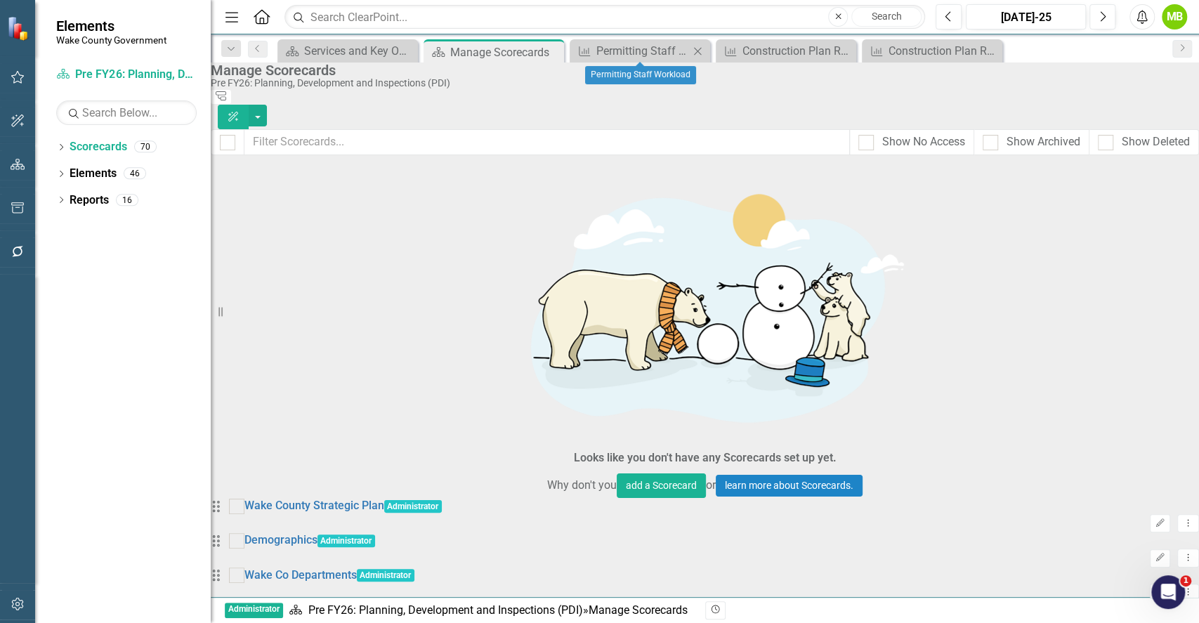
click at [699, 52] on icon at bounding box center [698, 51] width 8 height 8
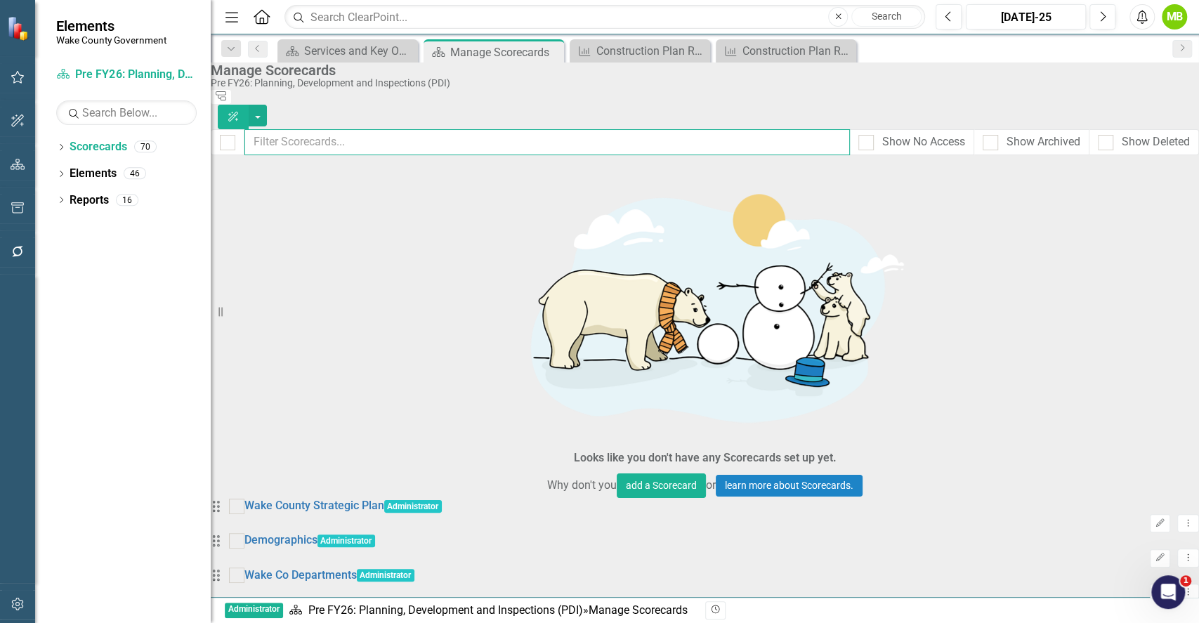
click at [551, 132] on input "text" at bounding box center [546, 142] width 605 height 26
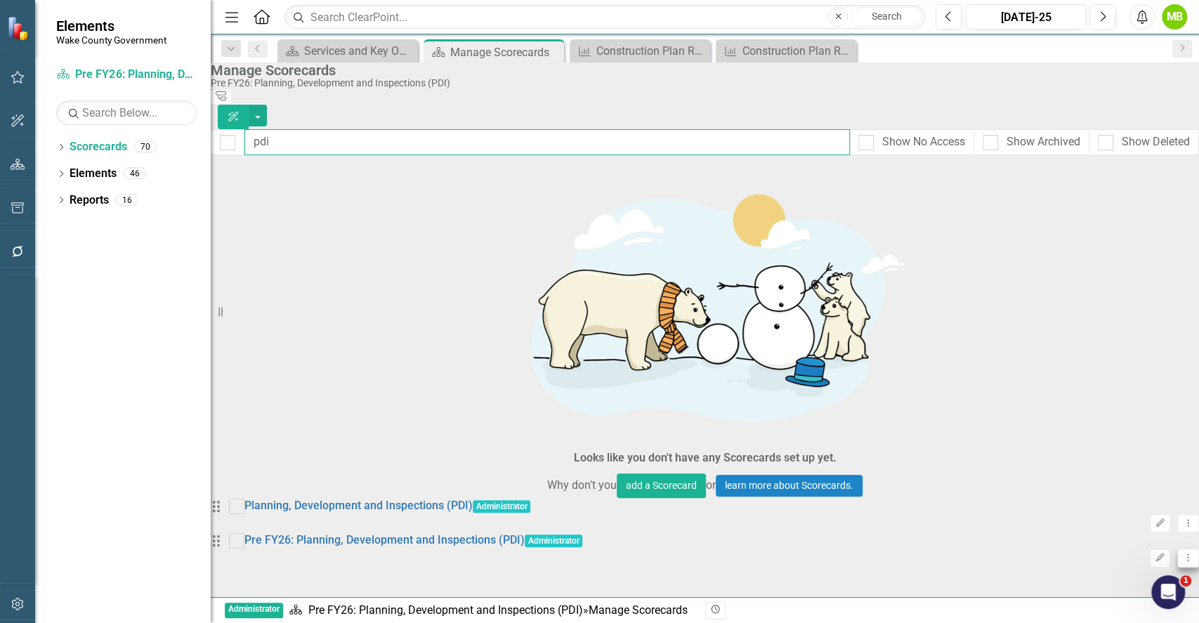
type input "pdi"
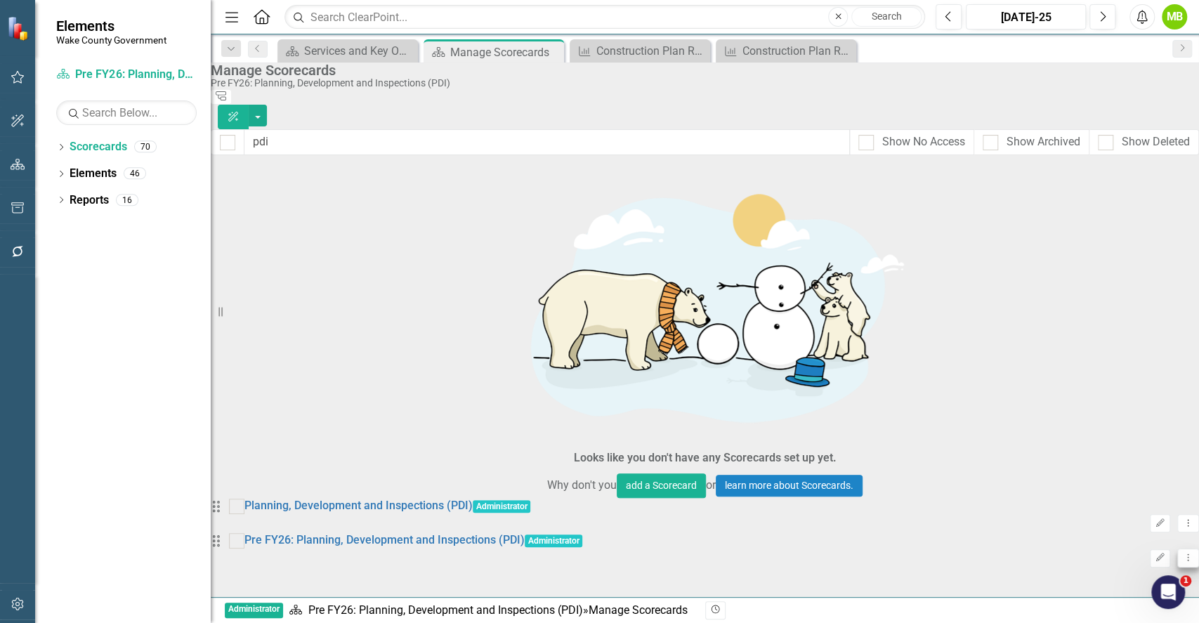
click at [1177, 548] on button "Dropdown Menu" at bounding box center [1188, 557] width 22 height 19
click at [844, 244] on div "Looks like you don't have any Scorecards set up yet. Why don't you add a Scorec…" at bounding box center [705, 367] width 988 height 402
click at [244, 533] on div at bounding box center [236, 540] width 15 height 15
click at [238, 533] on input "checkbox" at bounding box center [233, 537] width 9 height 9
checkbox input "true"
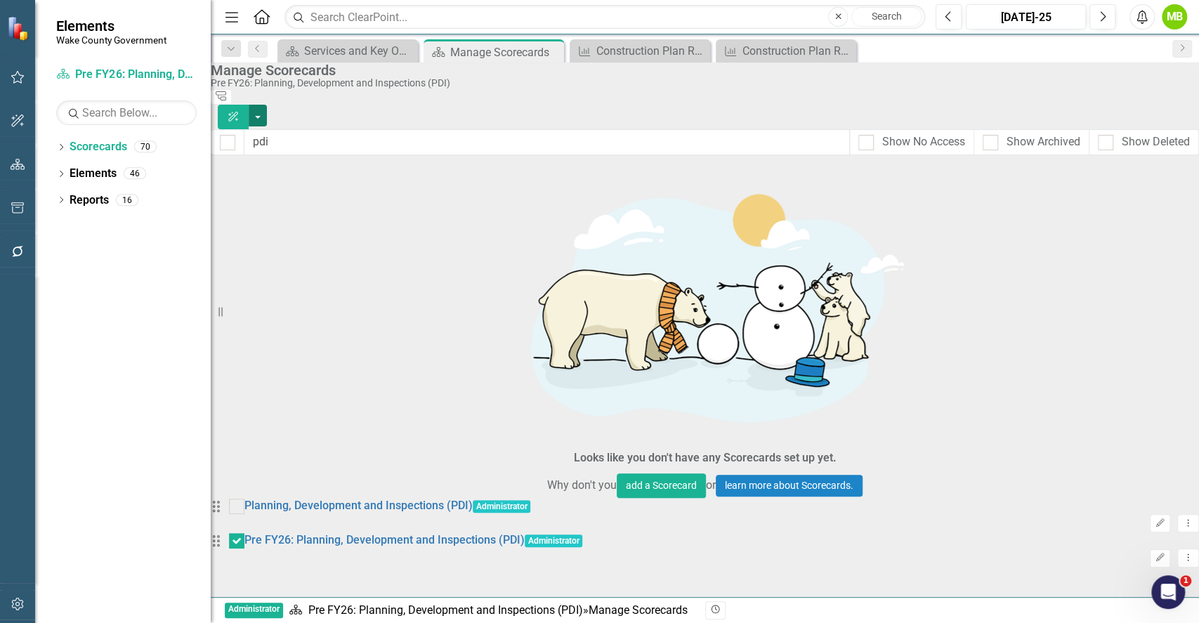
click at [267, 105] on button "button" at bounding box center [258, 116] width 18 height 22
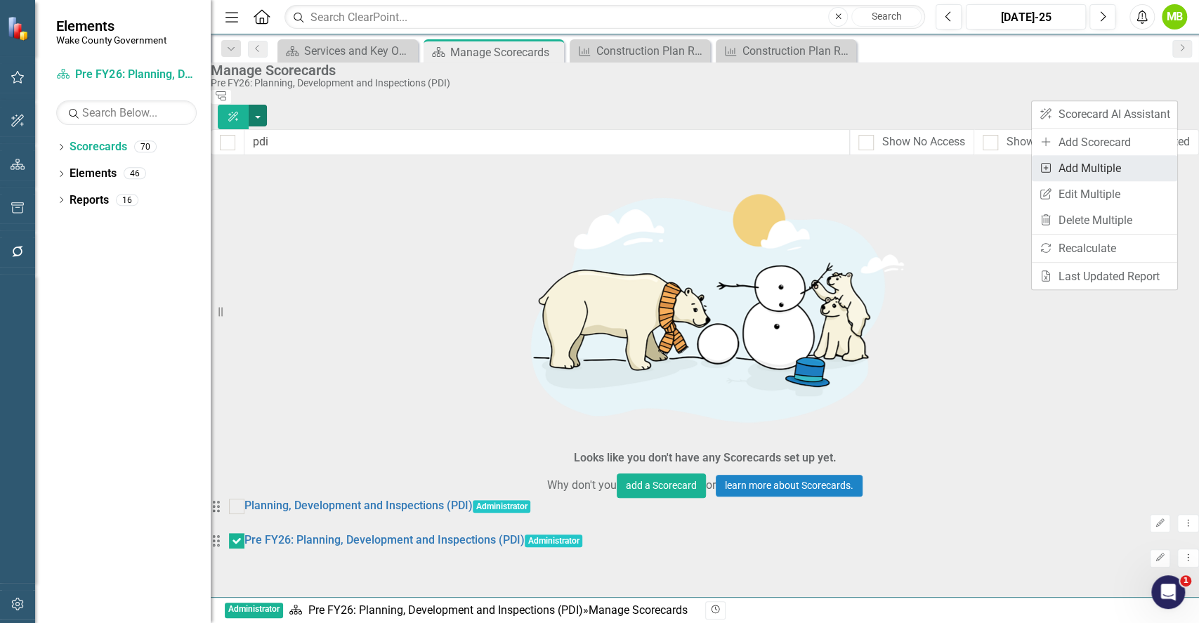
click at [1117, 173] on link "Add Multiple Add Multiple" at bounding box center [1104, 168] width 145 height 26
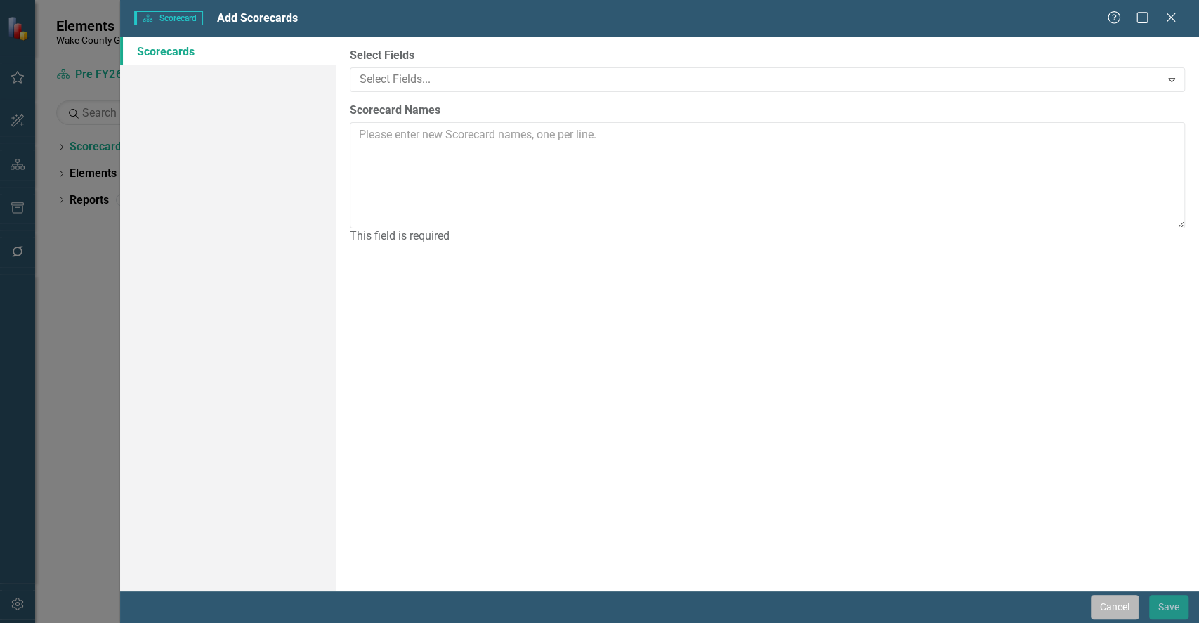
click at [1104, 612] on button "Cancel" at bounding box center [1115, 607] width 48 height 25
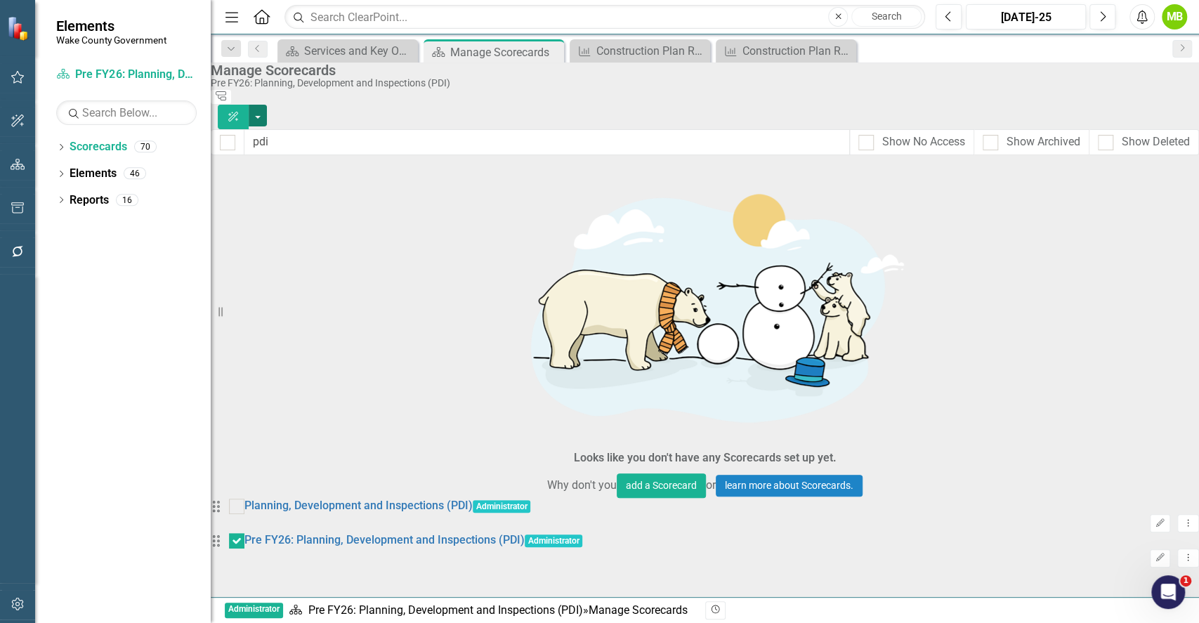
click at [267, 105] on button "button" at bounding box center [258, 116] width 18 height 22
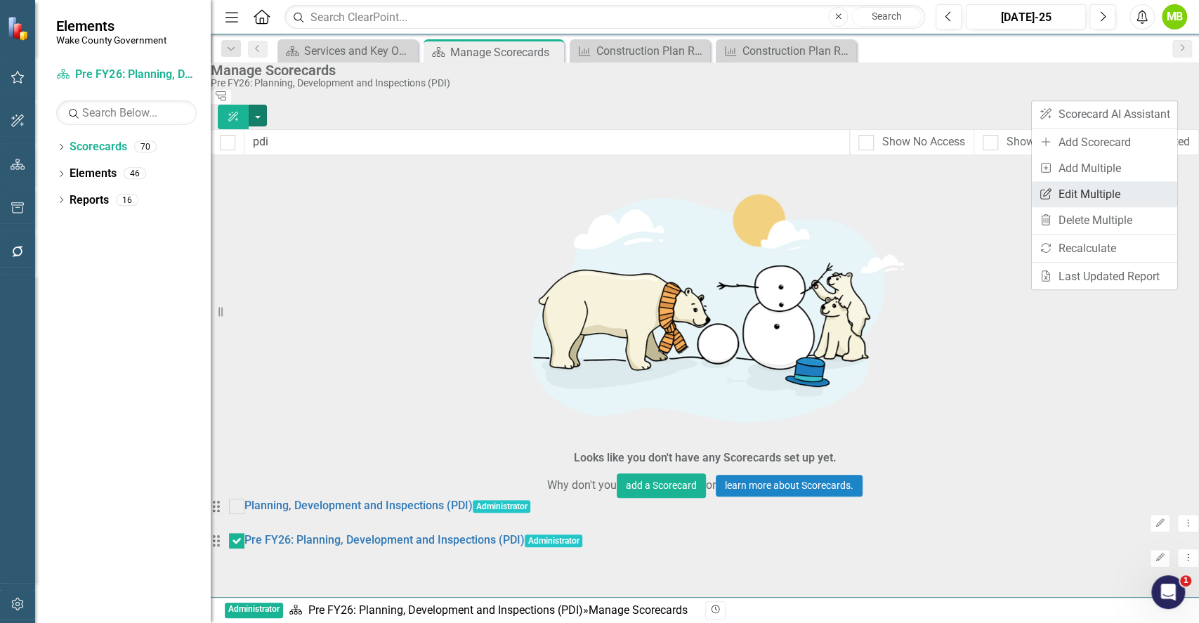
click at [1106, 199] on link "Edit Multiple Edit Multiple" at bounding box center [1104, 194] width 145 height 26
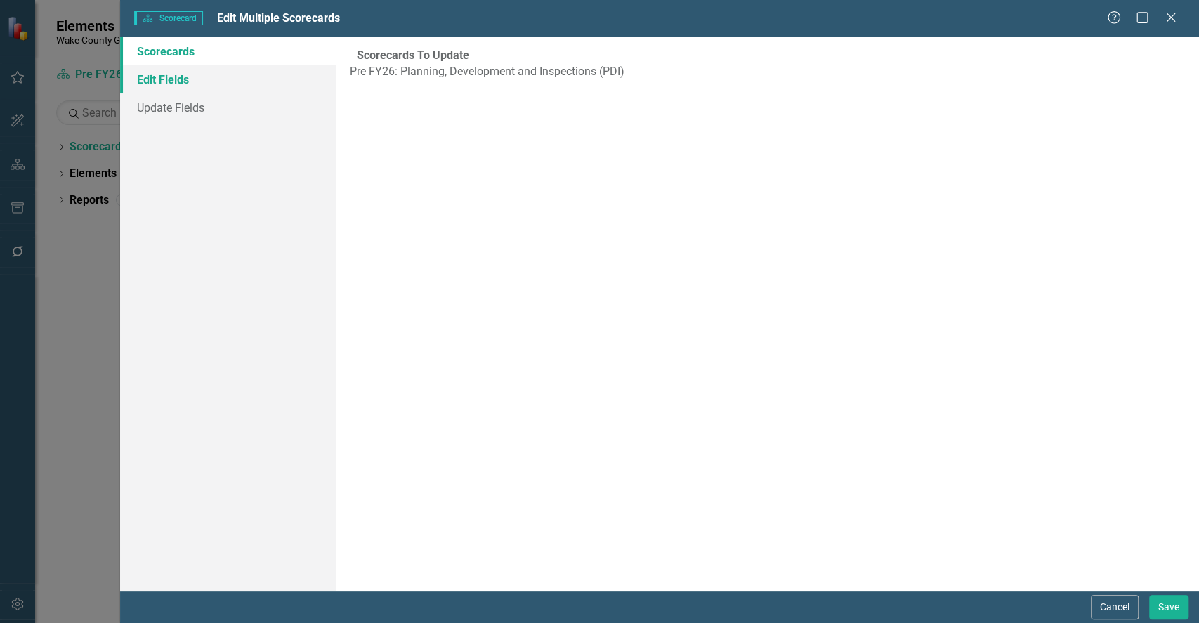
click at [208, 92] on link "Edit Fields" at bounding box center [228, 79] width 216 height 28
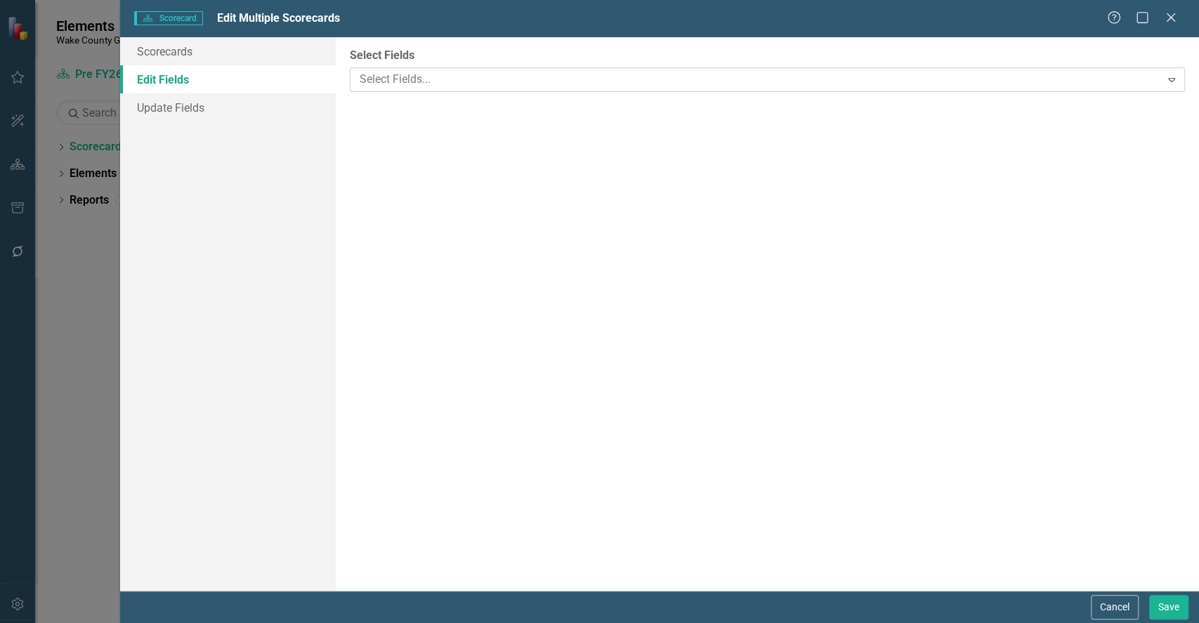
click at [439, 75] on div at bounding box center [757, 79] width 806 height 19
click at [382, 160] on span "True" at bounding box center [376, 166] width 23 height 13
click at [369, 157] on input "True" at bounding box center [358, 168] width 22 height 22
radio input "true"
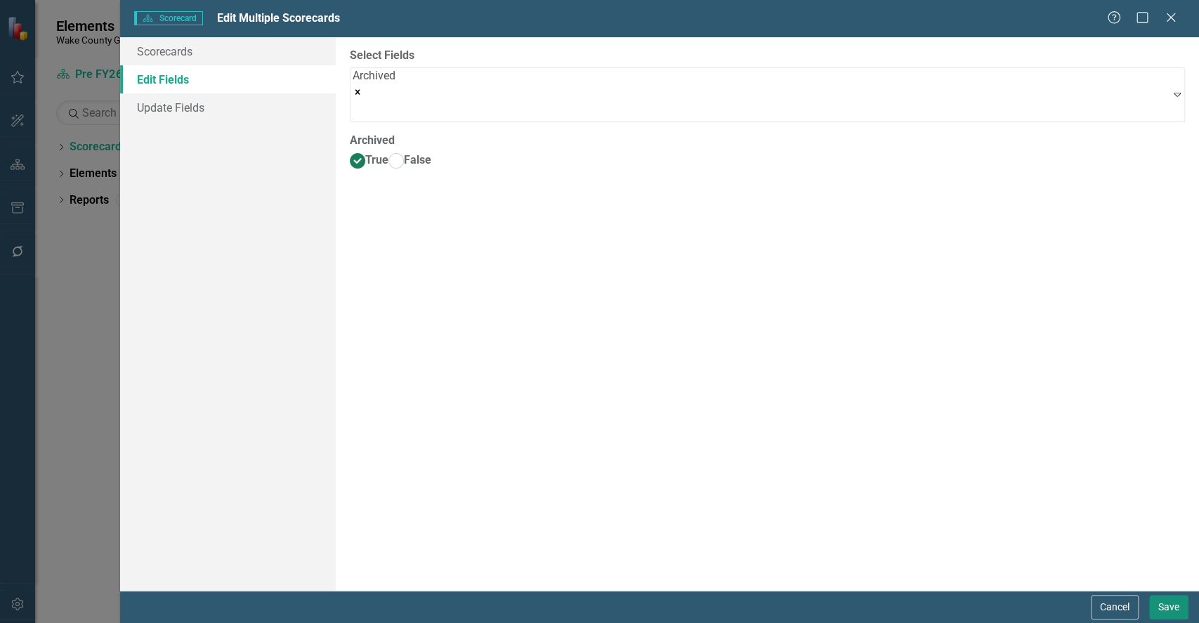
click at [1170, 605] on button "Save" at bounding box center [1168, 607] width 39 height 25
checkbox input "false"
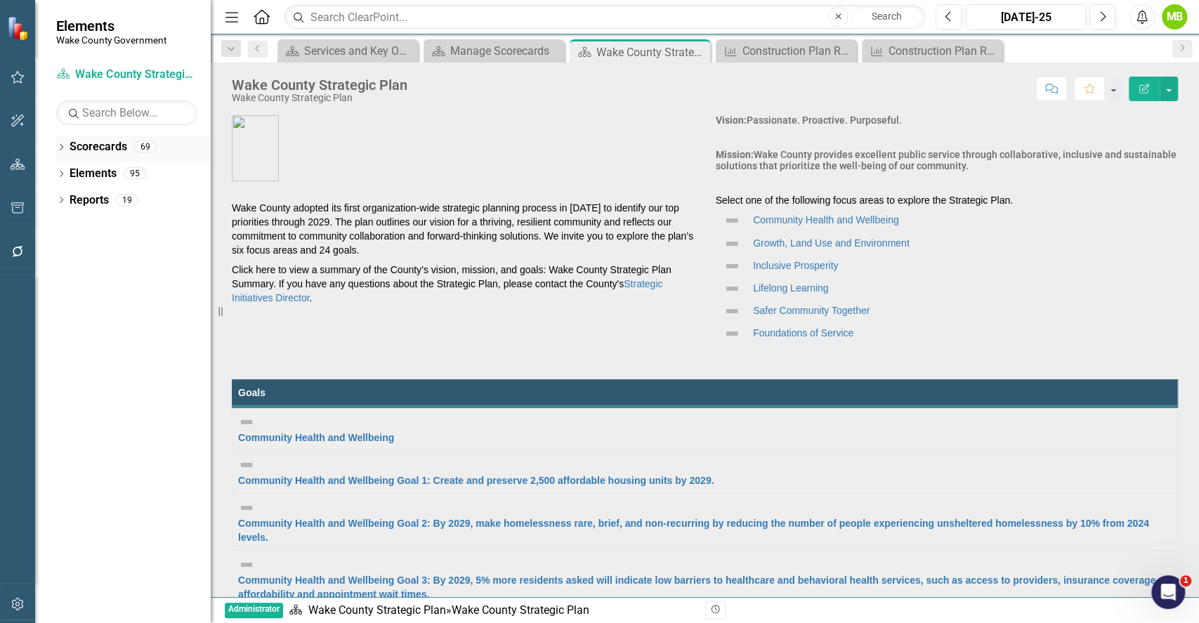
click at [95, 139] on link "Scorecards" at bounding box center [99, 147] width 58 height 16
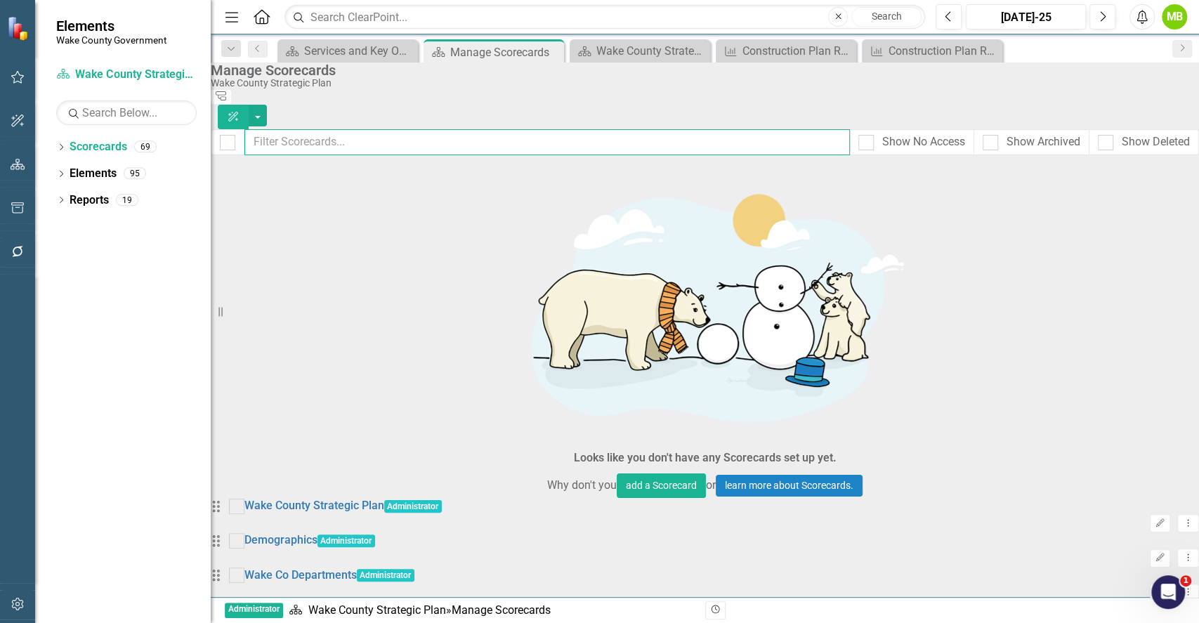
click at [592, 129] on input "text" at bounding box center [546, 142] width 605 height 26
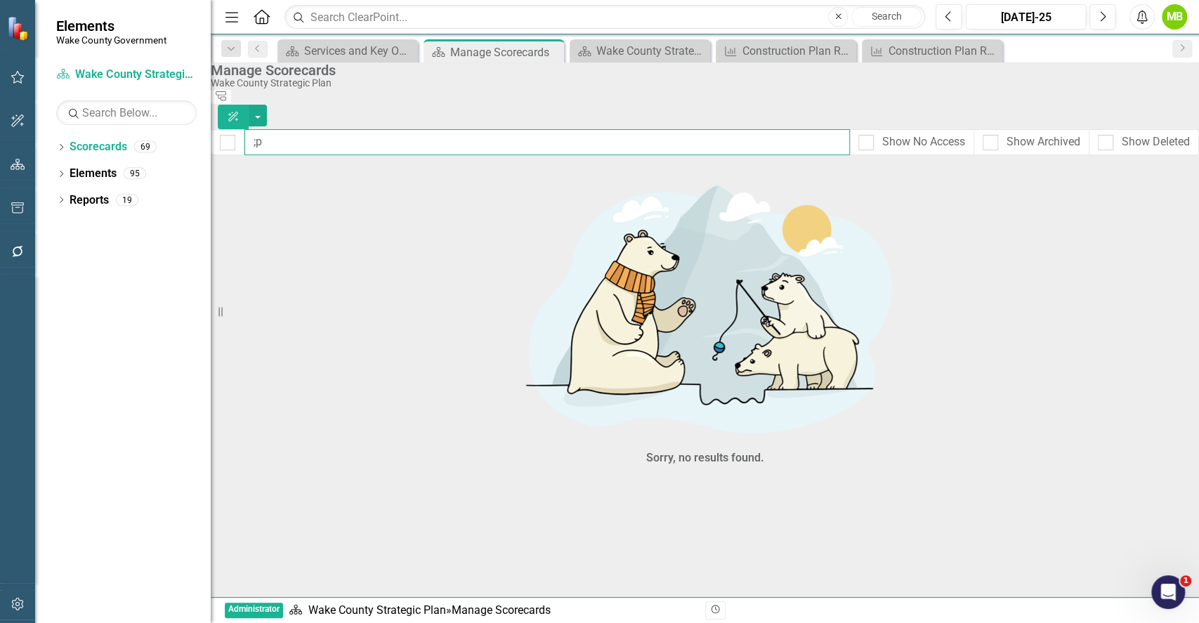
type input ";"
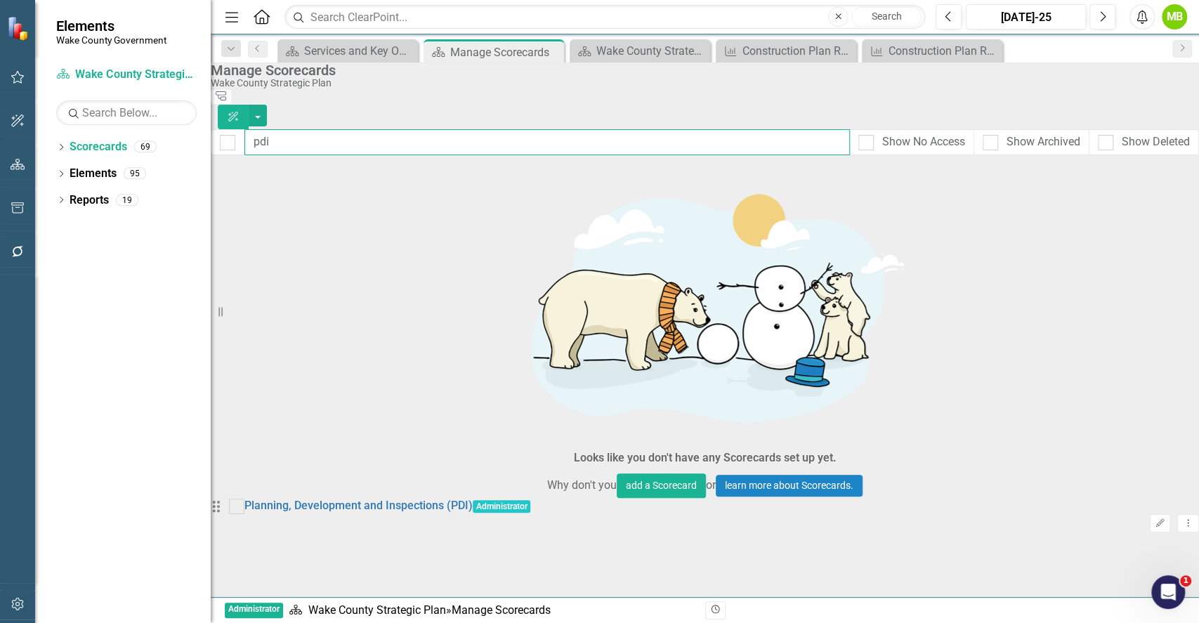
type input "pdi"
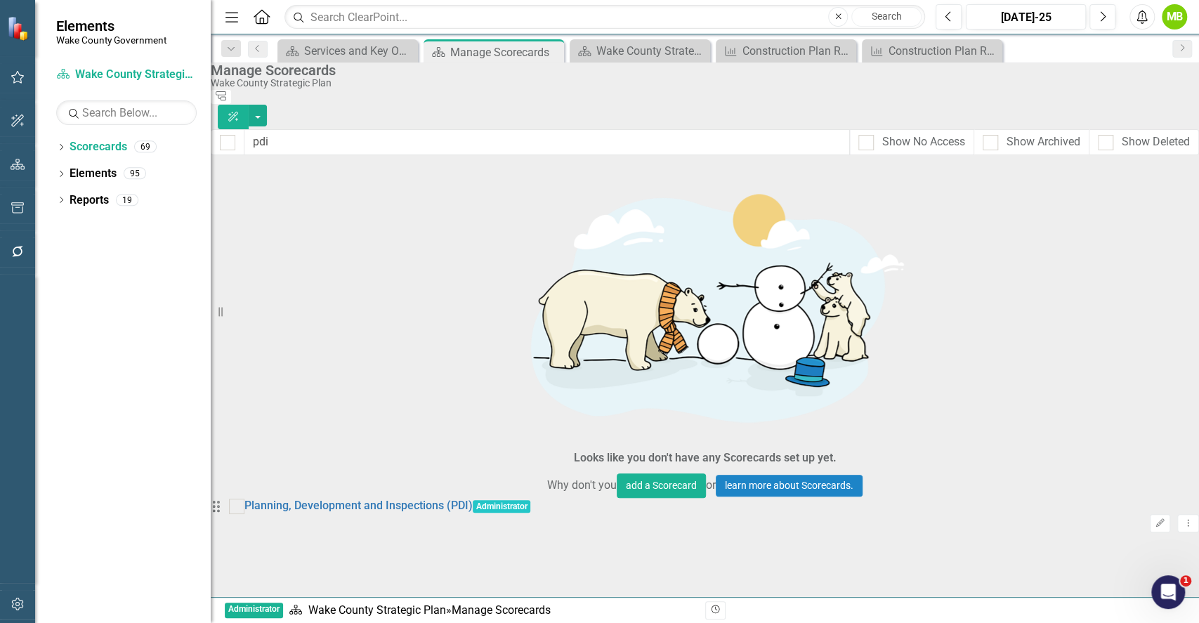
click at [974, 142] on div "pdi Show No Access Show Archived Show Deleted" at bounding box center [705, 142] width 988 height 26
click at [982, 135] on input "Show Archived" at bounding box center [986, 139] width 9 height 9
checkbox input "true"
click at [244, 533] on div at bounding box center [236, 540] width 15 height 15
click at [238, 533] on input "checkbox" at bounding box center [233, 537] width 9 height 9
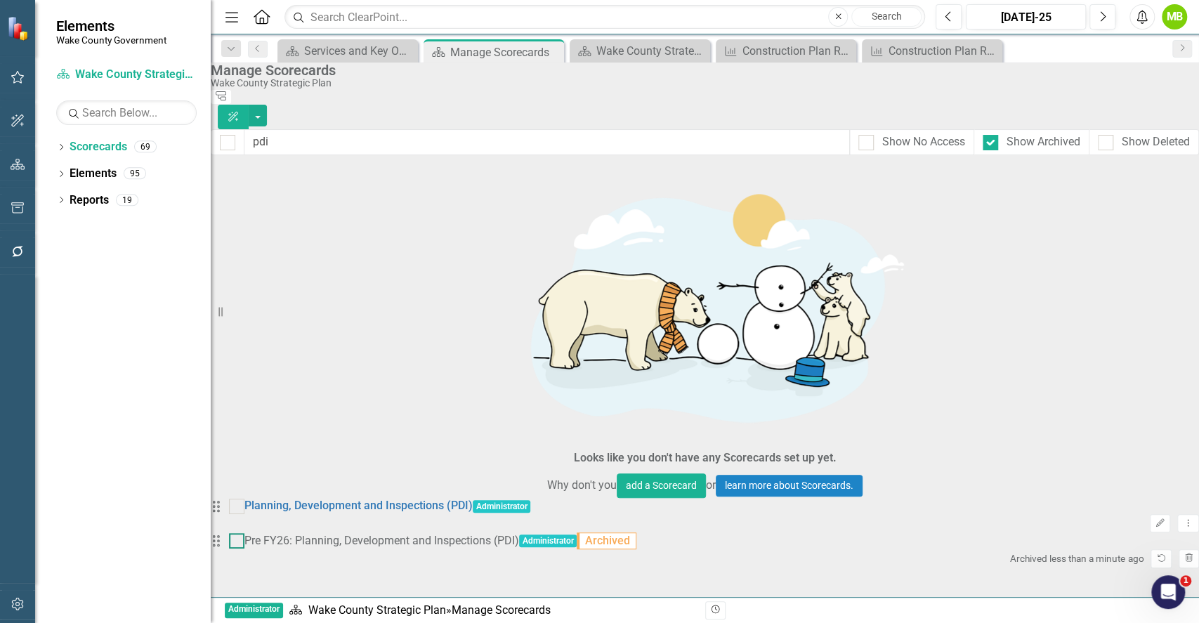
checkbox input "true"
click at [1167, 101] on div "Manage Scorecards Wake County Strategic Plan Tree Explorer ClearPoint AI" at bounding box center [705, 95] width 988 height 67
click at [267, 105] on button "button" at bounding box center [258, 116] width 18 height 22
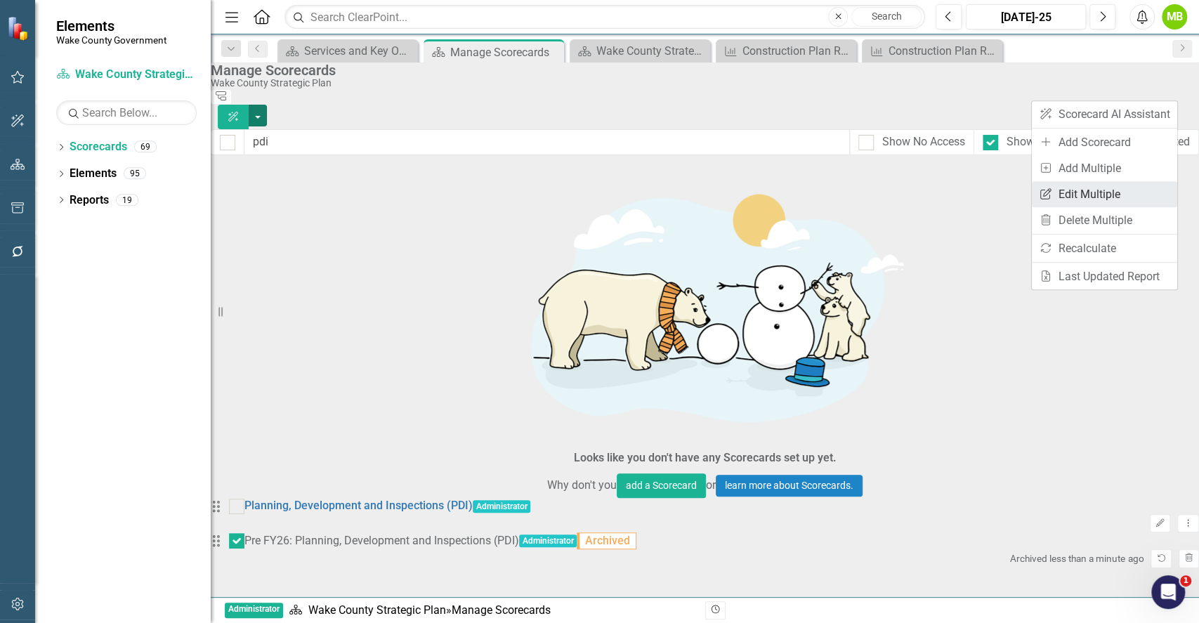
click at [1113, 187] on link "Edit Multiple Edit Multiple" at bounding box center [1104, 194] width 145 height 26
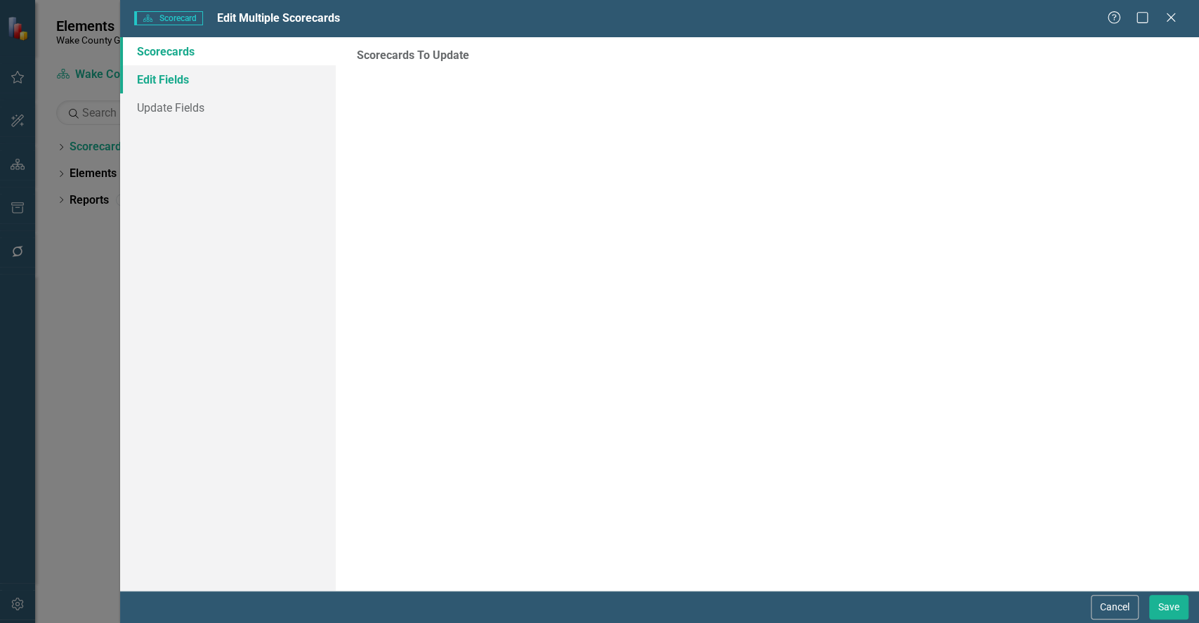
click at [216, 80] on link "Edit Fields" at bounding box center [228, 79] width 216 height 28
click at [409, 81] on div at bounding box center [768, 77] width 835 height 17
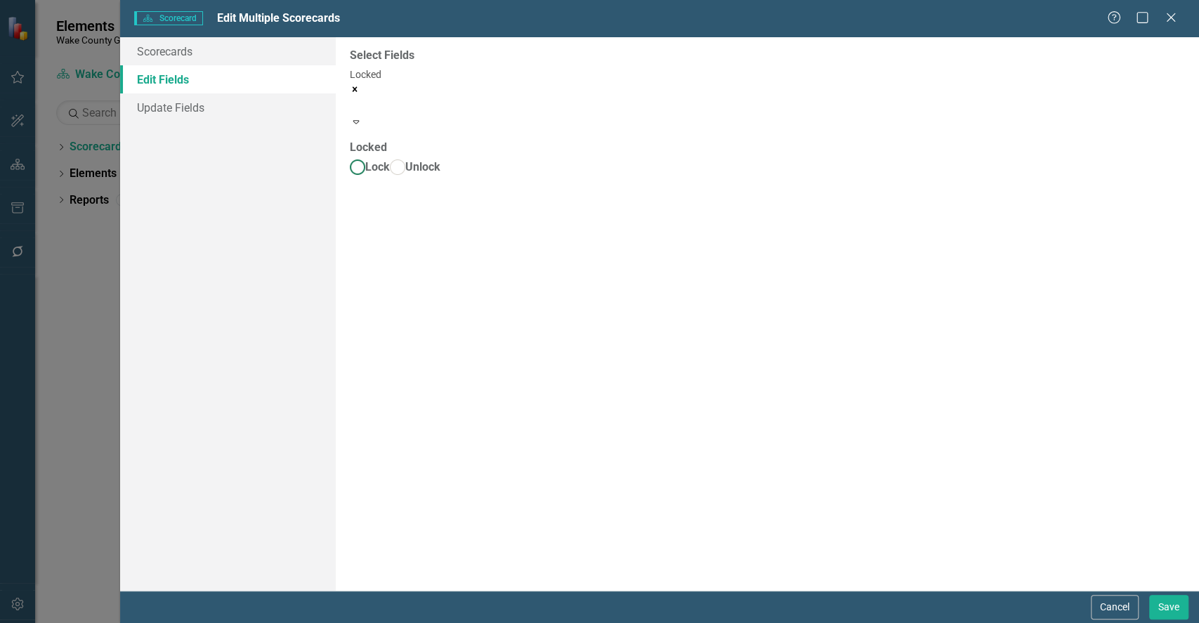
click at [380, 160] on span "Lock" at bounding box center [377, 166] width 25 height 13
click at [369, 157] on input "Lock" at bounding box center [358, 168] width 22 height 22
radio input "true"
click at [1164, 604] on button "Save" at bounding box center [1168, 607] width 39 height 25
checkbox input "false"
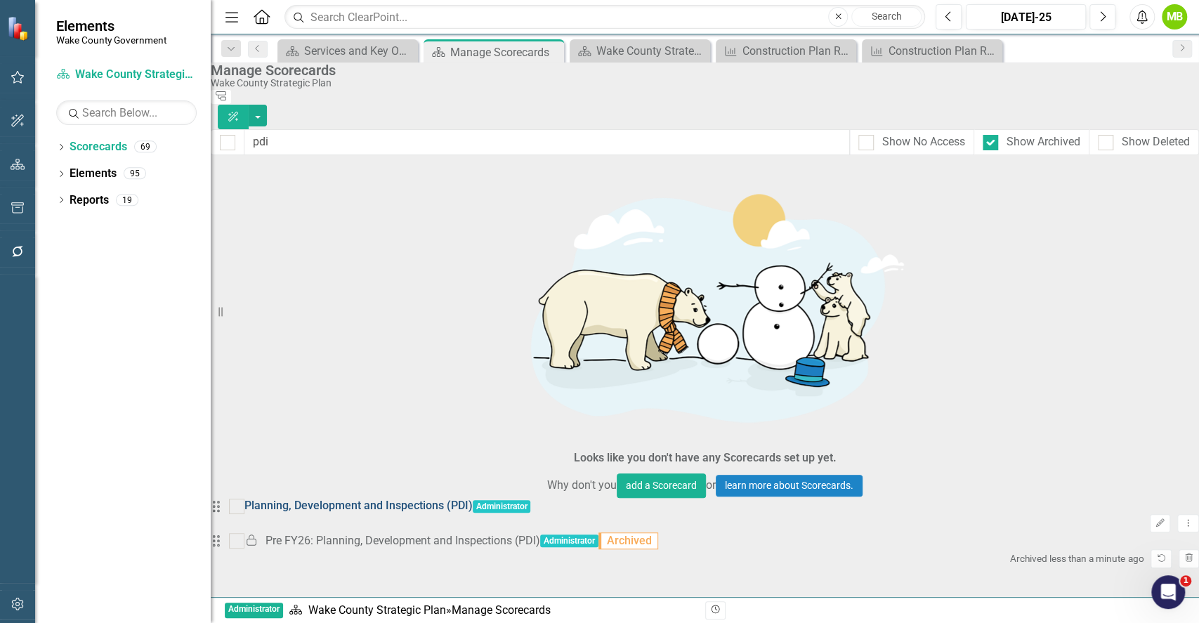
click at [429, 498] on link "Planning, Development and Inspections (PDI)" at bounding box center [358, 506] width 228 height 16
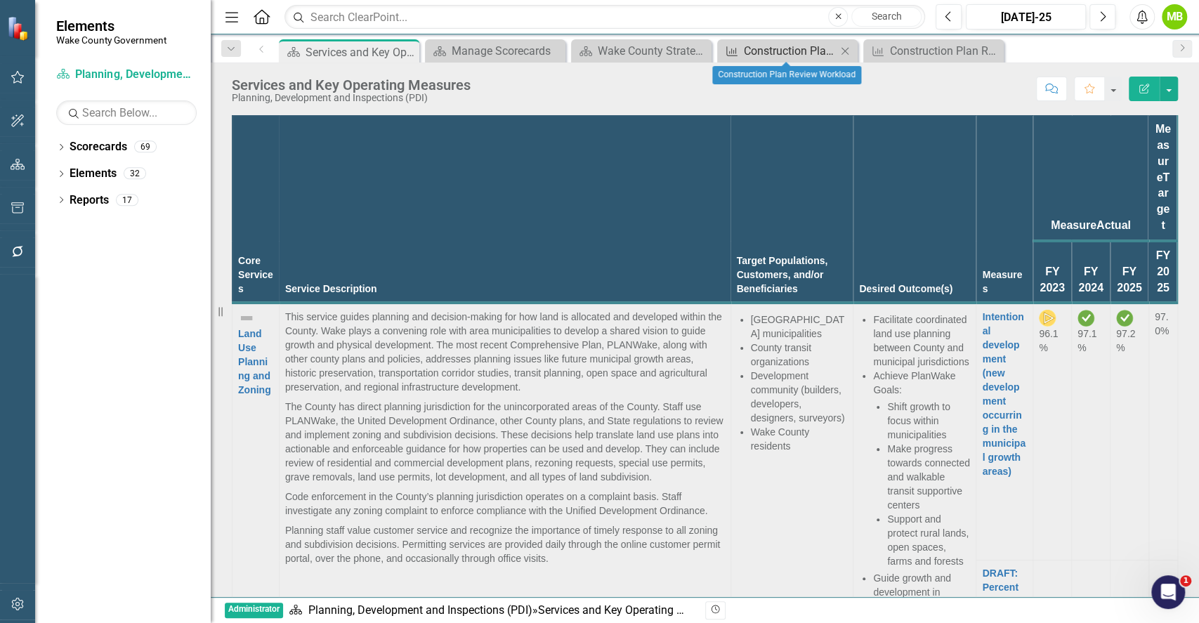
click at [782, 50] on div "Construction Plan Review Workload" at bounding box center [790, 51] width 93 height 18
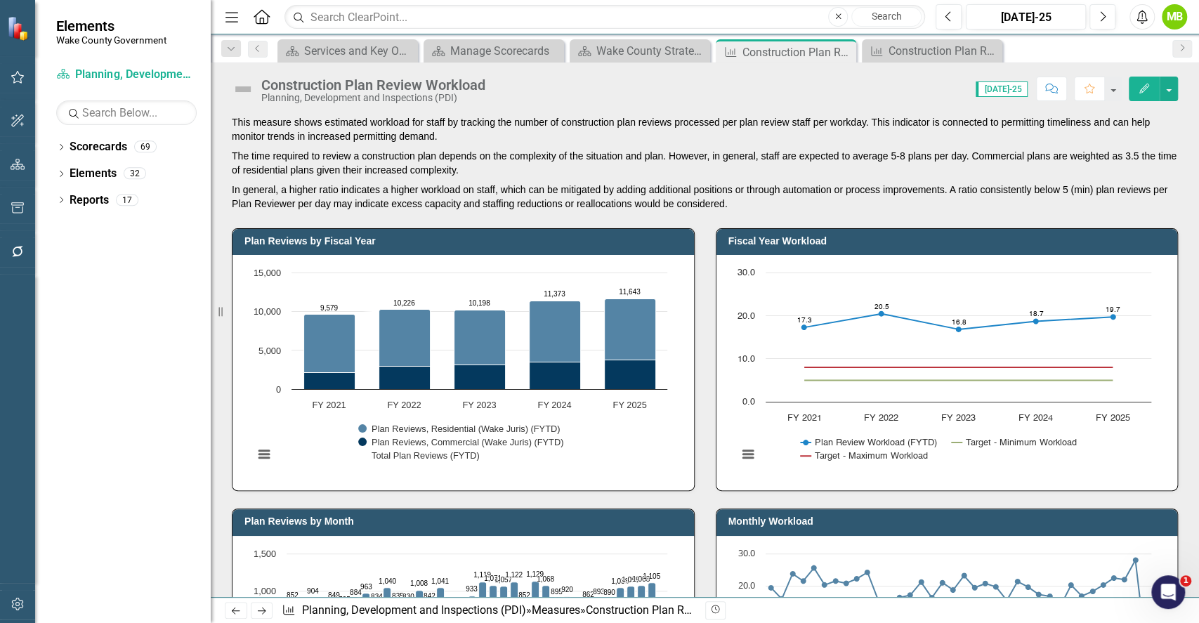
click at [690, 196] on p "In general, a higher ratio indicates a higher workload on staff, which can be m…" at bounding box center [705, 195] width 946 height 31
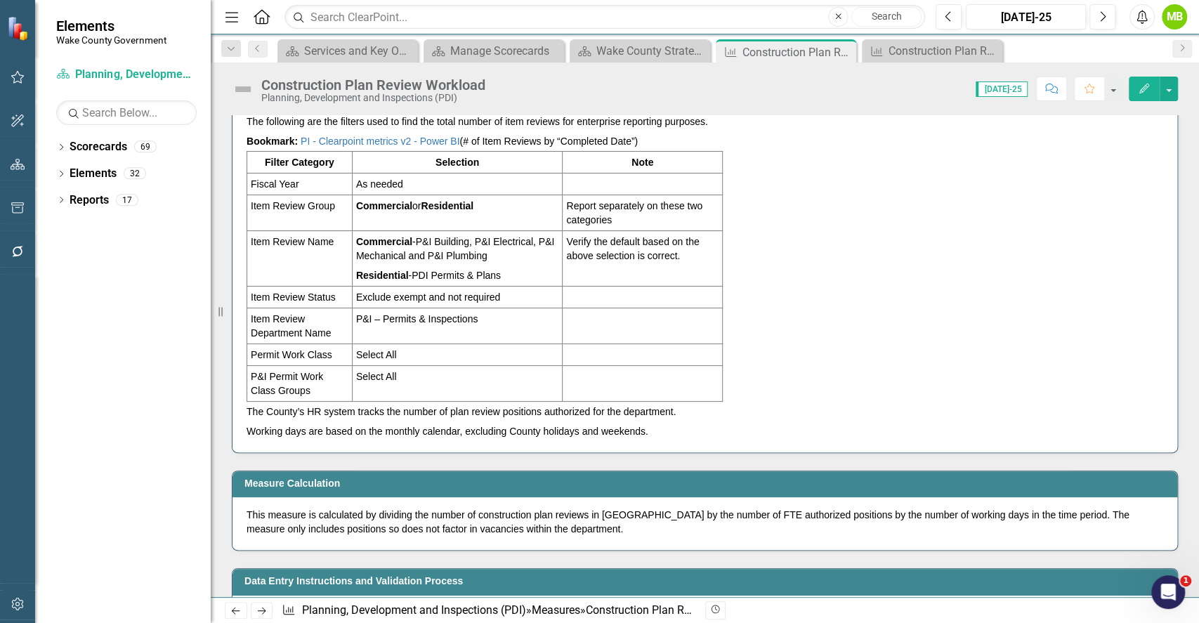
scroll to position [3183, 0]
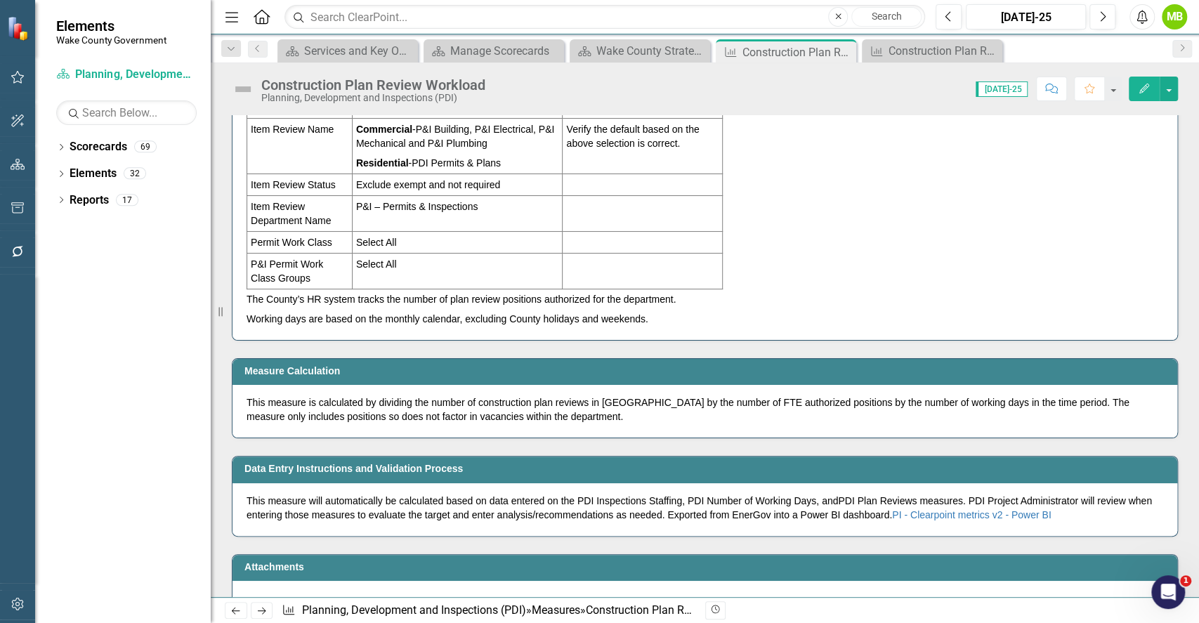
click at [616, 423] on p "This measure is calculated by dividing the number of construction plan reviews …" at bounding box center [704, 409] width 916 height 28
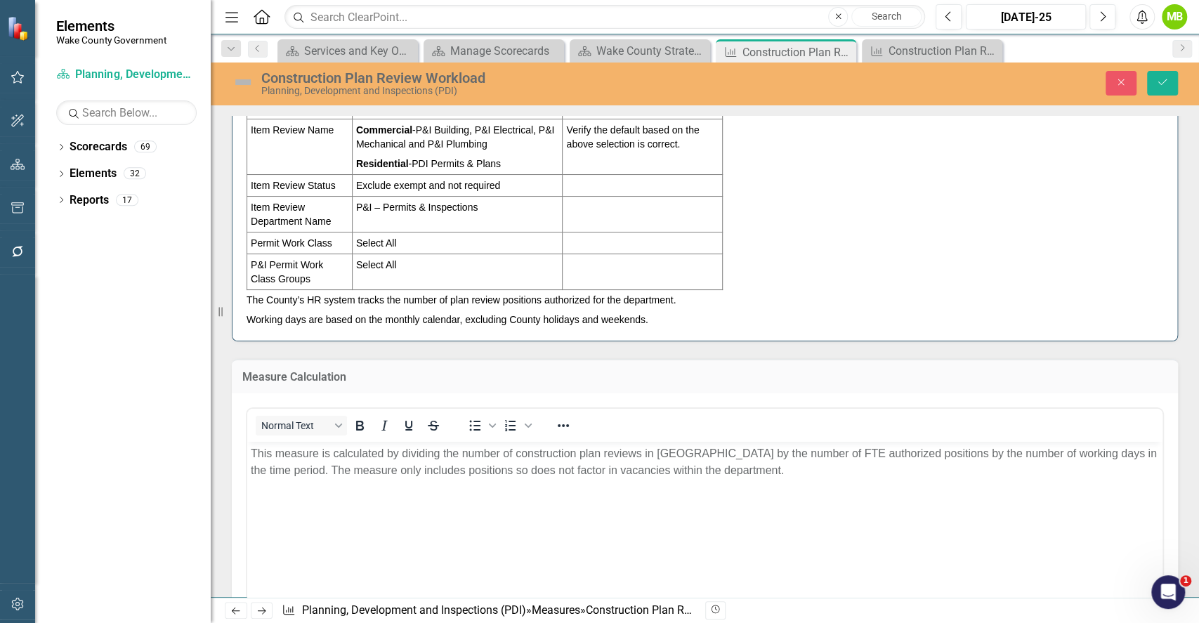
scroll to position [0, 0]
click at [799, 480] on body "This measure is calculated by dividing the number of construction plan reviews …" at bounding box center [704, 547] width 915 height 211
